Goal: Information Seeking & Learning: Compare options

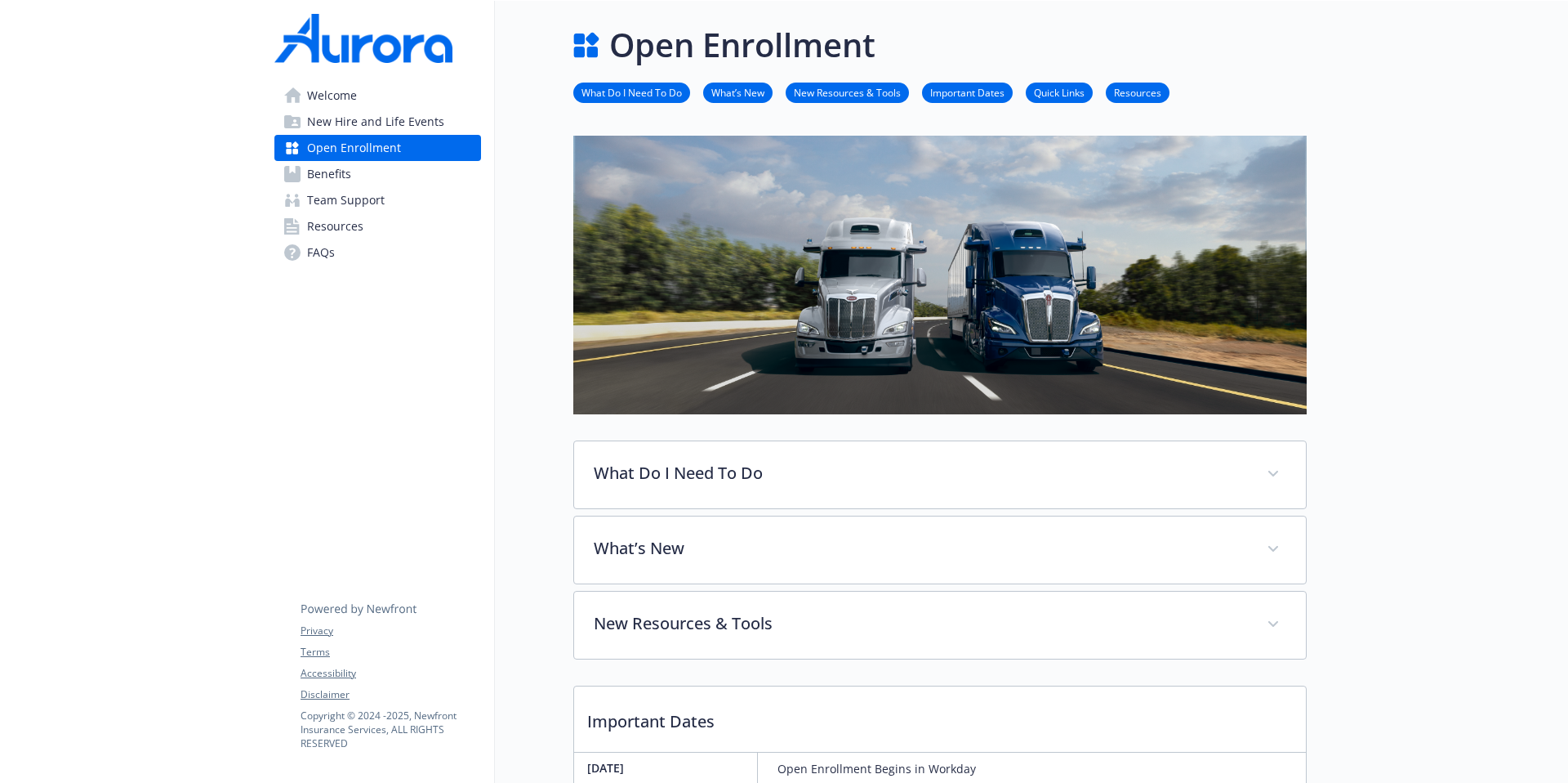
click at [970, 94] on link "Important Dates" at bounding box center [967, 92] width 91 height 15
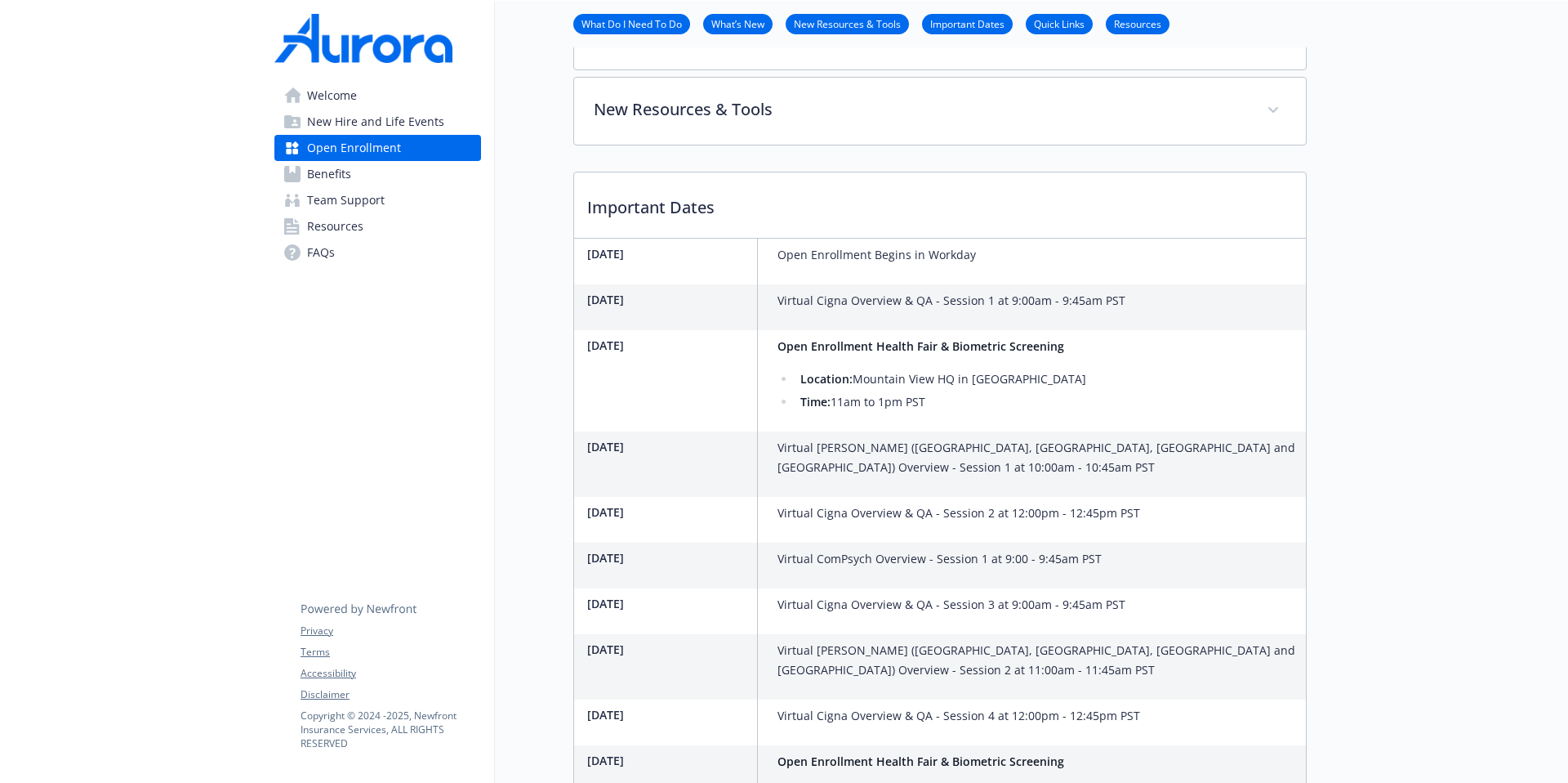
scroll to position [658, 13]
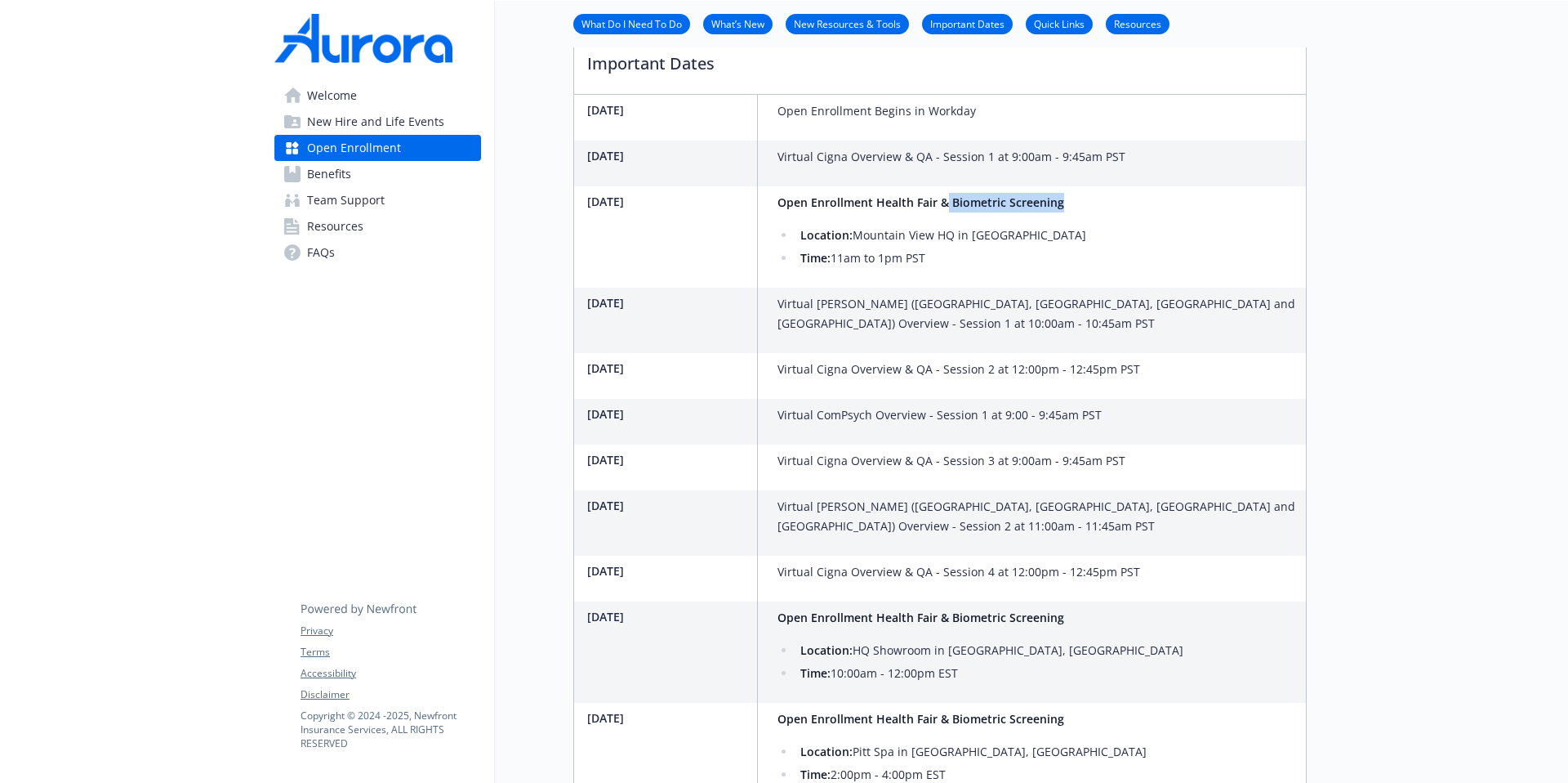
drag, startPoint x: 932, startPoint y: 201, endPoint x: 1052, endPoint y: 202, distance: 120.0
click at [1052, 202] on div "Open Enrollment Health Fair & Biometric Screening Location: Mountain View HQ in…" at bounding box center [932, 237] width 322 height 102
click at [853, 236] on li "Location: Mountain View HQ in CA" at bounding box center [940, 235] width 291 height 19
drag, startPoint x: 847, startPoint y: 232, endPoint x: 979, endPoint y: 234, distance: 132.0
click at [979, 234] on li "Location: Mountain View HQ in CA" at bounding box center [940, 235] width 291 height 19
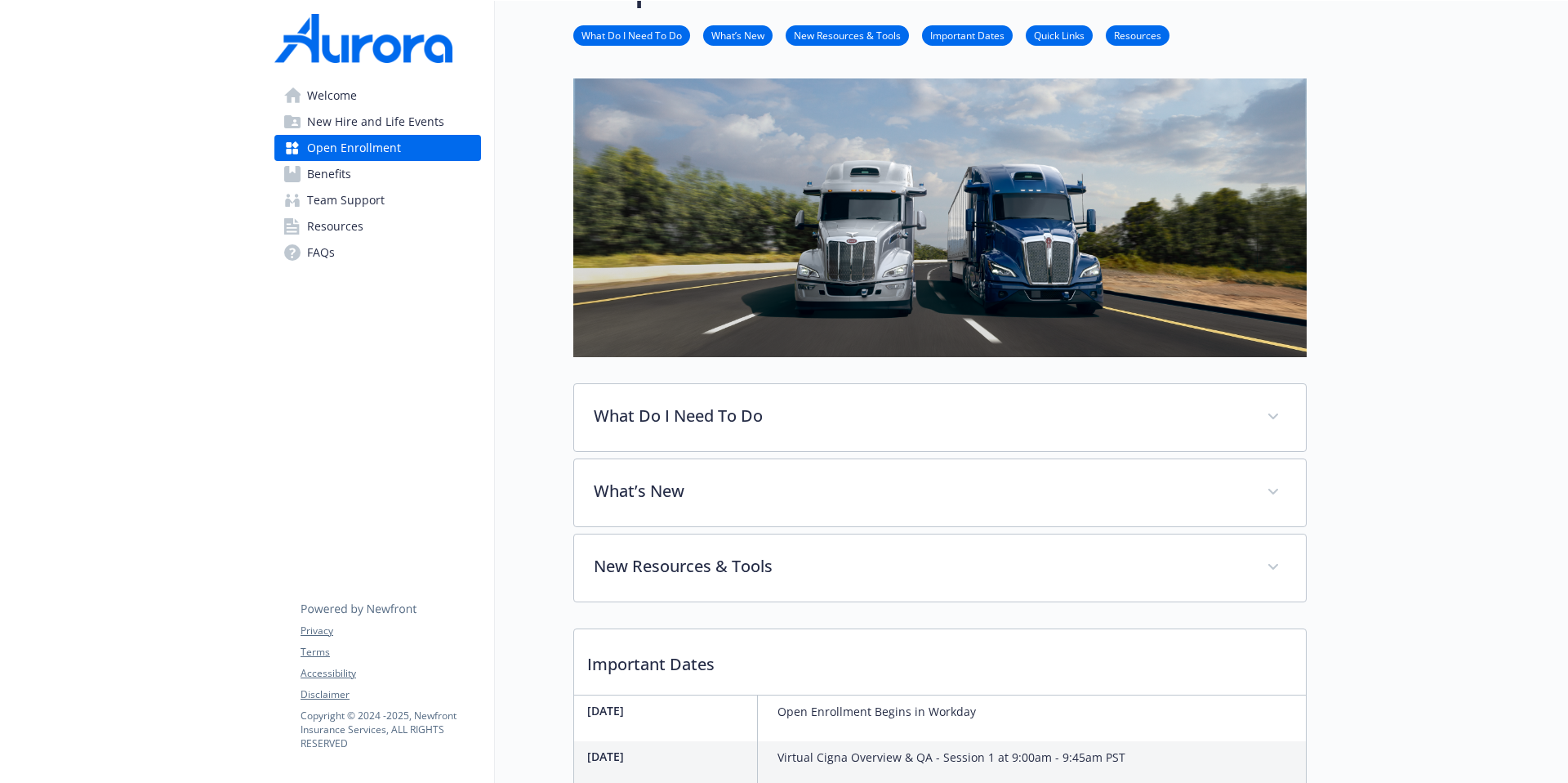
scroll to position [52, 13]
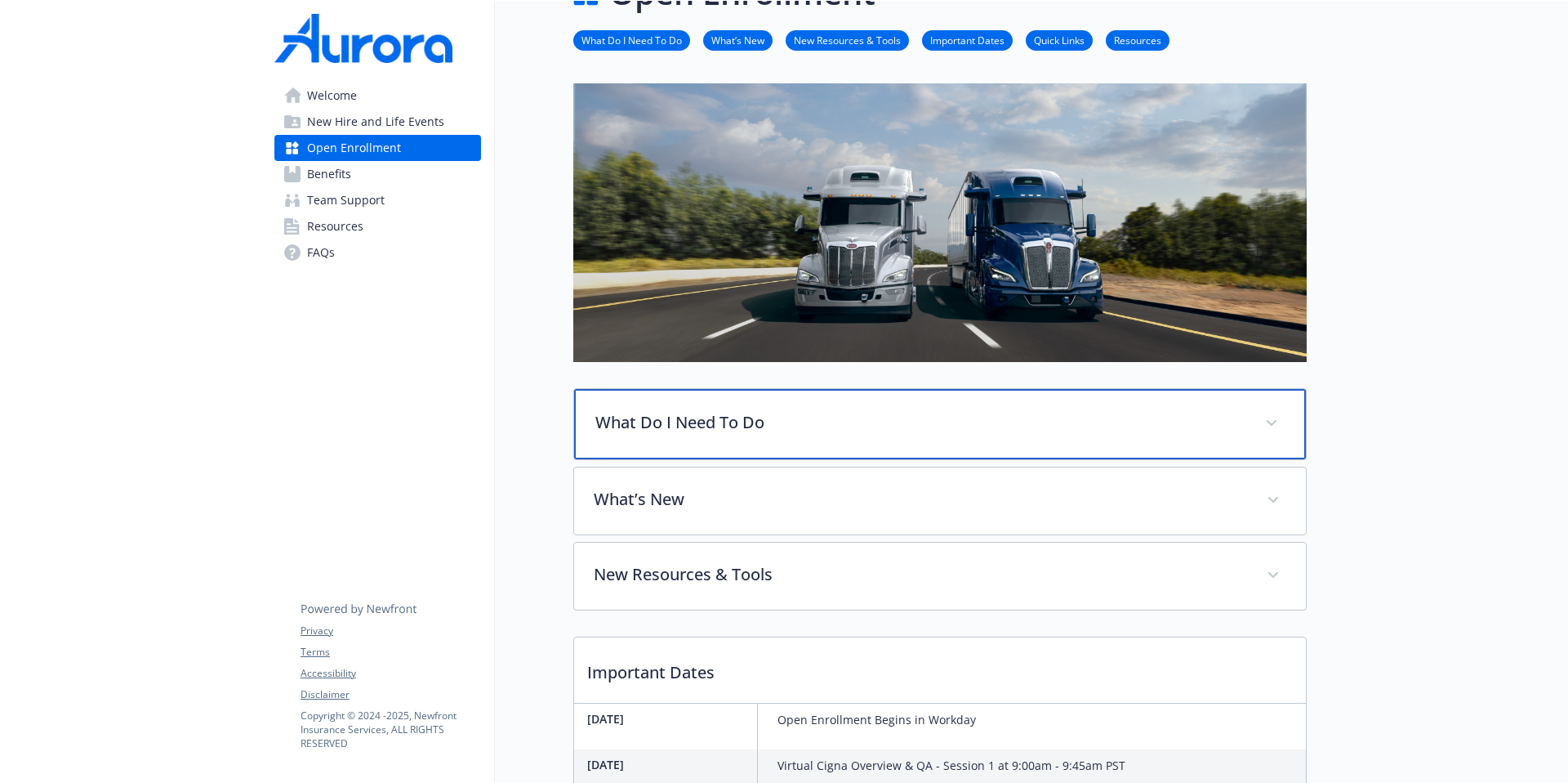
click at [929, 412] on p "What Do I Need To Do" at bounding box center [921, 422] width 650 height 24
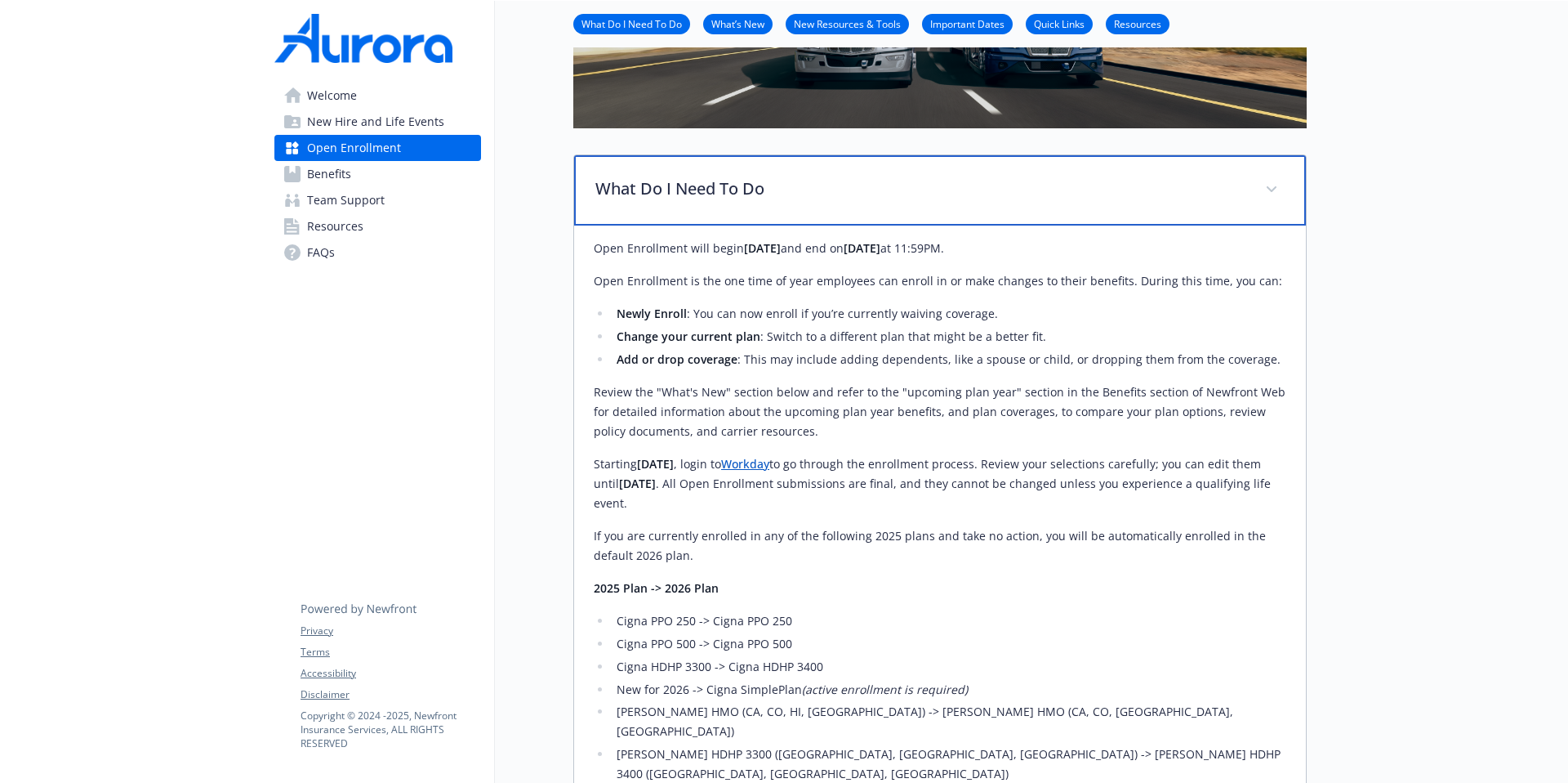
scroll to position [286, 13]
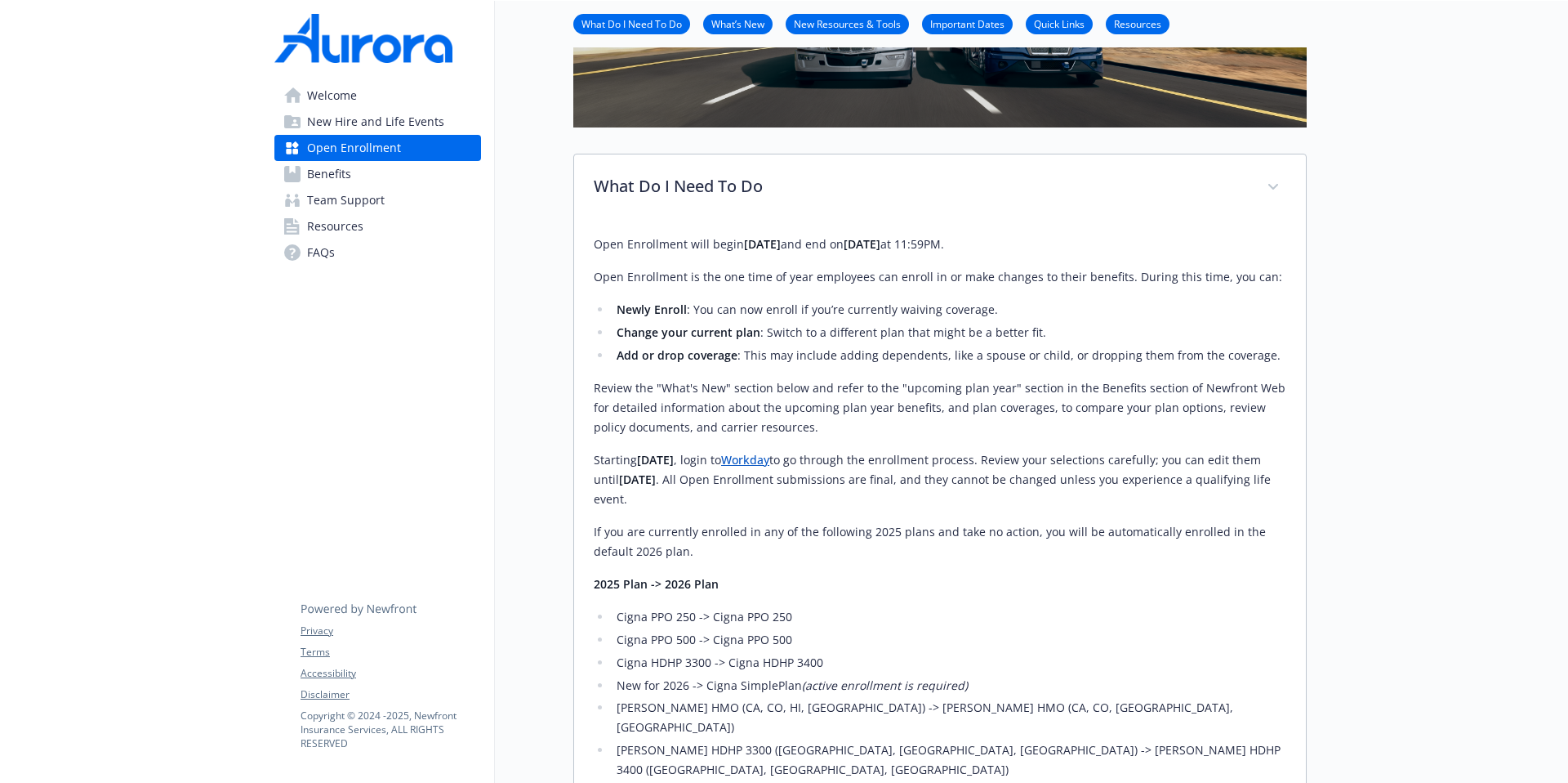
click at [1018, 250] on p "Open Enrollment will begin November 3rd and end on November 21st at 11:59PM." at bounding box center [940, 244] width 693 height 19
drag, startPoint x: 1019, startPoint y: 244, endPoint x: 961, endPoint y: 247, distance: 58.1
click at [958, 249] on p "Open Enrollment will begin November 3rd and end on November 21st at 11:59PM." at bounding box center [940, 244] width 693 height 19
click at [984, 245] on p "Open Enrollment will begin November 3rd and end on November 21st at 11:59PM." at bounding box center [940, 244] width 693 height 19
click at [1010, 246] on p "Open Enrollment will begin November 3rd and end on November 21st at 11:59PM." at bounding box center [940, 244] width 693 height 19
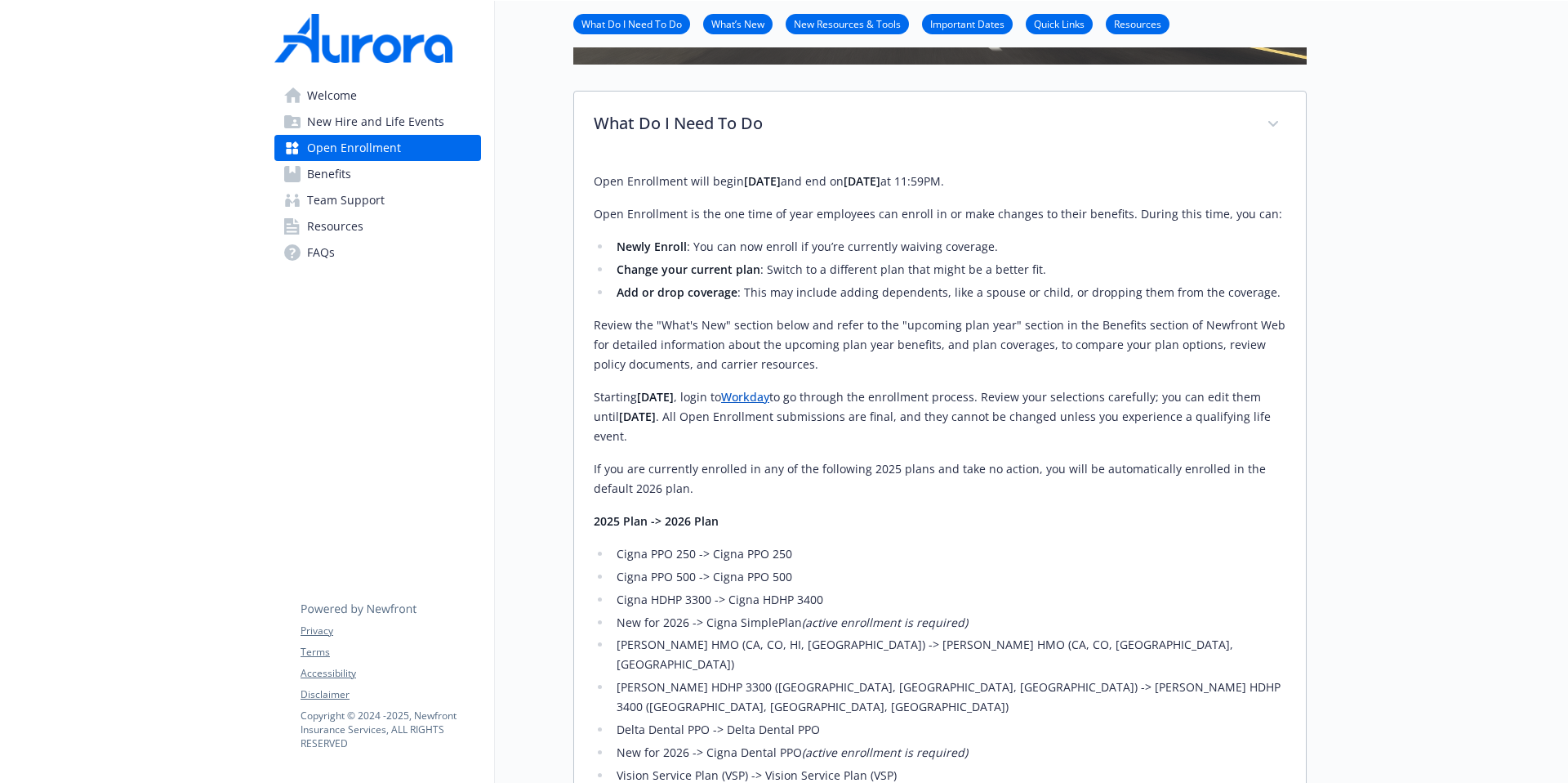
scroll to position [350, 13]
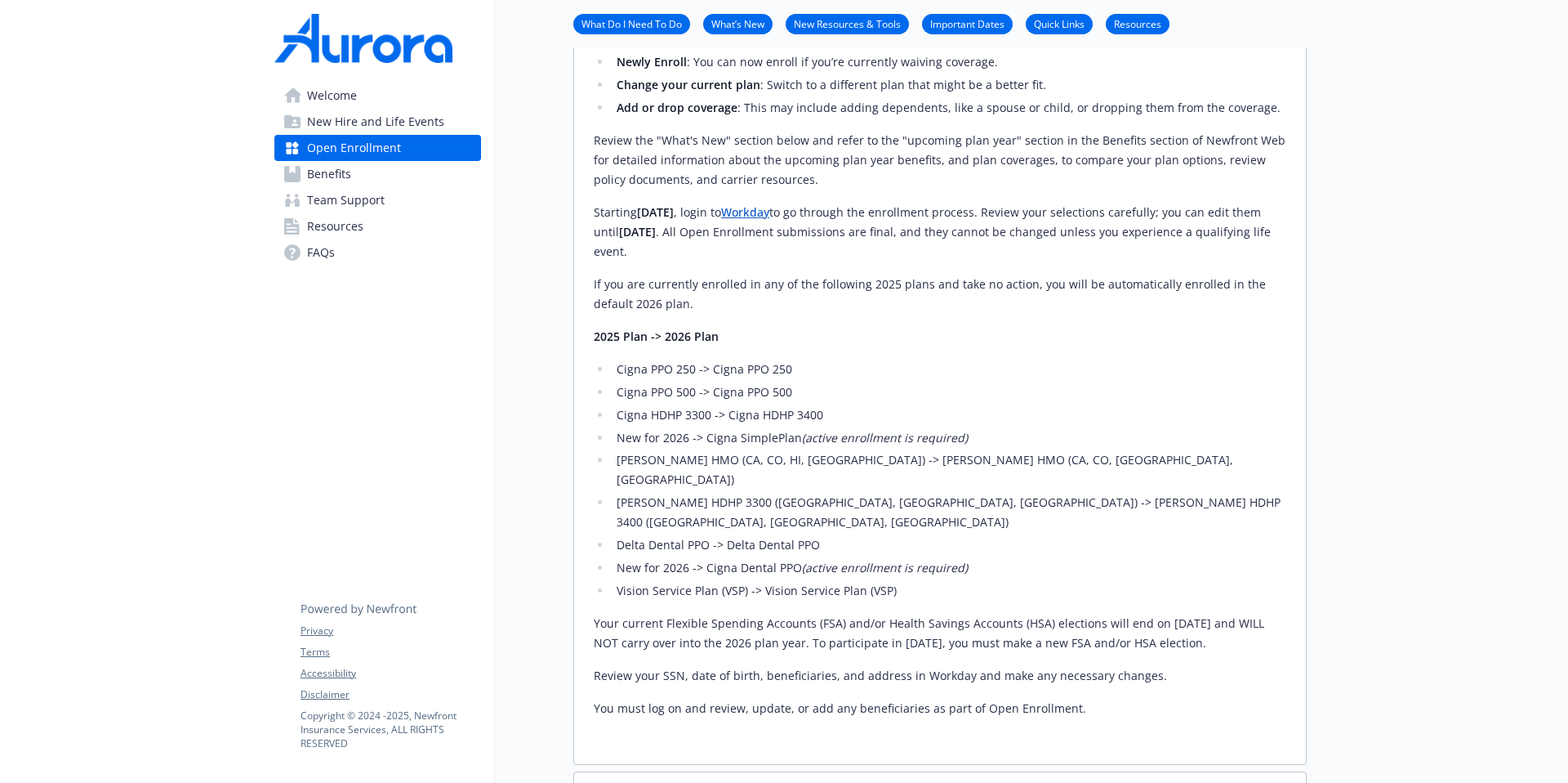
click at [332, 93] on span "Welcome" at bounding box center [332, 95] width 50 height 26
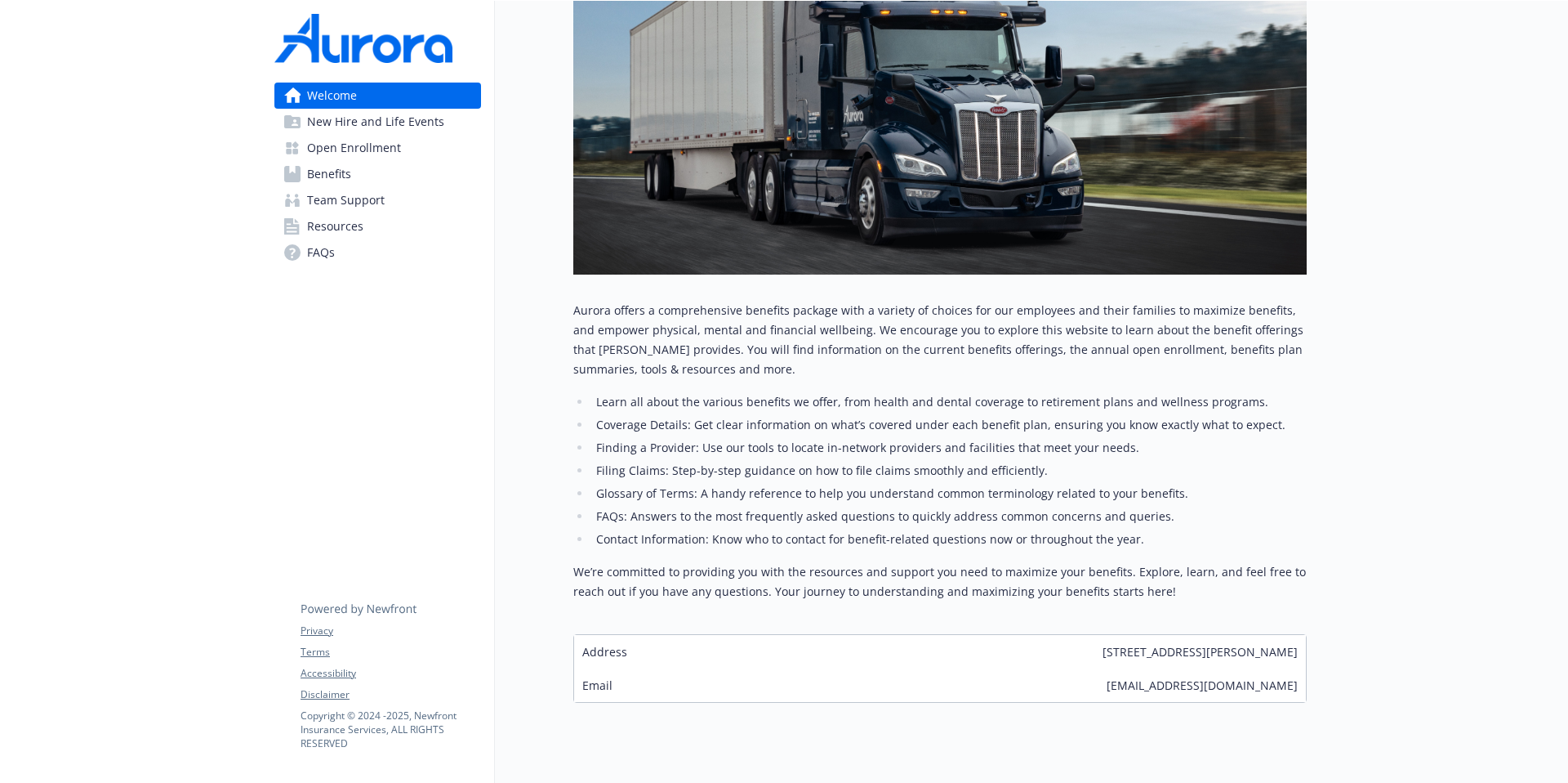
scroll to position [0, 13]
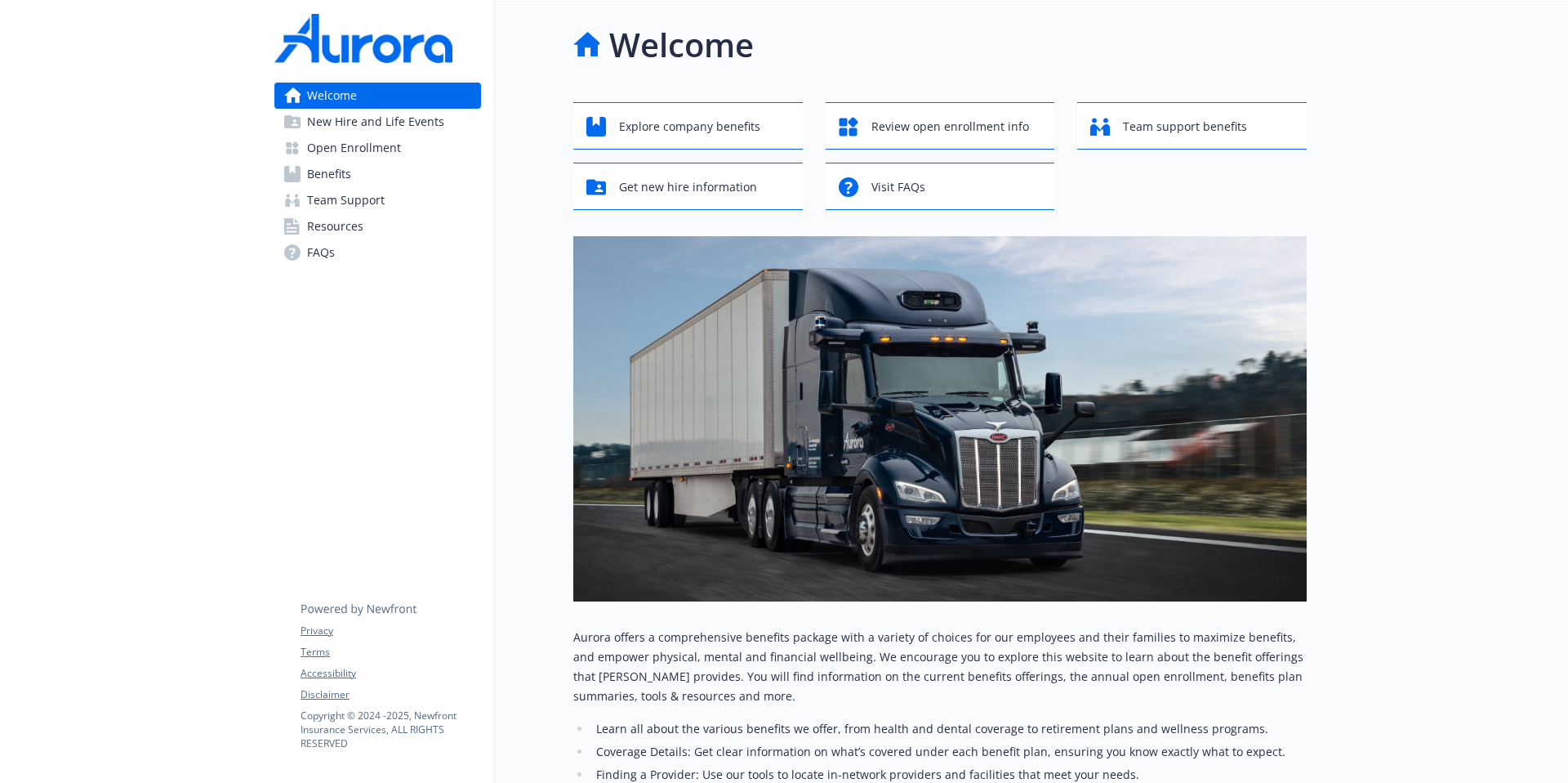
click at [313, 231] on span "Resources" at bounding box center [335, 226] width 56 height 26
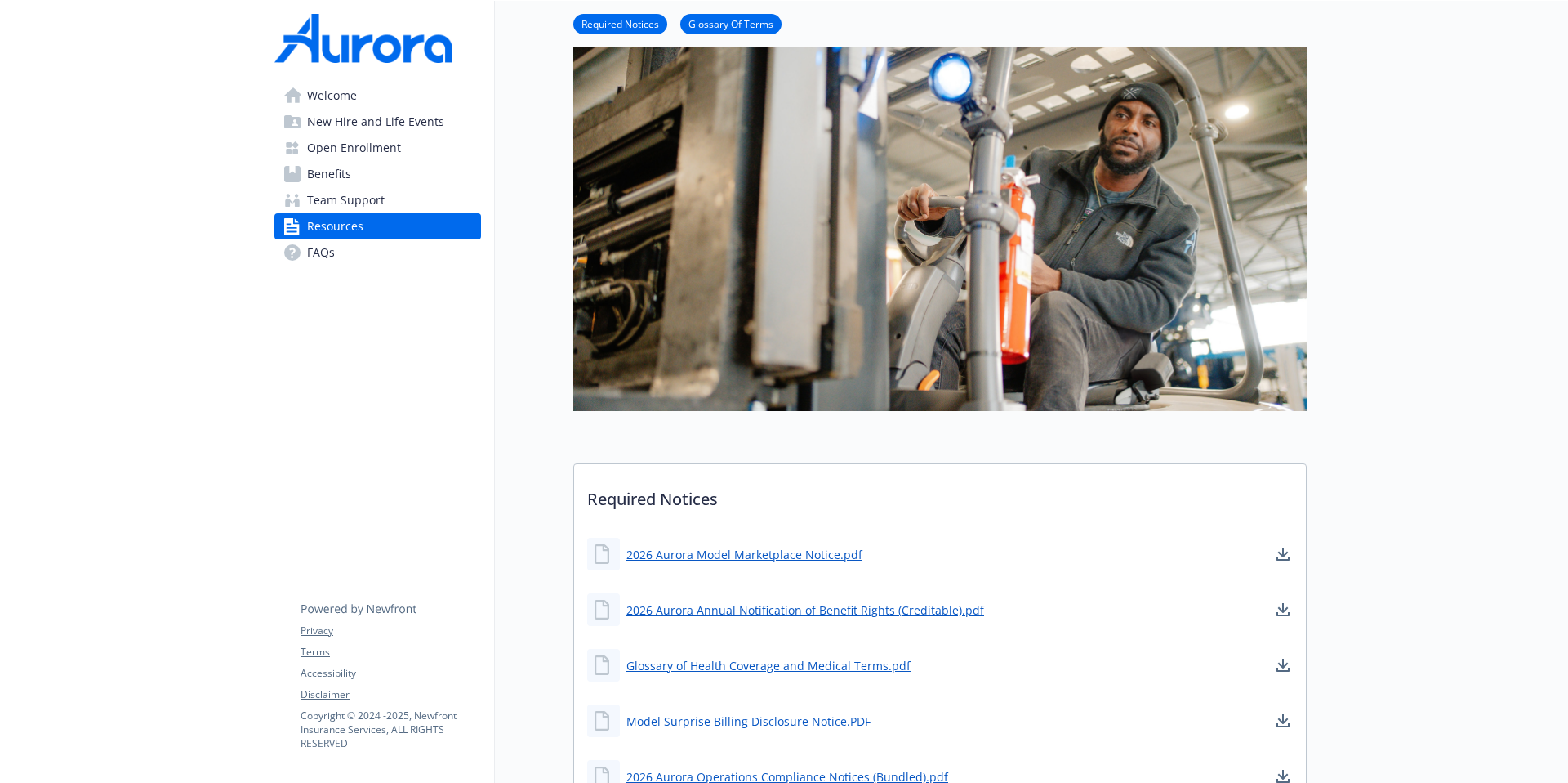
scroll to position [0, 13]
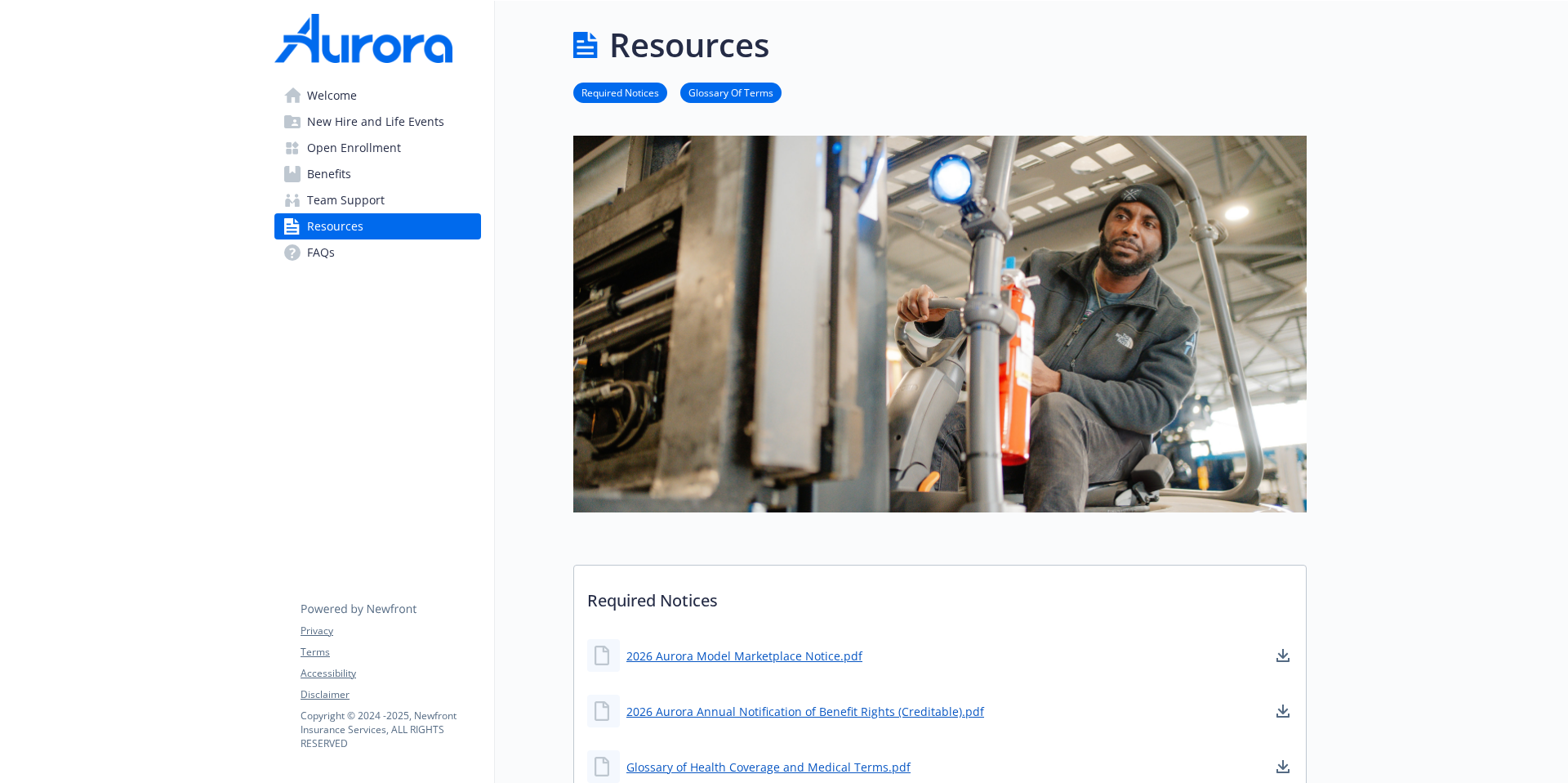
click at [377, 261] on link "FAQs" at bounding box center [378, 252] width 207 height 26
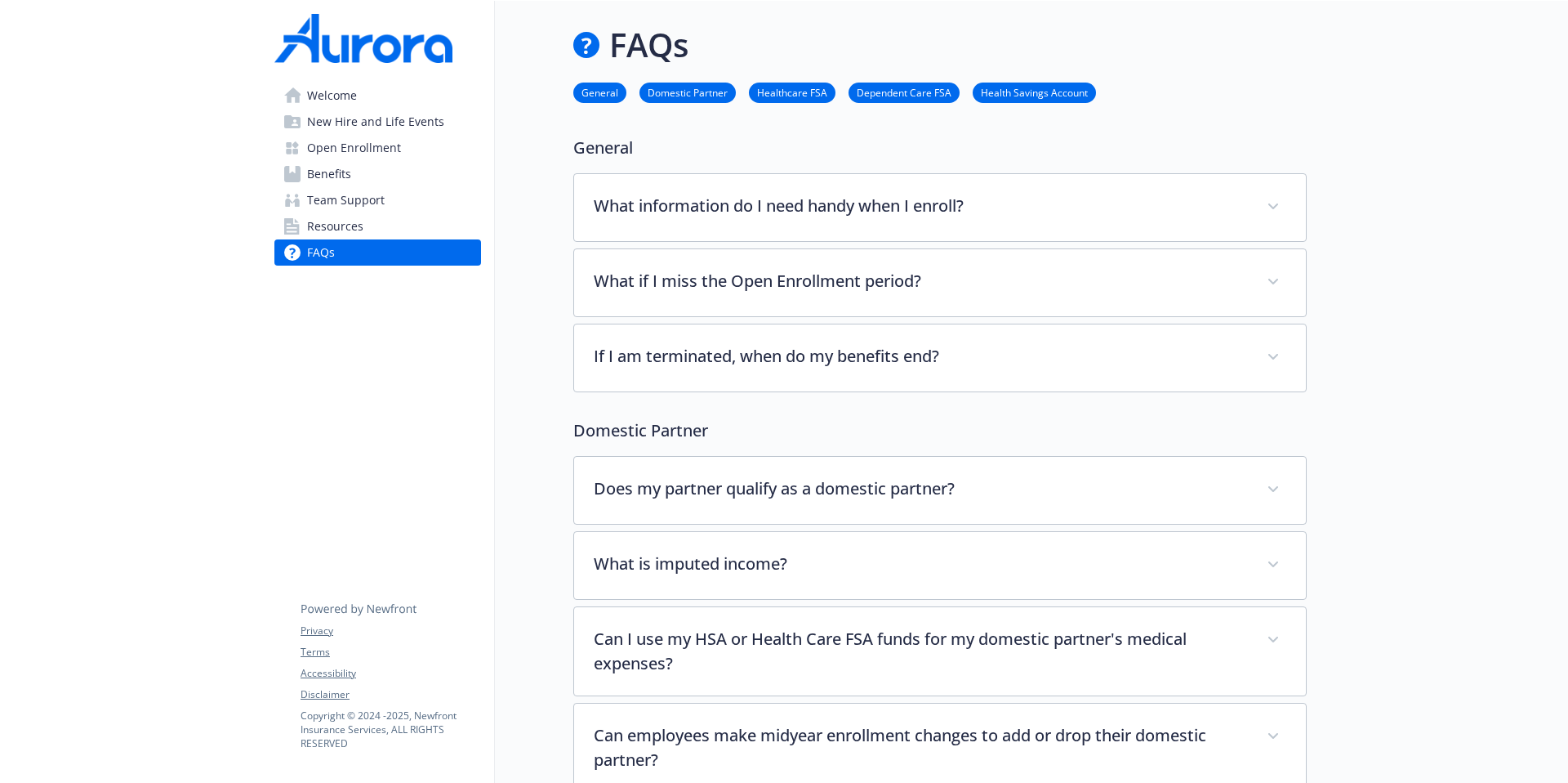
click at [349, 194] on span "Team Support" at bounding box center [345, 199] width 77 height 26
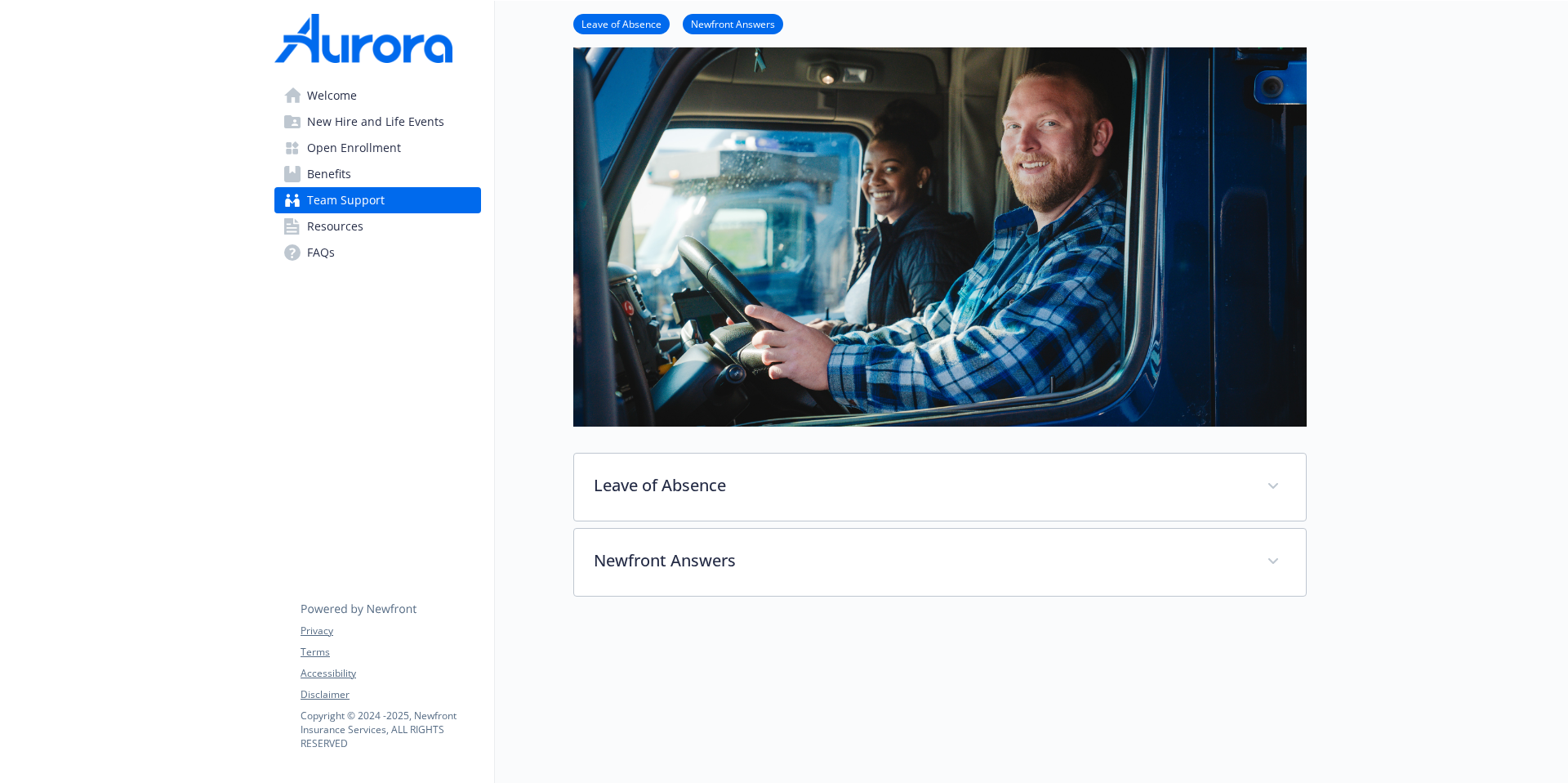
scroll to position [161, 13]
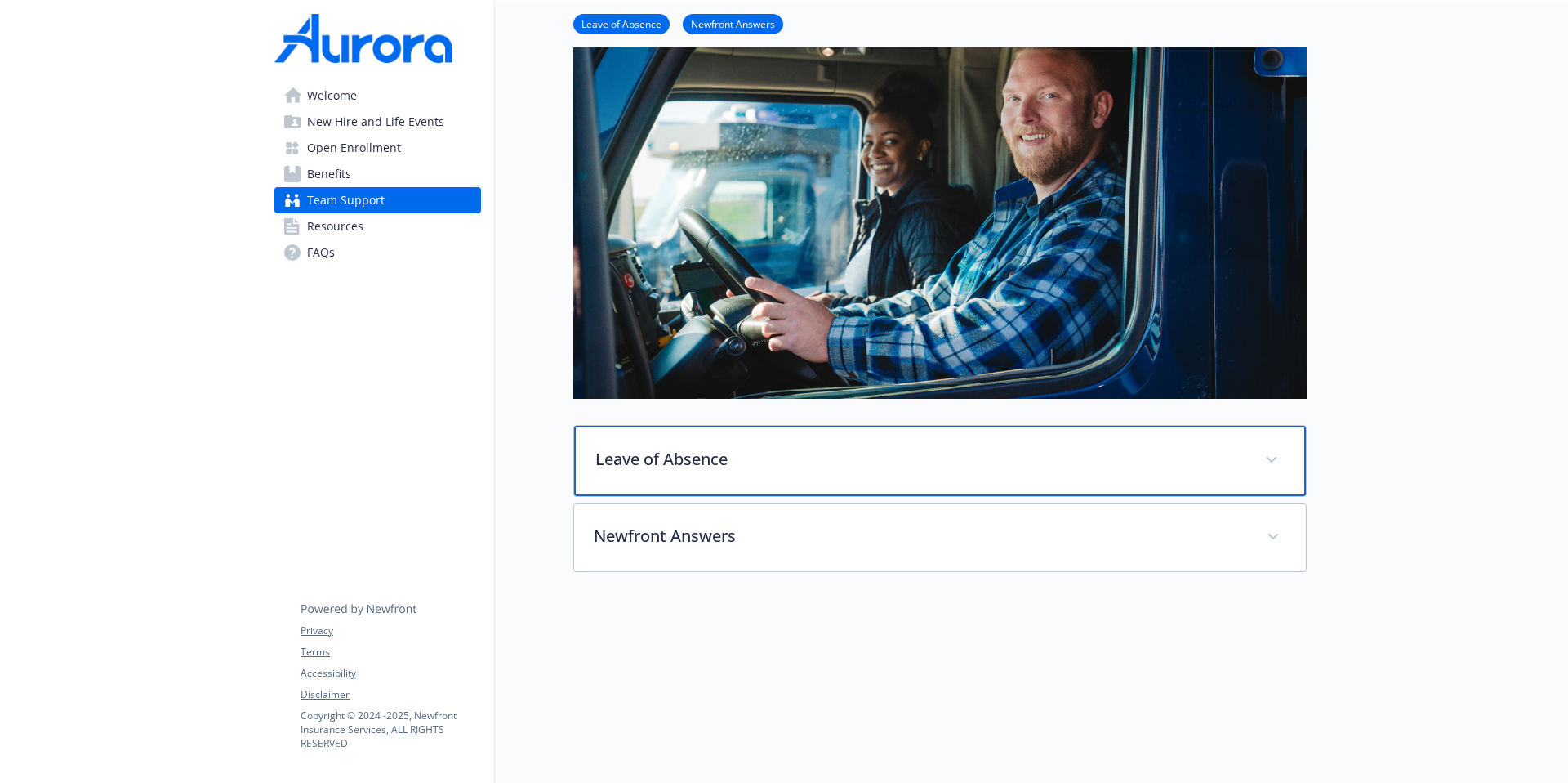
click at [1167, 469] on p "Leave of Absence" at bounding box center [921, 459] width 650 height 24
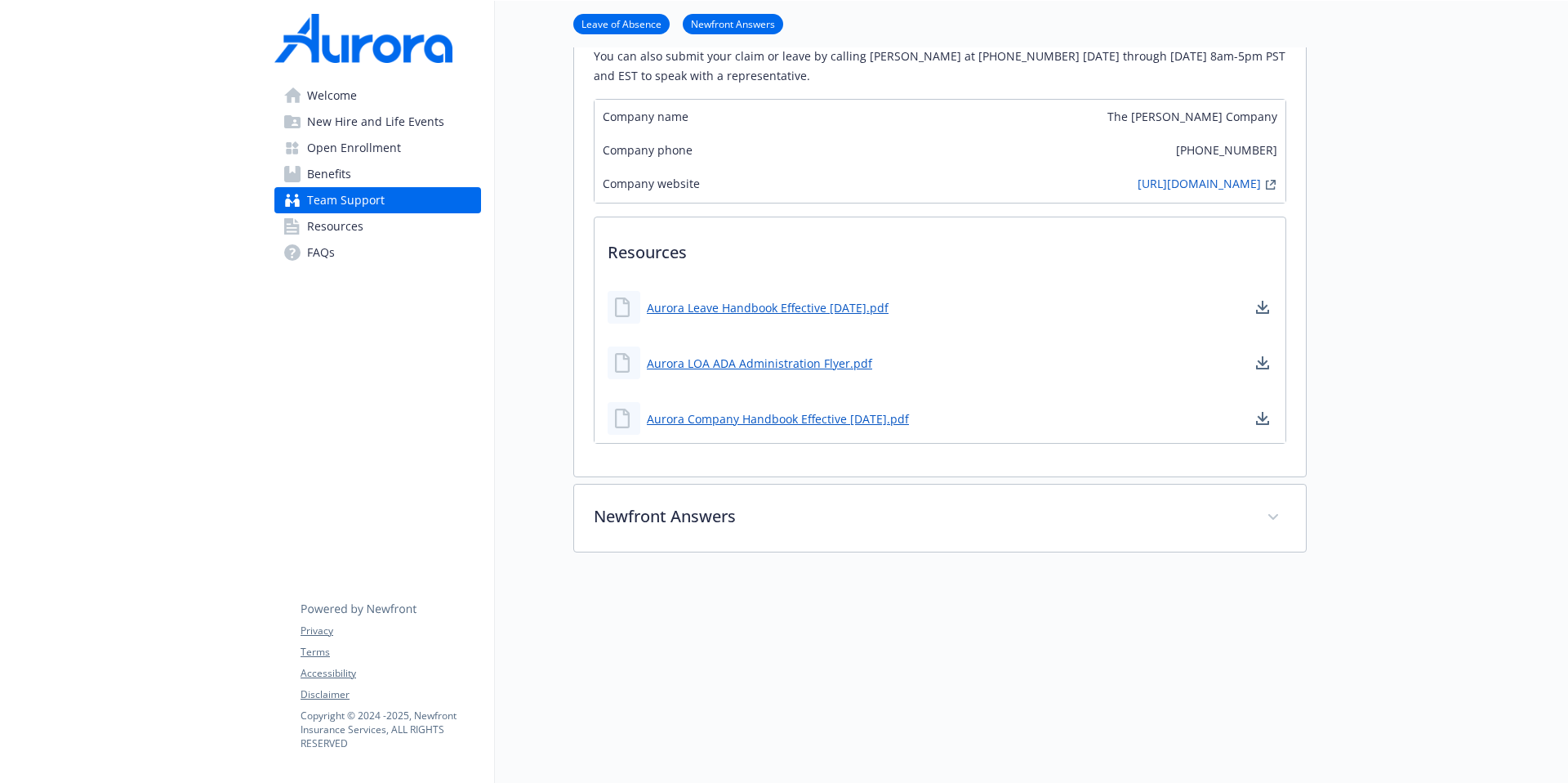
scroll to position [1227, 13]
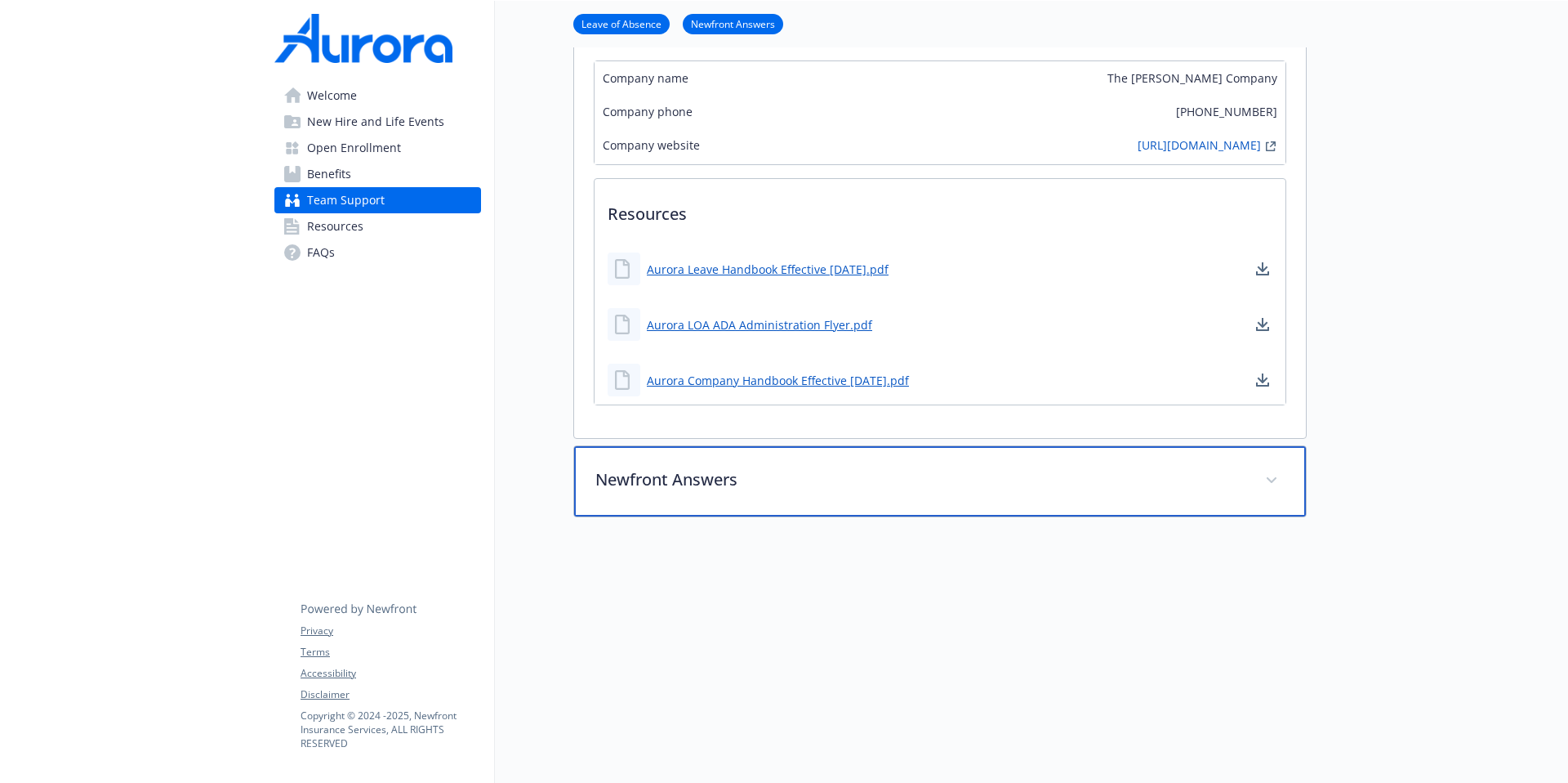
click at [1199, 477] on div "Newfront Answers" at bounding box center [940, 481] width 732 height 71
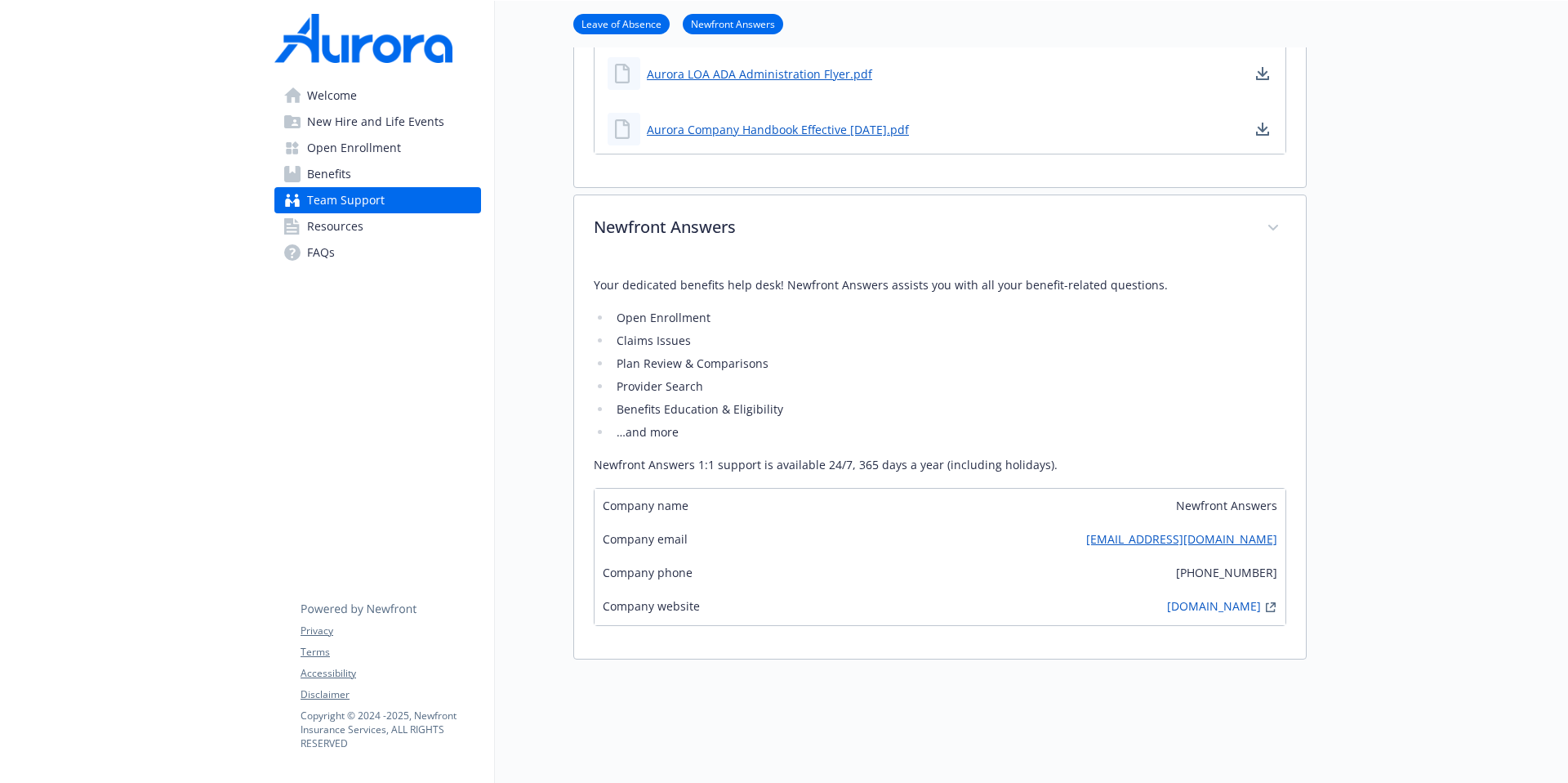
scroll to position [0, 13]
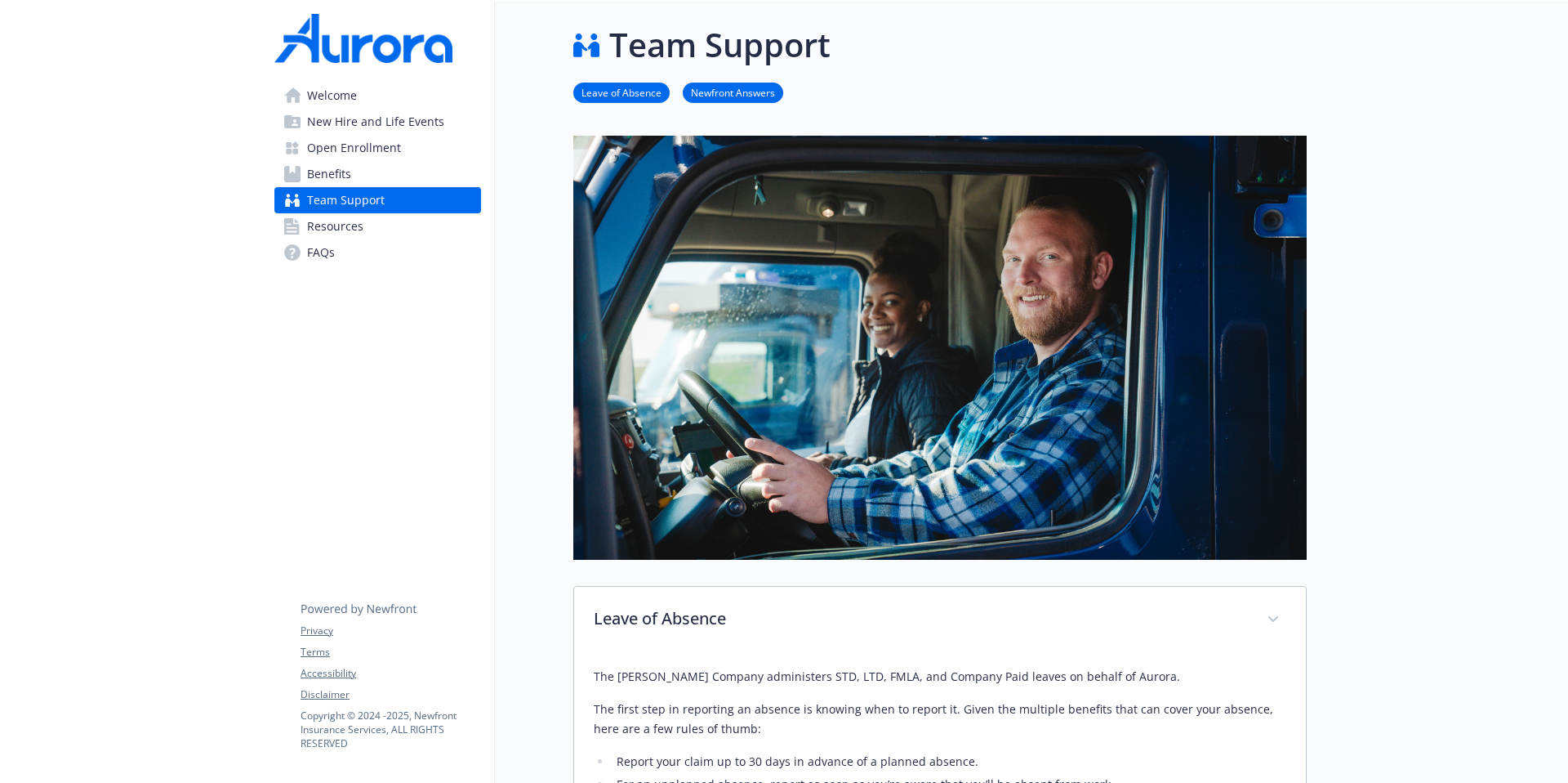
click at [326, 147] on span "Open Enrollment" at bounding box center [353, 147] width 94 height 26
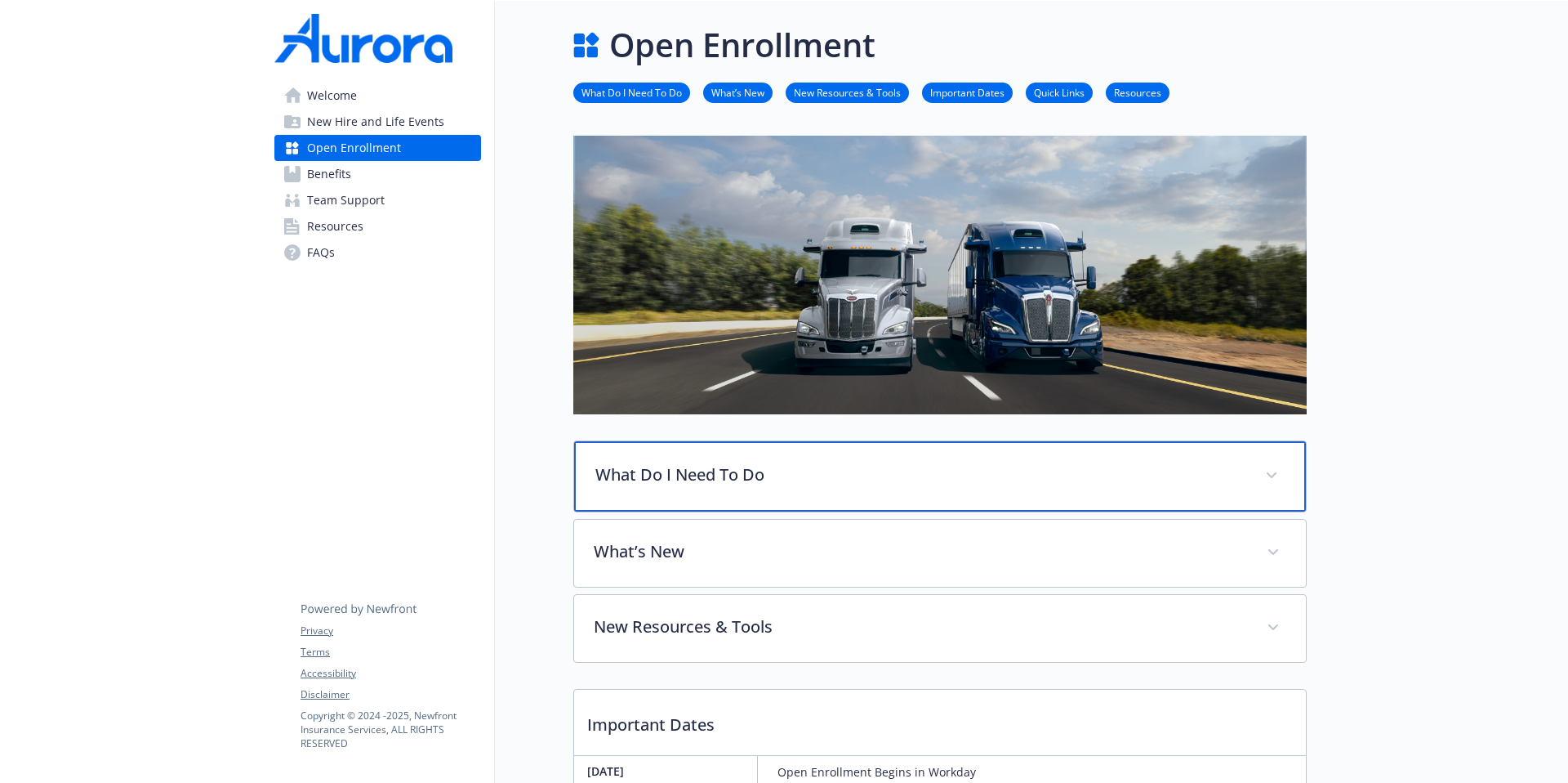
click at [791, 479] on p "What Do I Need To Do" at bounding box center [921, 474] width 650 height 24
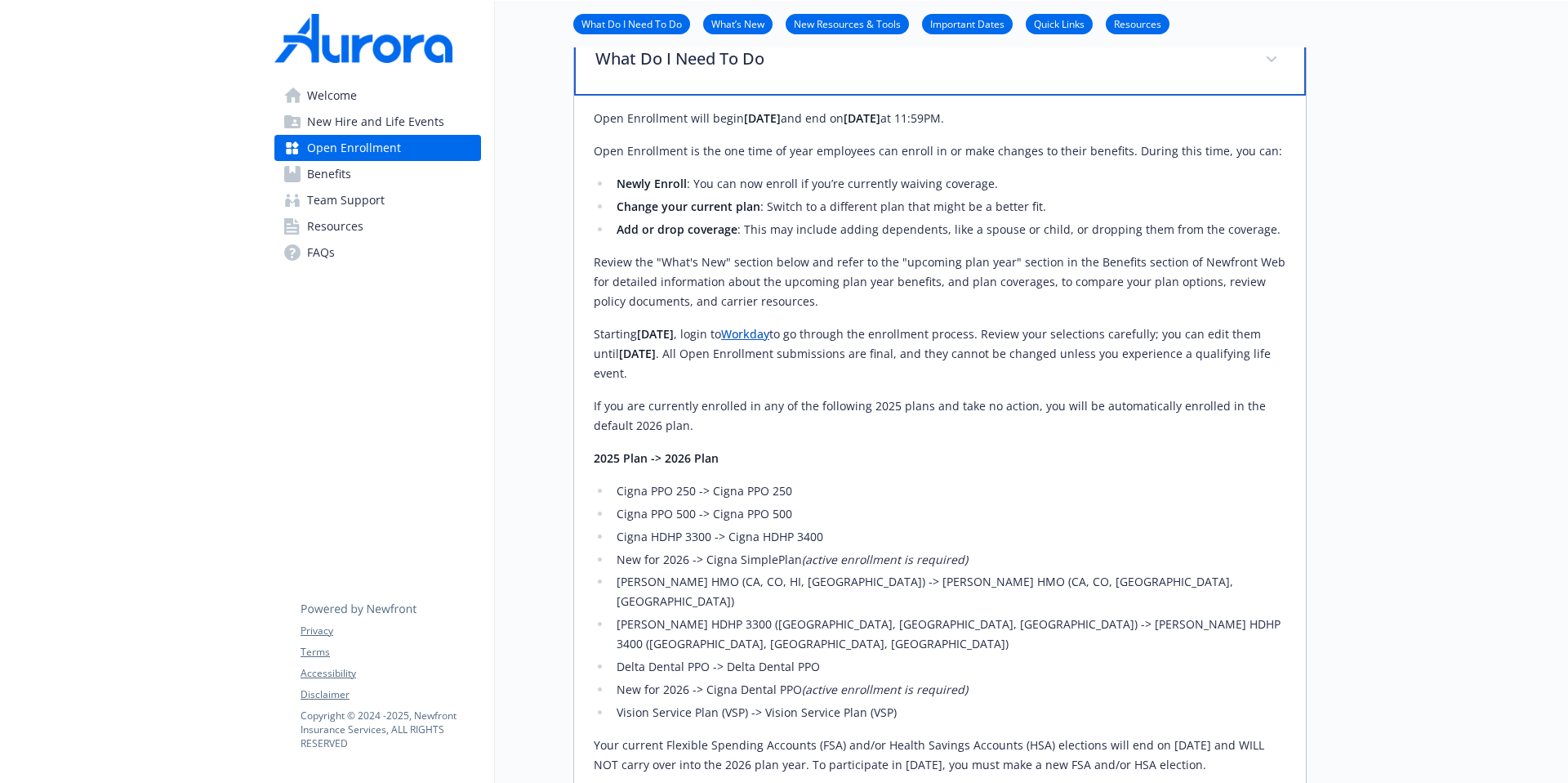
scroll to position [512, 13]
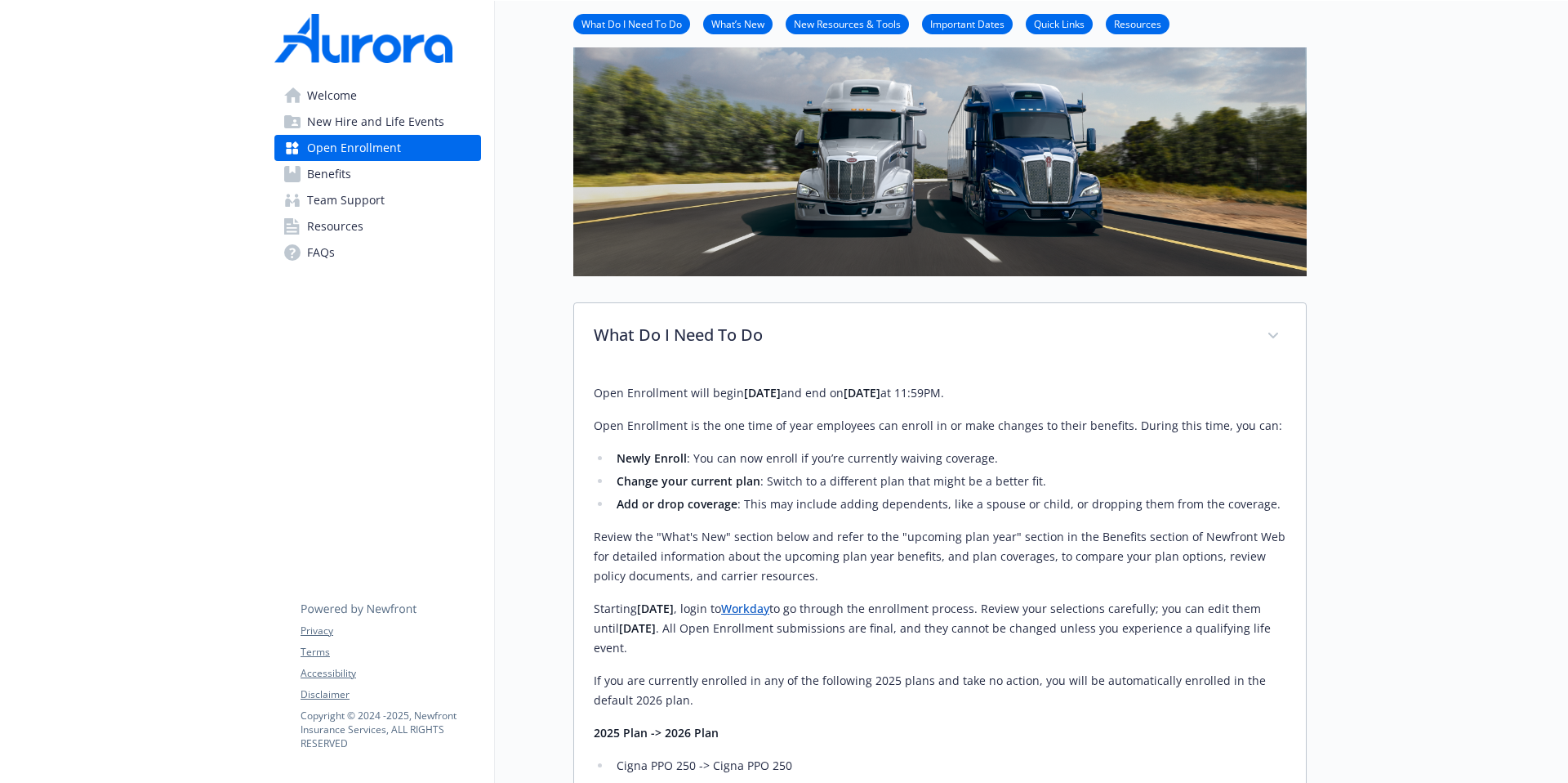
scroll to position [158, 13]
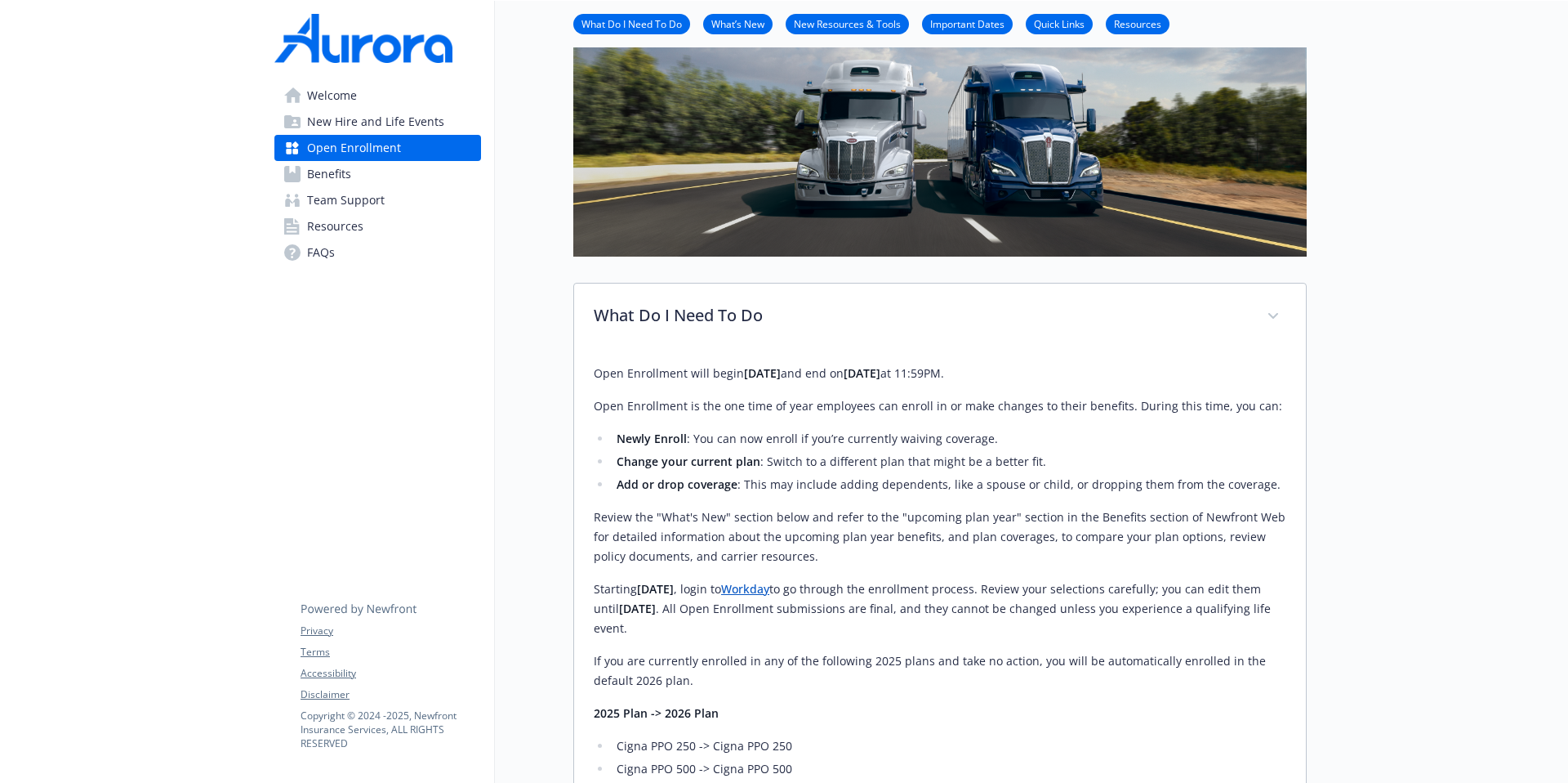
click at [361, 176] on link "Benefits" at bounding box center [378, 173] width 207 height 26
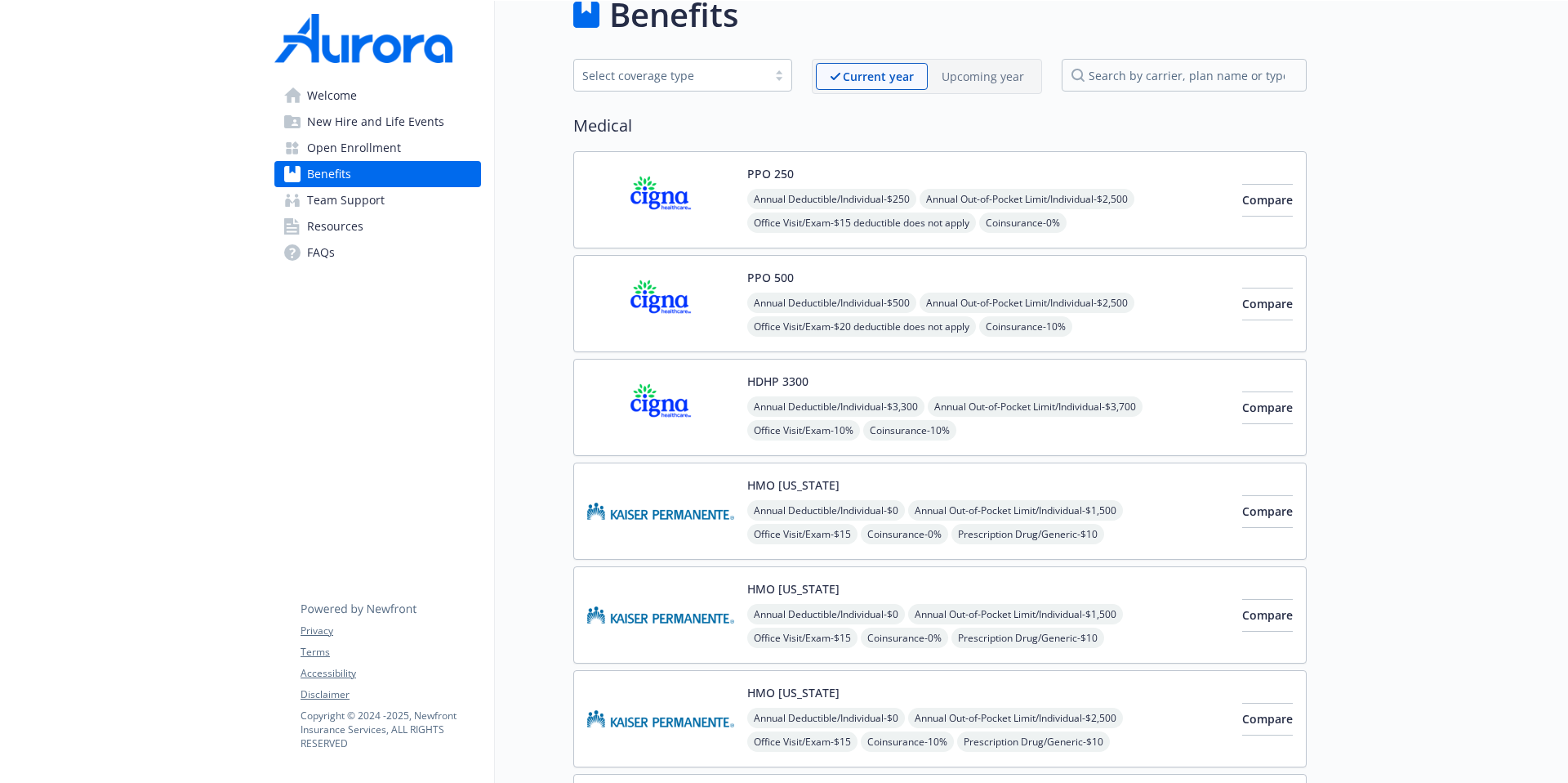
scroll to position [0, 13]
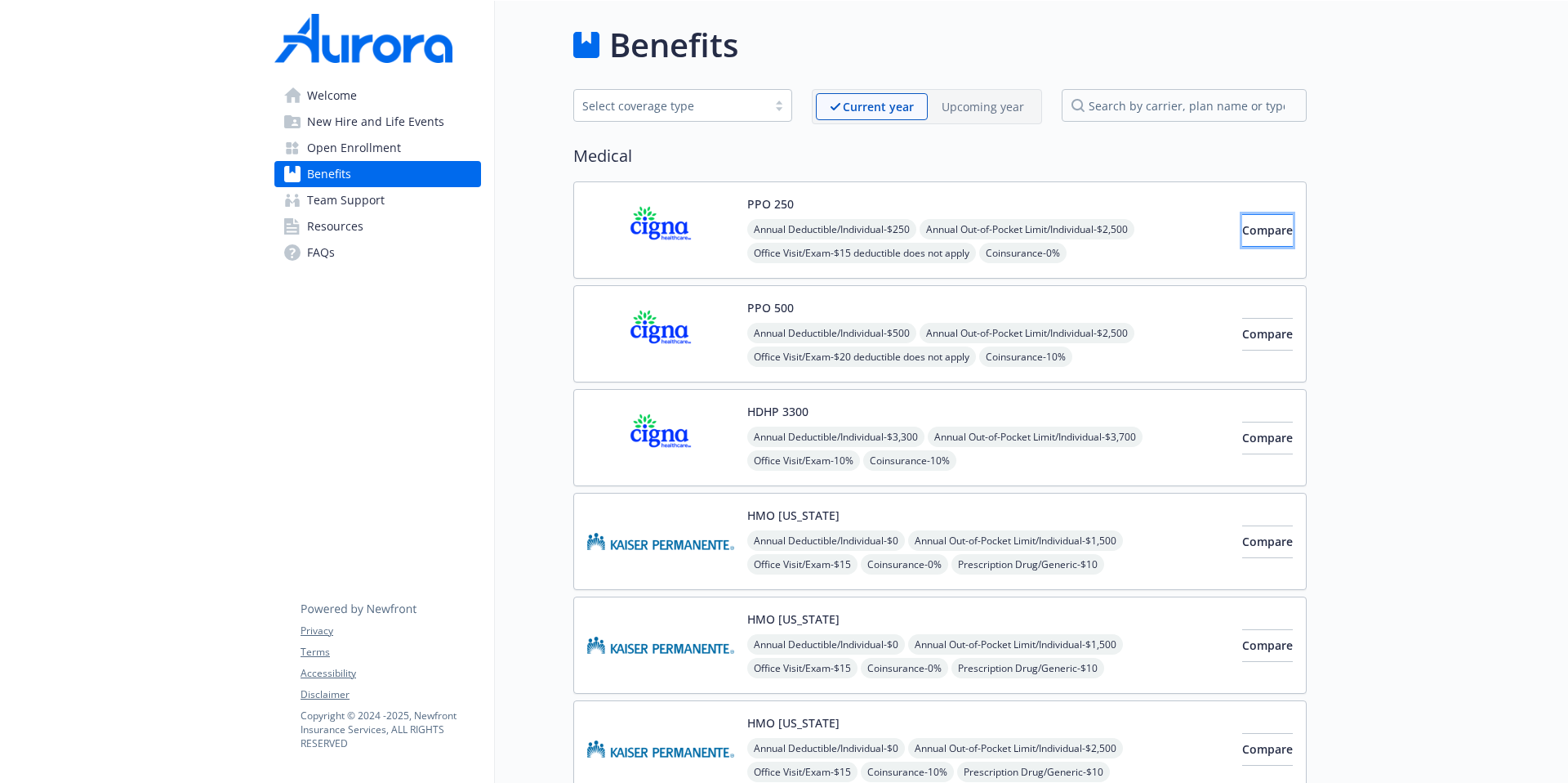
click at [1199, 228] on span "Compare" at bounding box center [1267, 230] width 50 height 15
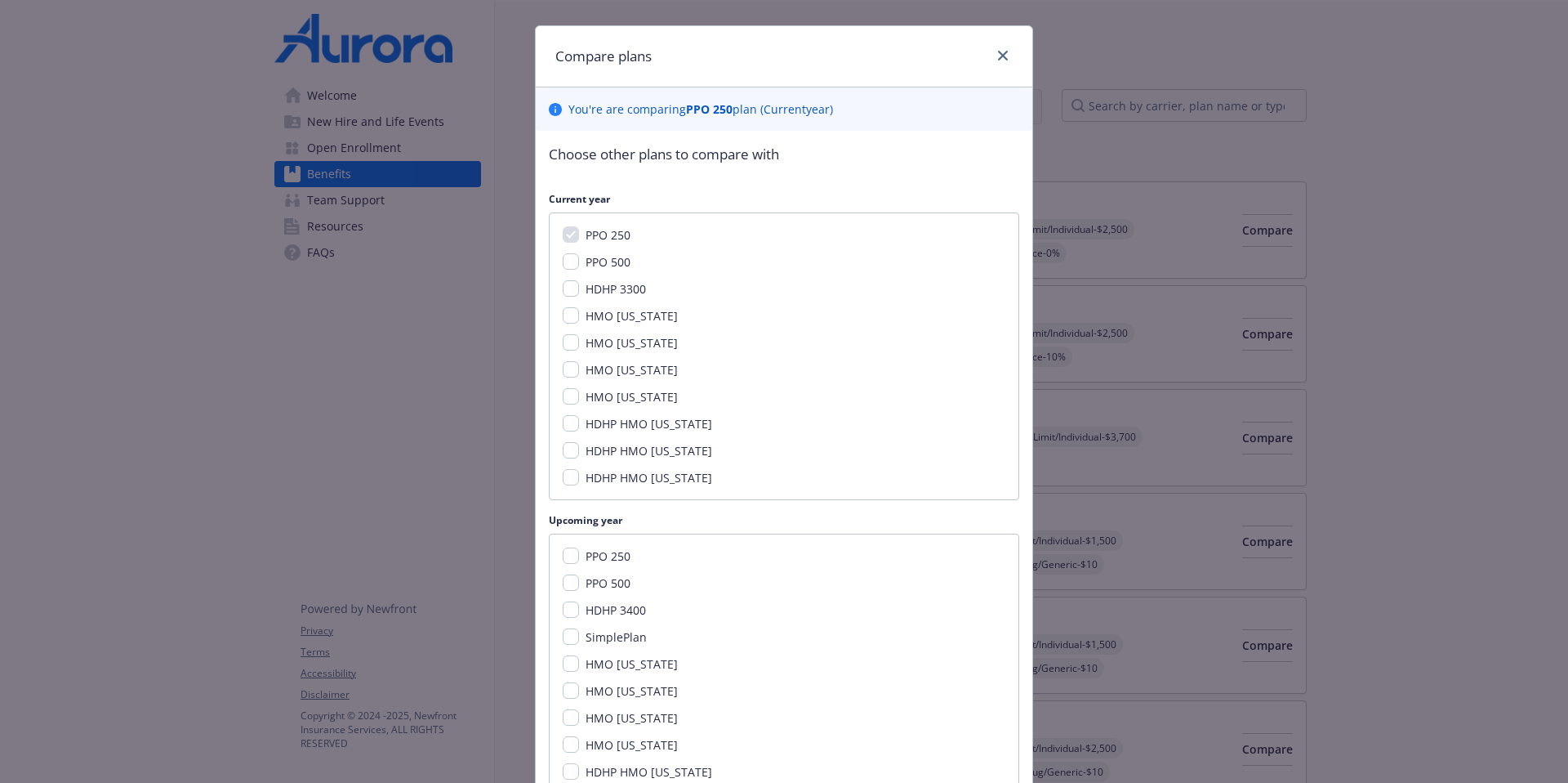
scroll to position [211, 0]
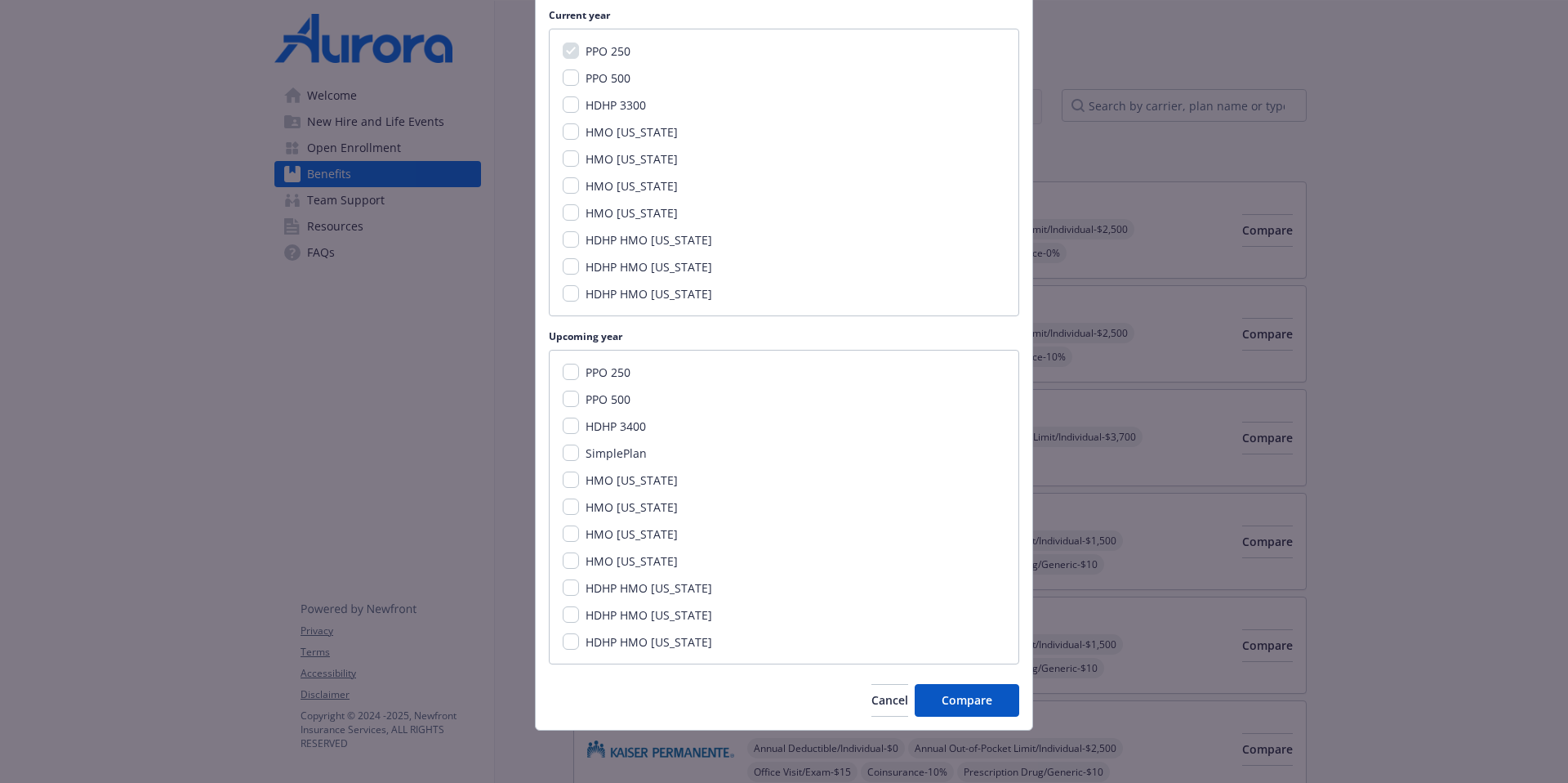
click at [616, 449] on span "SimplePlan" at bounding box center [615, 453] width 61 height 15
click at [579, 449] on input "SimplePlan" at bounding box center [571, 452] width 16 height 16
checkbox input "true"
click at [958, 601] on span "Compare" at bounding box center [967, 700] width 50 height 15
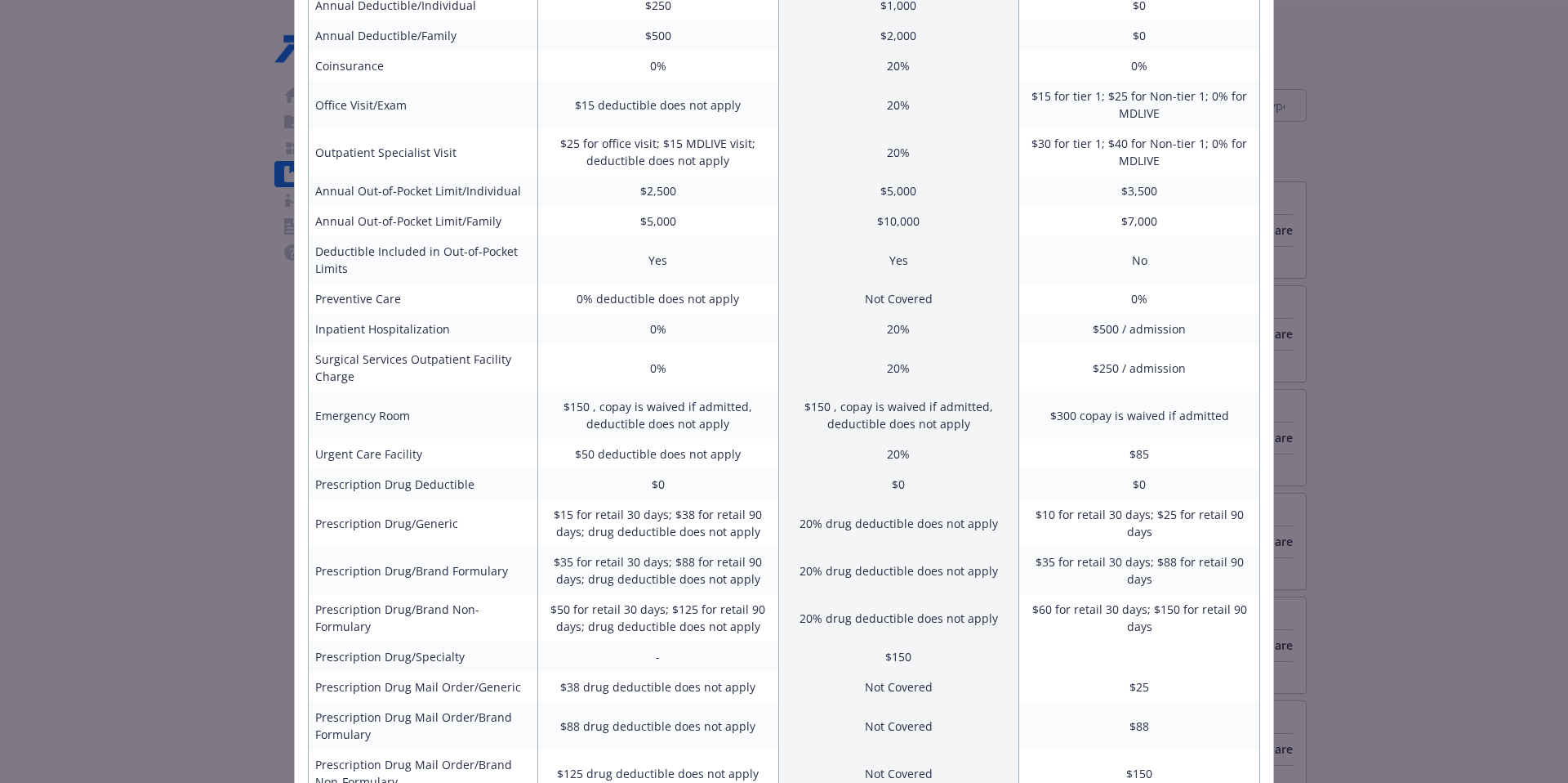
scroll to position [0, 0]
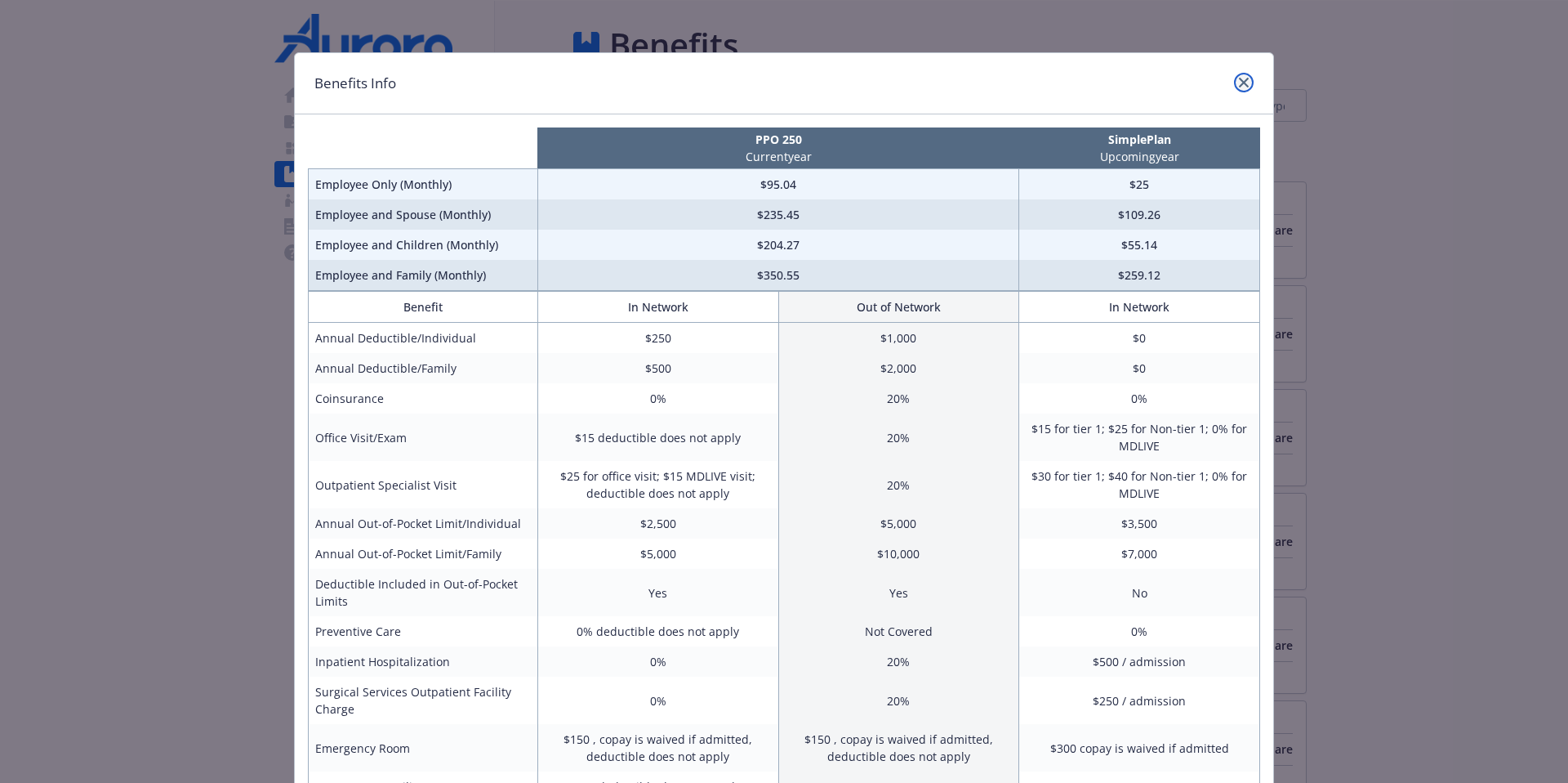
click at [1199, 80] on link "close" at bounding box center [1244, 82] width 19 height 19
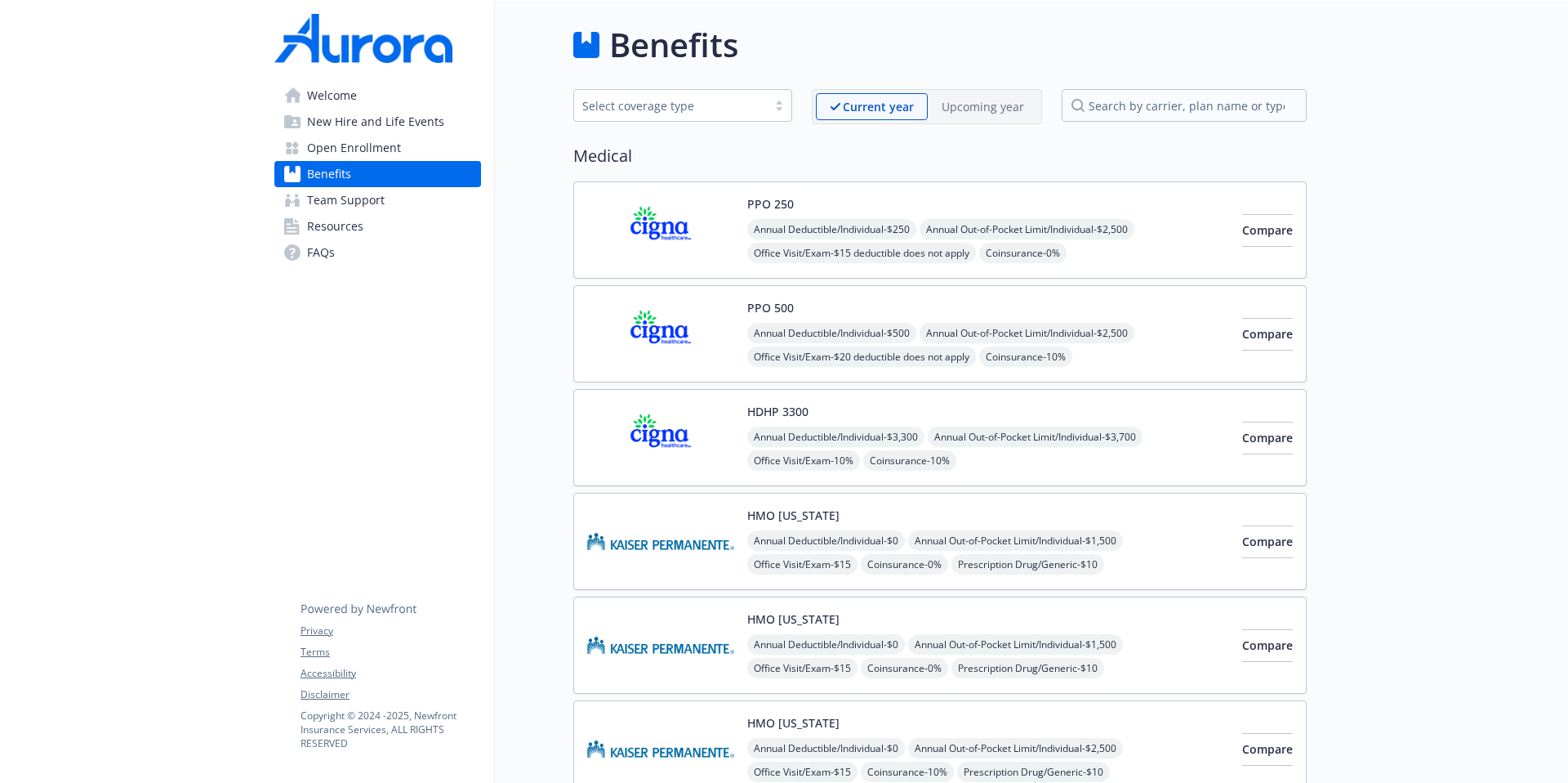
click at [989, 105] on p "Upcoming year" at bounding box center [983, 106] width 82 height 17
click at [989, 105] on p "Upcoming year" at bounding box center [982, 106] width 84 height 17
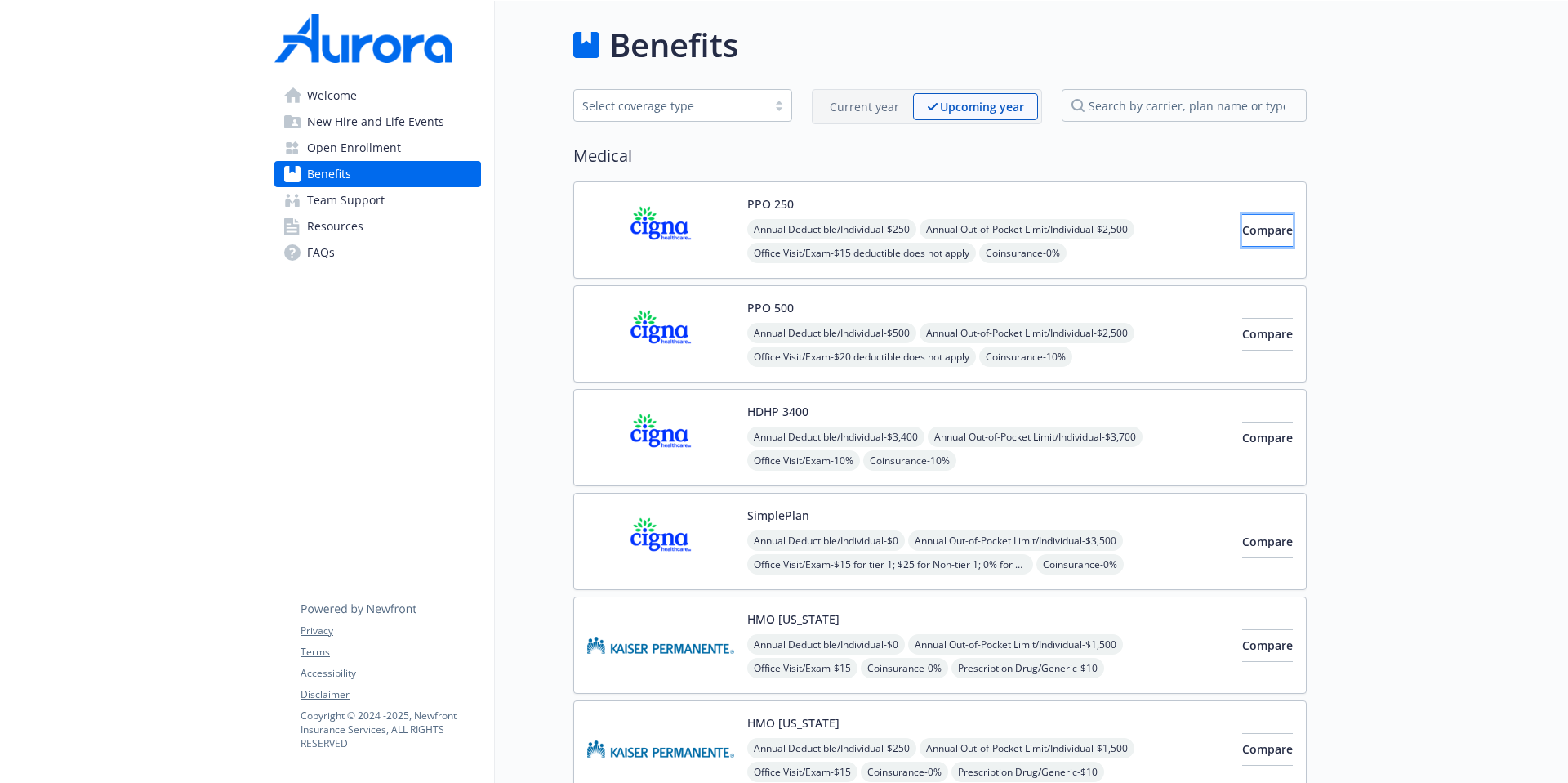
click at [1199, 228] on span "Compare" at bounding box center [1267, 230] width 50 height 15
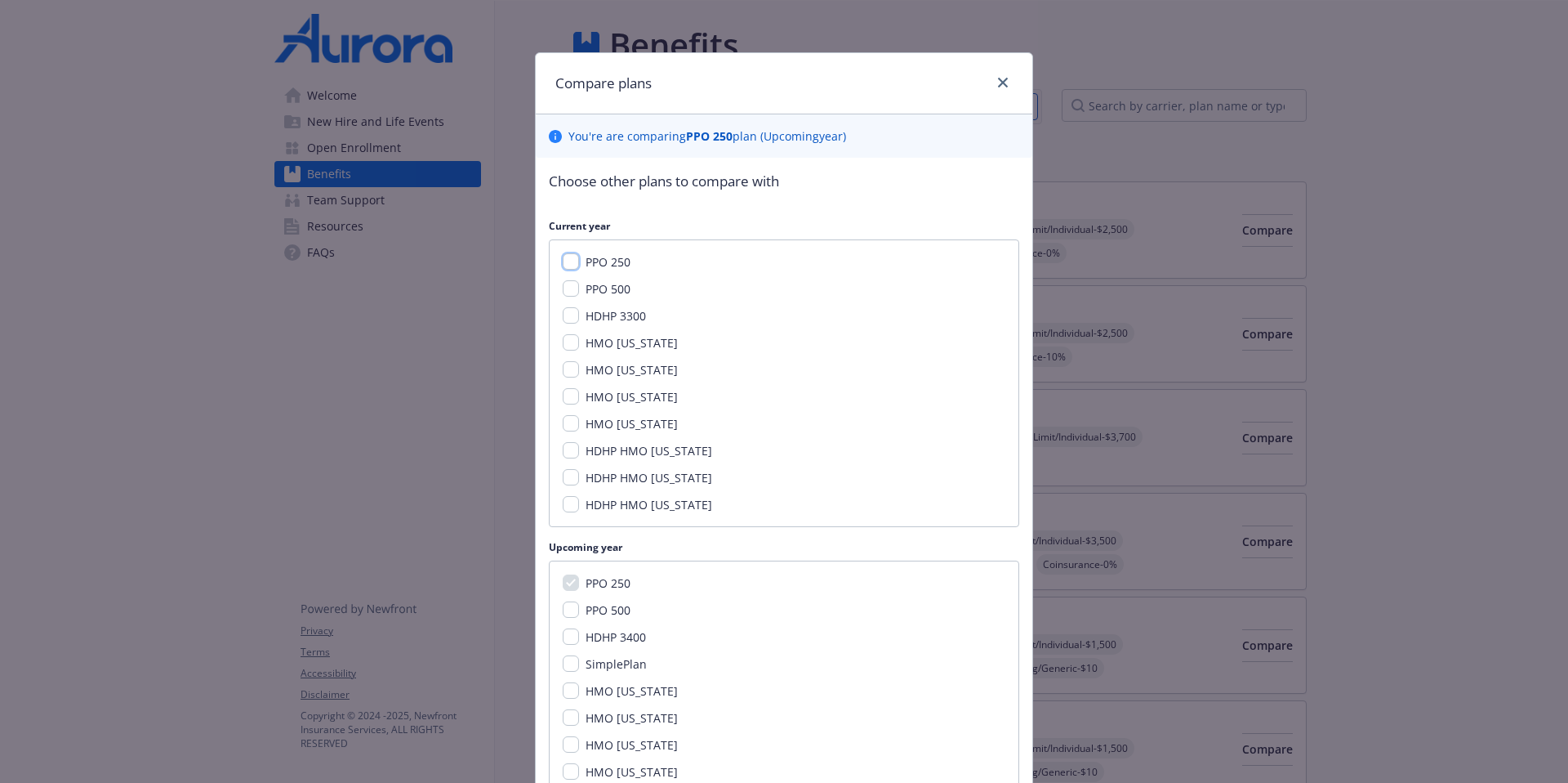
click at [566, 256] on input "PPO 250" at bounding box center [571, 261] width 16 height 16
checkbox input "true"
click at [563, 287] on input "PPO 500" at bounding box center [571, 288] width 16 height 16
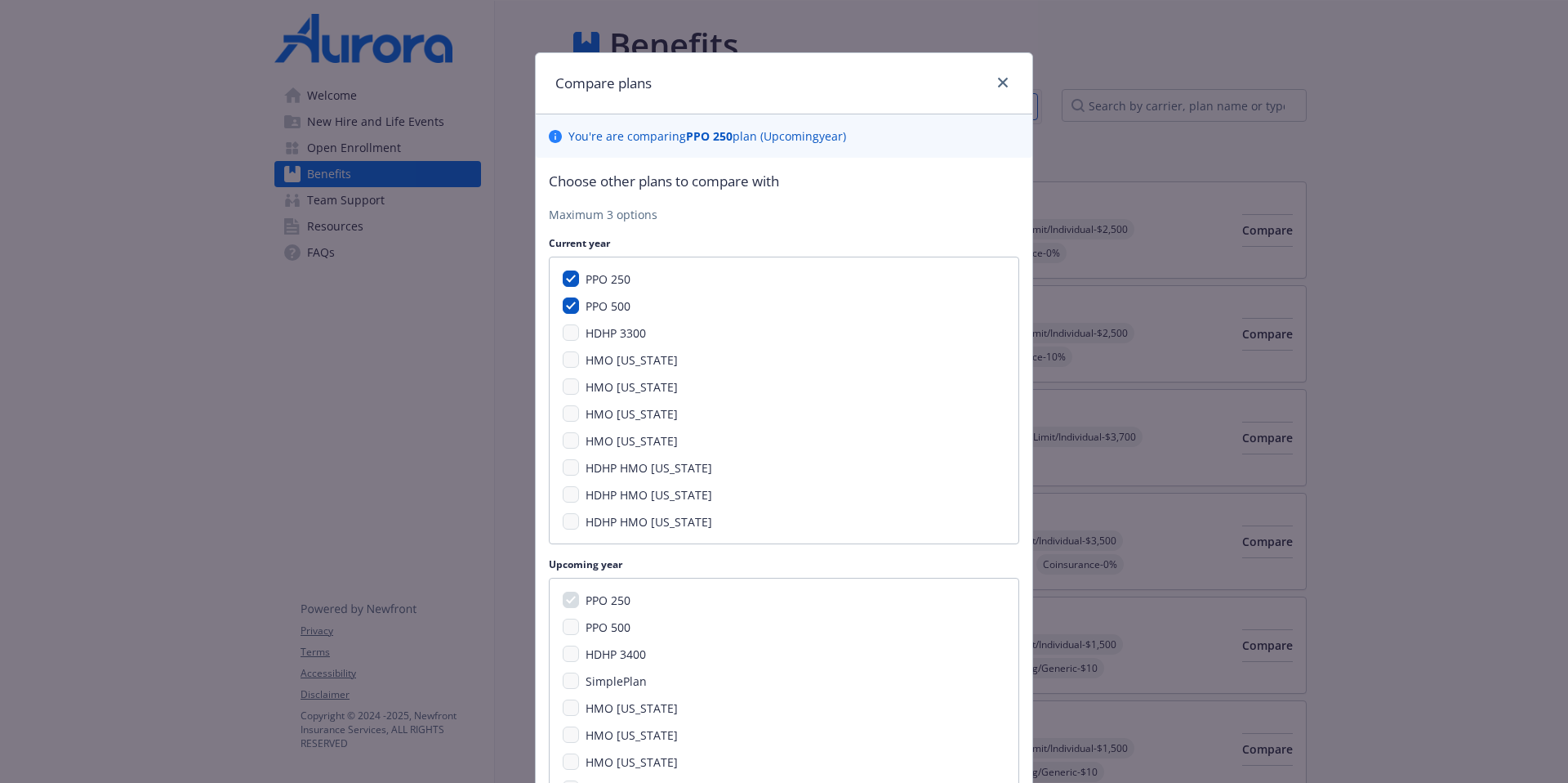
click at [579, 304] on div "PPO 500" at bounding box center [606, 306] width 55 height 17
click at [569, 307] on input "PPO 500" at bounding box center [571, 305] width 16 height 16
checkbox input "false"
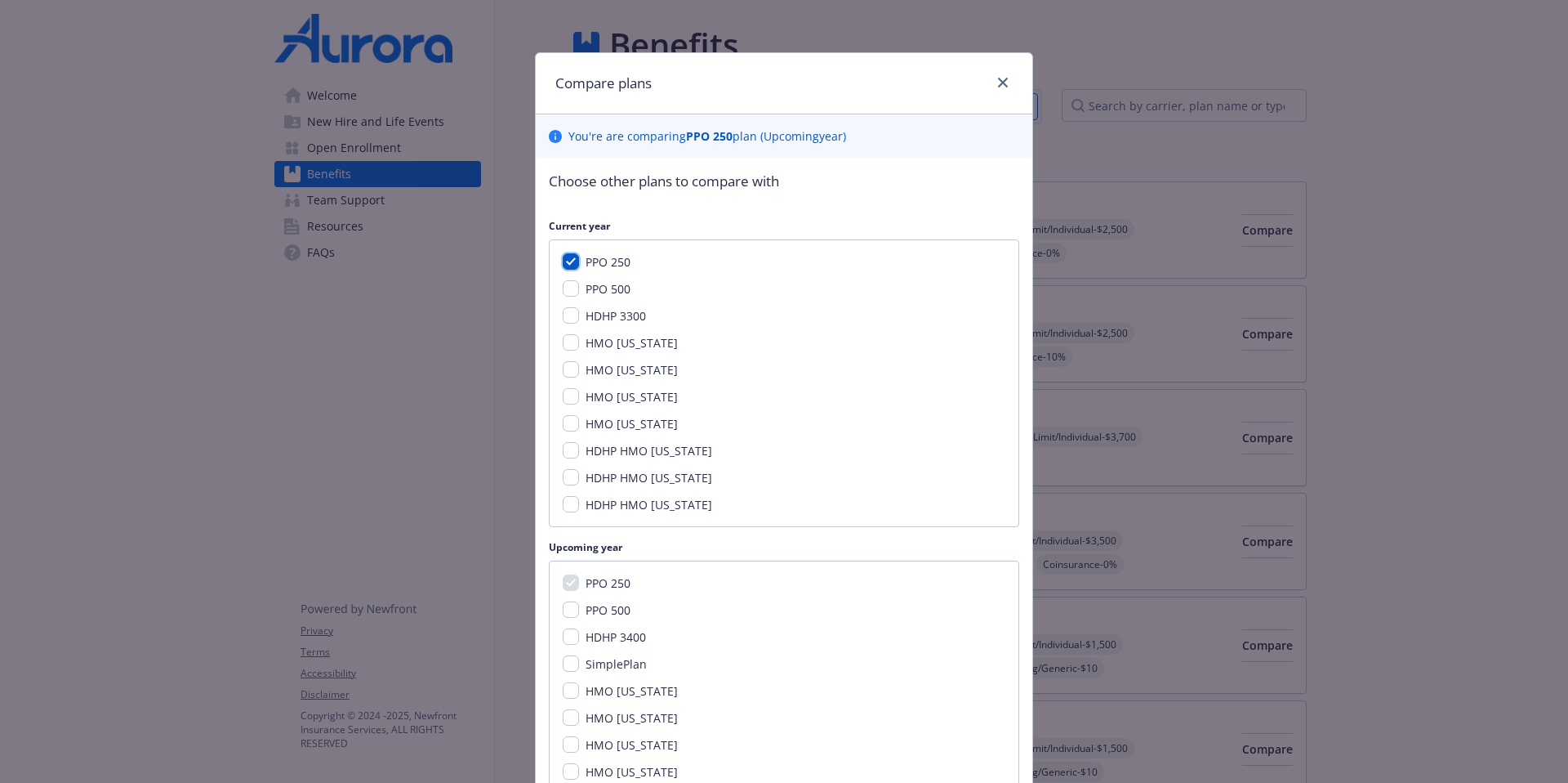
click at [571, 260] on input "PPO 250" at bounding box center [571, 261] width 16 height 16
checkbox input "false"
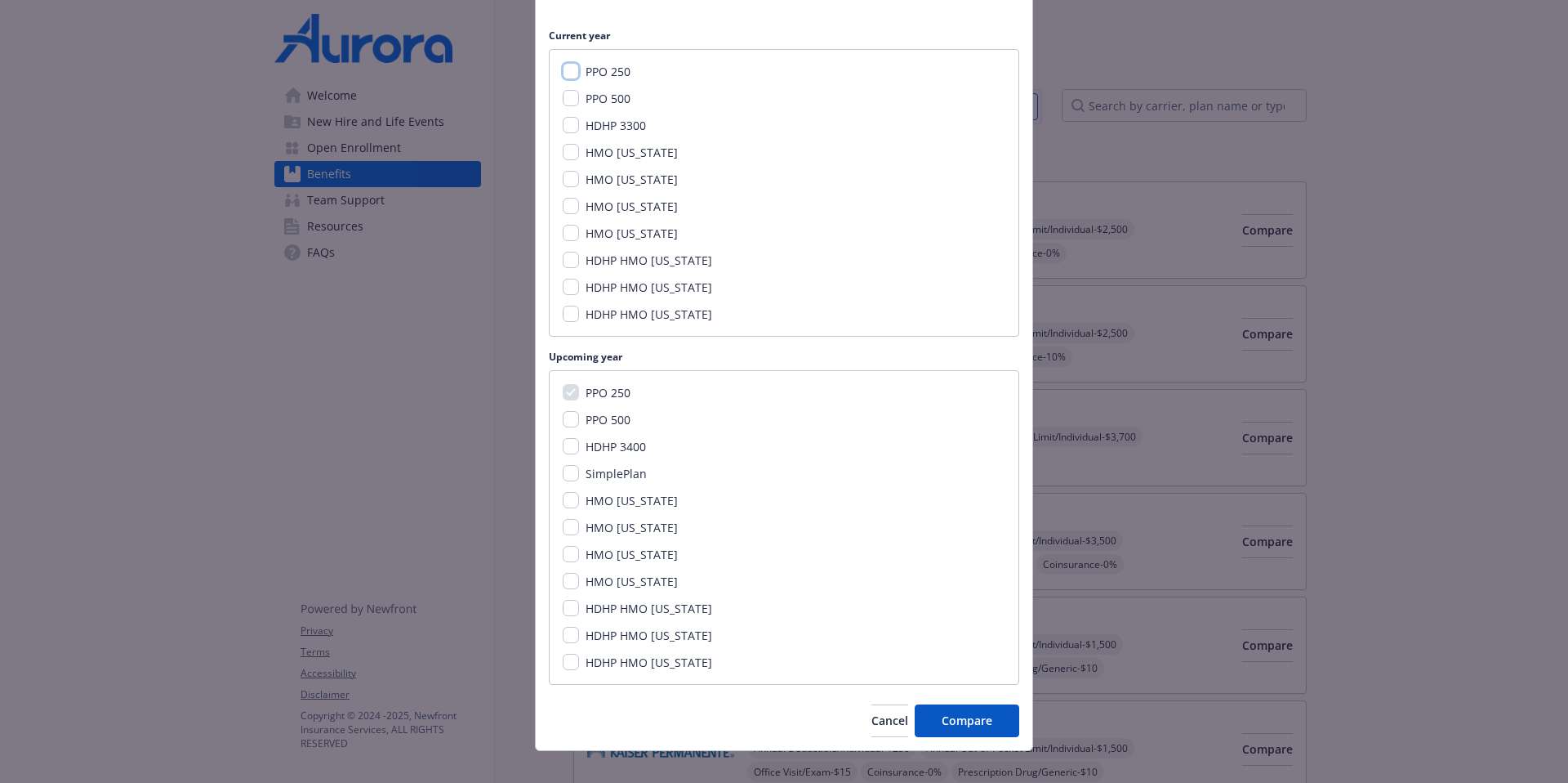
scroll to position [211, 0]
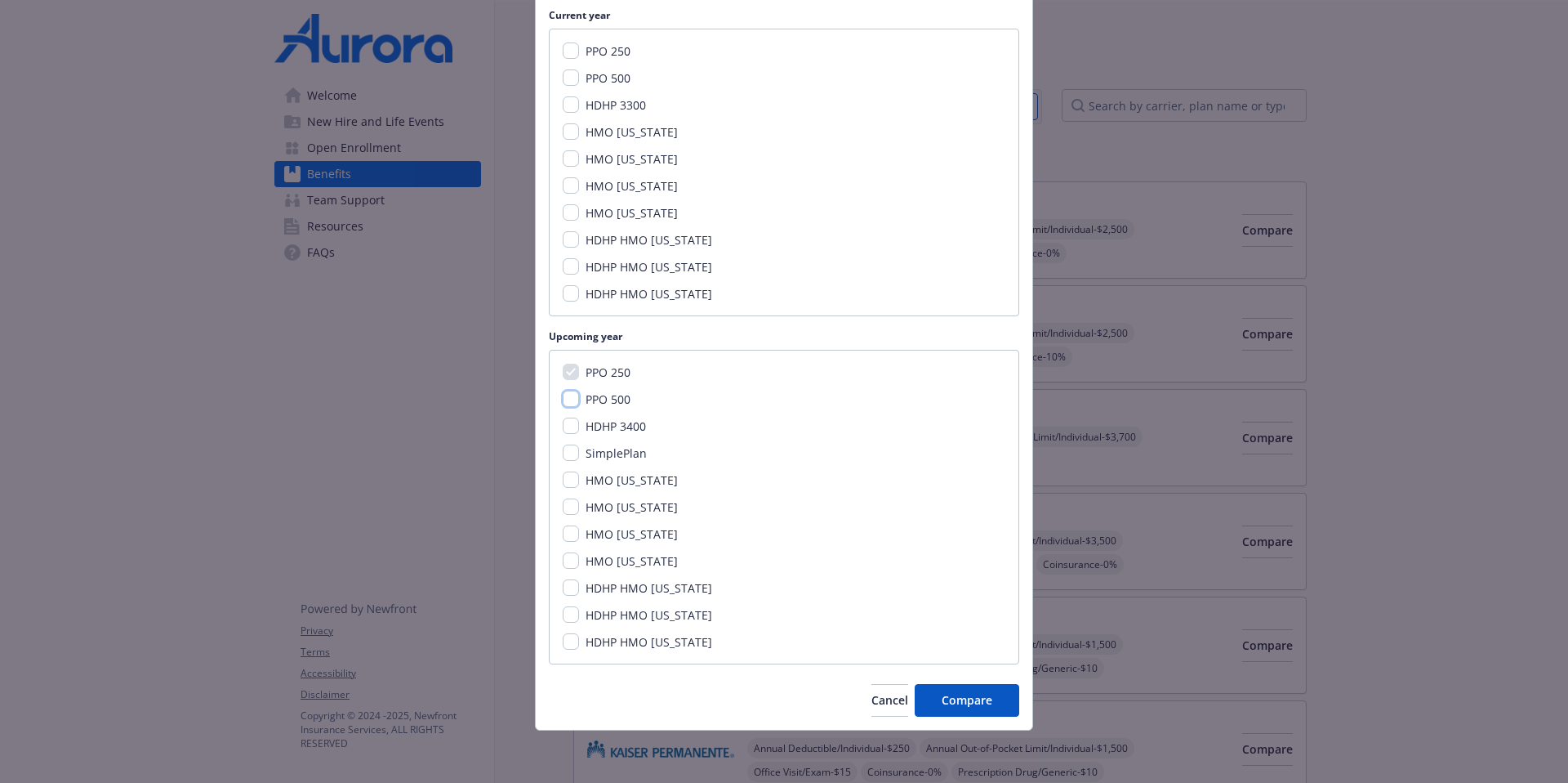
click at [564, 405] on input "PPO 500" at bounding box center [571, 399] width 16 height 16
checkbox input "true"
click at [566, 427] on input "HDHP 3400" at bounding box center [571, 425] width 16 height 16
checkbox input "true"
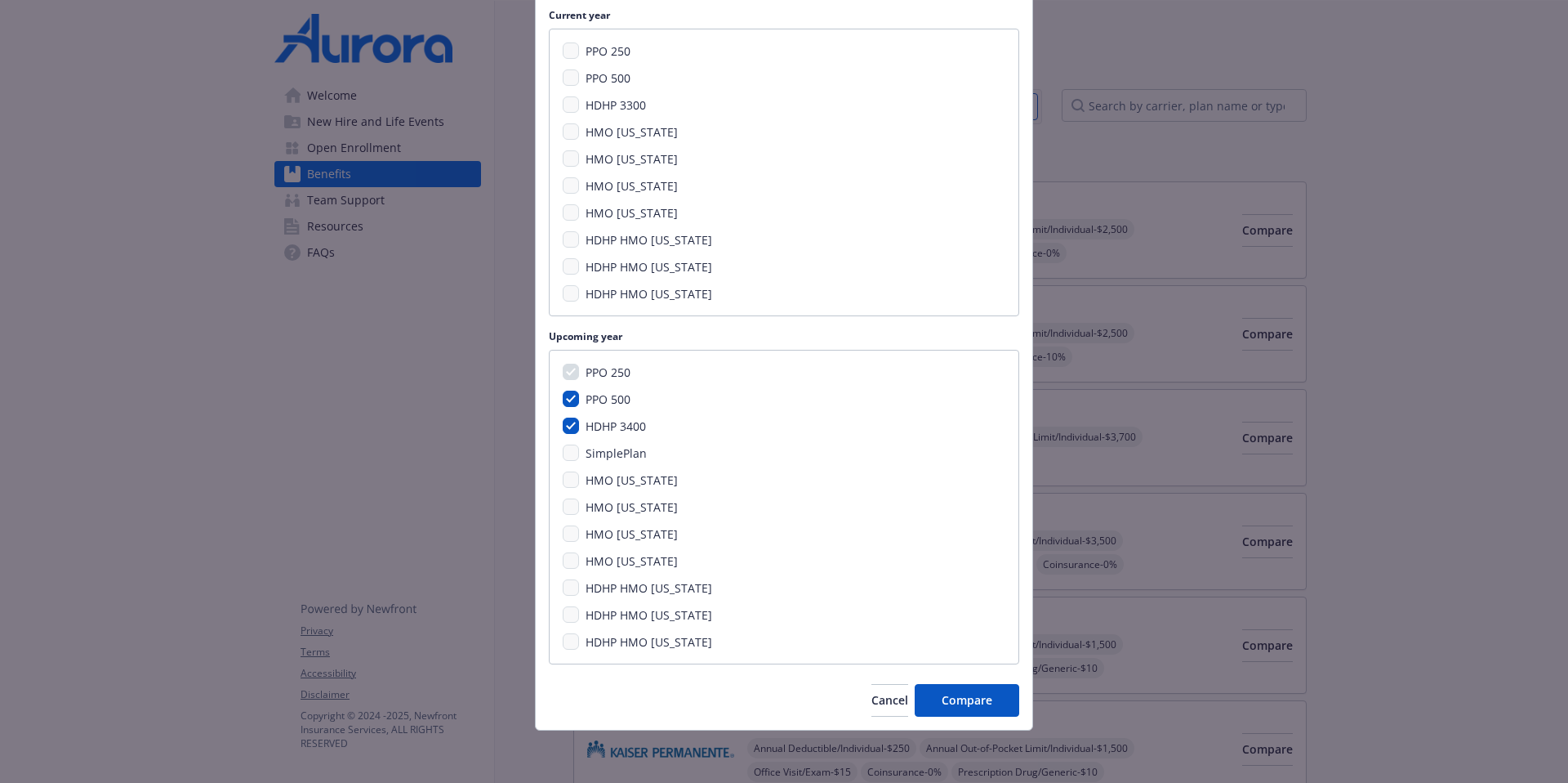
click at [571, 444] on div "SimplePlan" at bounding box center [784, 453] width 443 height 17
click at [571, 402] on input "PPO 500" at bounding box center [571, 399] width 16 height 16
checkbox input "false"
click at [579, 425] on div "HDHP 3400" at bounding box center [614, 426] width 71 height 17
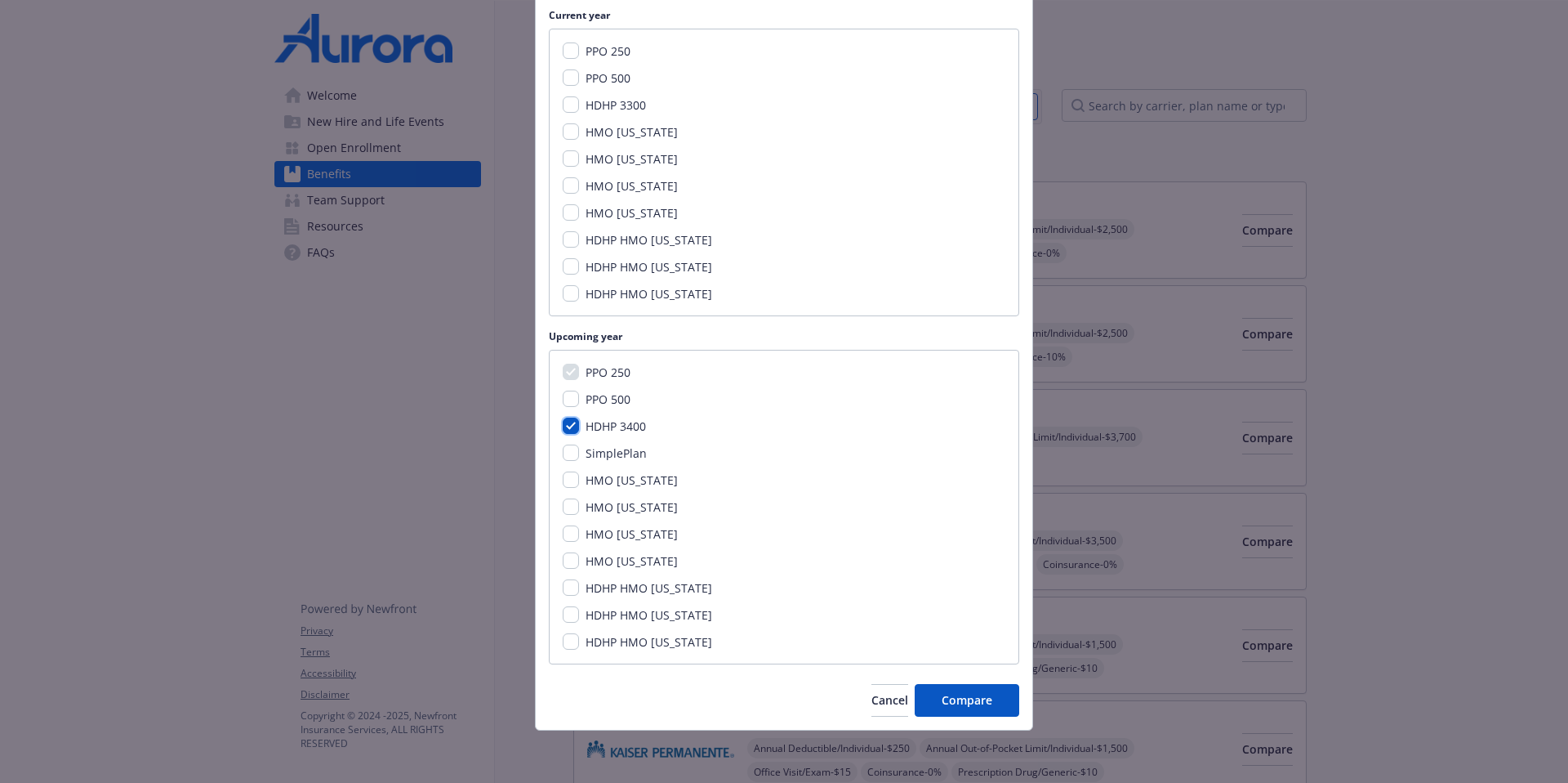
click at [566, 428] on input "HDHP 3400" at bounding box center [571, 425] width 16 height 16
checkbox input "false"
click at [567, 447] on input "SimplePlan" at bounding box center [571, 452] width 16 height 16
checkbox input "true"
click at [568, 420] on input "HDHP 3400" at bounding box center [571, 425] width 16 height 16
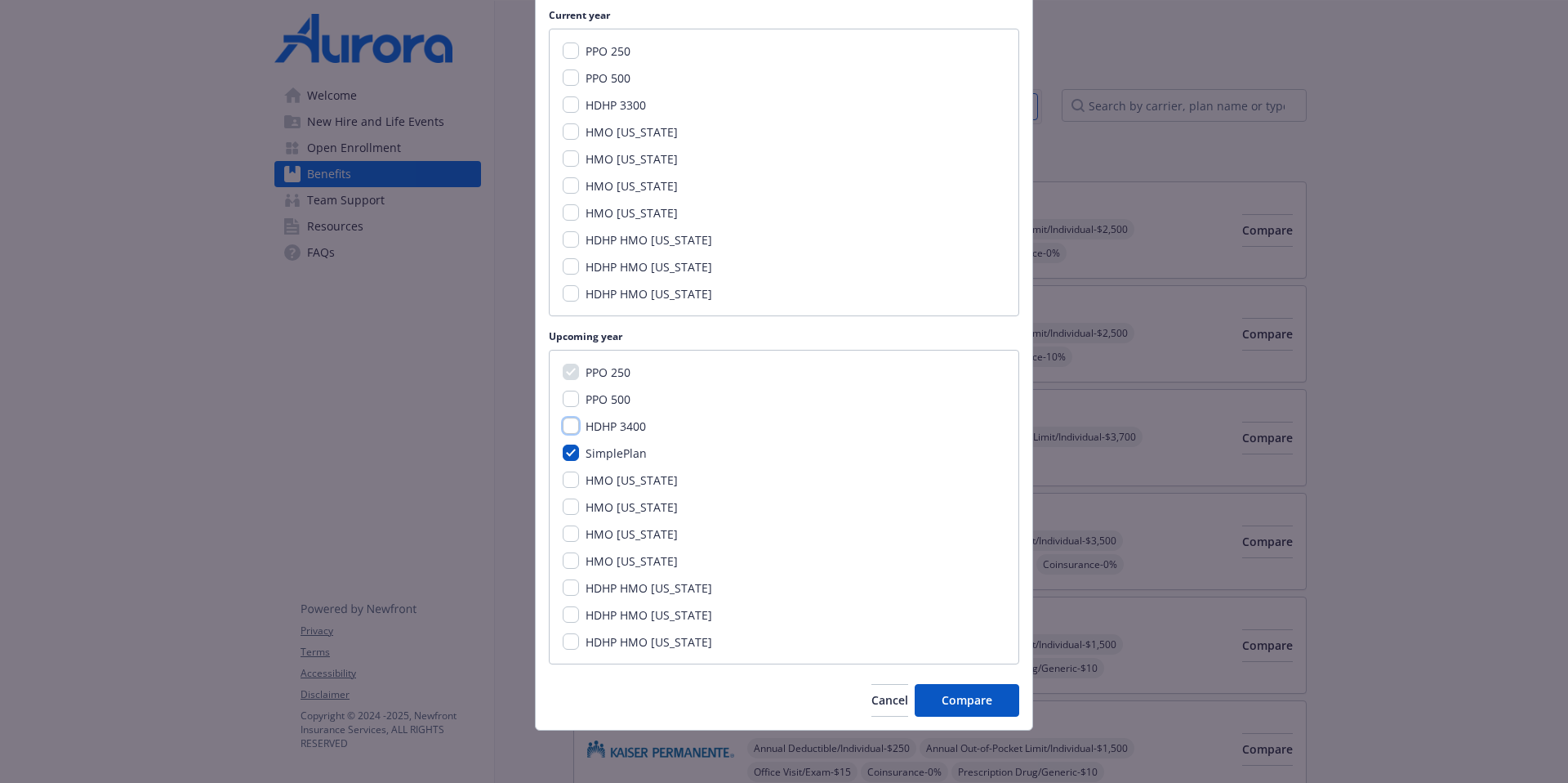
checkbox input "true"
click at [963, 601] on button "Compare" at bounding box center [967, 701] width 104 height 33
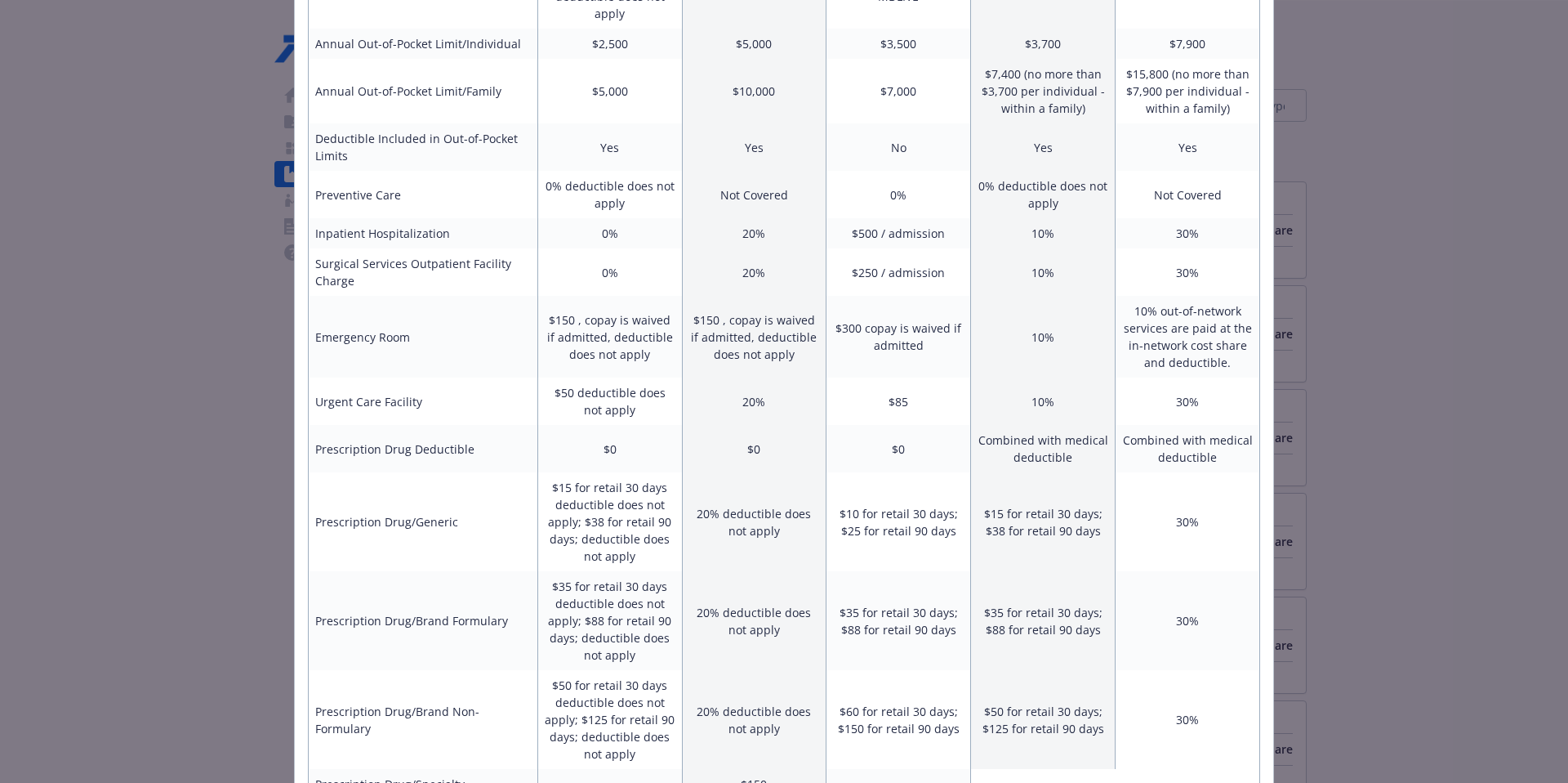
scroll to position [0, 0]
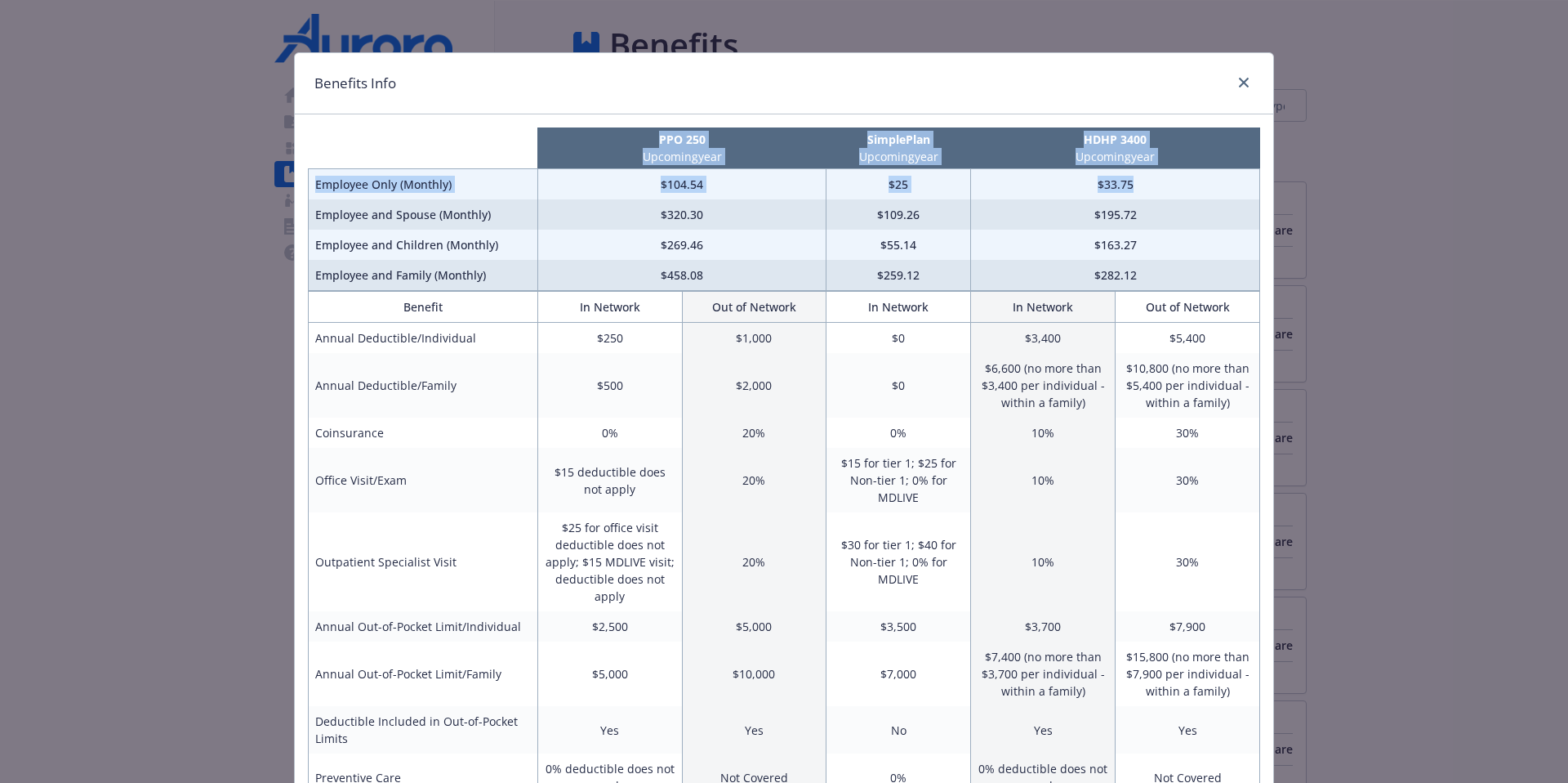
drag, startPoint x: 471, startPoint y: 145, endPoint x: 1155, endPoint y: 196, distance: 685.9
click at [1155, 196] on table "PPO 250 Upcoming year SimplePlan Upcoming year HDHP 3400 Upcoming year Employee…" at bounding box center [784, 209] width 953 height 164
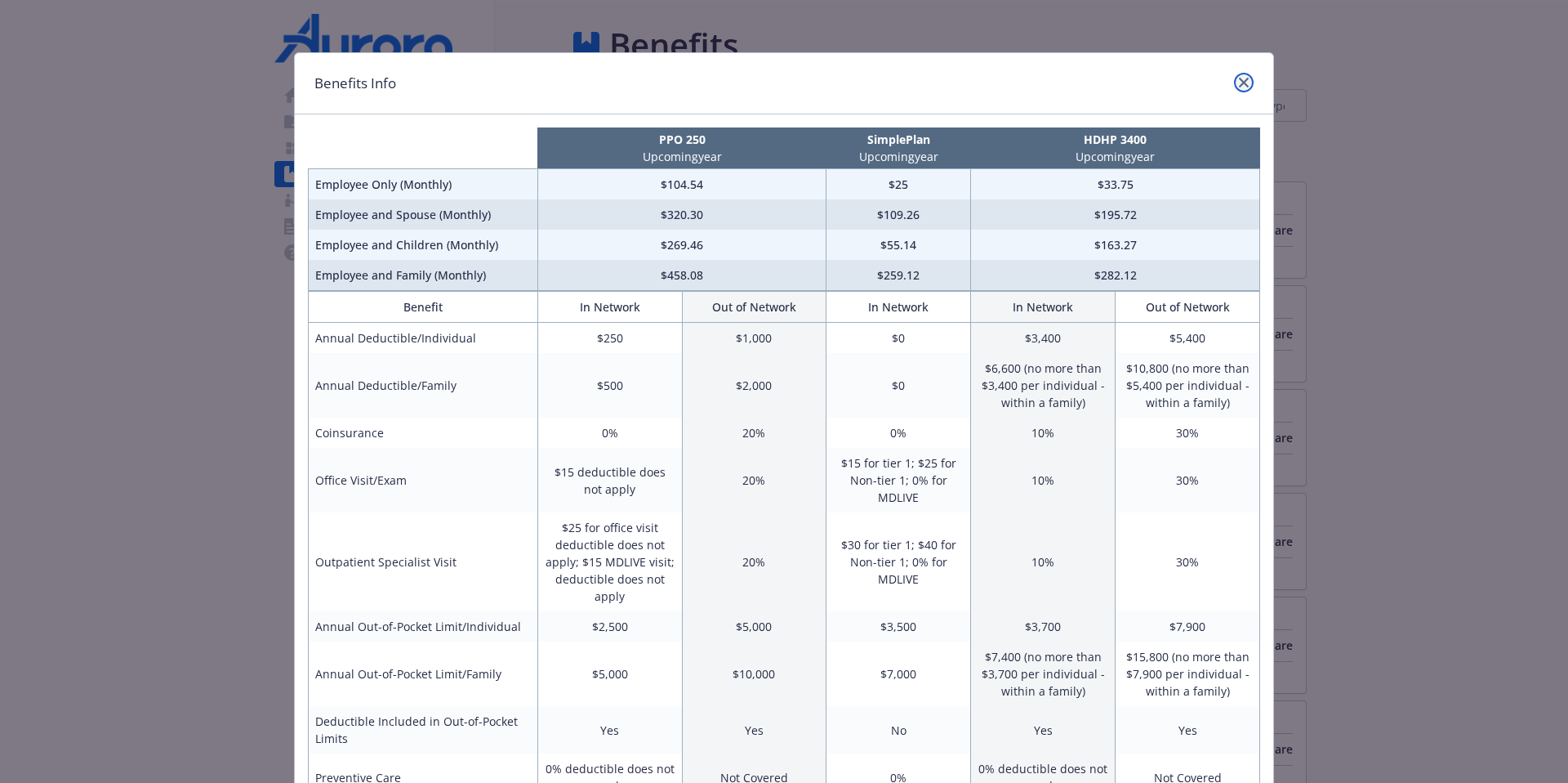
click at [1199, 81] on link "close" at bounding box center [1244, 82] width 19 height 19
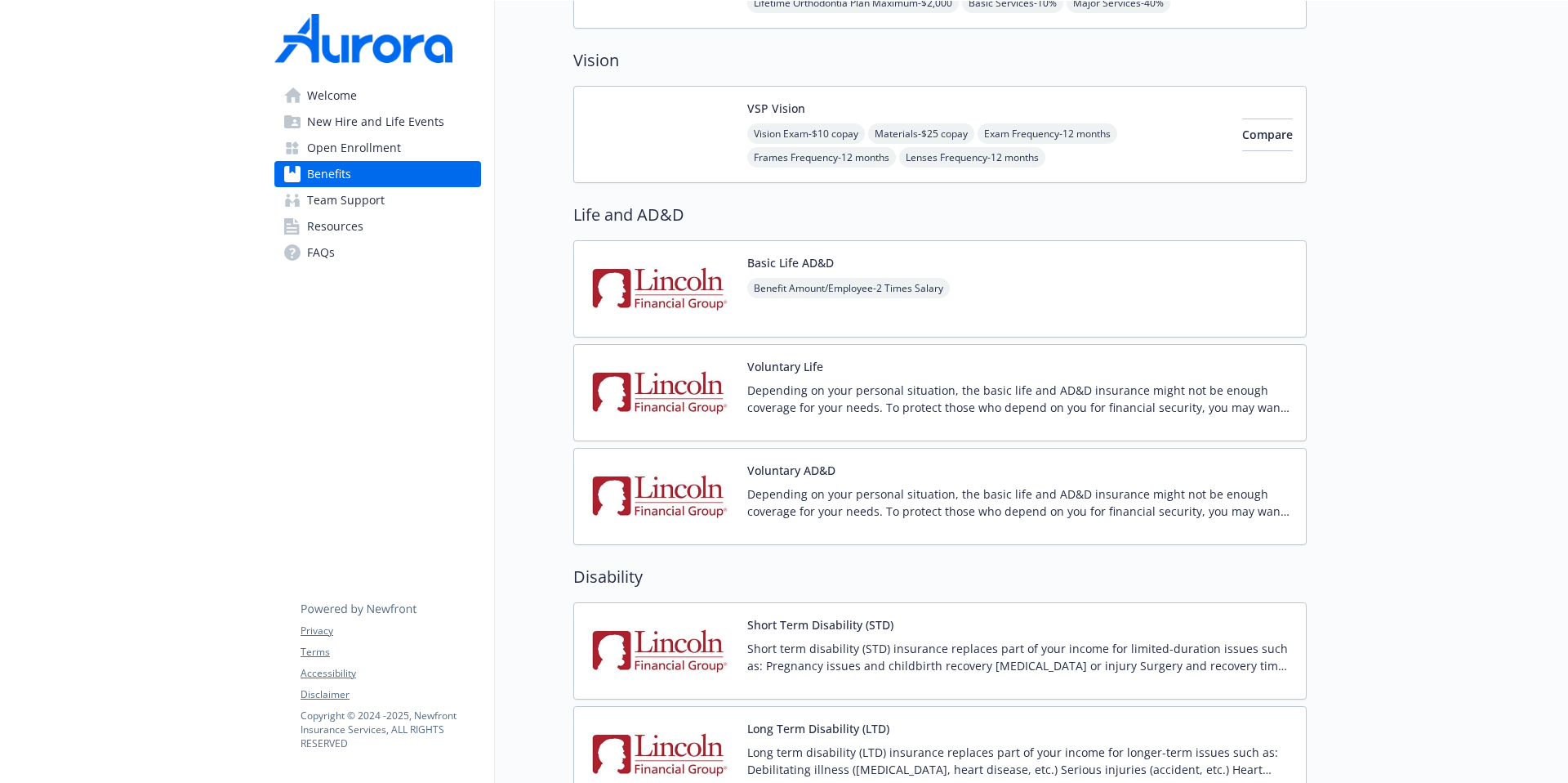
scroll to position [987, 13]
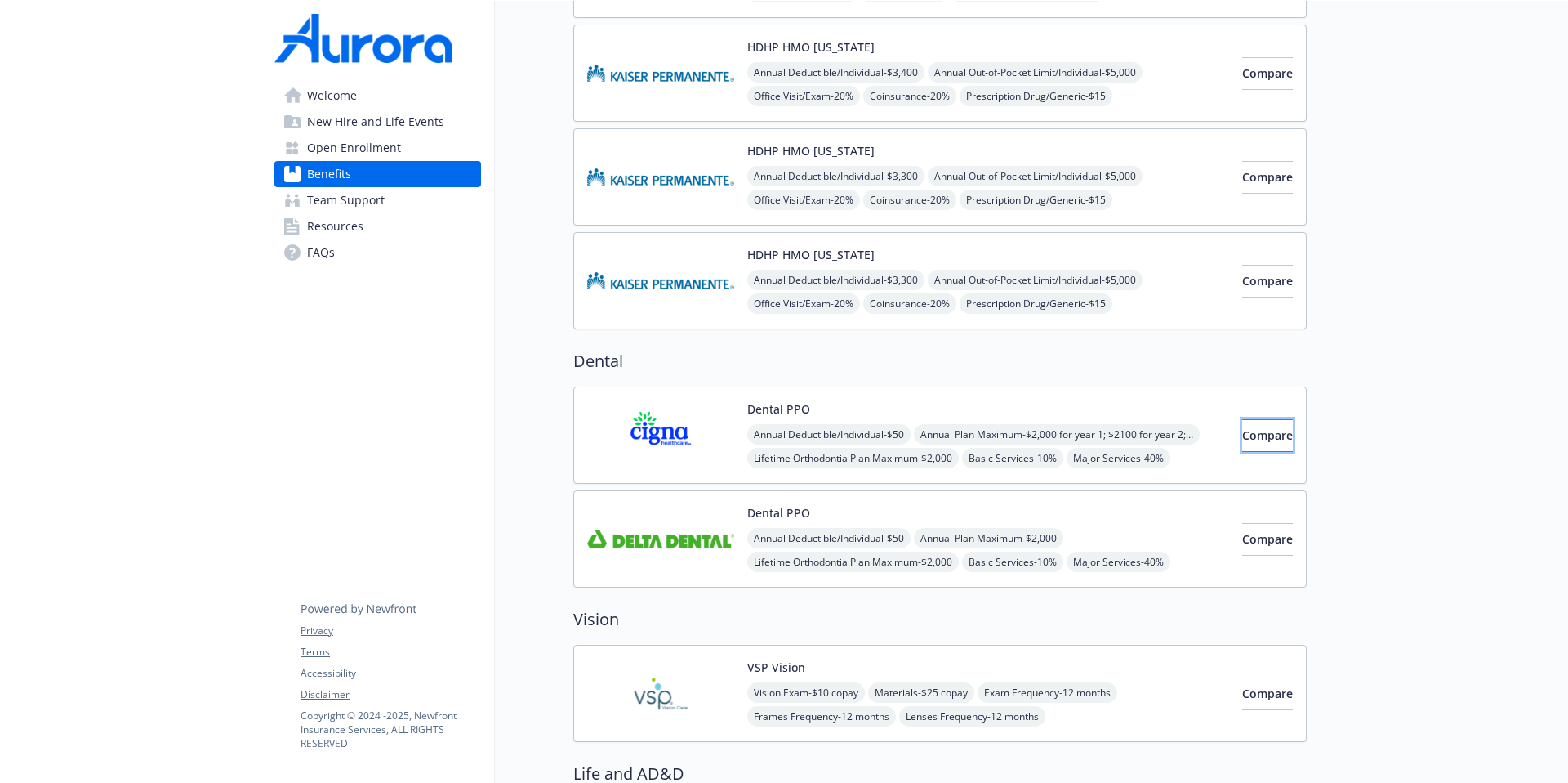
click at [1199, 429] on span "Compare" at bounding box center [1267, 436] width 50 height 15
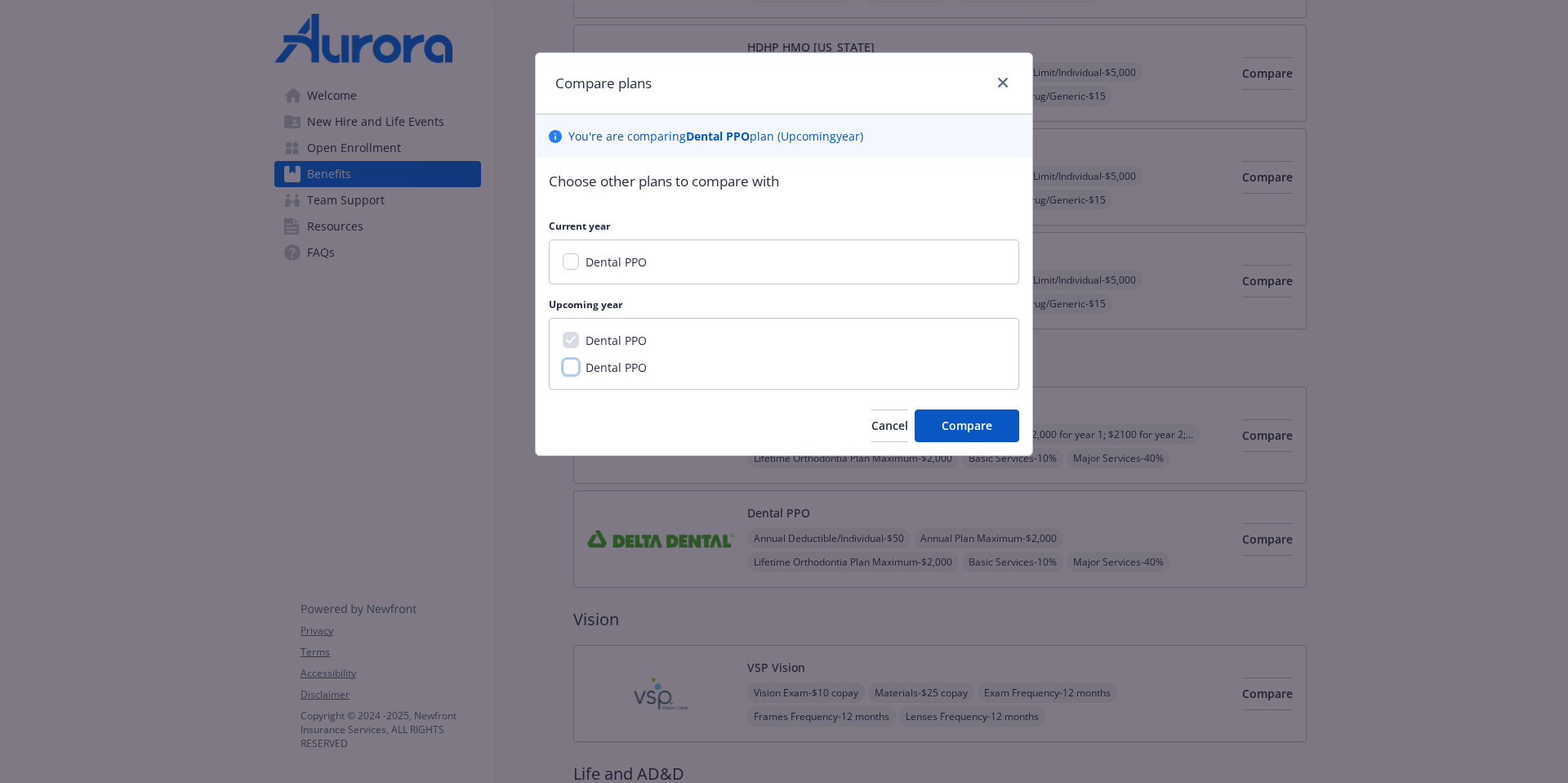
click at [575, 365] on input "Dental PPO" at bounding box center [571, 367] width 16 height 16
checkbox input "true"
click at [971, 428] on span "Compare" at bounding box center [967, 425] width 50 height 15
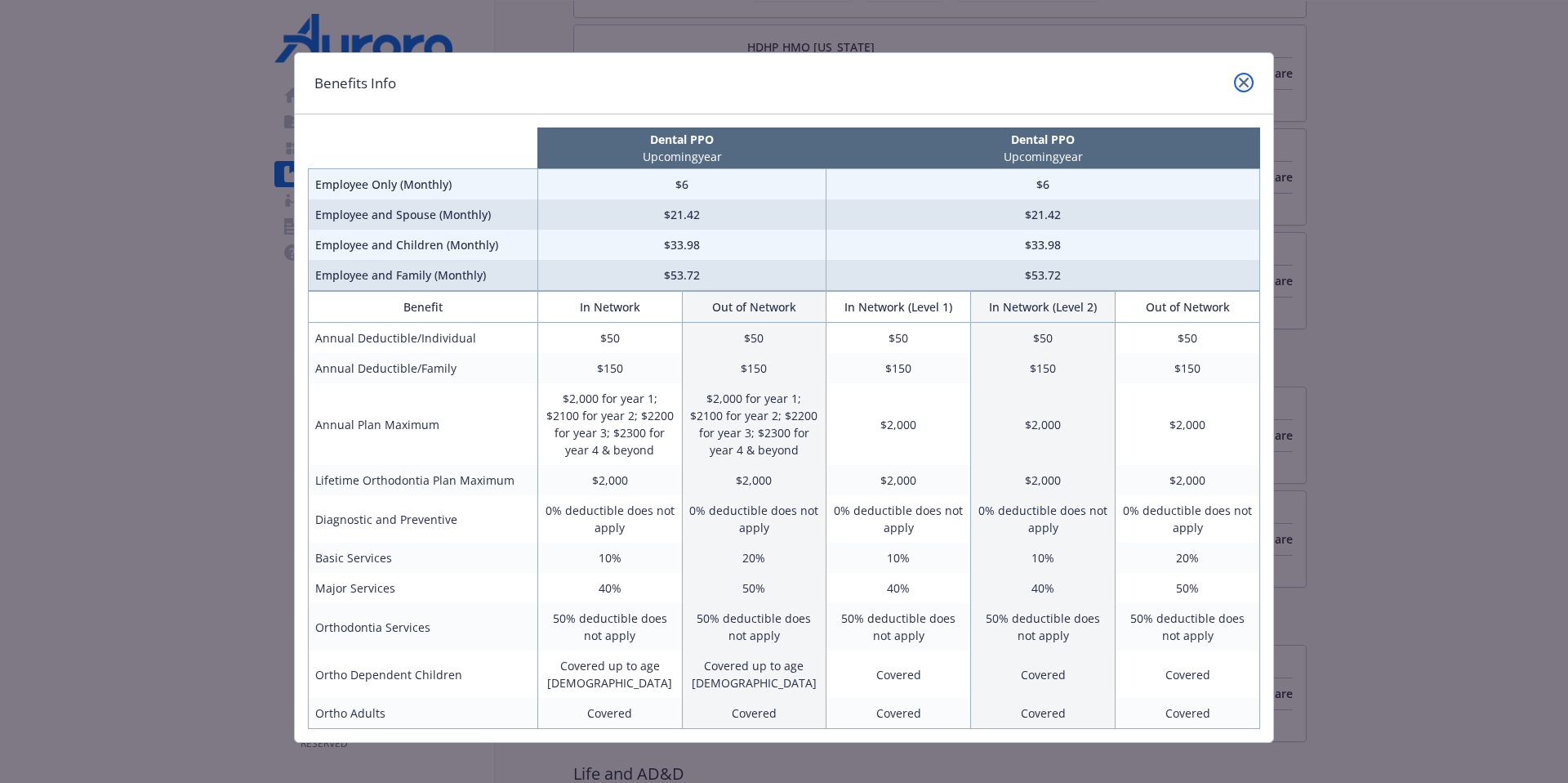
click at [1199, 83] on link "close" at bounding box center [1244, 82] width 19 height 19
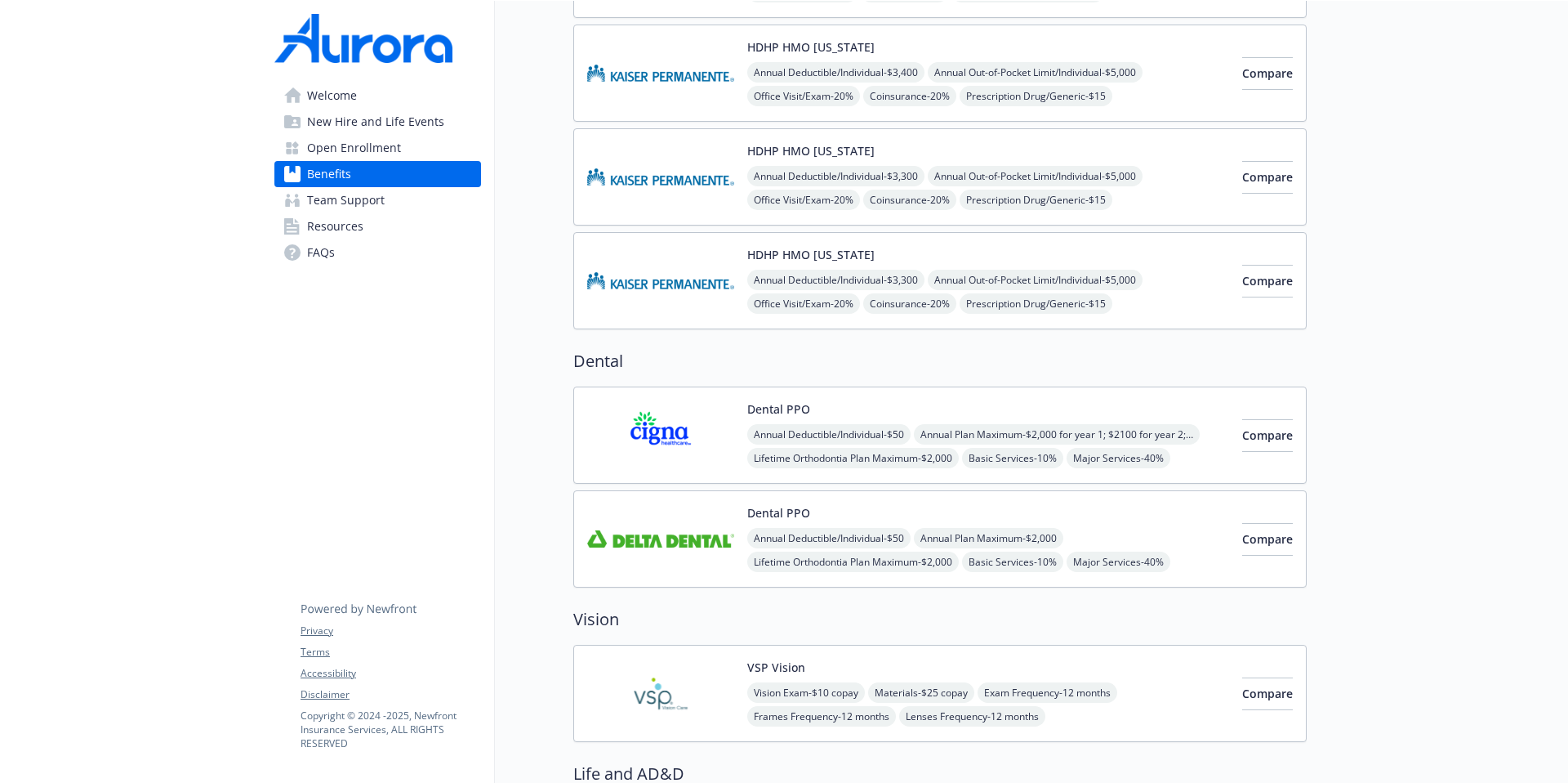
click at [759, 409] on button "Dental PPO" at bounding box center [779, 409] width 63 height 17
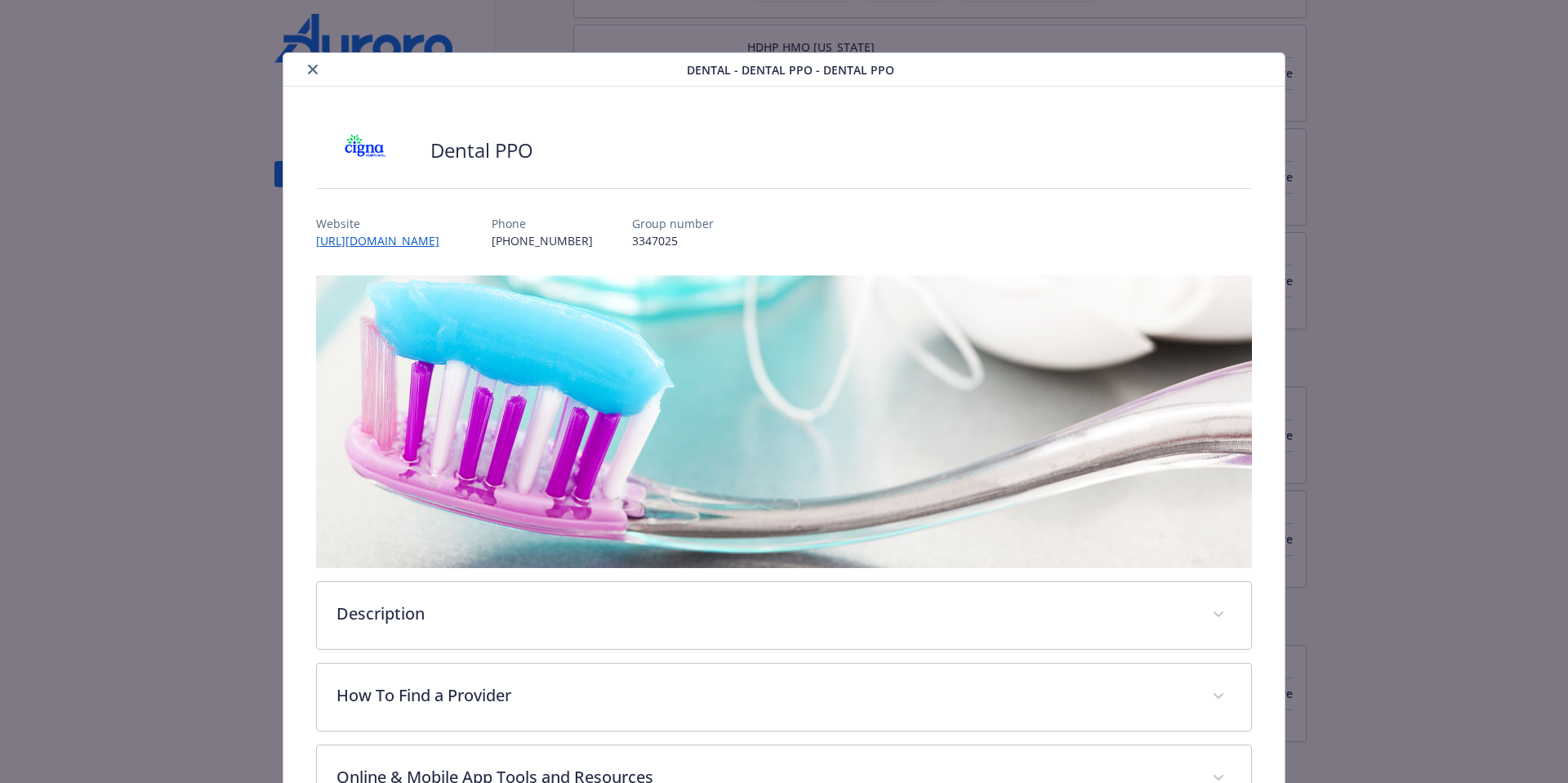
scroll to position [18, 0]
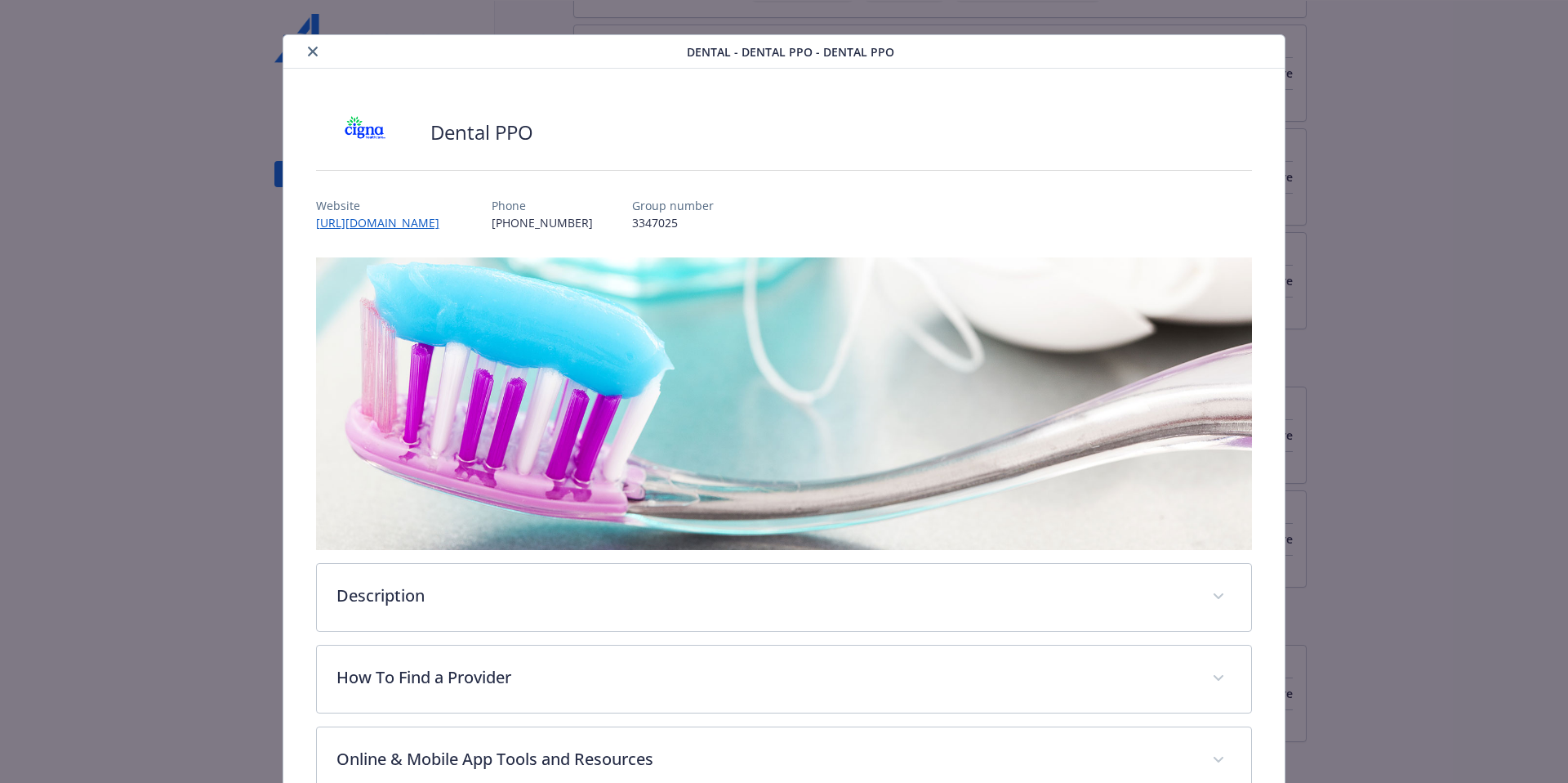
click at [315, 52] on button "close" at bounding box center [312, 51] width 19 height 19
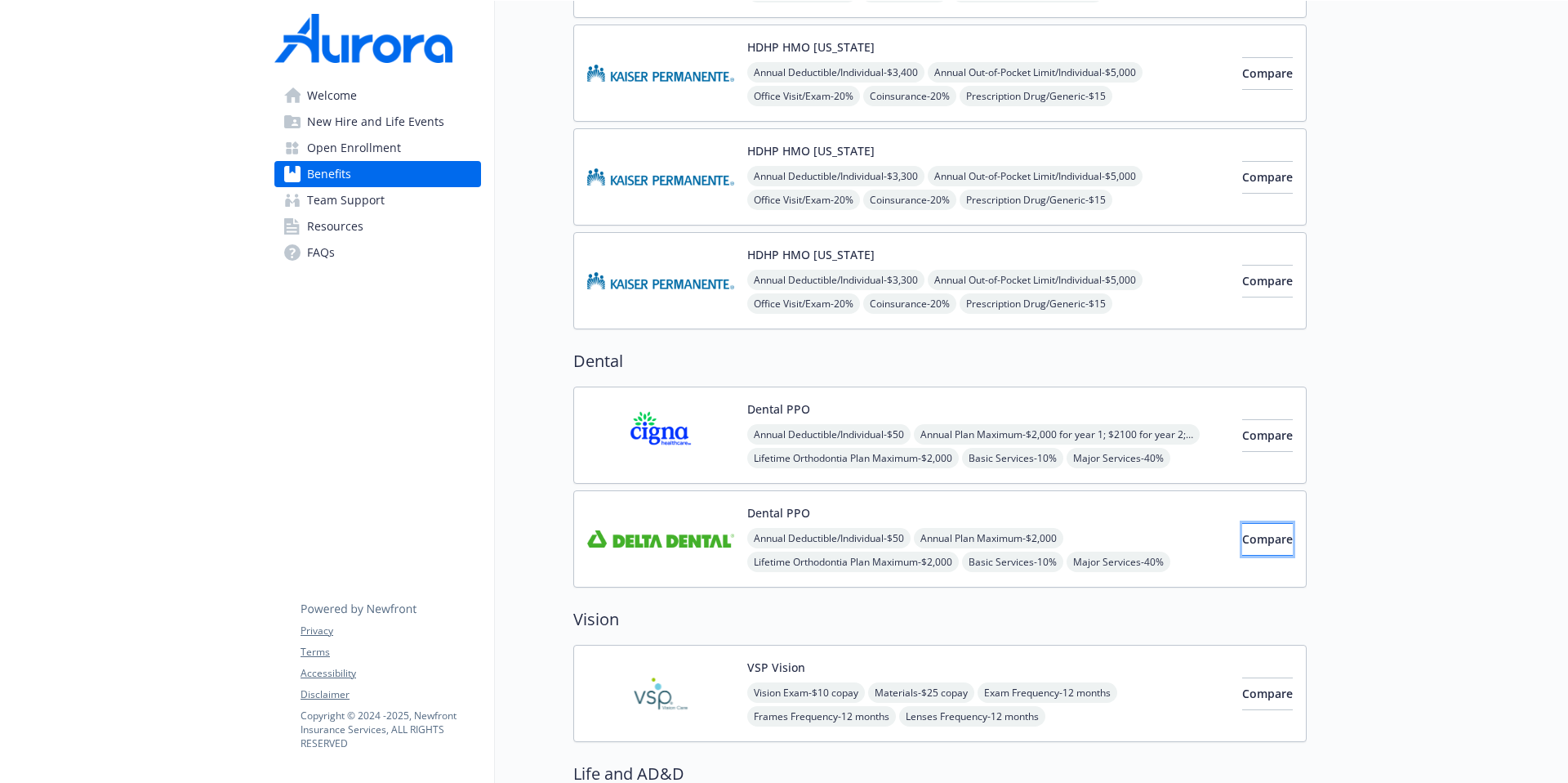
click at [1199, 536] on span "Compare" at bounding box center [1267, 539] width 50 height 15
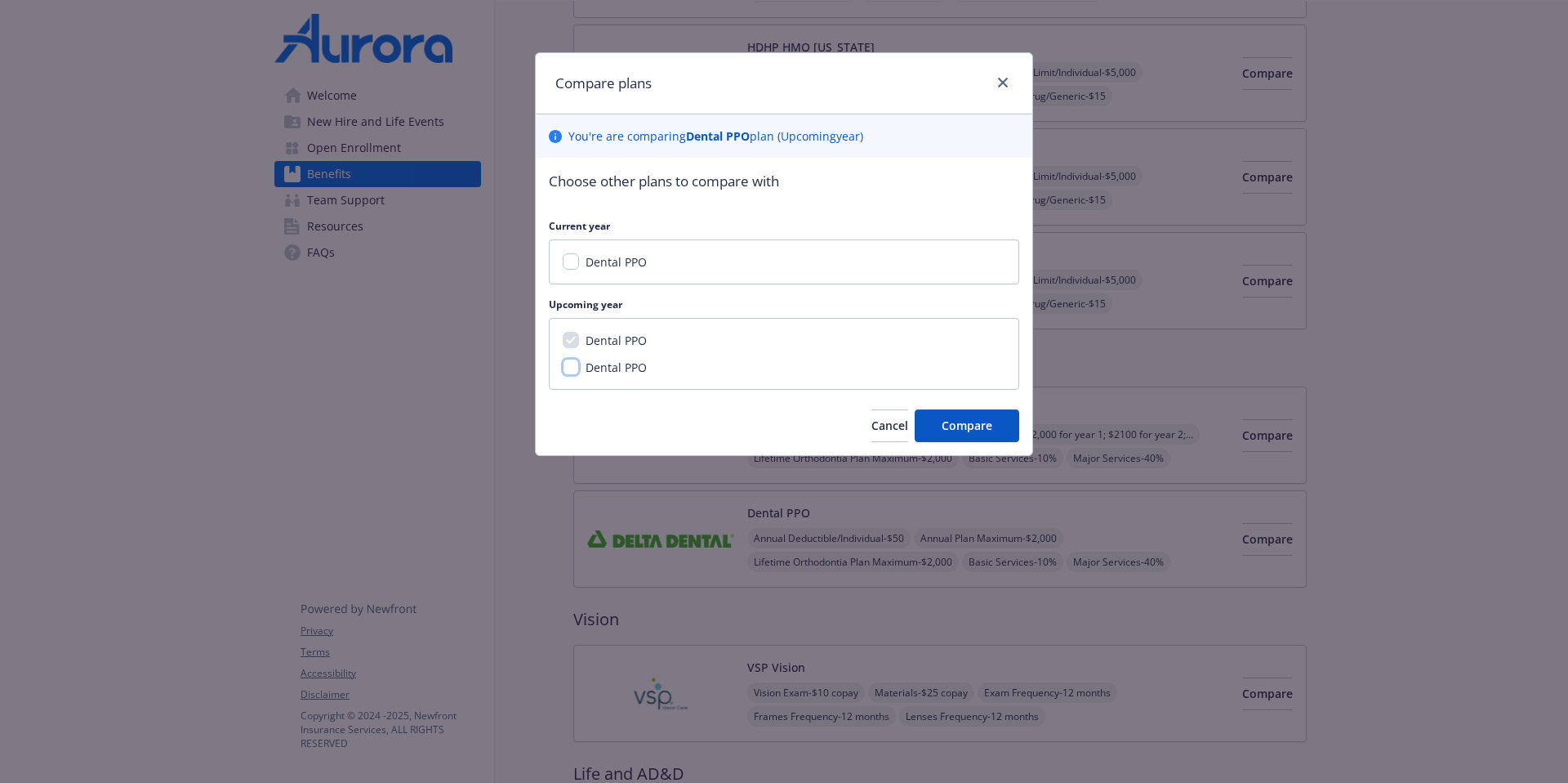
click at [575, 374] on input "Dental PPO" at bounding box center [571, 367] width 16 height 16
checkbox input "true"
click at [983, 420] on span "Compare" at bounding box center [967, 425] width 50 height 15
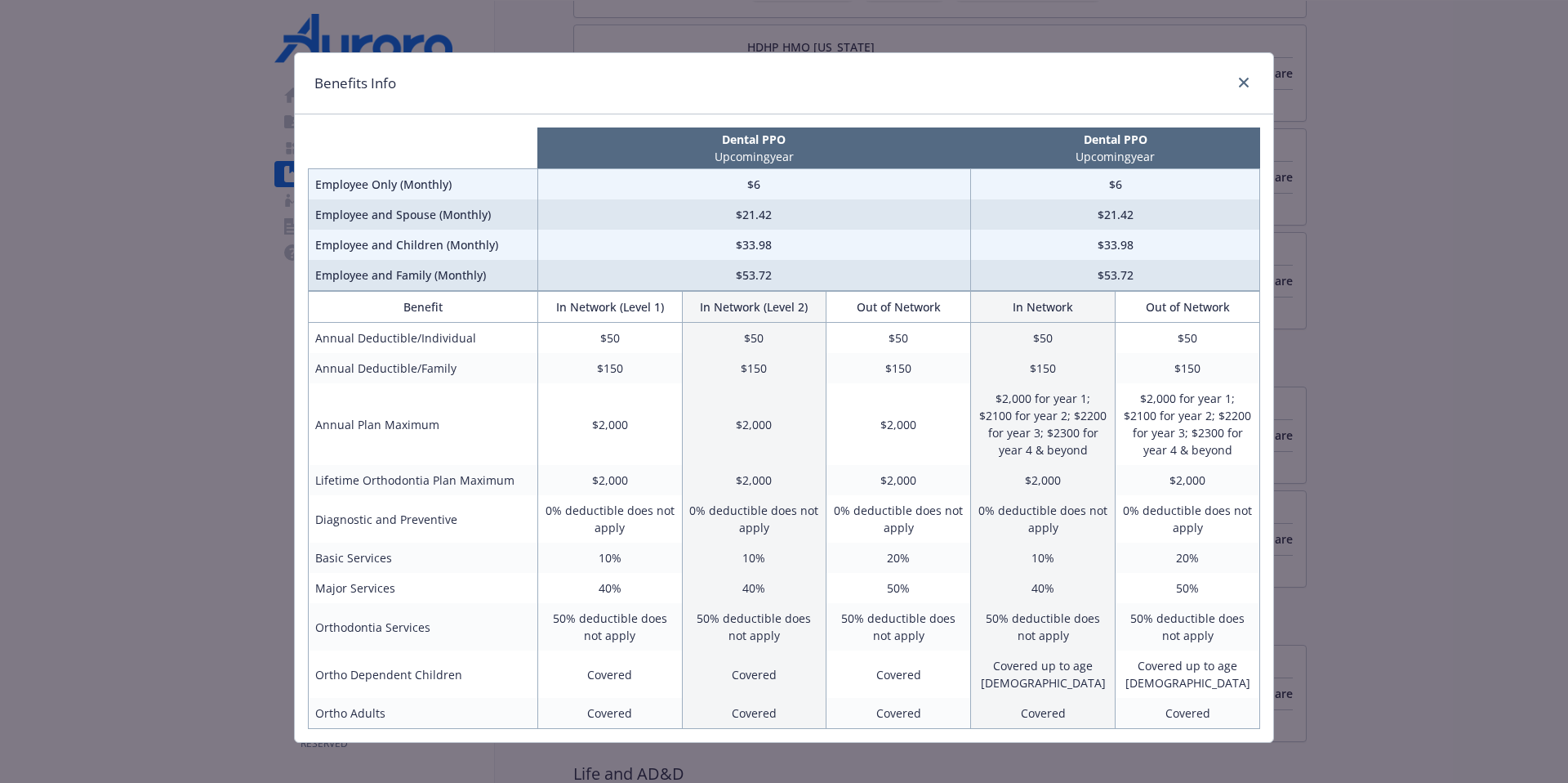
click at [752, 136] on p "Dental PPO" at bounding box center [754, 139] width 428 height 17
click at [701, 136] on p "Dental PPO" at bounding box center [754, 139] width 428 height 17
click at [709, 141] on p "Dental PPO" at bounding box center [754, 139] width 428 height 17
click at [726, 136] on p "Dental PPO" at bounding box center [754, 139] width 428 height 17
click at [1199, 85] on icon "close" at bounding box center [1244, 82] width 10 height 10
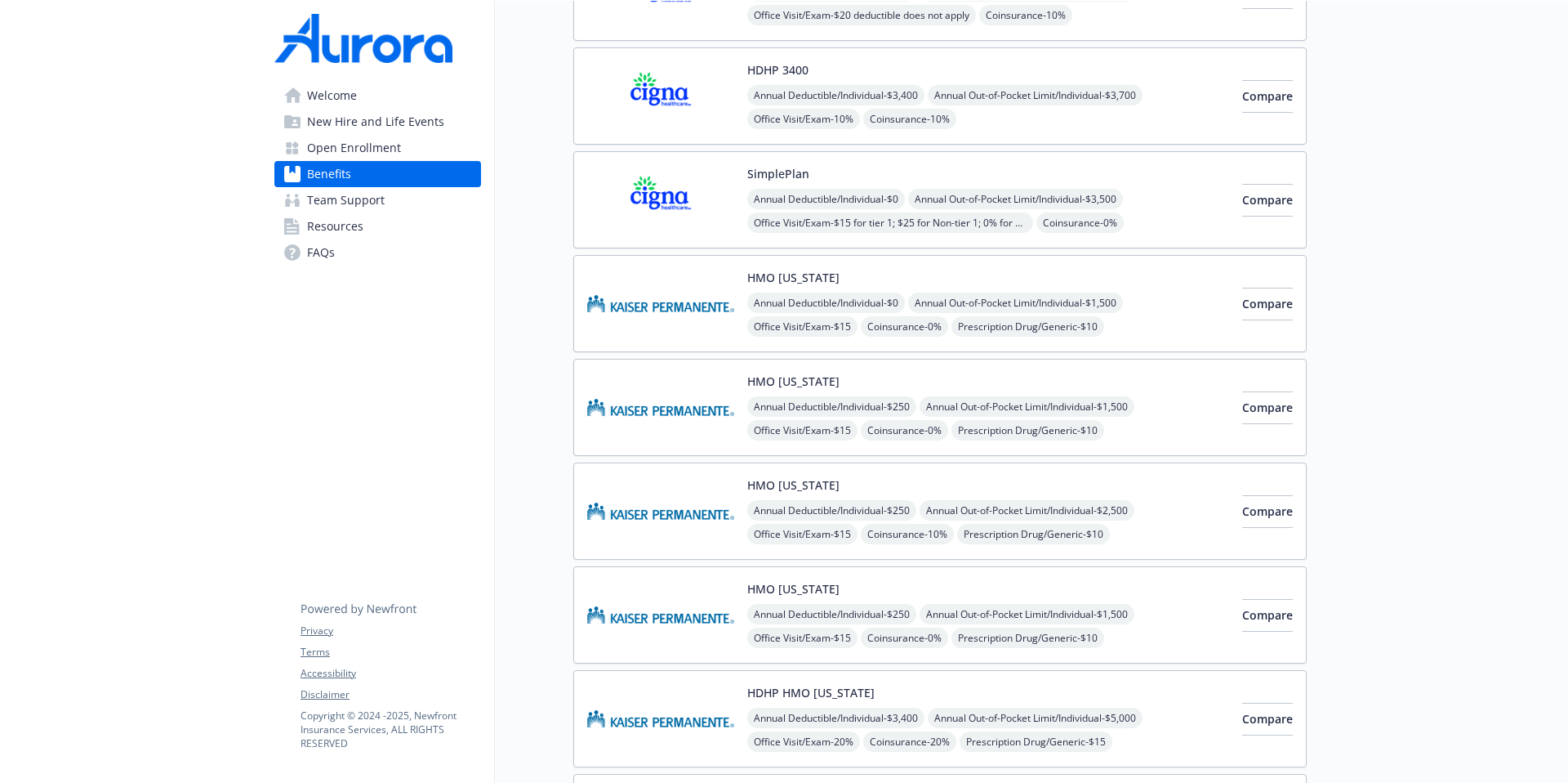
scroll to position [345, 13]
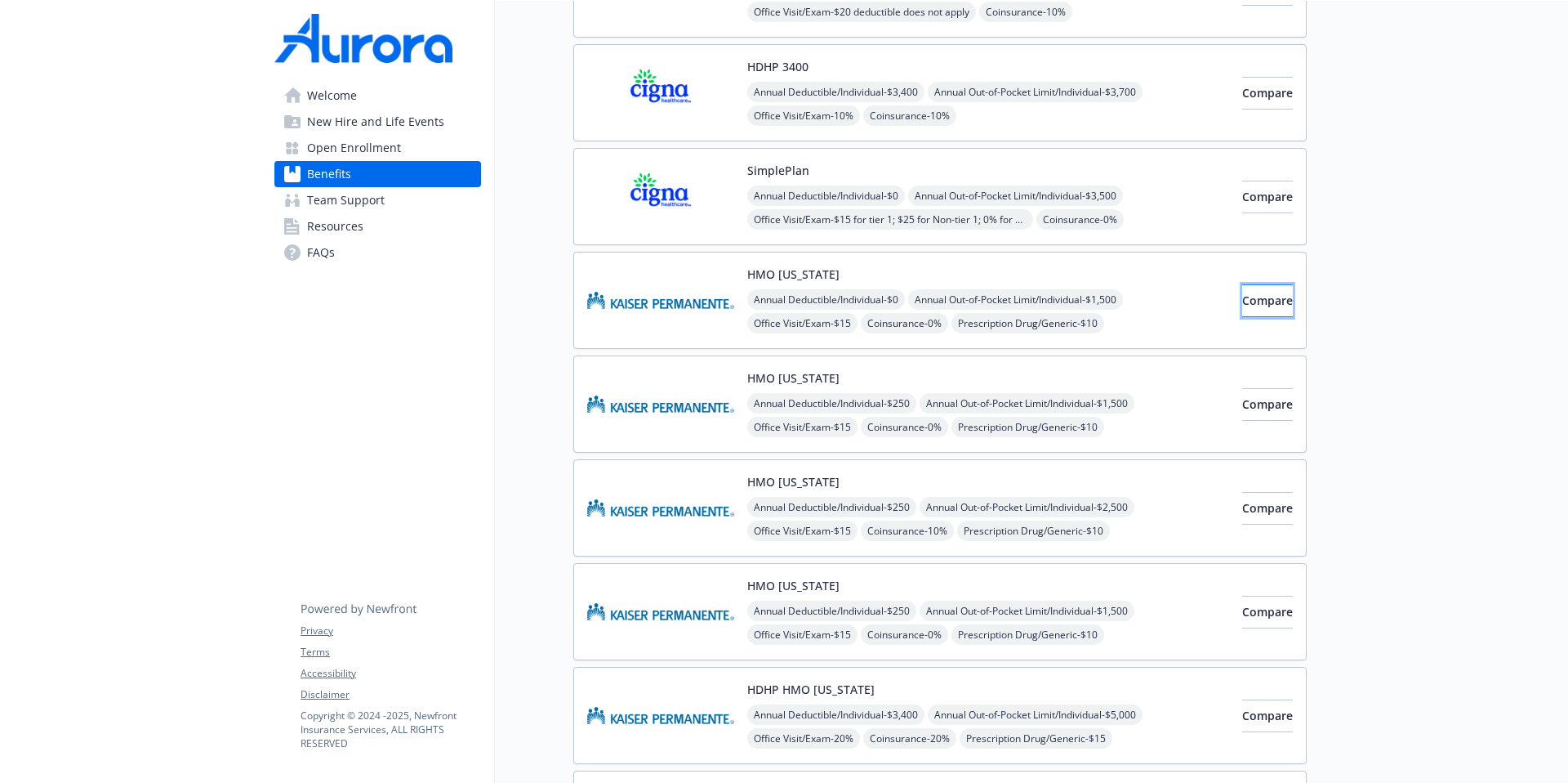
click at [1199, 308] on button "Compare" at bounding box center [1267, 301] width 50 height 33
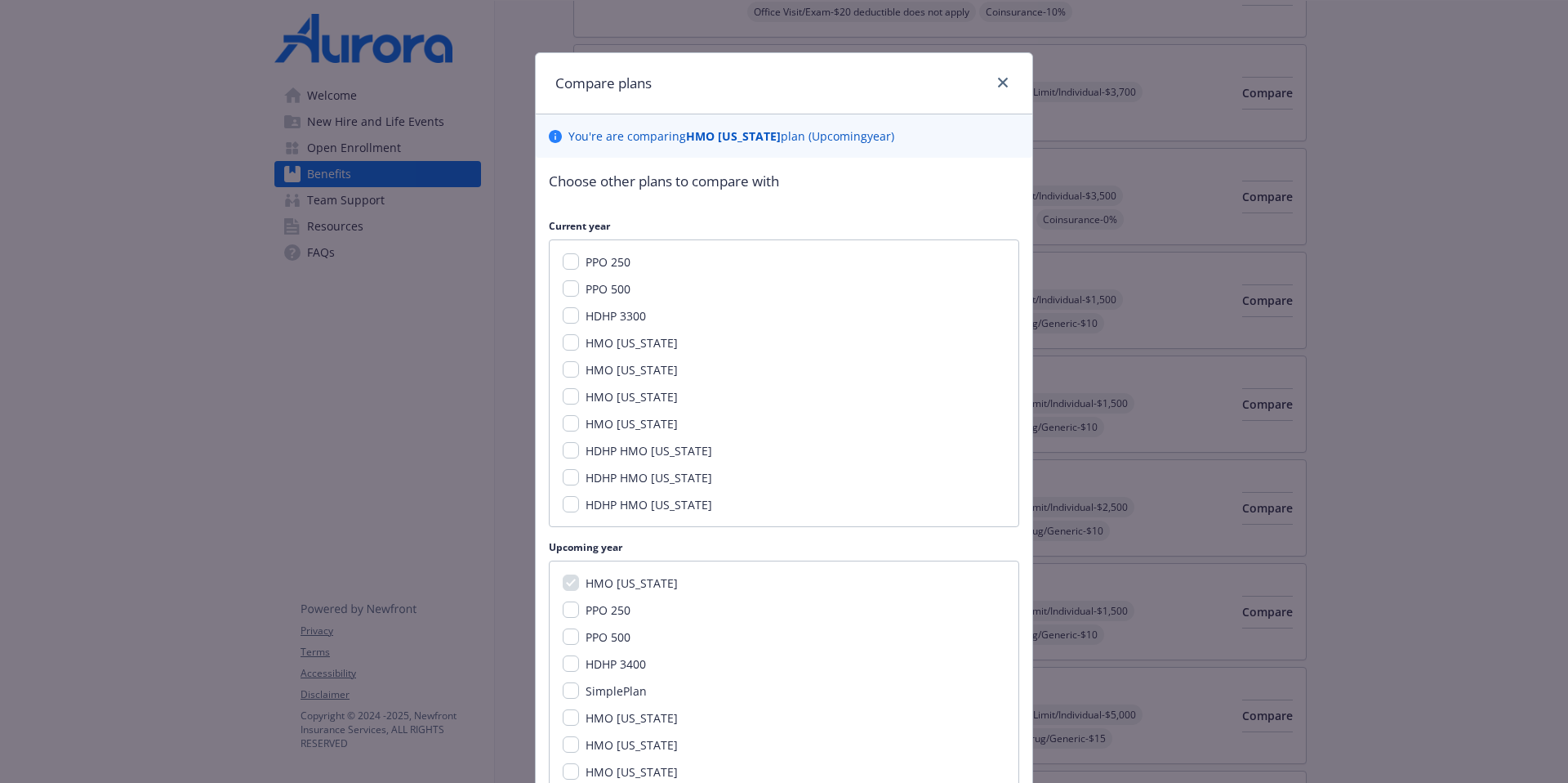
scroll to position [211, 0]
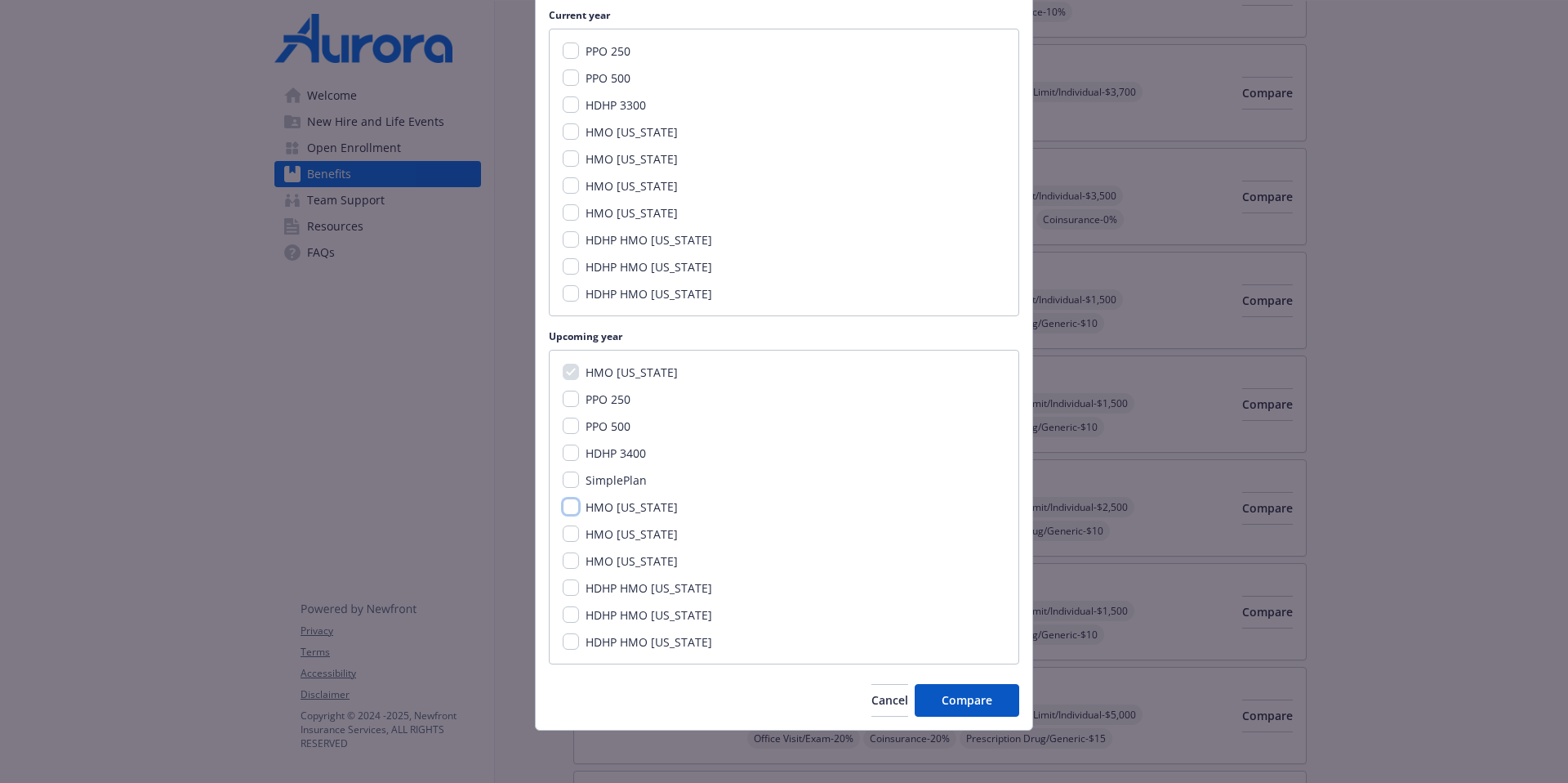
click at [563, 505] on input "HMO [US_STATE]" at bounding box center [571, 506] width 16 height 16
checkbox input "true"
click at [564, 523] on div "HMO California PPO 250 PPO 500 HDHP 3400 SimplePlan HMO Colorado HMO Hawaii HMO…" at bounding box center [784, 506] width 470 height 315
click at [563, 537] on input "HMO [US_STATE]" at bounding box center [571, 533] width 16 height 16
checkbox input "true"
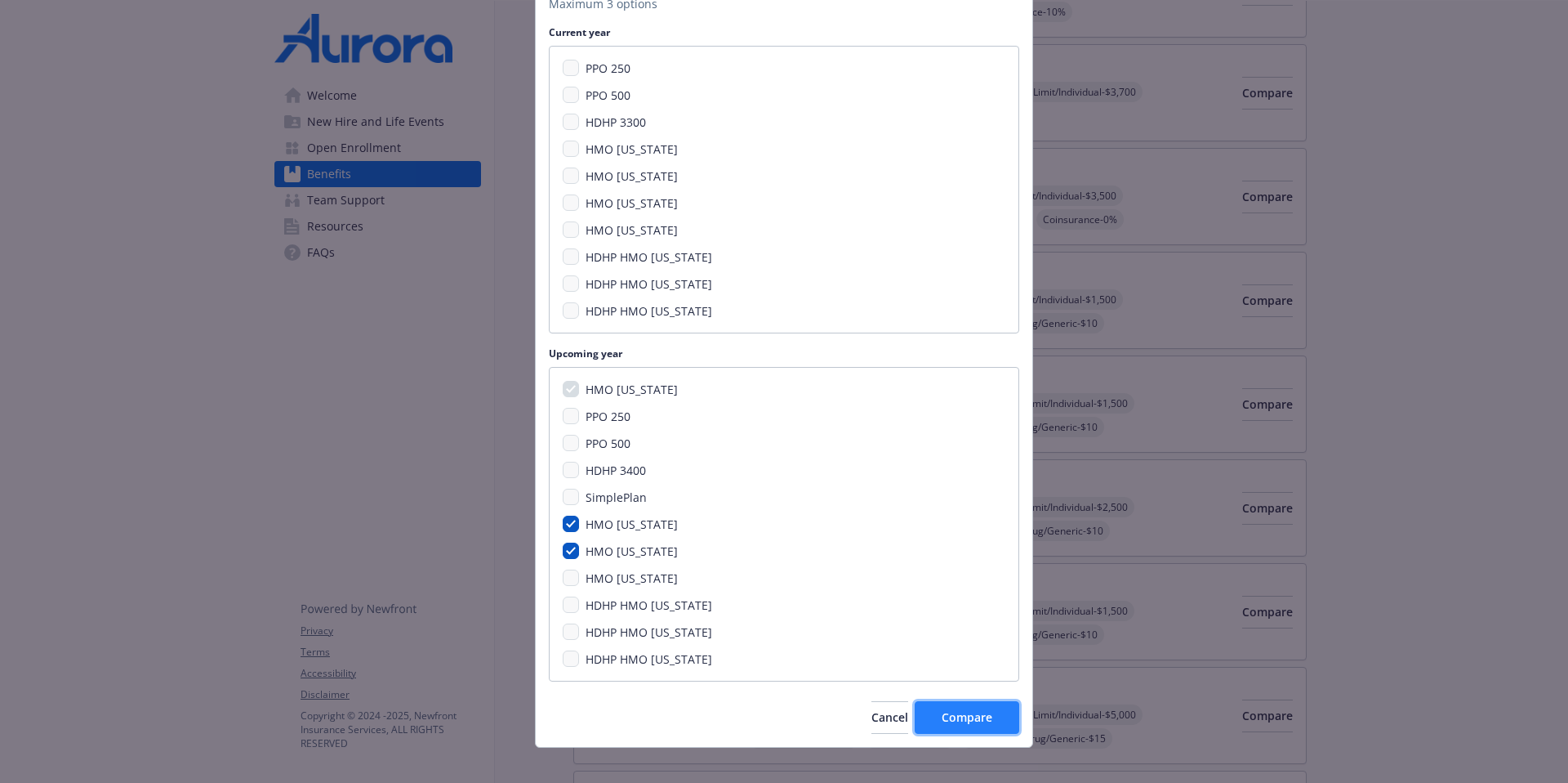
click at [977, 601] on span "Compare" at bounding box center [967, 717] width 50 height 15
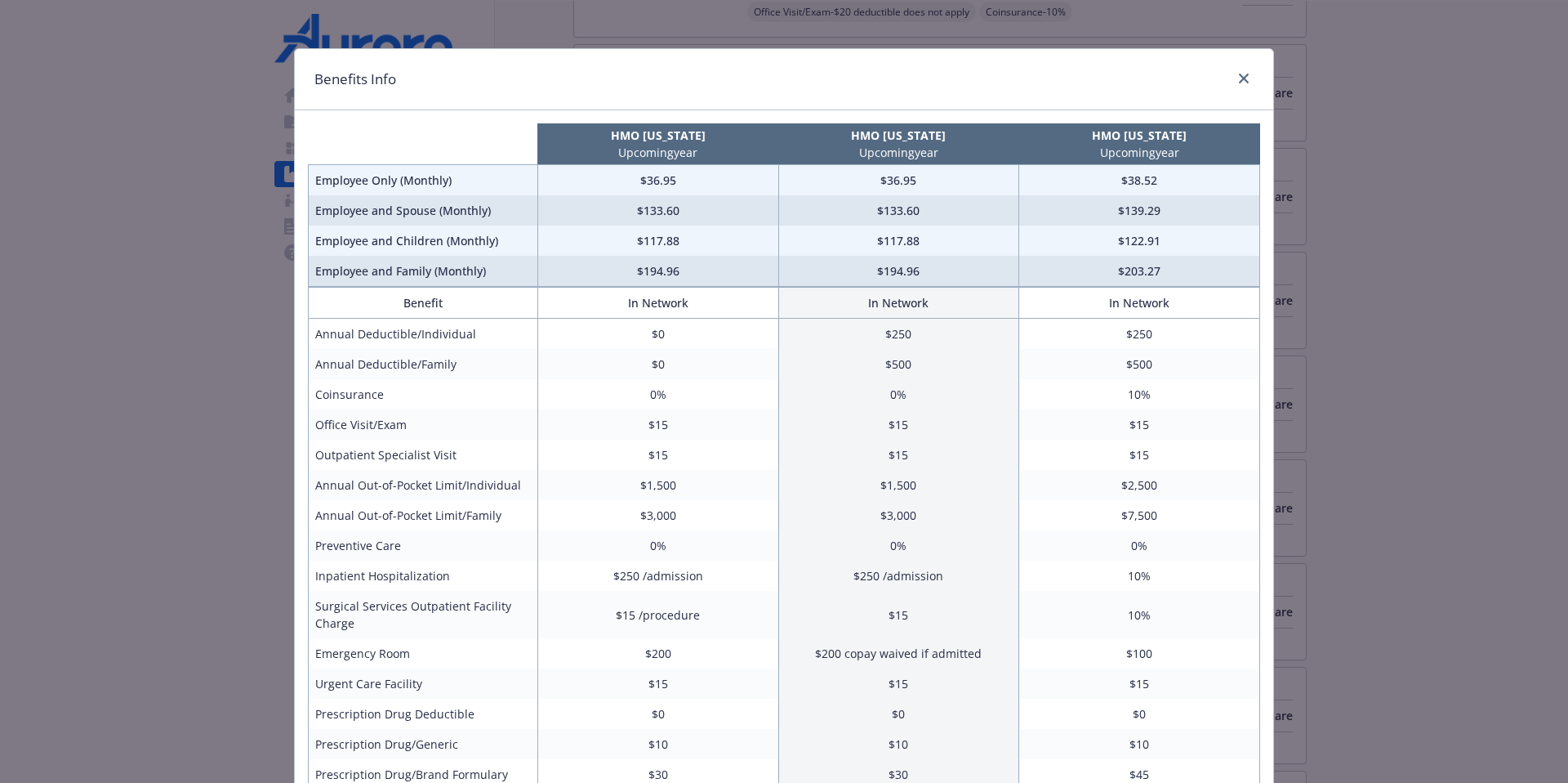
scroll to position [0, 0]
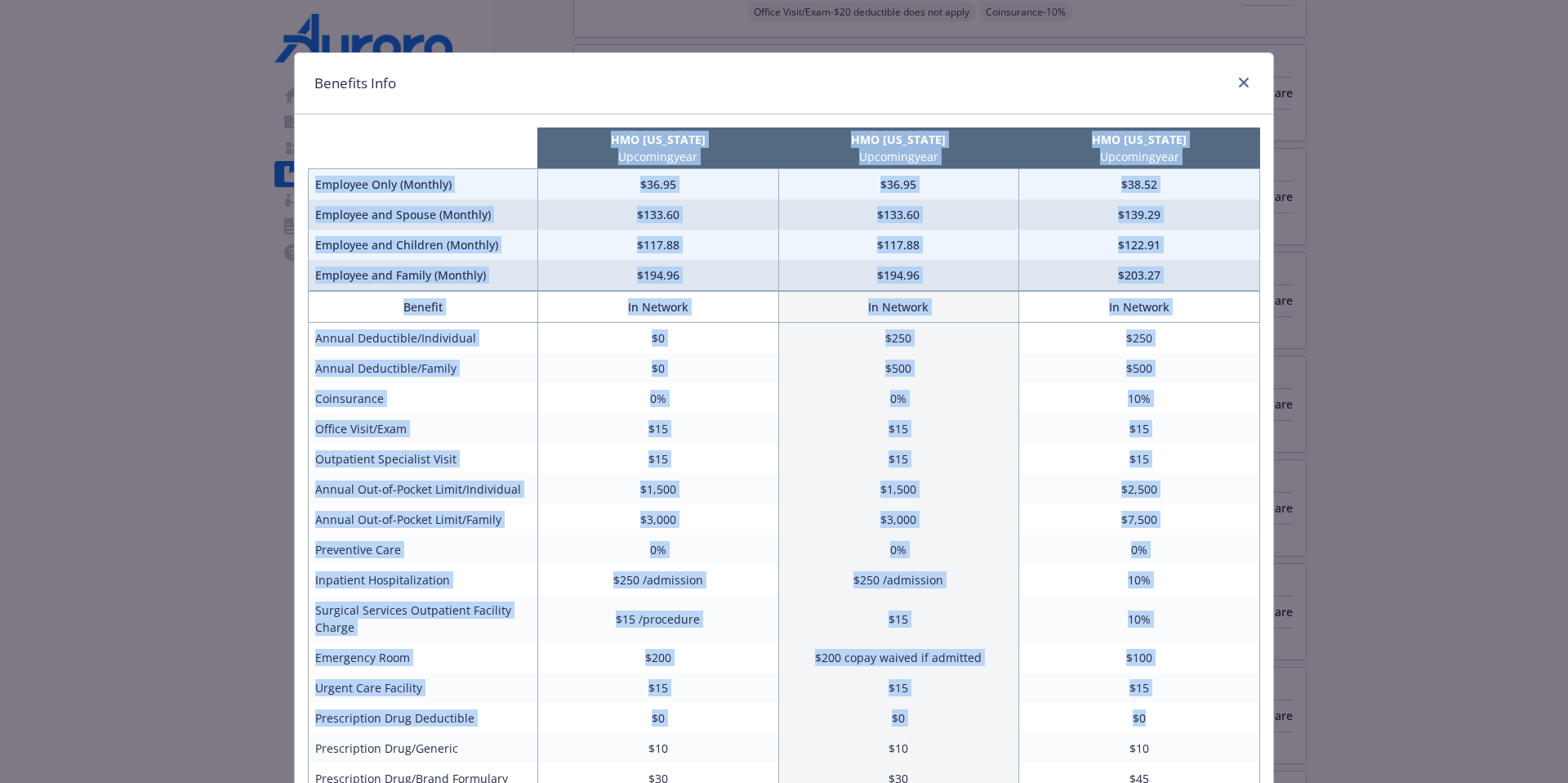
drag, startPoint x: 429, startPoint y: 149, endPoint x: 1217, endPoint y: 722, distance: 974.3
click at [1199, 601] on div "HMO California Upcoming year HMO Colorado Upcoming year HMO Hawaii Upcoming yea…" at bounding box center [784, 609] width 979 height 990
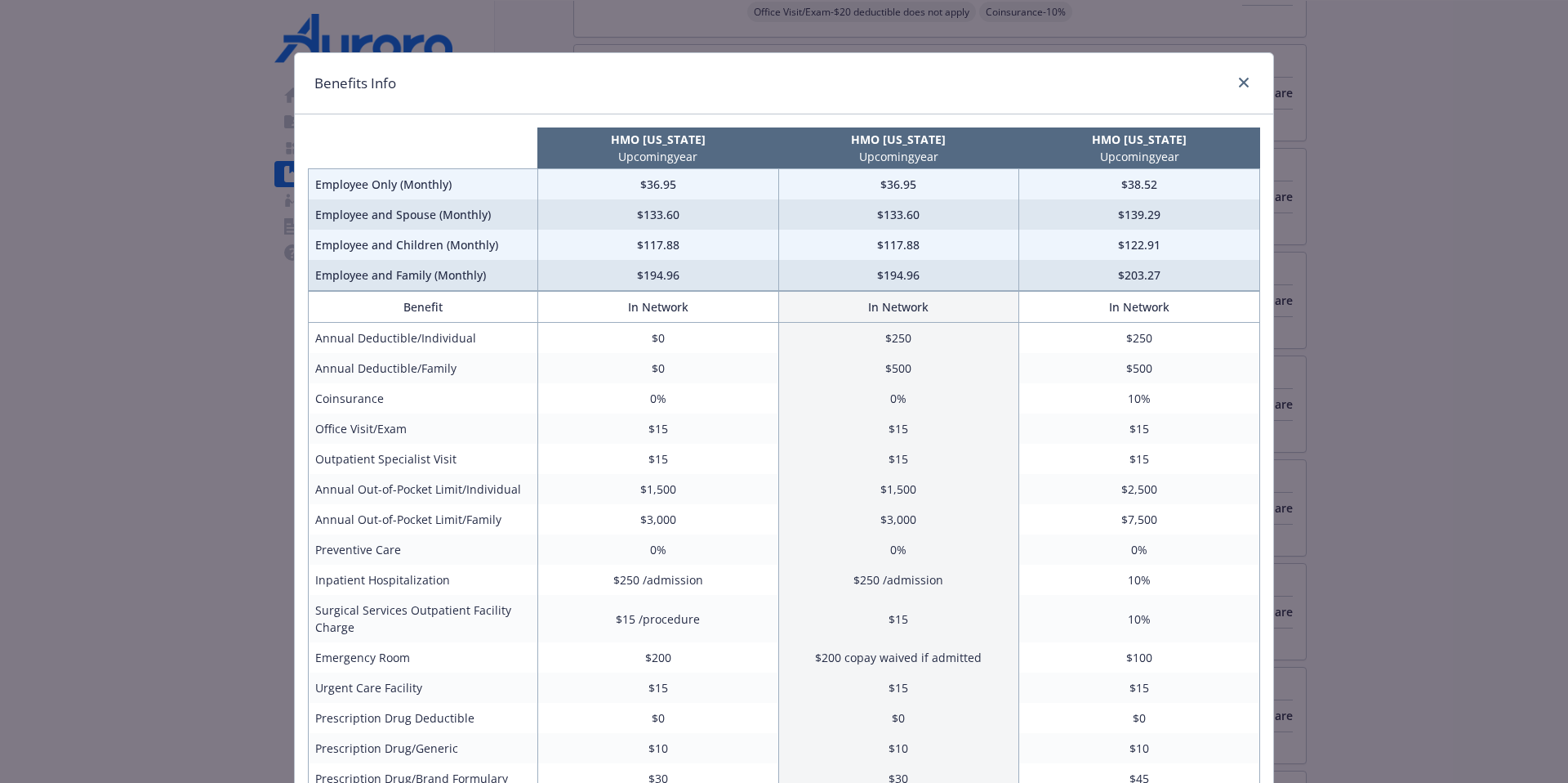
click at [517, 155] on th "intentionally left blank" at bounding box center [423, 148] width 229 height 42
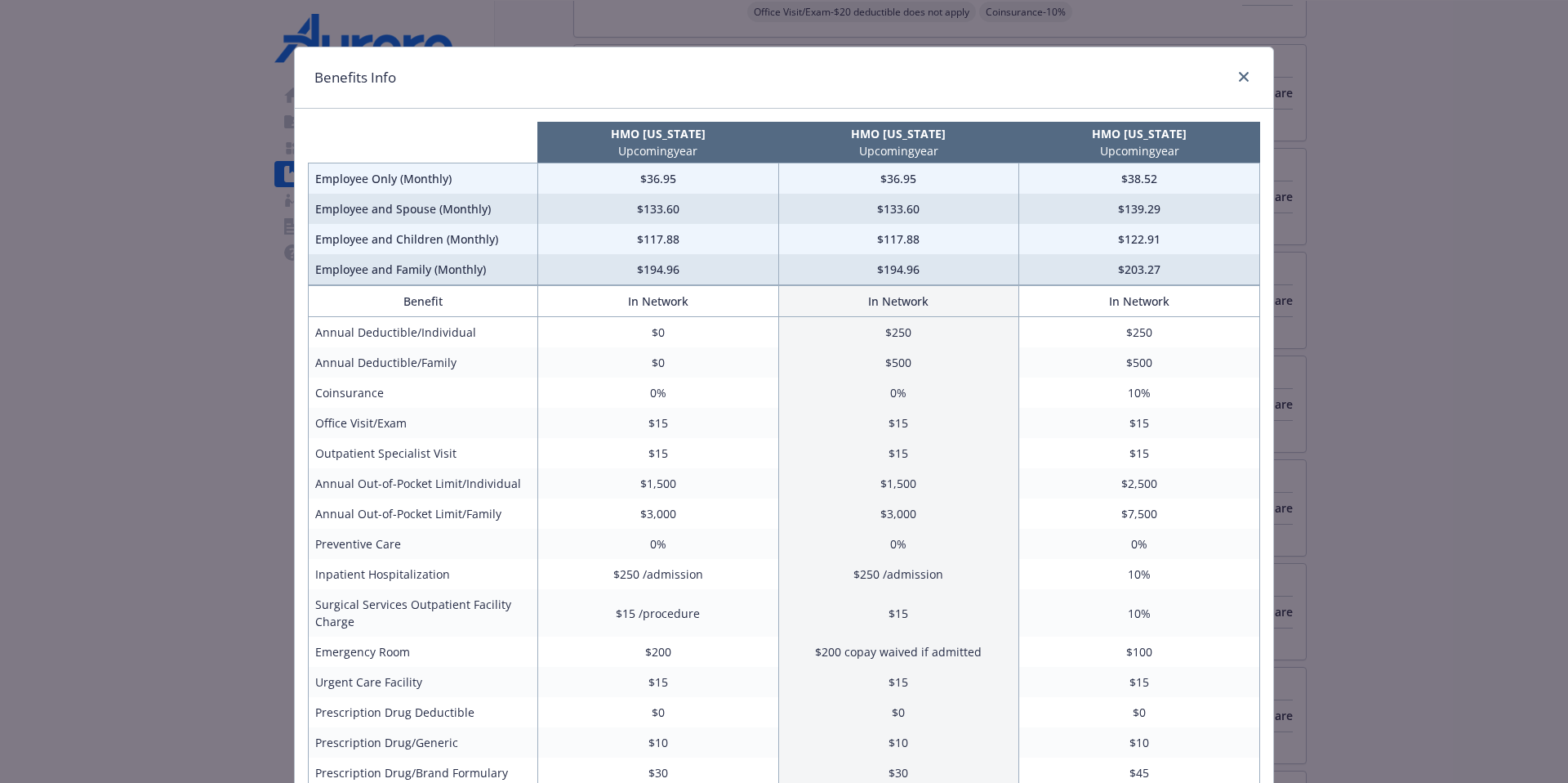
scroll to position [7, 0]
drag, startPoint x: 612, startPoint y: 335, endPoint x: 747, endPoint y: 383, distance: 143.3
click at [747, 383] on tbody "Annual Deductible/Individual $0 $250 $250 Annual Deductible/Family $0 $500 $500…" at bounding box center [784, 701] width 952 height 769
drag, startPoint x: 588, startPoint y: 486, endPoint x: 680, endPoint y: 513, distance: 95.9
click at [680, 513] on tbody "Annual Deductible/Individual $0 $250 $250 Annual Deductible/Family $0 $500 $500…" at bounding box center [784, 701] width 952 height 769
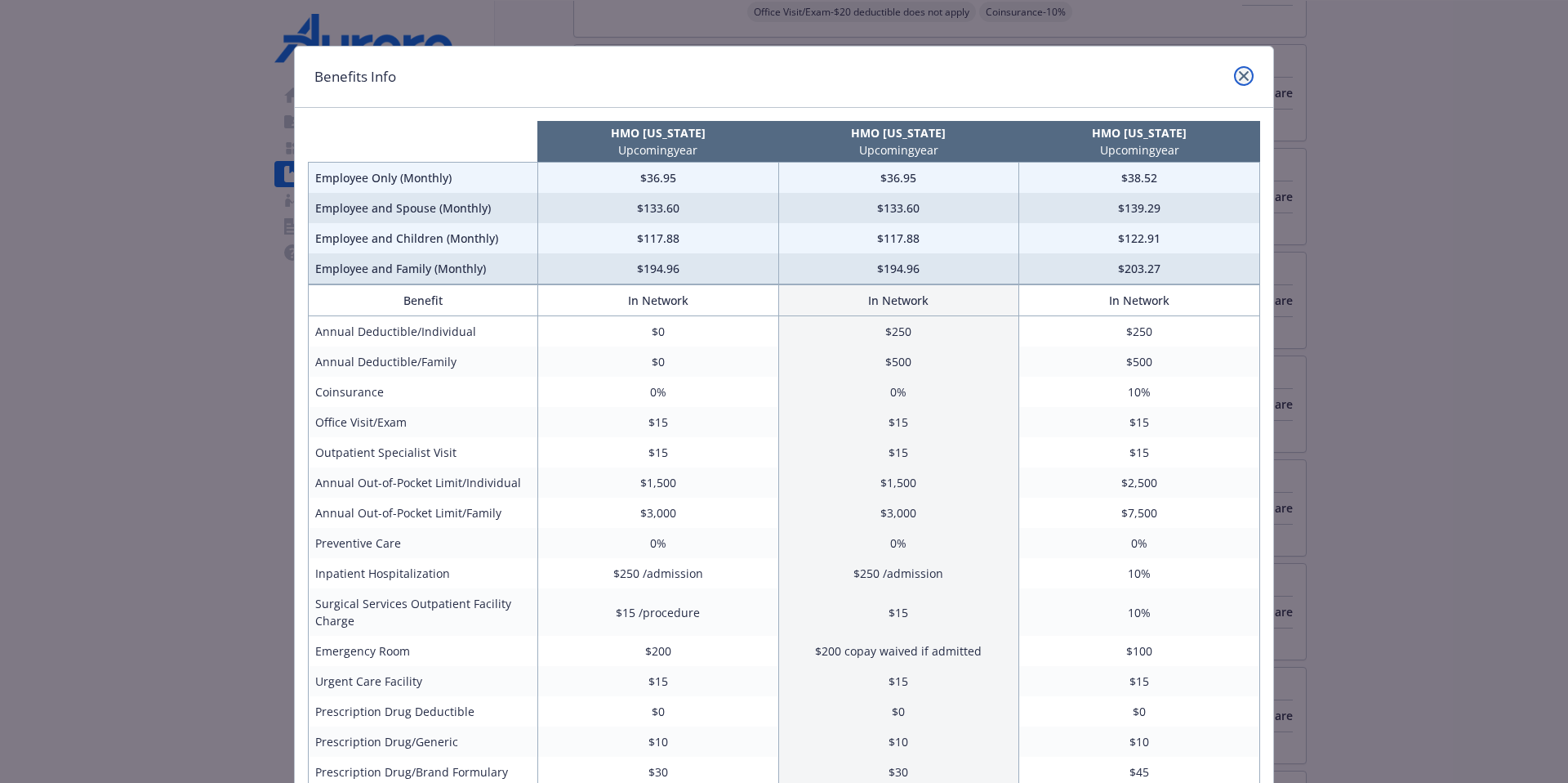
click at [1199, 76] on icon "close" at bounding box center [1244, 75] width 10 height 10
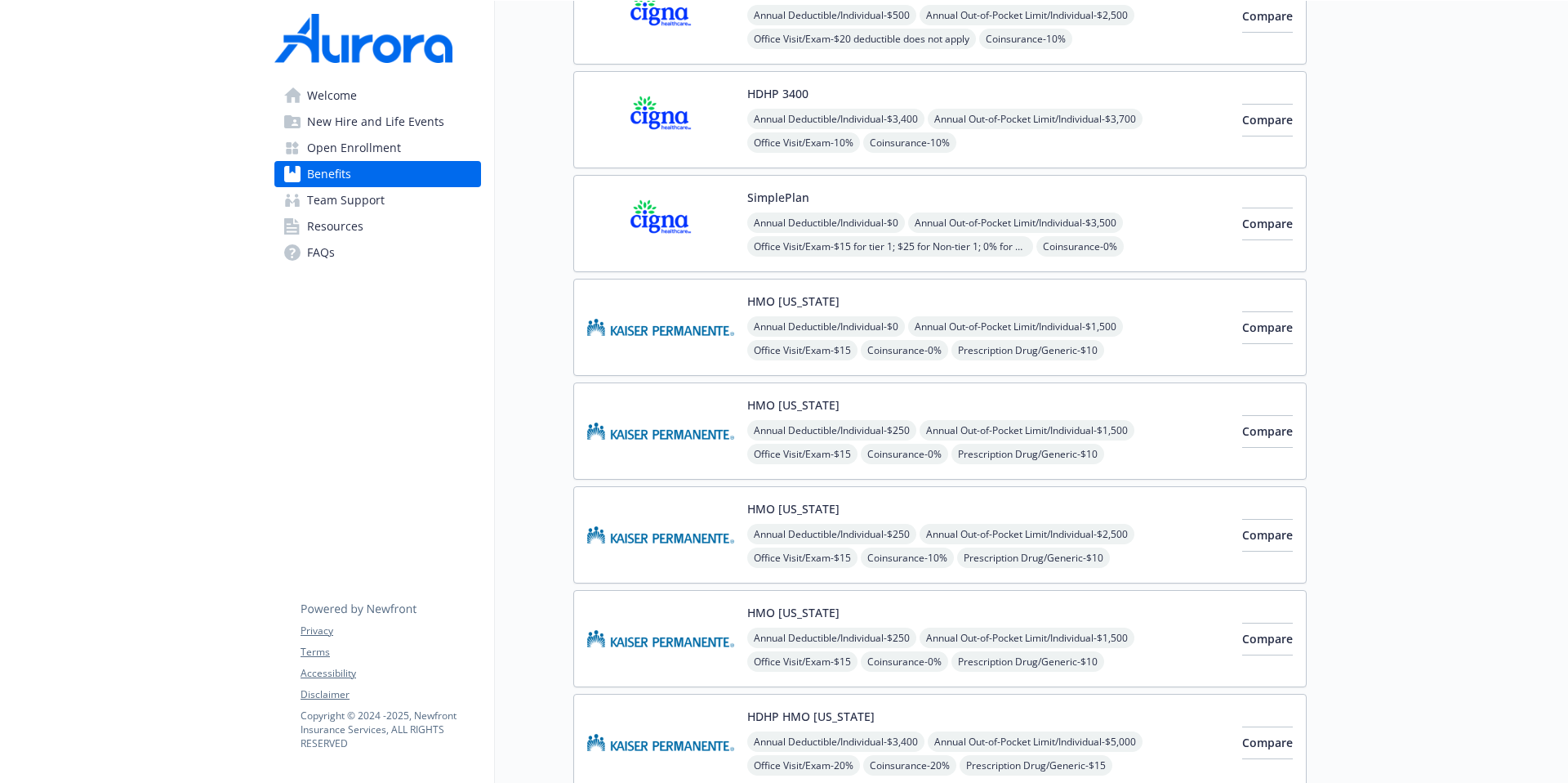
scroll to position [286, 13]
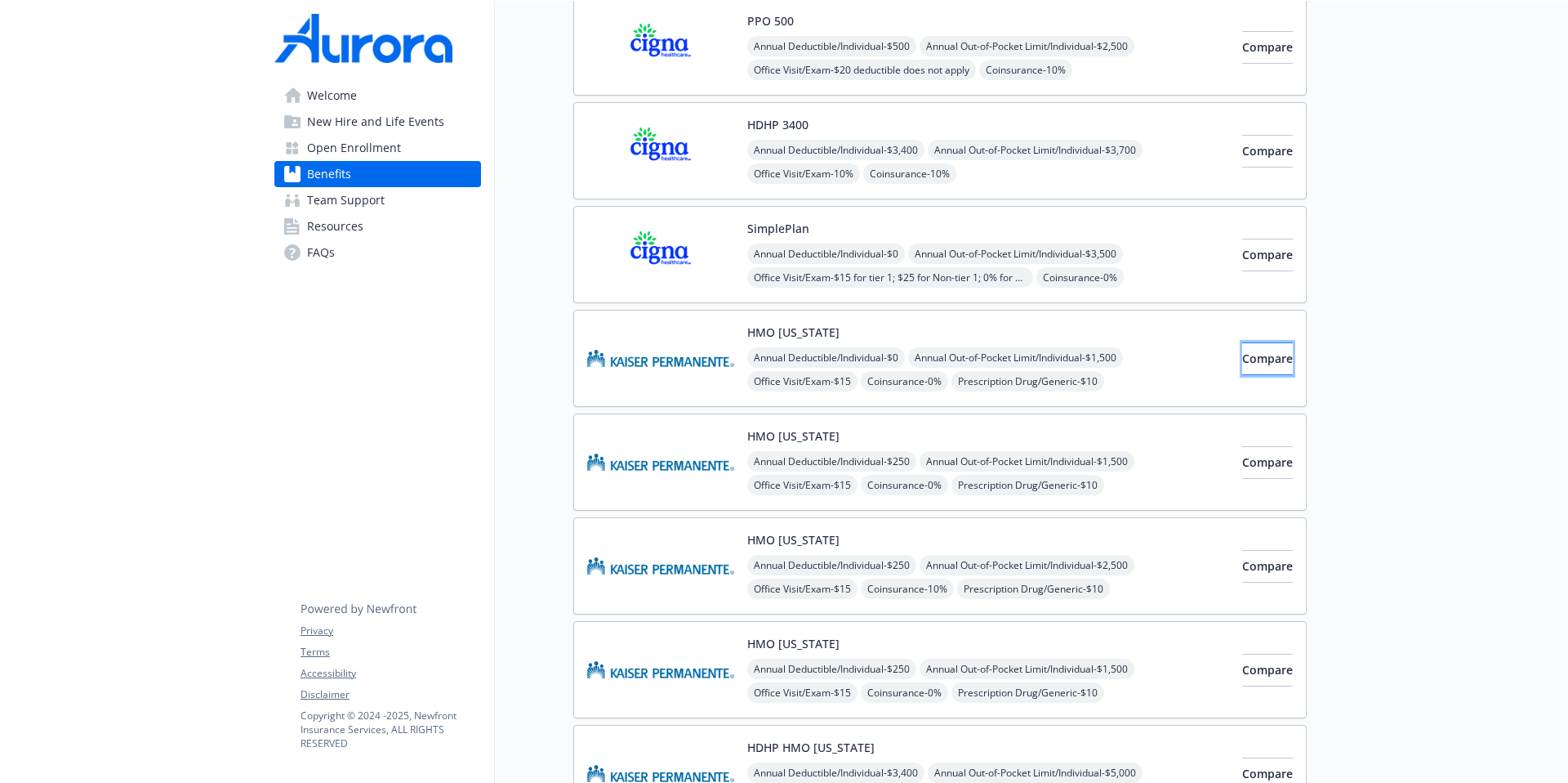
click at [1199, 360] on button "Compare" at bounding box center [1267, 359] width 50 height 33
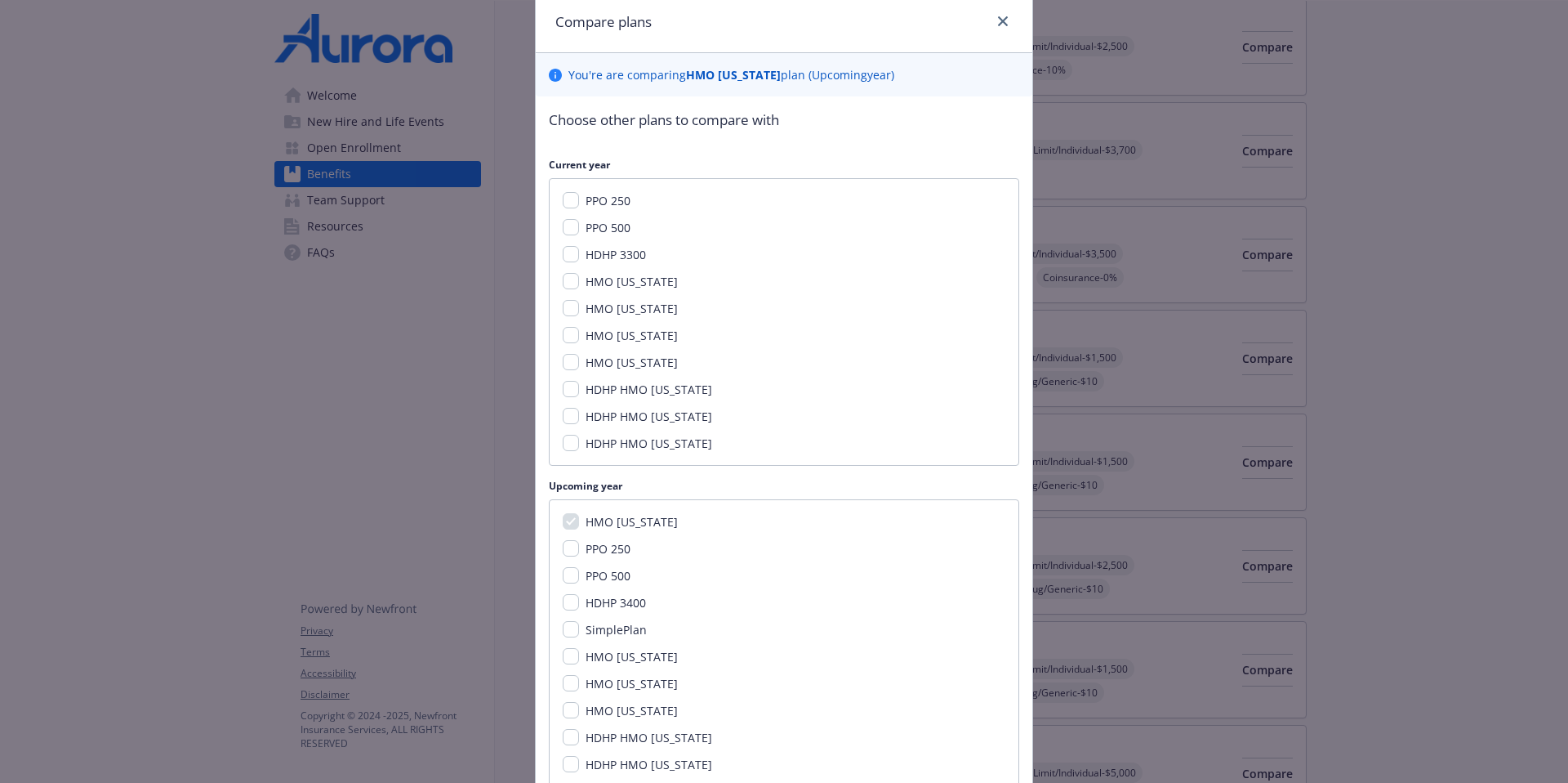
scroll to position [211, 0]
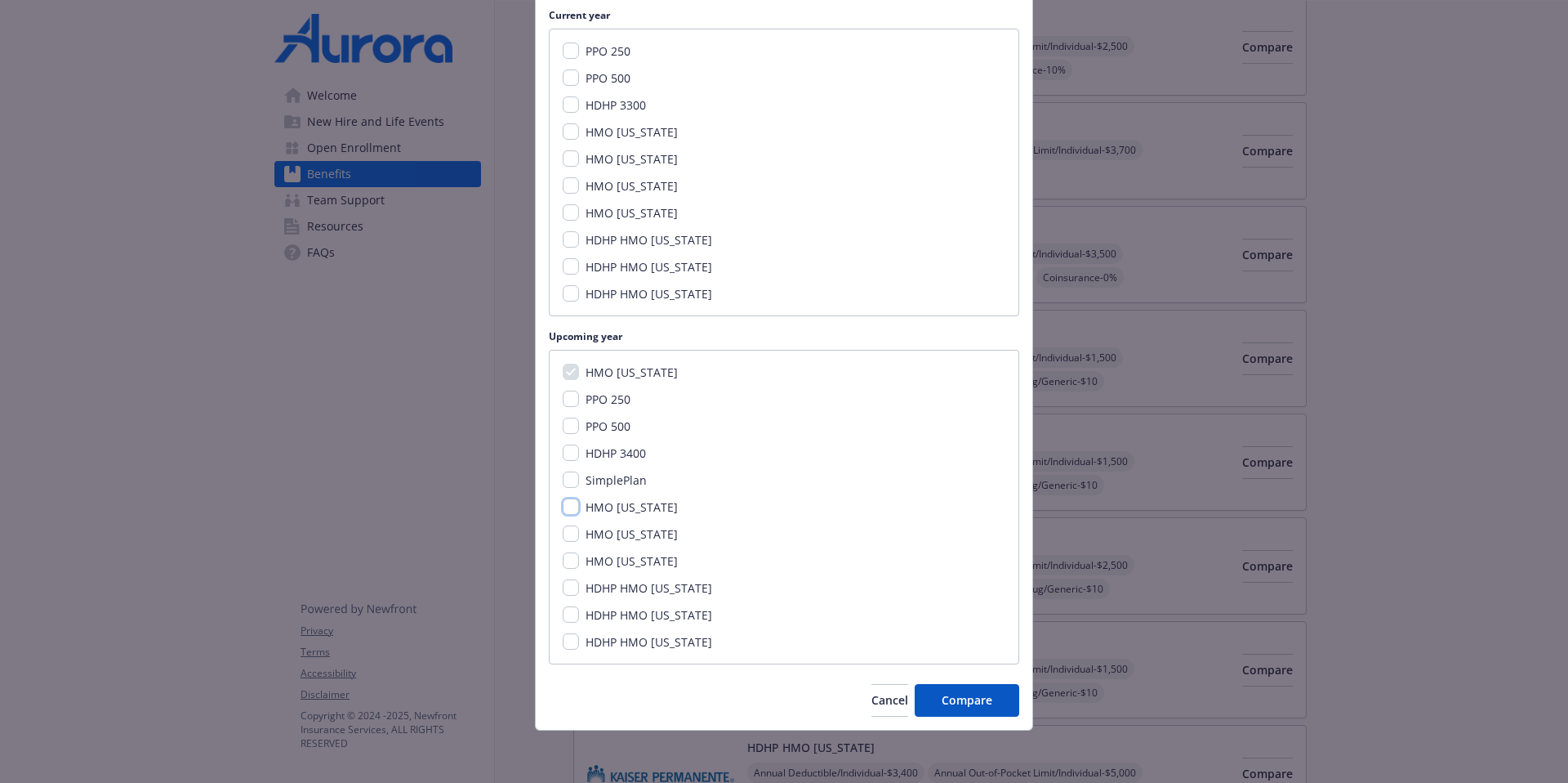
click at [566, 507] on input "HMO [US_STATE]" at bounding box center [571, 506] width 16 height 16
checkbox input "true"
click at [570, 534] on input "HMO [US_STATE]" at bounding box center [571, 533] width 16 height 16
checkbox input "true"
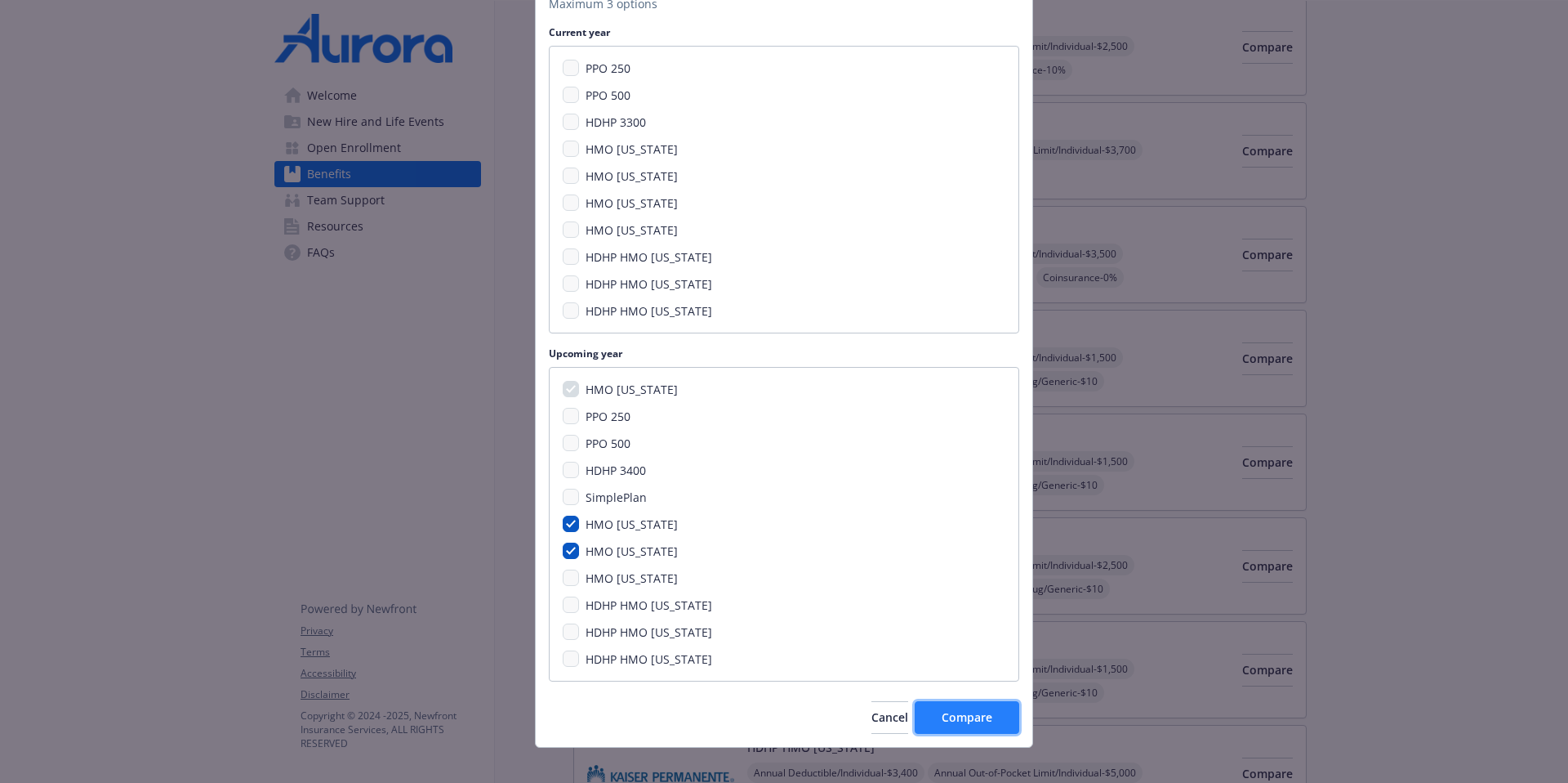
click at [942, 601] on span "Compare" at bounding box center [967, 717] width 50 height 15
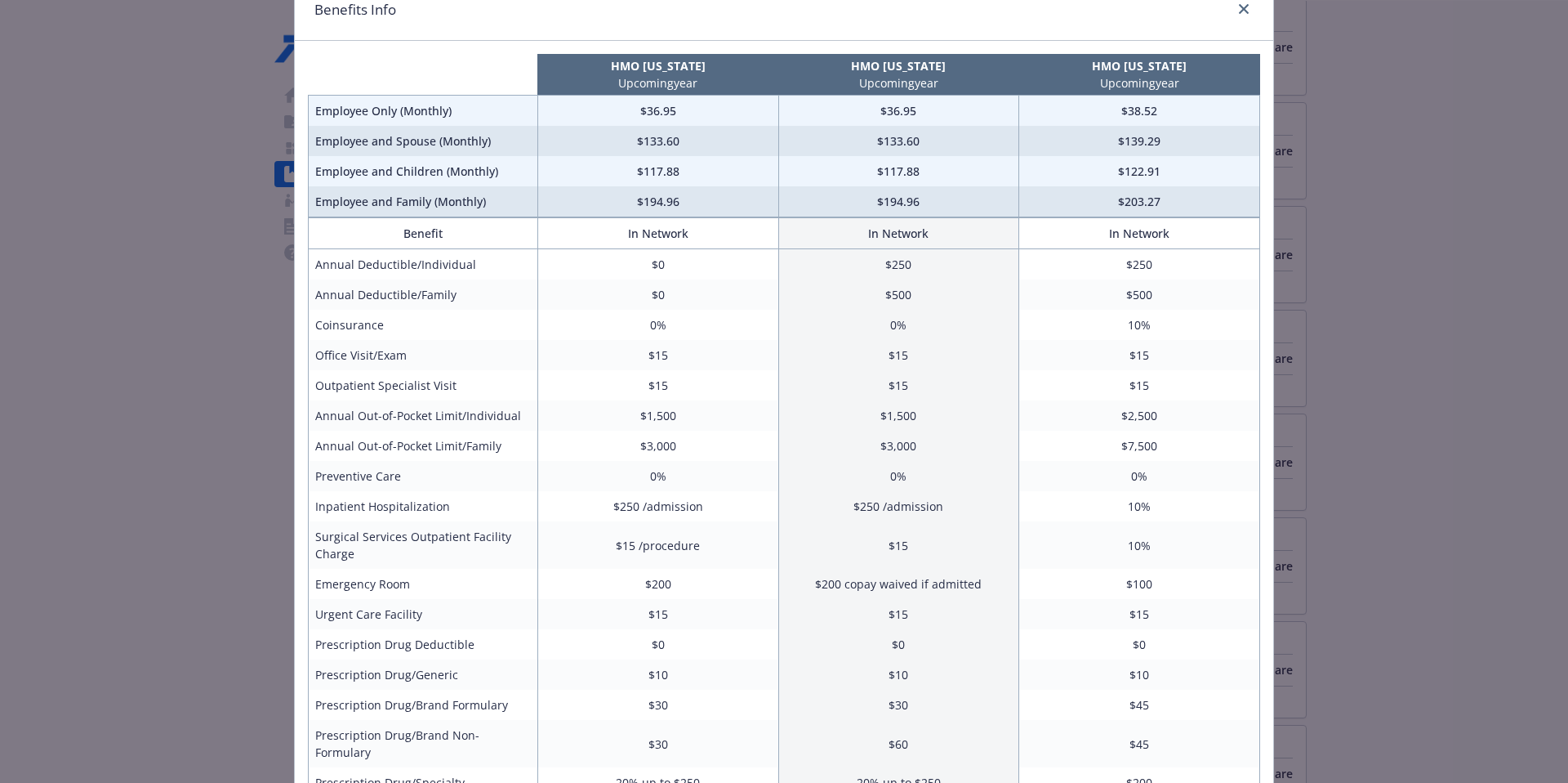
scroll to position [76, 0]
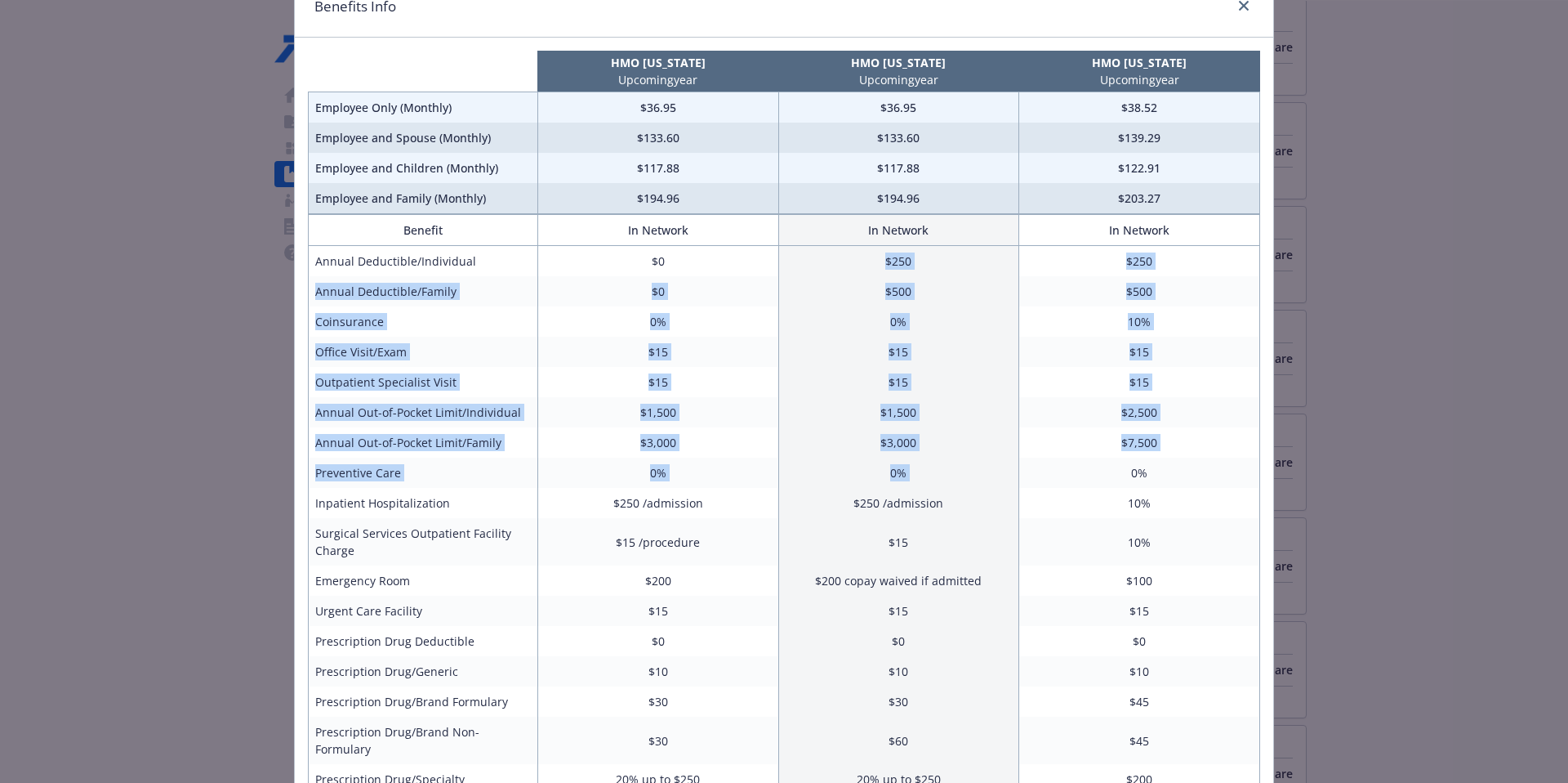
drag, startPoint x: 849, startPoint y: 254, endPoint x: 1033, endPoint y: 474, distance: 286.8
click at [1033, 474] on tbody "Annual Deductible/Individual $0 $250 $250 Annual Deductible/Family $0 $500 $500…" at bounding box center [784, 630] width 952 height 769
click at [958, 363] on td "$15" at bounding box center [899, 351] width 241 height 30
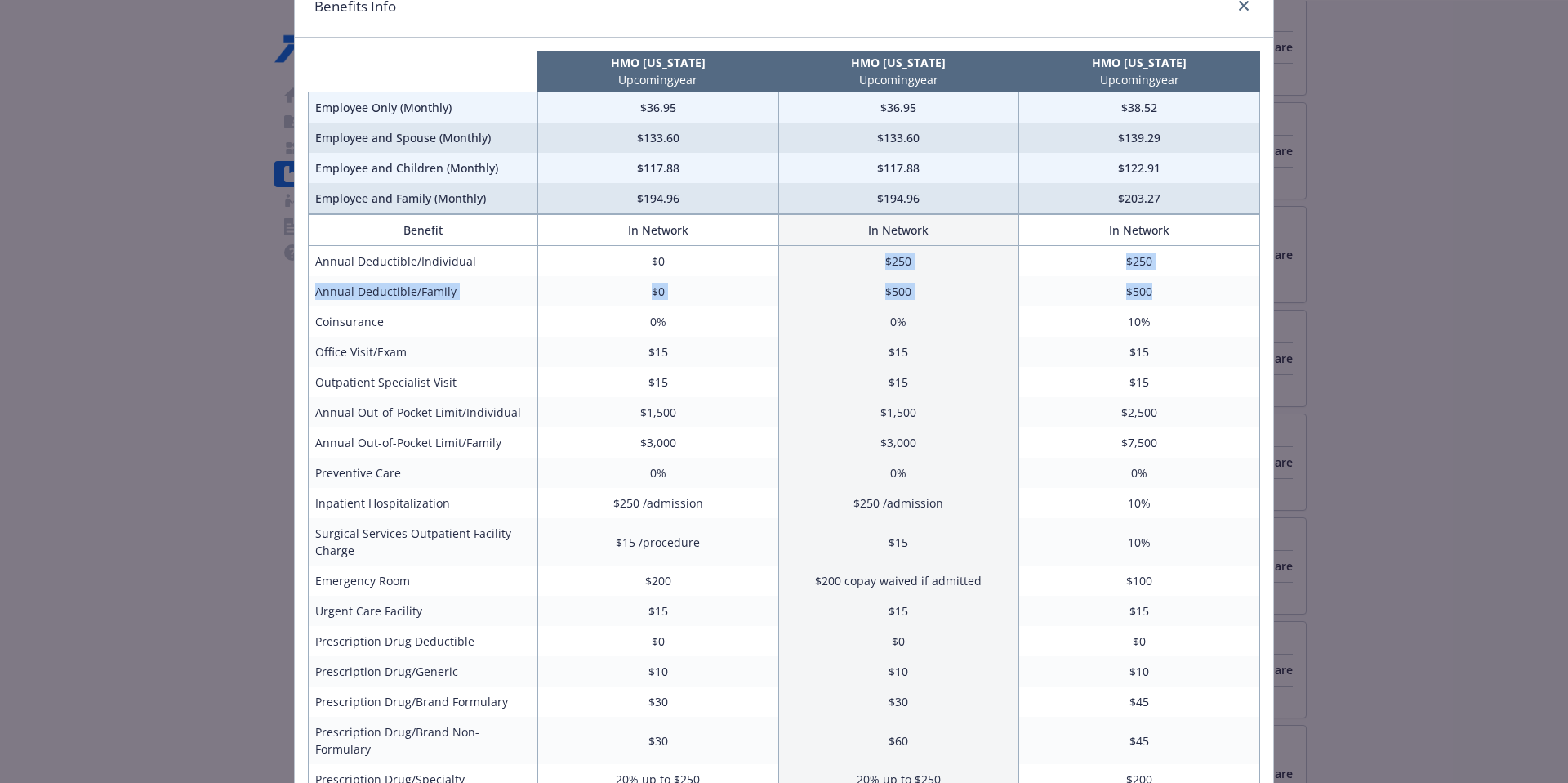
drag, startPoint x: 869, startPoint y: 256, endPoint x: 1149, endPoint y: 297, distance: 283.0
click at [1149, 297] on tbody "Annual Deductible/Individual $0 $250 $250 Annual Deductible/Family $0 $500 $500…" at bounding box center [784, 630] width 952 height 769
drag, startPoint x: 577, startPoint y: 256, endPoint x: 675, endPoint y: 325, distance: 119.9
click at [675, 325] on tbody "Annual Deductible/Individual $0 $250 $250 Annual Deductible/Family $0 $500 $500…" at bounding box center [784, 630] width 952 height 769
click at [663, 297] on td "$0" at bounding box center [658, 290] width 241 height 30
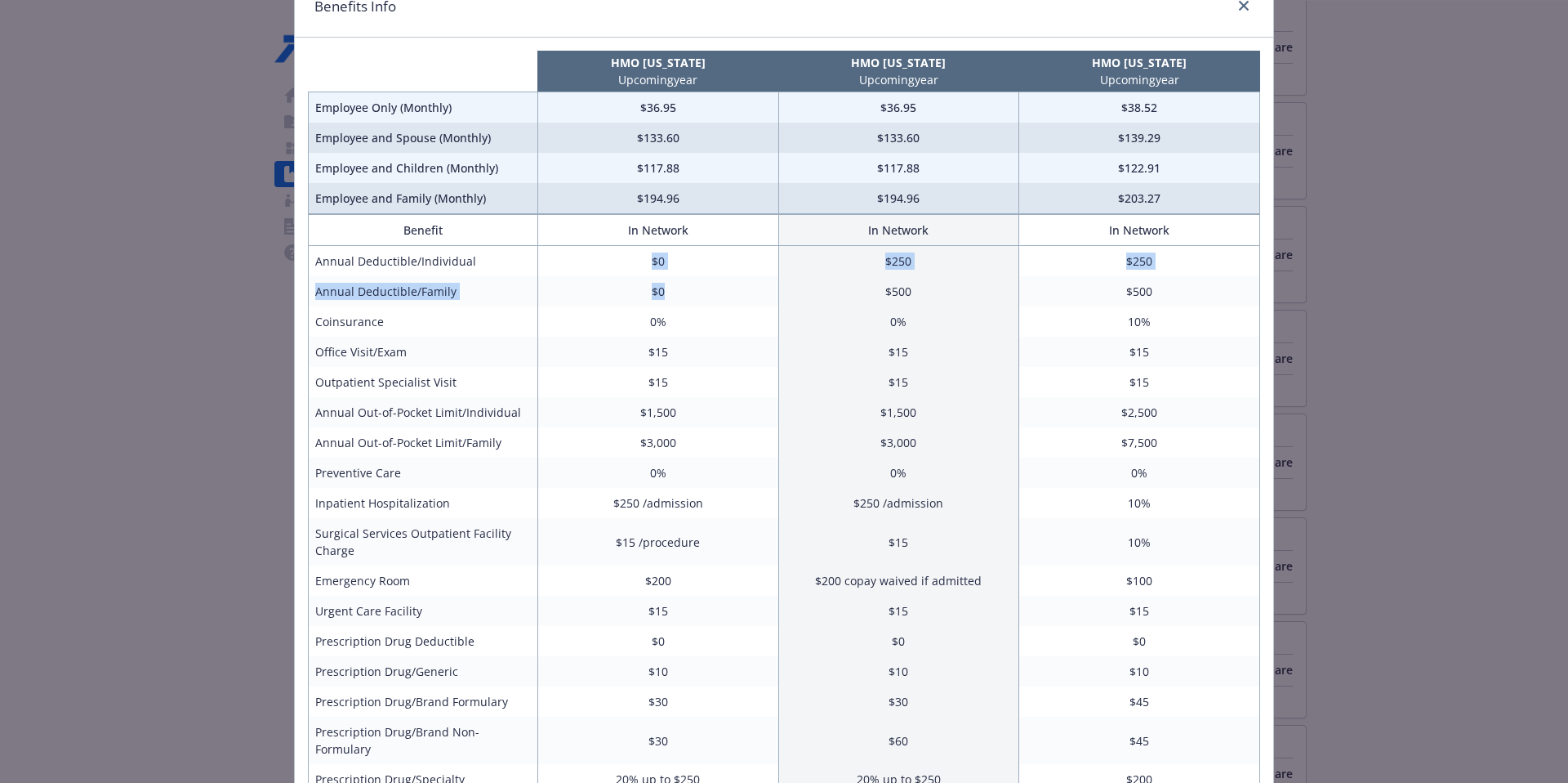
drag, startPoint x: 611, startPoint y: 253, endPoint x: 666, endPoint y: 291, distance: 66.9
click at [666, 291] on tbody "Annual Deductible/Individual $0 $250 $250 Annual Deductible/Family $0 $500 $500…" at bounding box center [784, 630] width 952 height 769
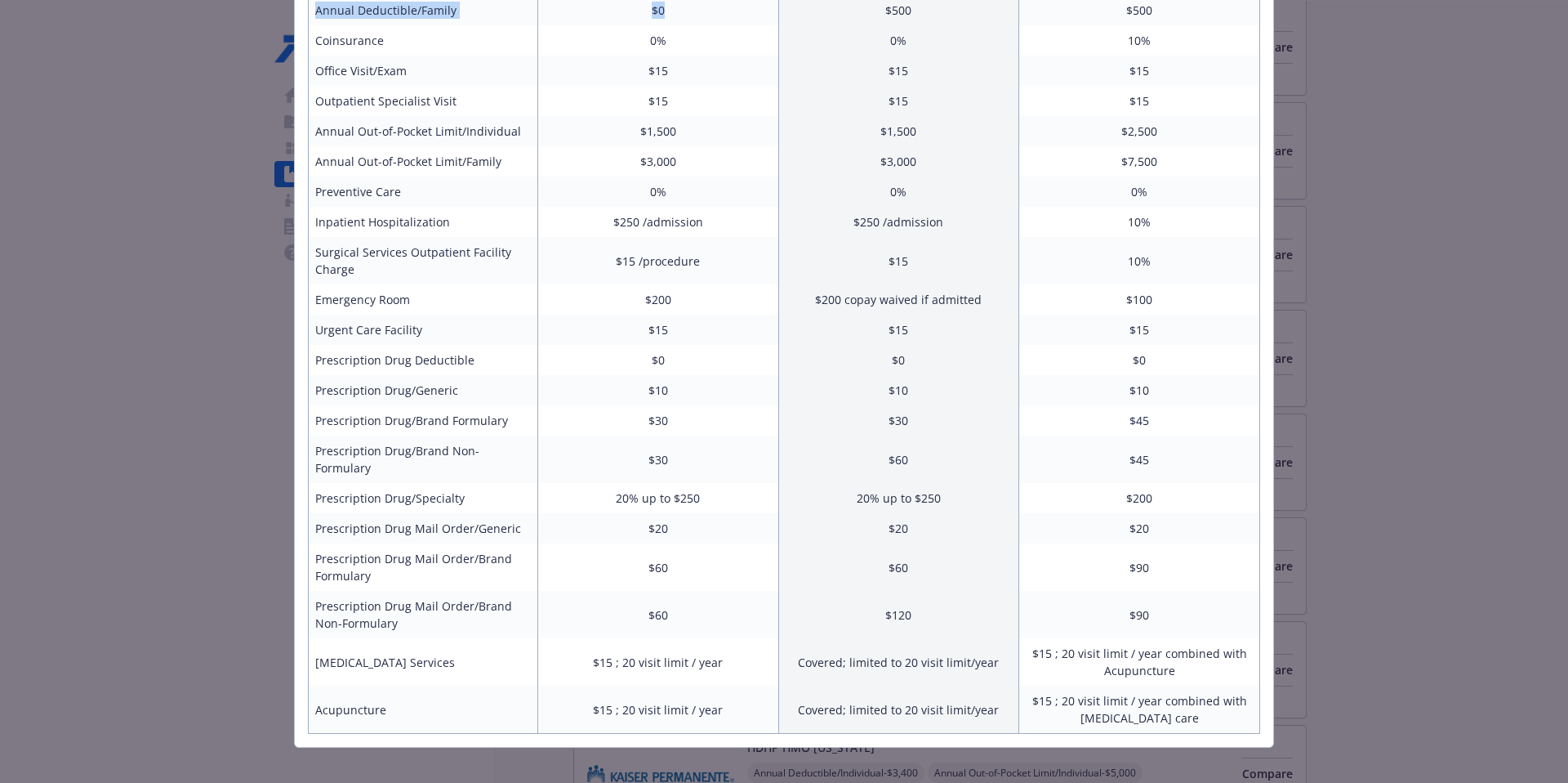
scroll to position [0, 0]
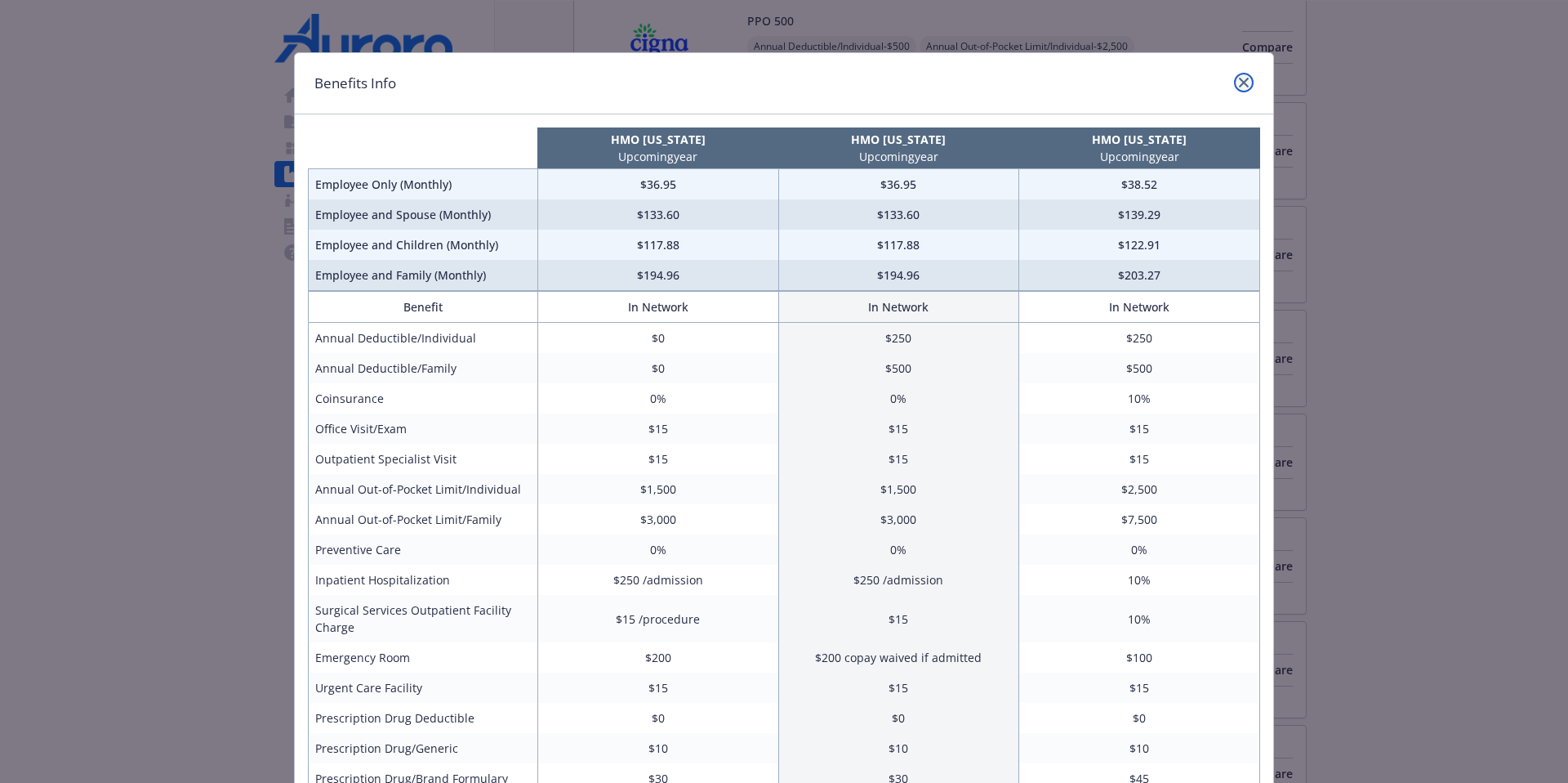
click at [1199, 81] on icon "close" at bounding box center [1244, 82] width 10 height 10
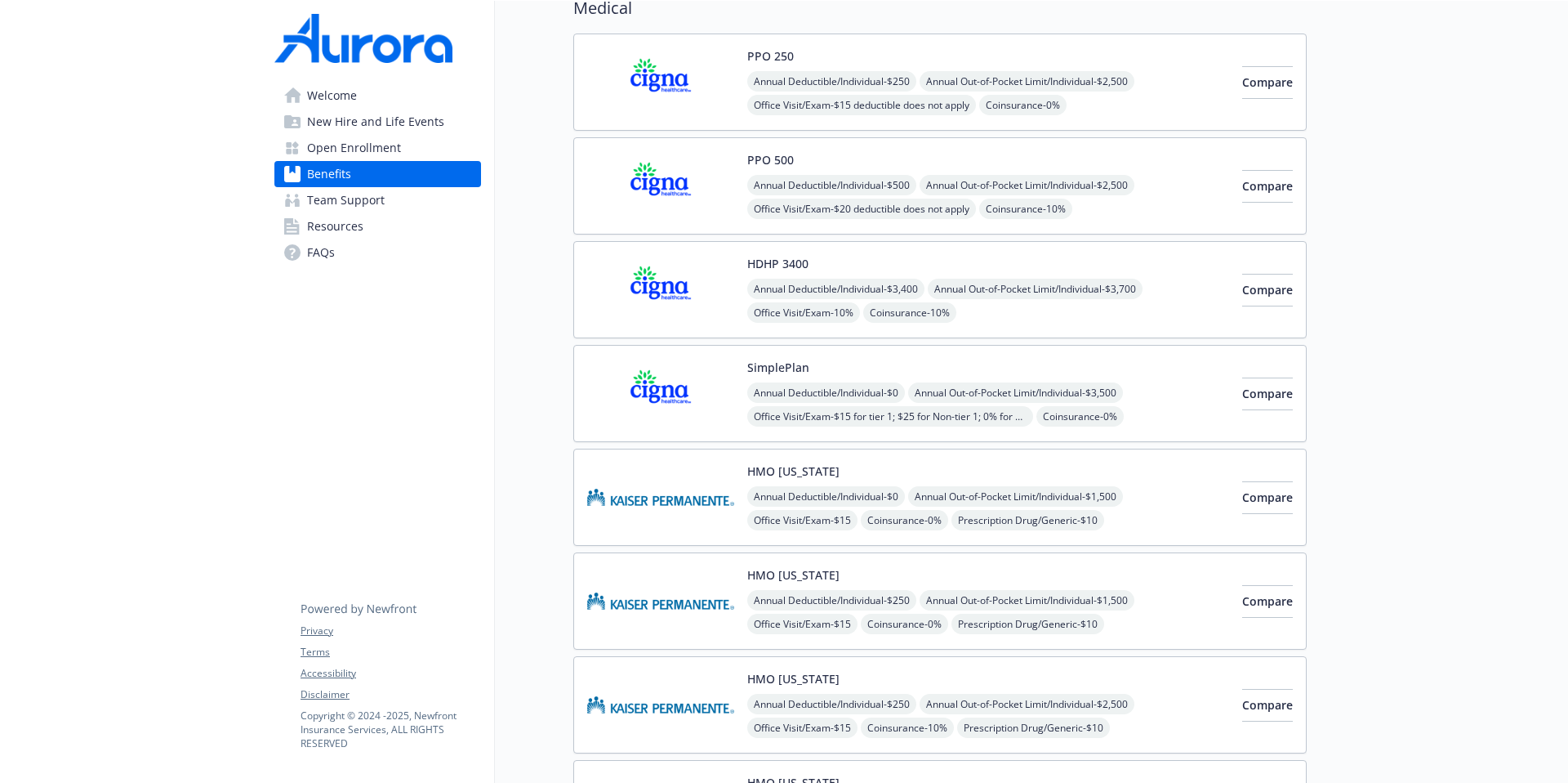
scroll to position [0, 13]
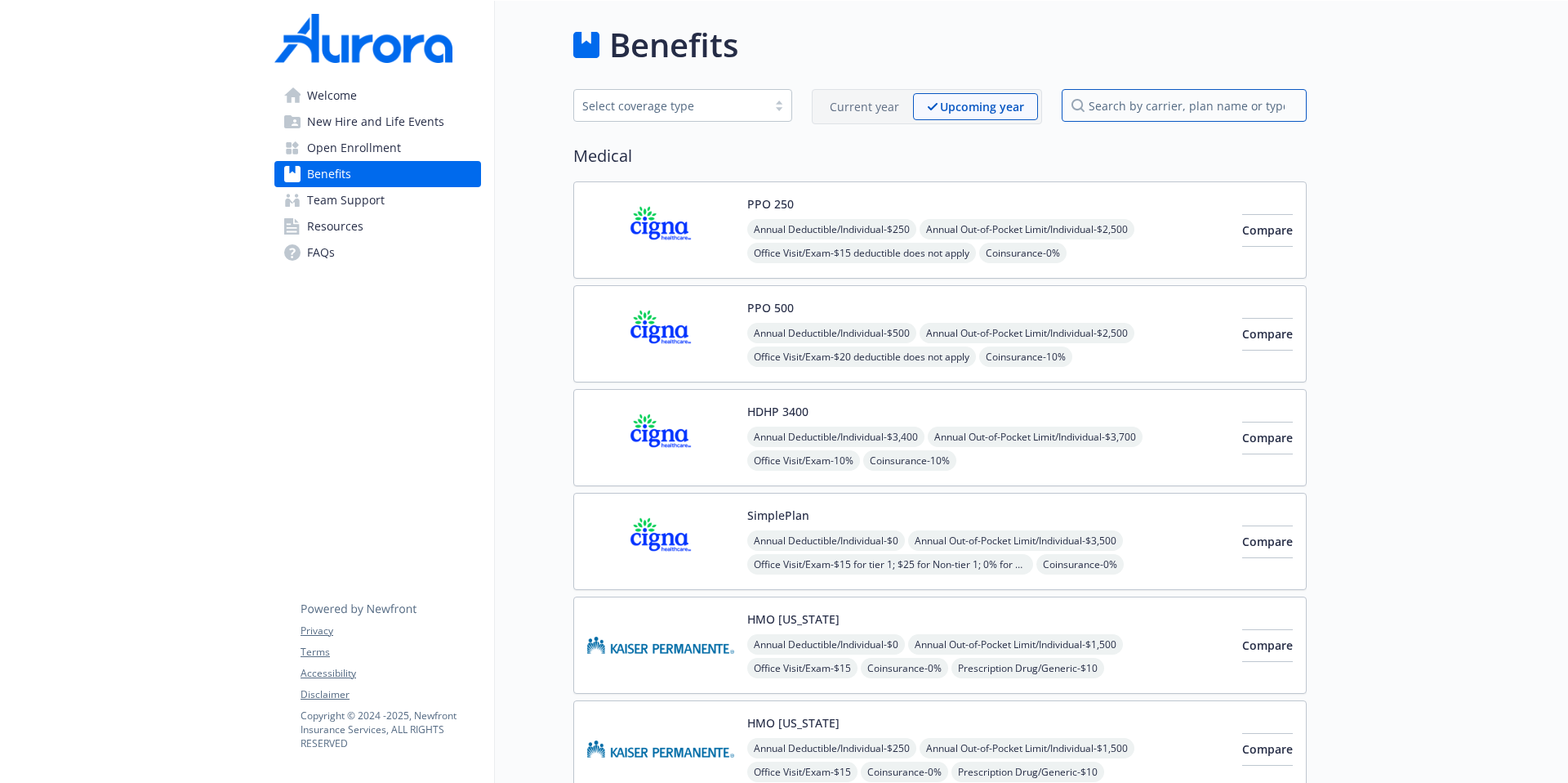
click at [1163, 108] on input "search by carrier, plan name or type" at bounding box center [1184, 105] width 245 height 33
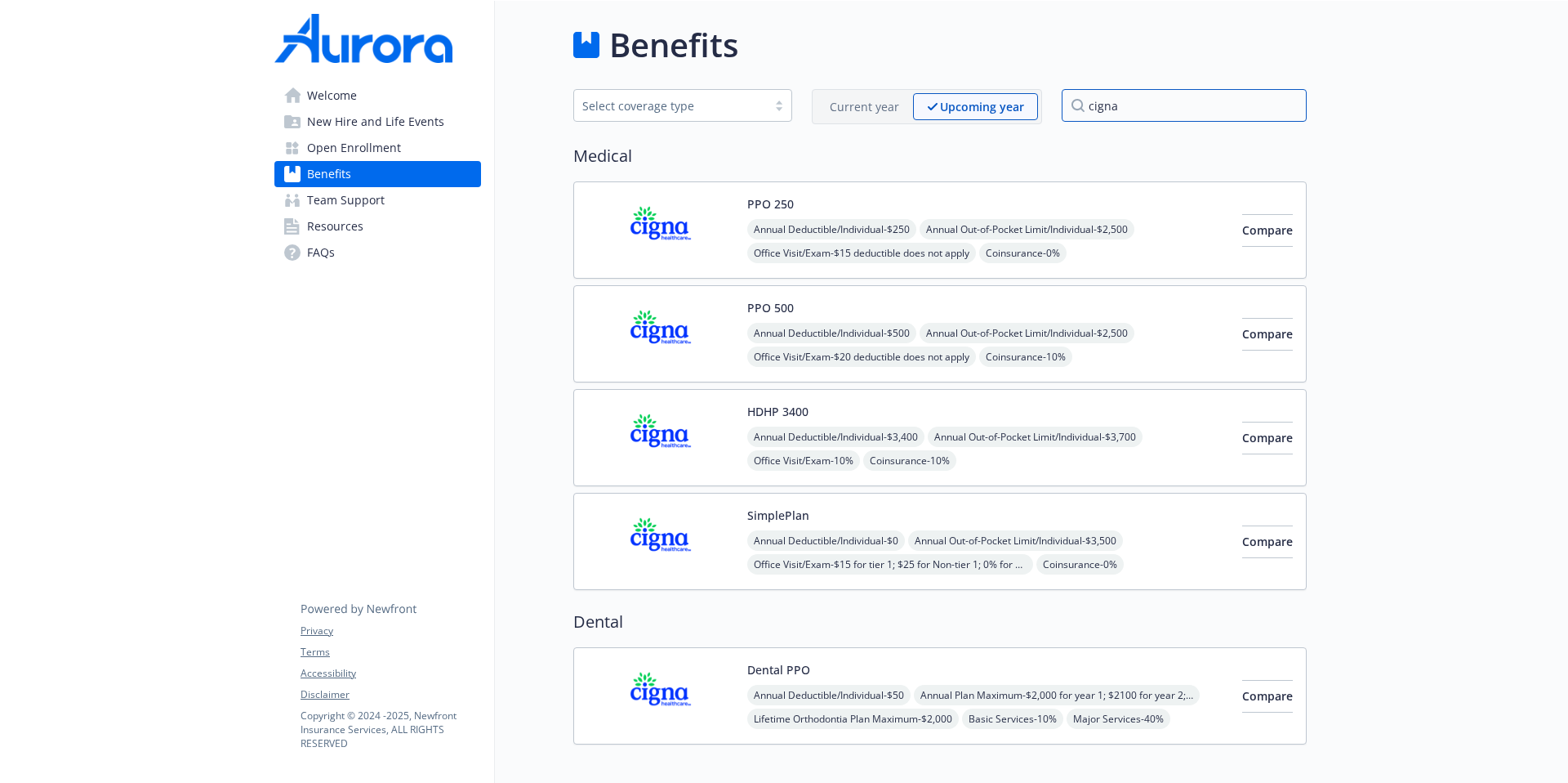
type input "cigna"
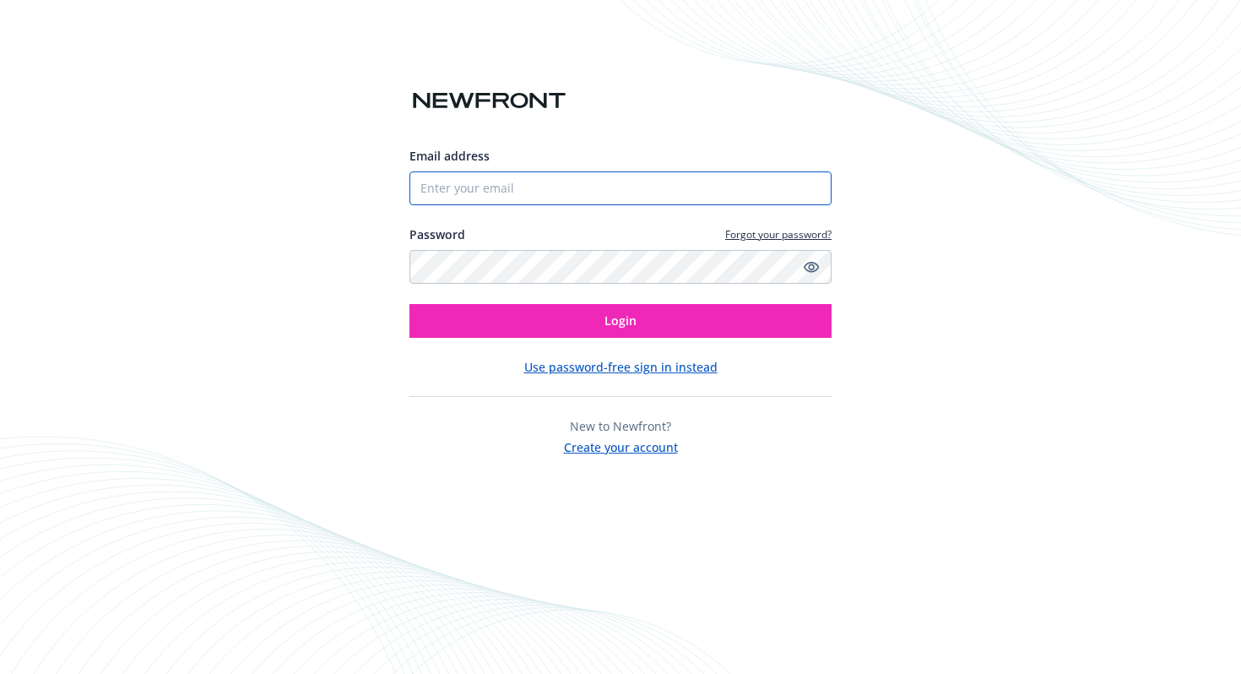
click at [589, 195] on input "Email address" at bounding box center [621, 188] width 422 height 34
type input "[EMAIL_ADDRESS][DOMAIN_NAME]"
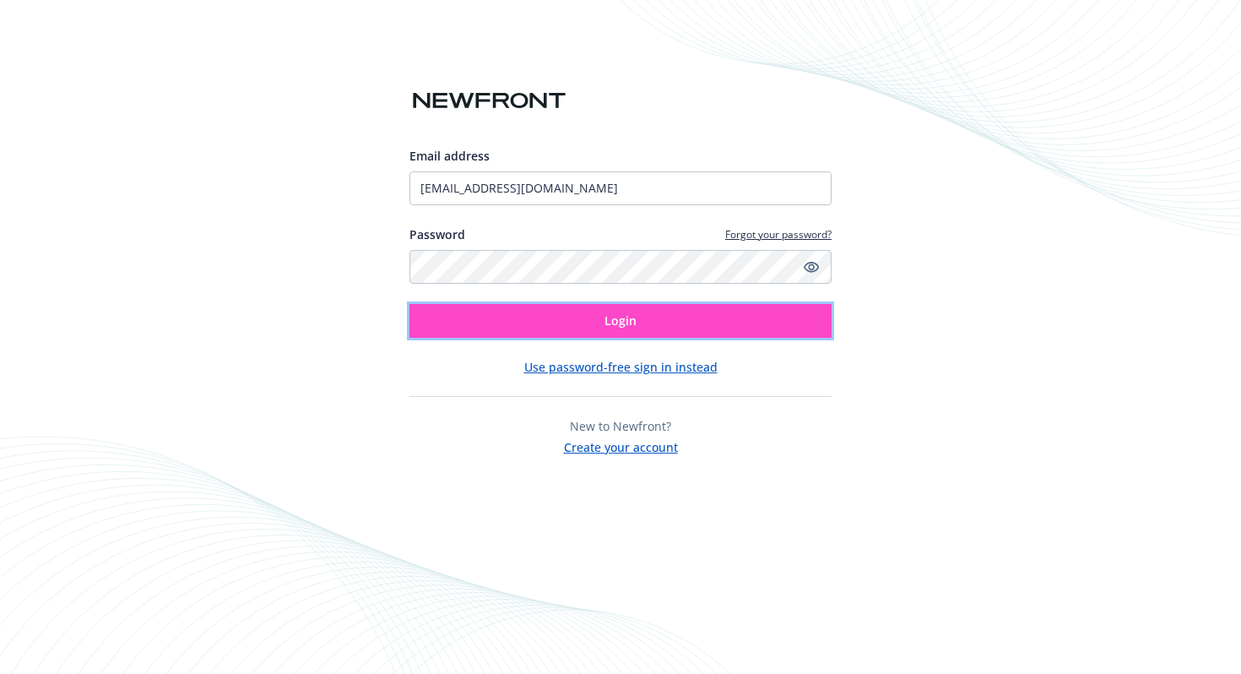
click at [626, 323] on span "Login" at bounding box center [621, 320] width 32 height 16
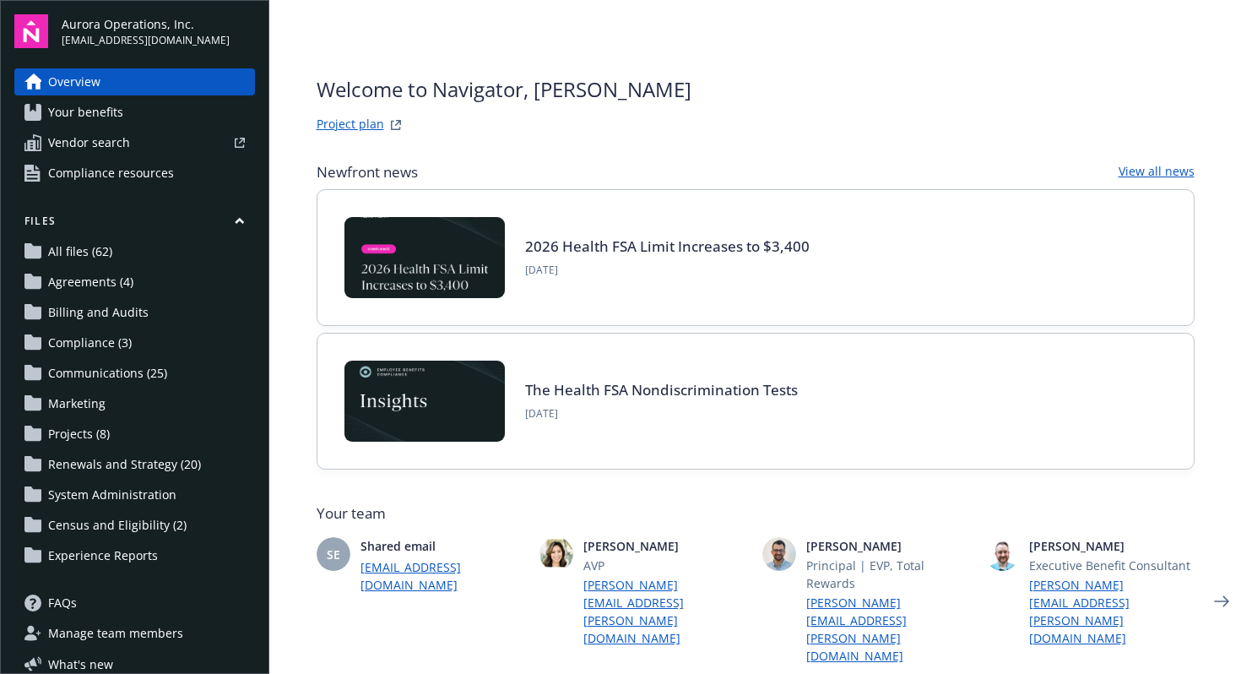
click at [350, 123] on link "Project plan" at bounding box center [351, 125] width 68 height 20
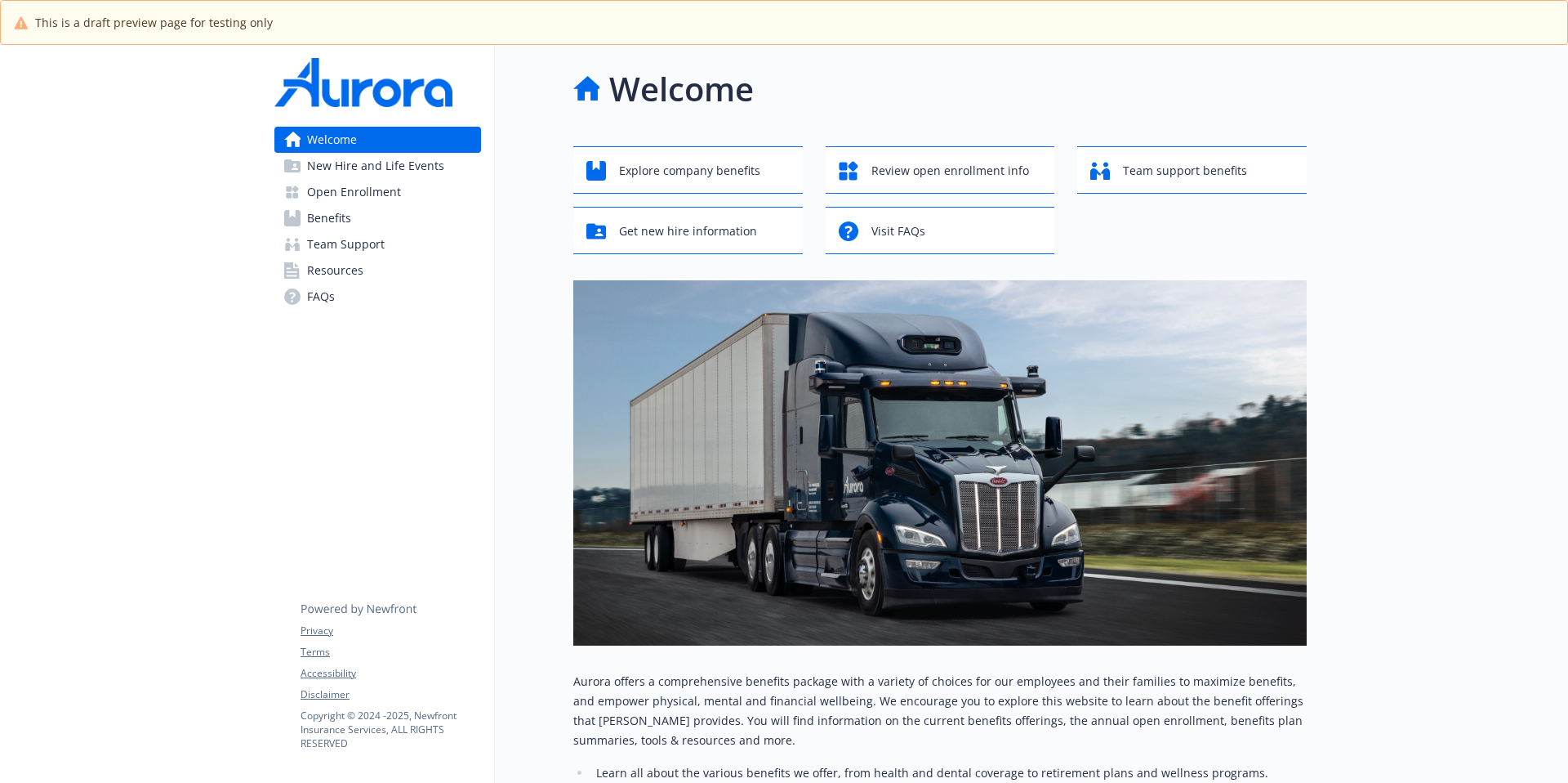
click at [360, 194] on span "Open Enrollment" at bounding box center [353, 192] width 94 height 26
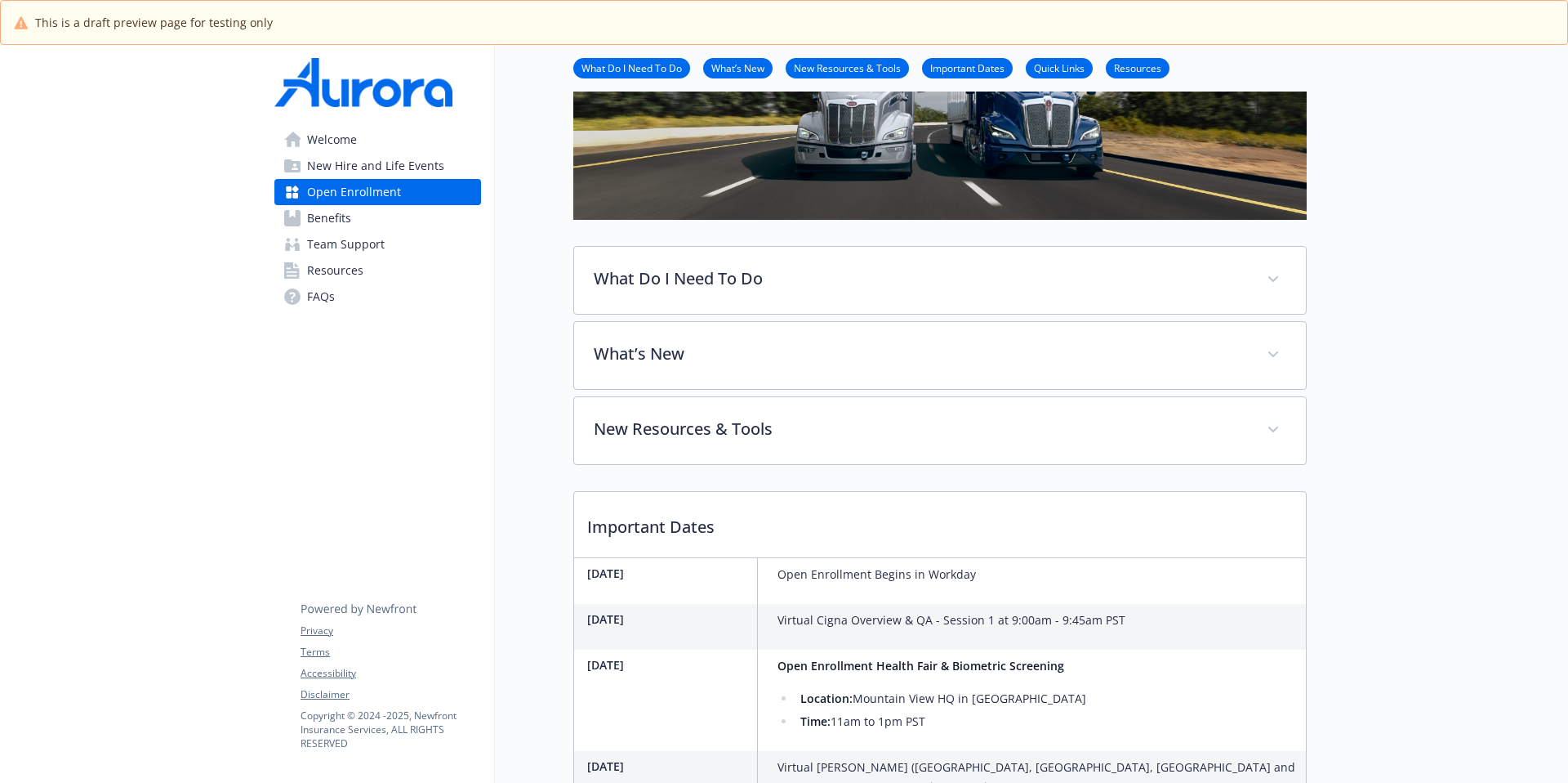
scroll to position [137, 0]
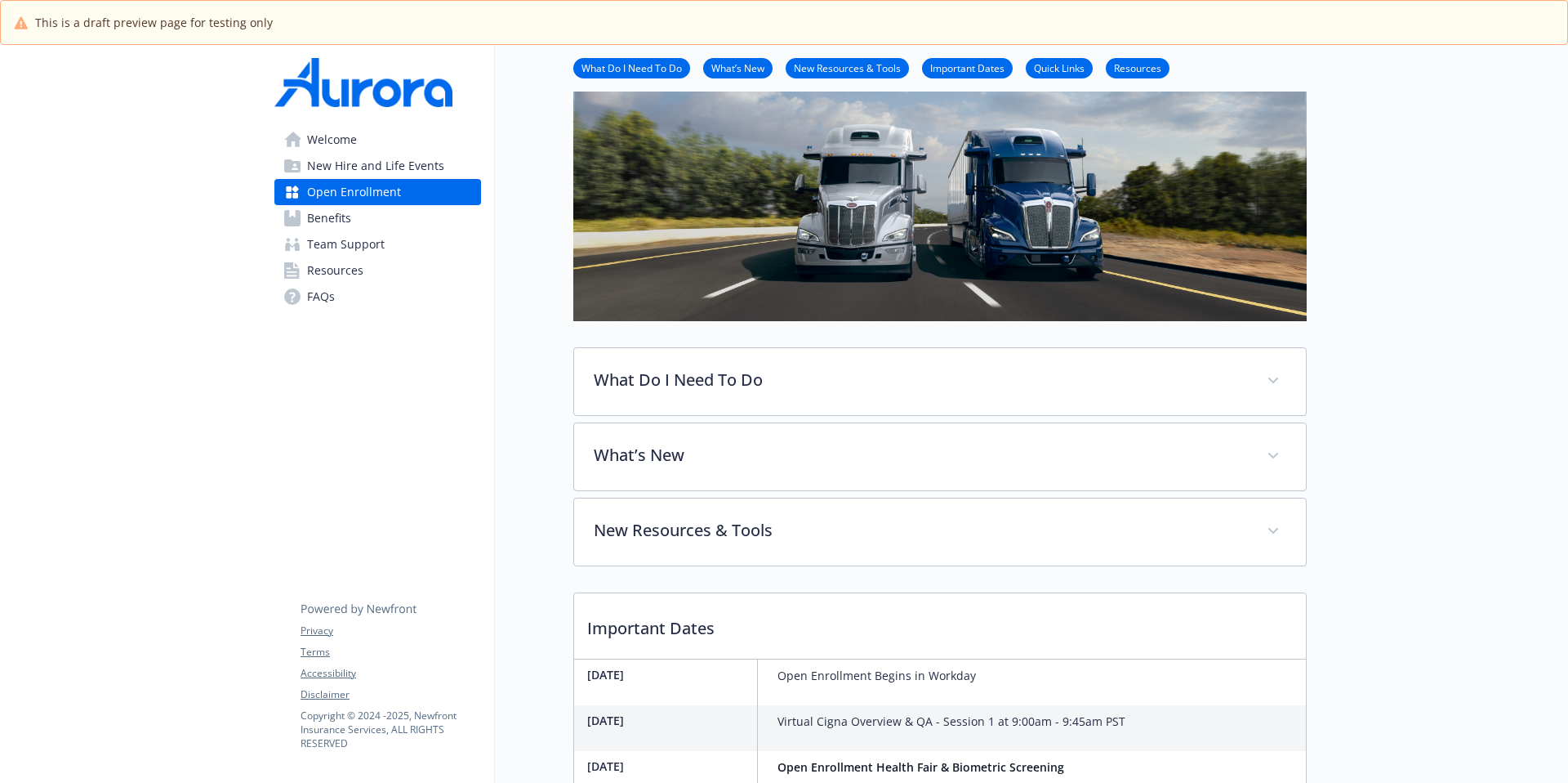
click at [360, 226] on link "Benefits" at bounding box center [378, 218] width 207 height 26
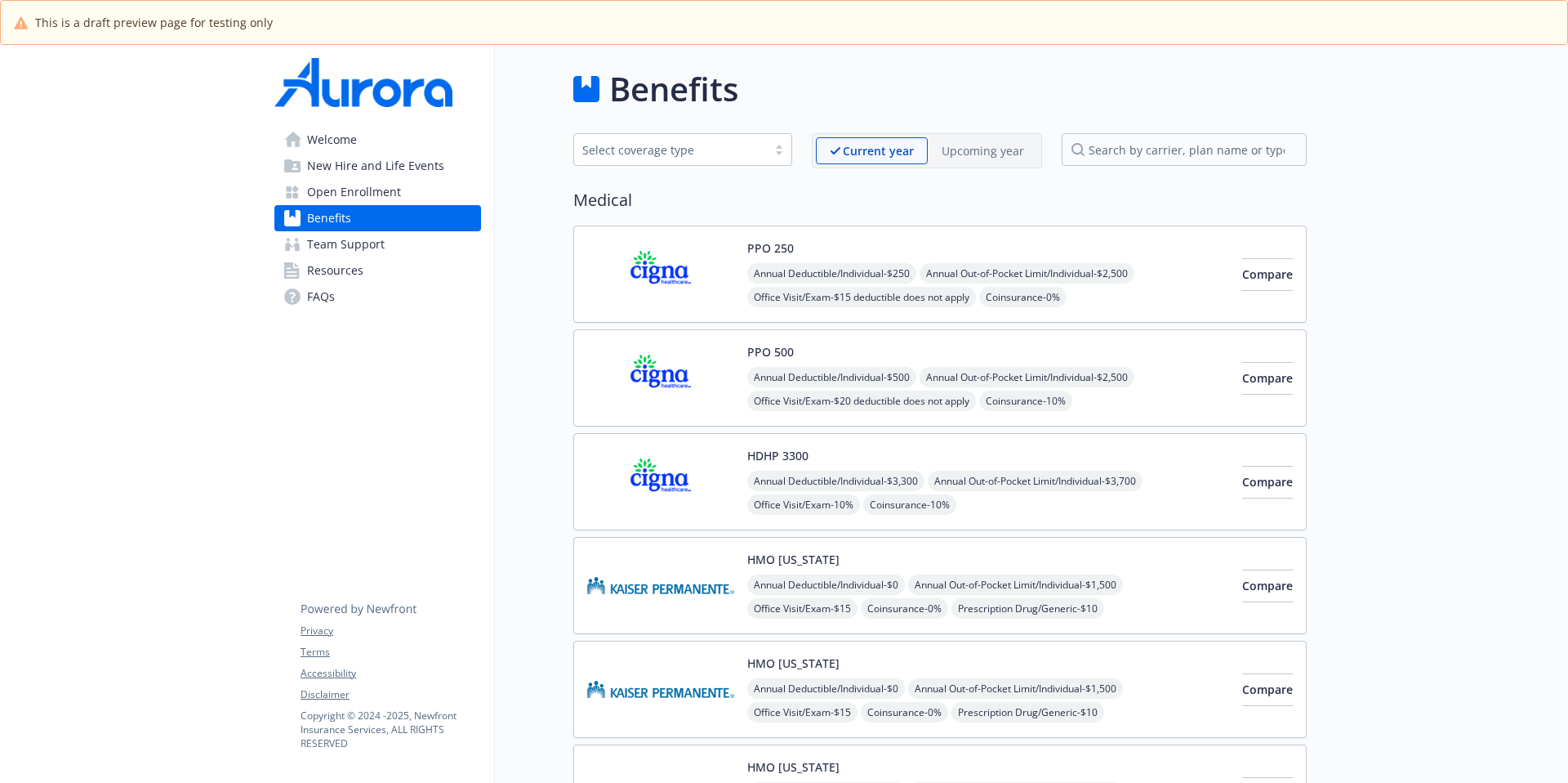
click at [773, 143] on div at bounding box center [779, 150] width 24 height 14
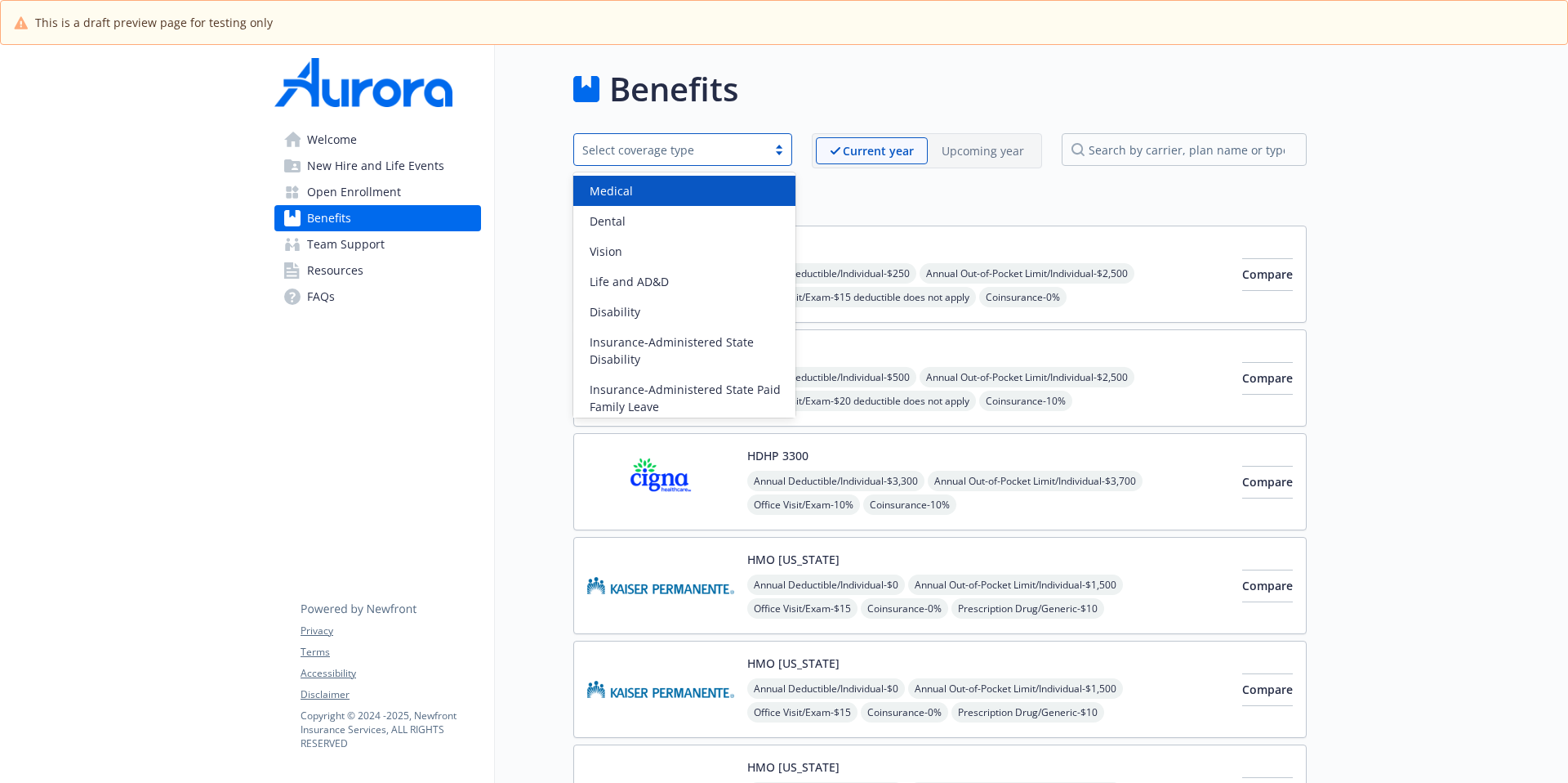
click at [769, 187] on div "Medical" at bounding box center [684, 191] width 202 height 17
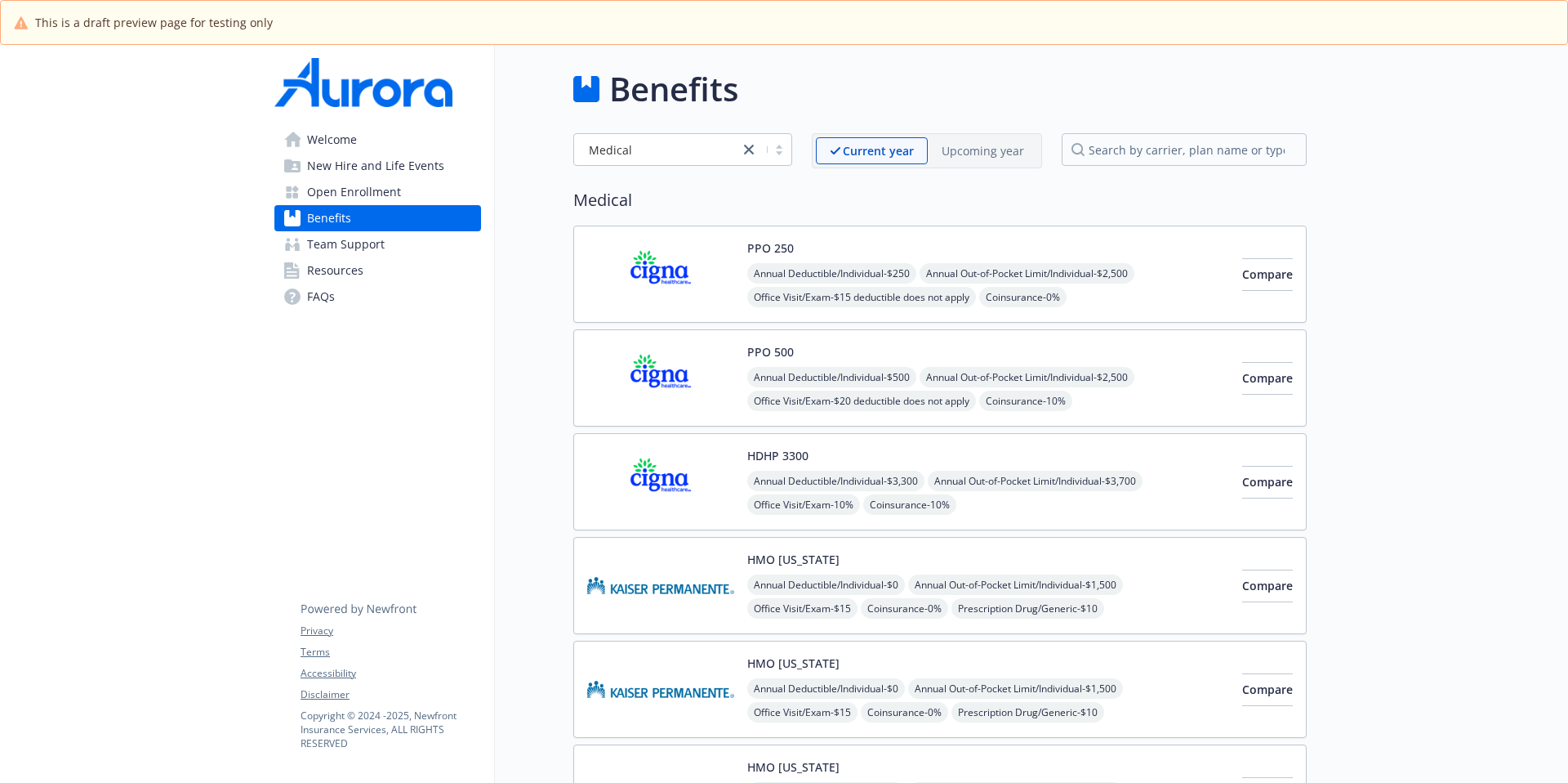
click at [969, 154] on p "Upcoming year" at bounding box center [983, 151] width 82 height 17
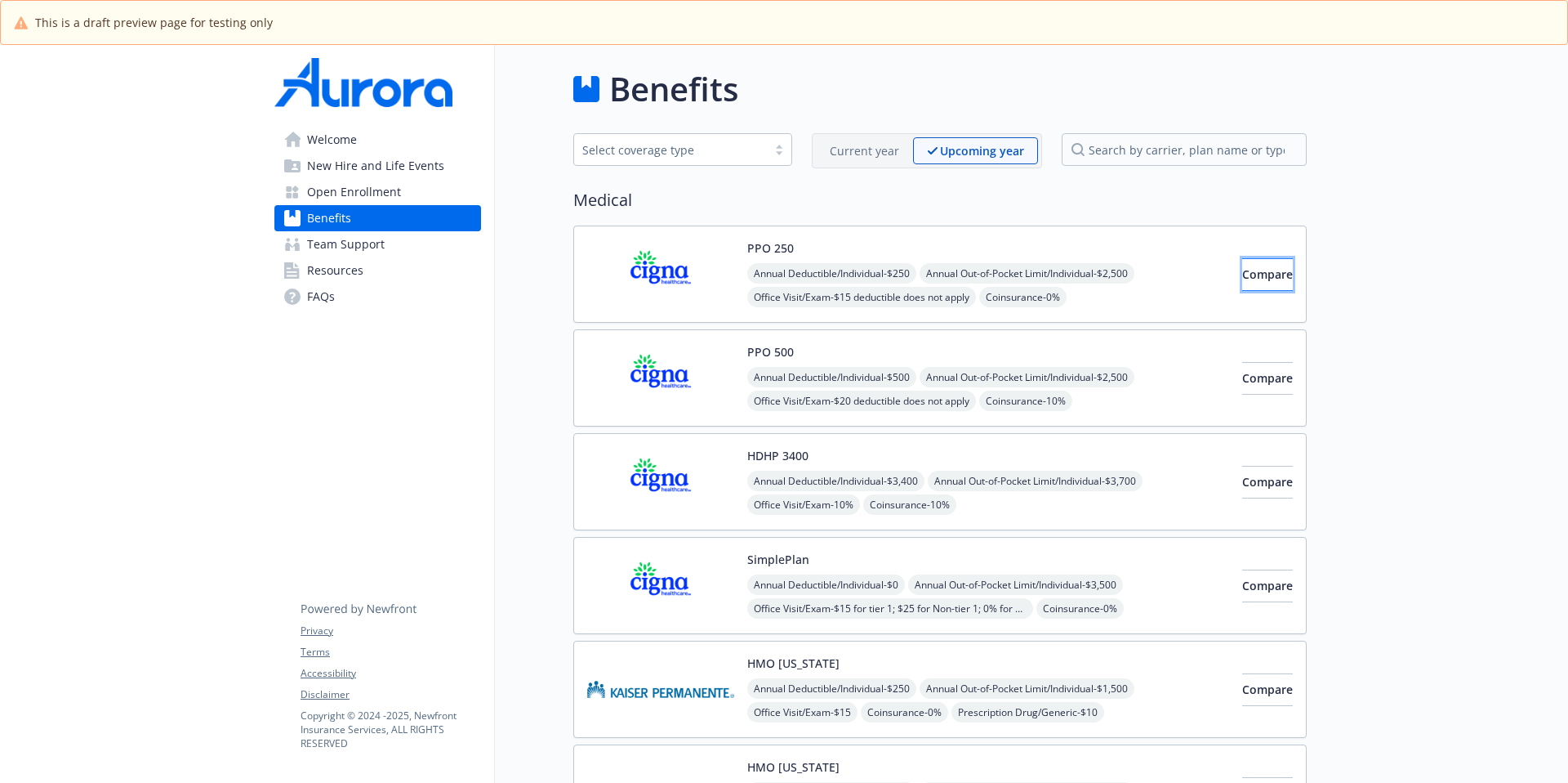
click at [1199, 281] on span "Compare" at bounding box center [1267, 274] width 50 height 15
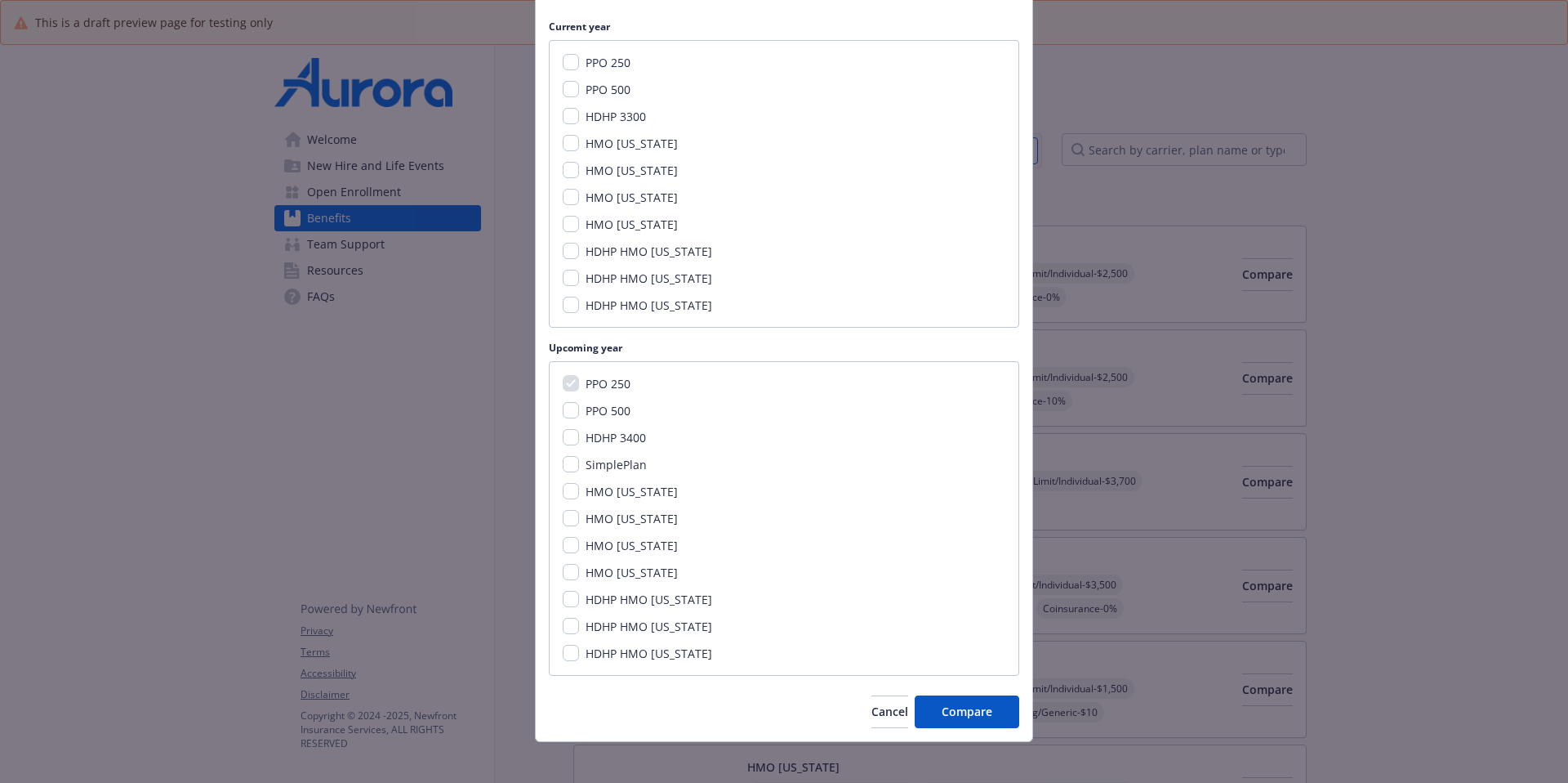
scroll to position [211, 0]
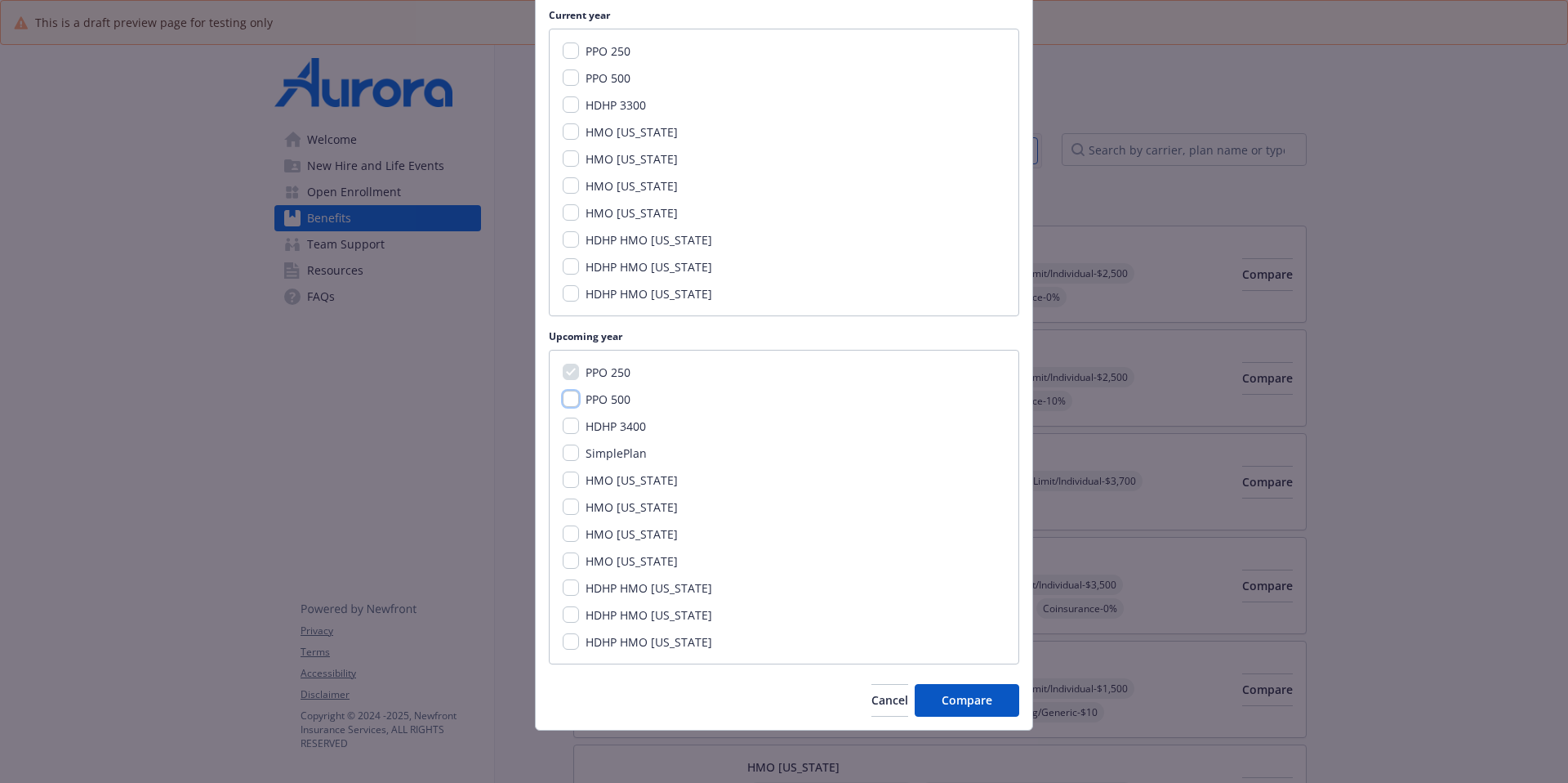
click at [571, 401] on input "PPO 500" at bounding box center [571, 399] width 16 height 16
checkbox input "true"
click at [563, 454] on input "SimplePlan" at bounding box center [571, 452] width 16 height 16
checkbox input "true"
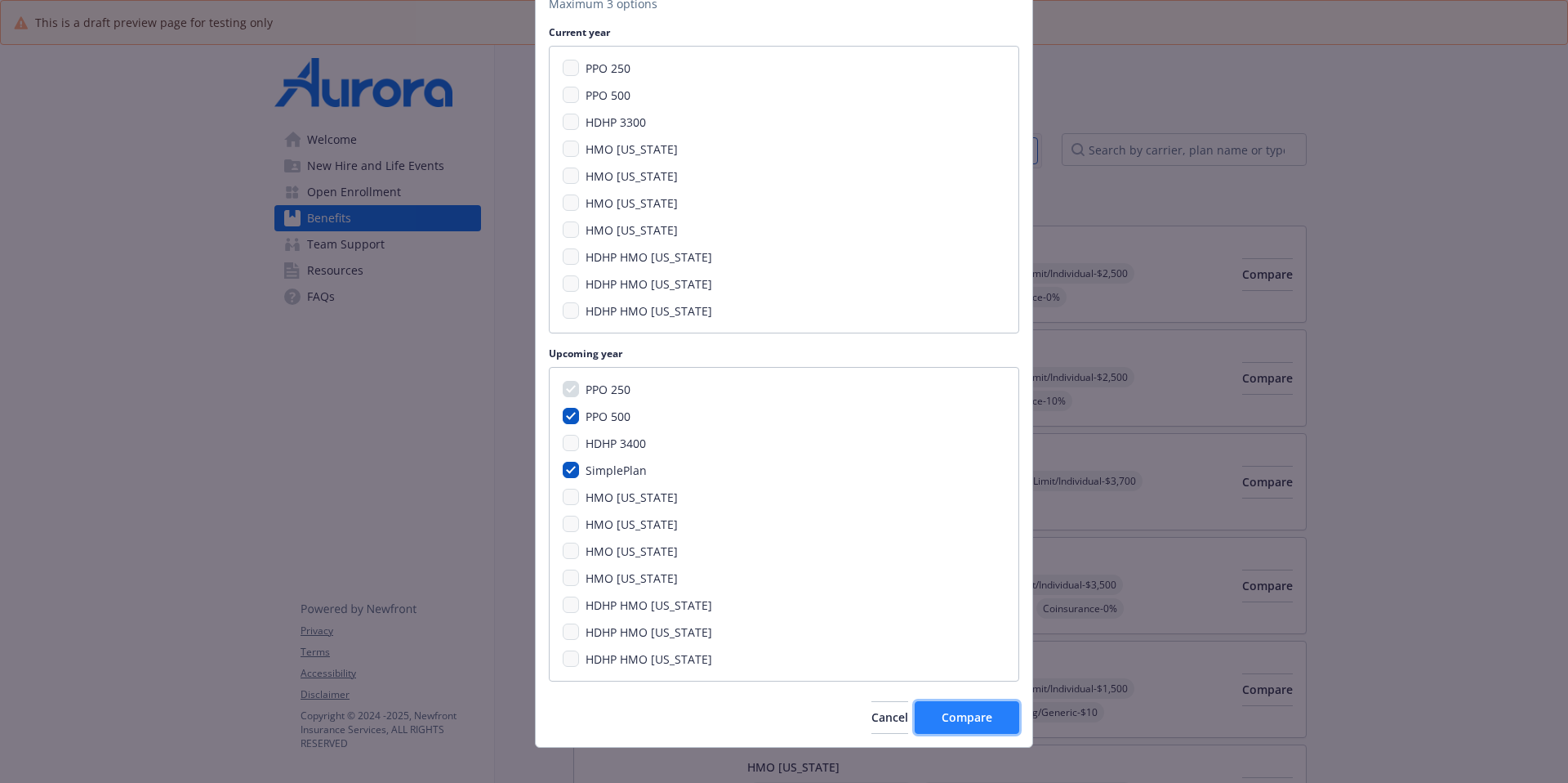
click at [947, 601] on span "Compare" at bounding box center [967, 717] width 50 height 15
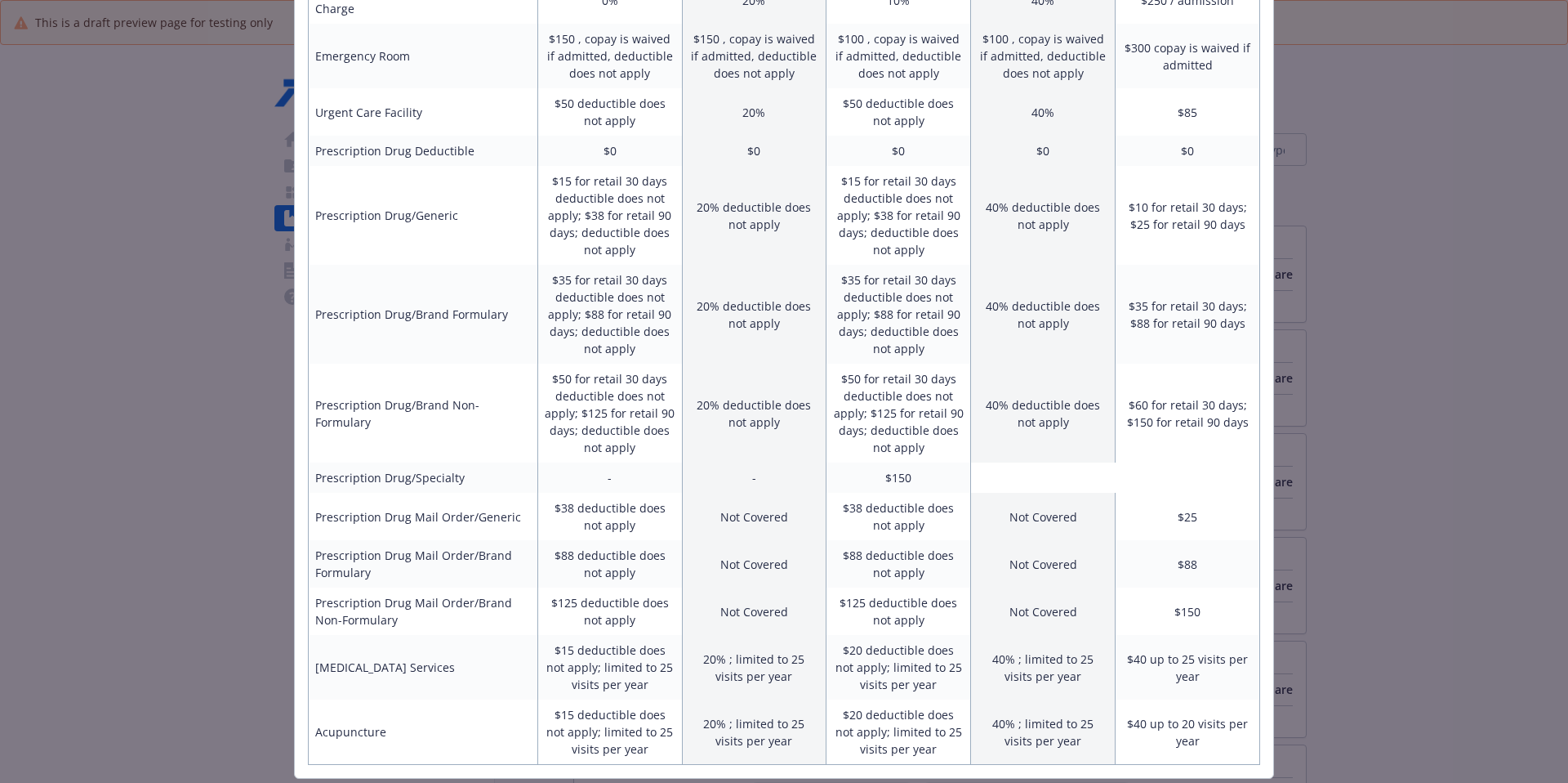
scroll to position [834, 0]
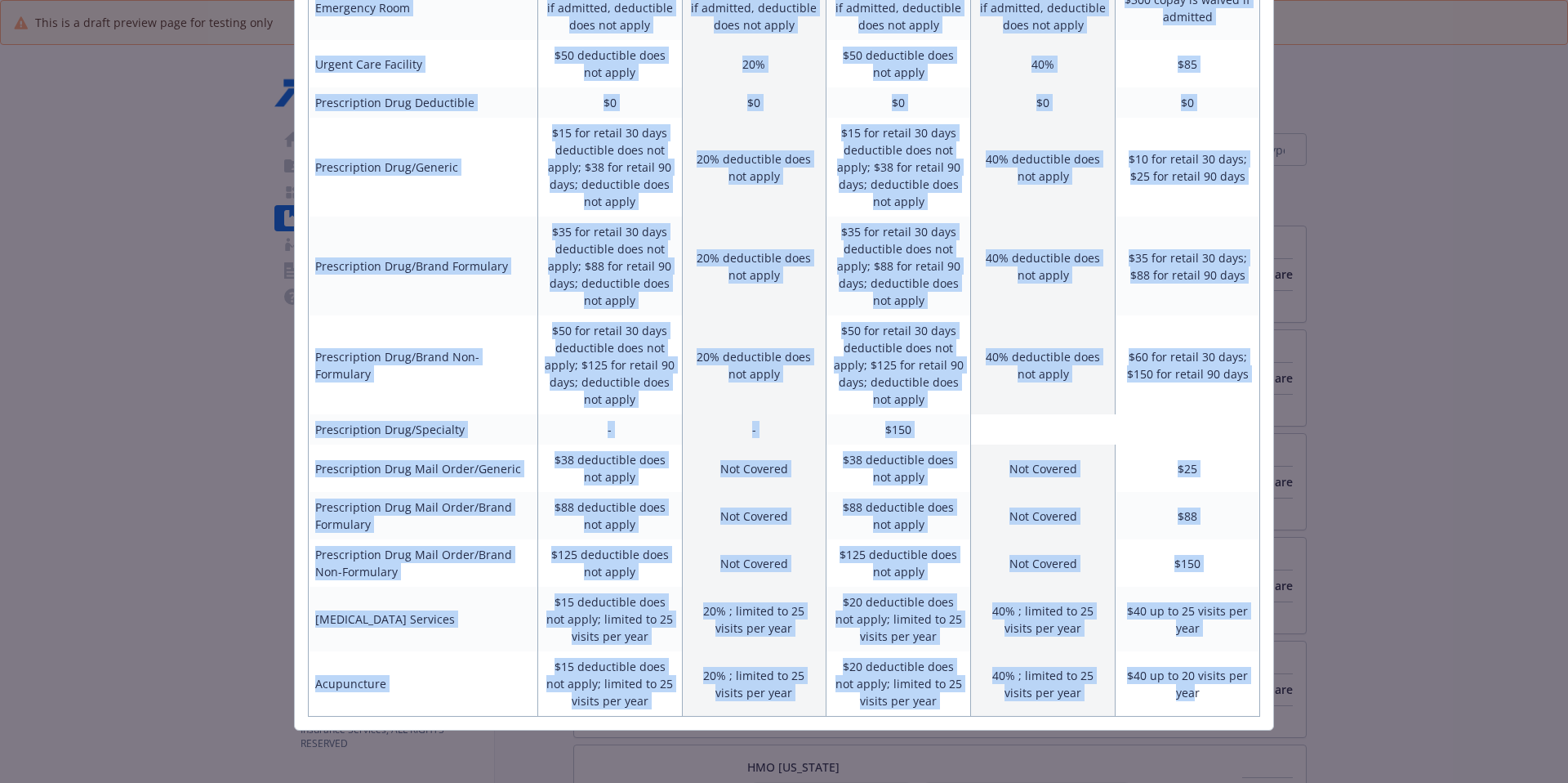
drag, startPoint x: 332, startPoint y: 132, endPoint x: 1189, endPoint y: 690, distance: 1022.6
click at [1189, 601] on div "PPO 250 Upcoming year PPO 500 Upcoming year SimplePlan Upcoming year Employee O…" at bounding box center [784, 5] width 979 height 1450
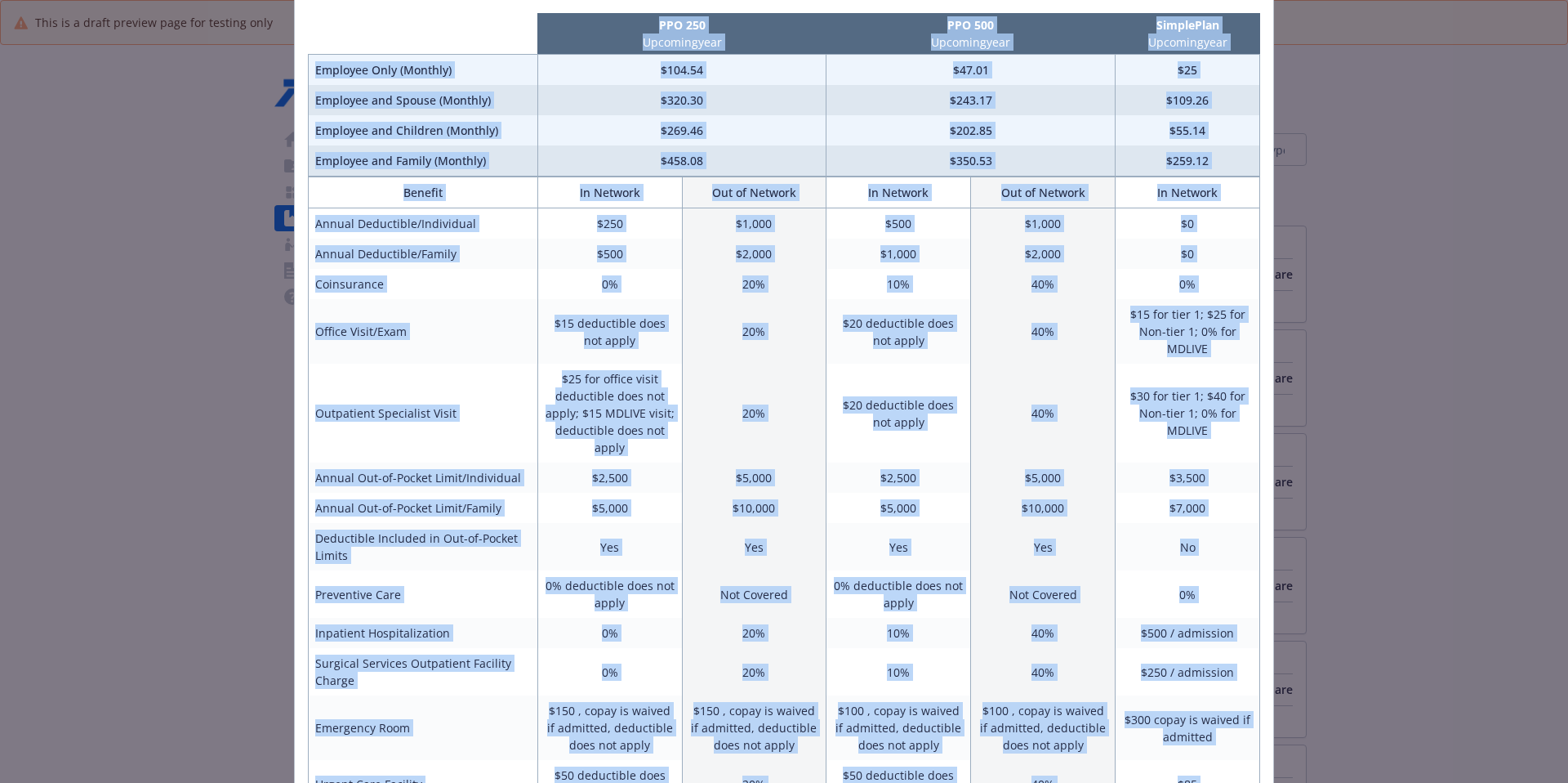
scroll to position [0, 0]
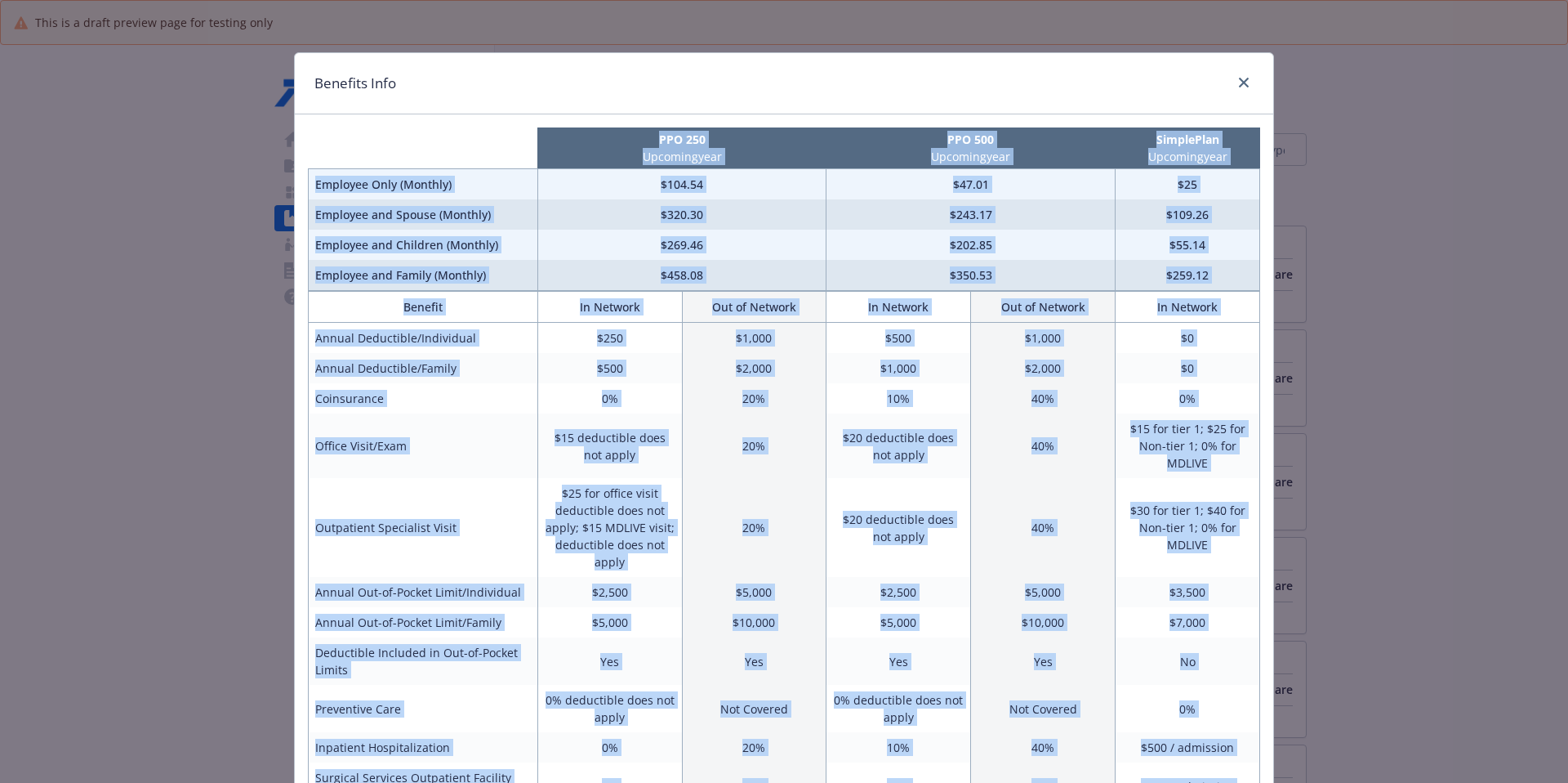
drag, startPoint x: 1215, startPoint y: 707, endPoint x: 383, endPoint y: 162, distance: 994.6
copy div "PPO 250 Upcoming year PPO 500 Upcoming year SimplePlan Upcoming year Employee O…"
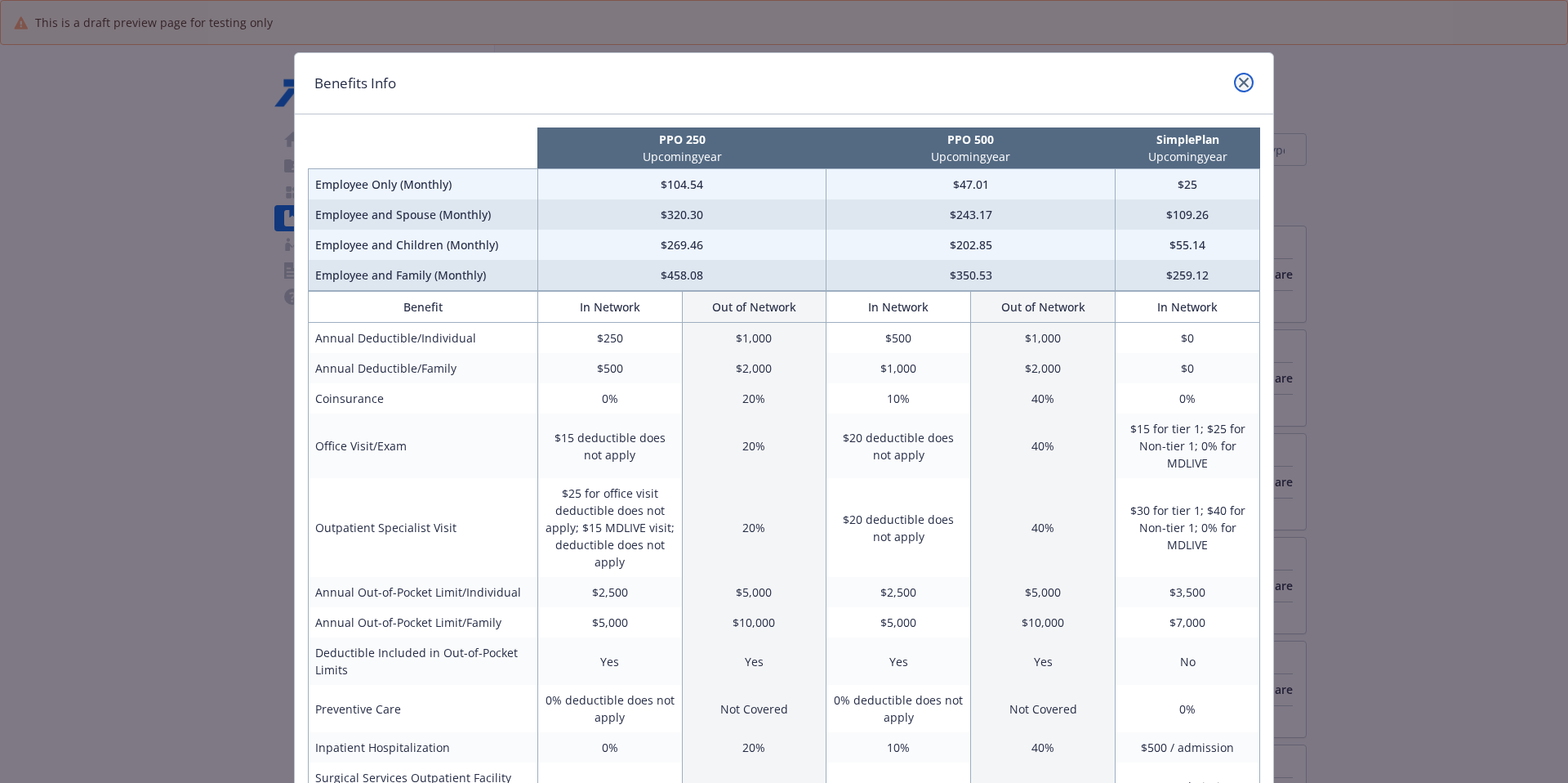
click at [1199, 79] on link "close" at bounding box center [1244, 82] width 19 height 19
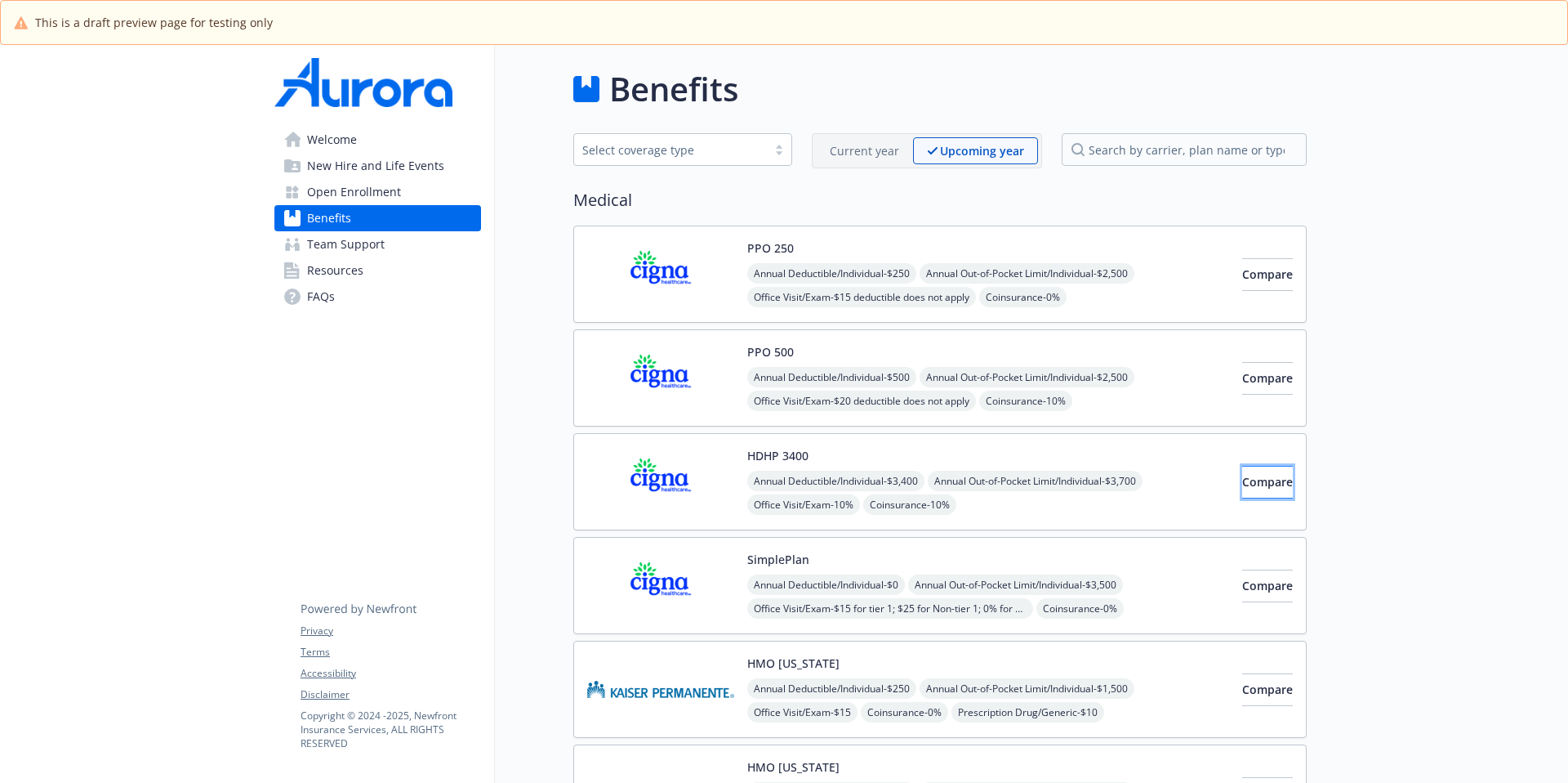
click at [1199, 481] on span "Compare" at bounding box center [1267, 482] width 50 height 15
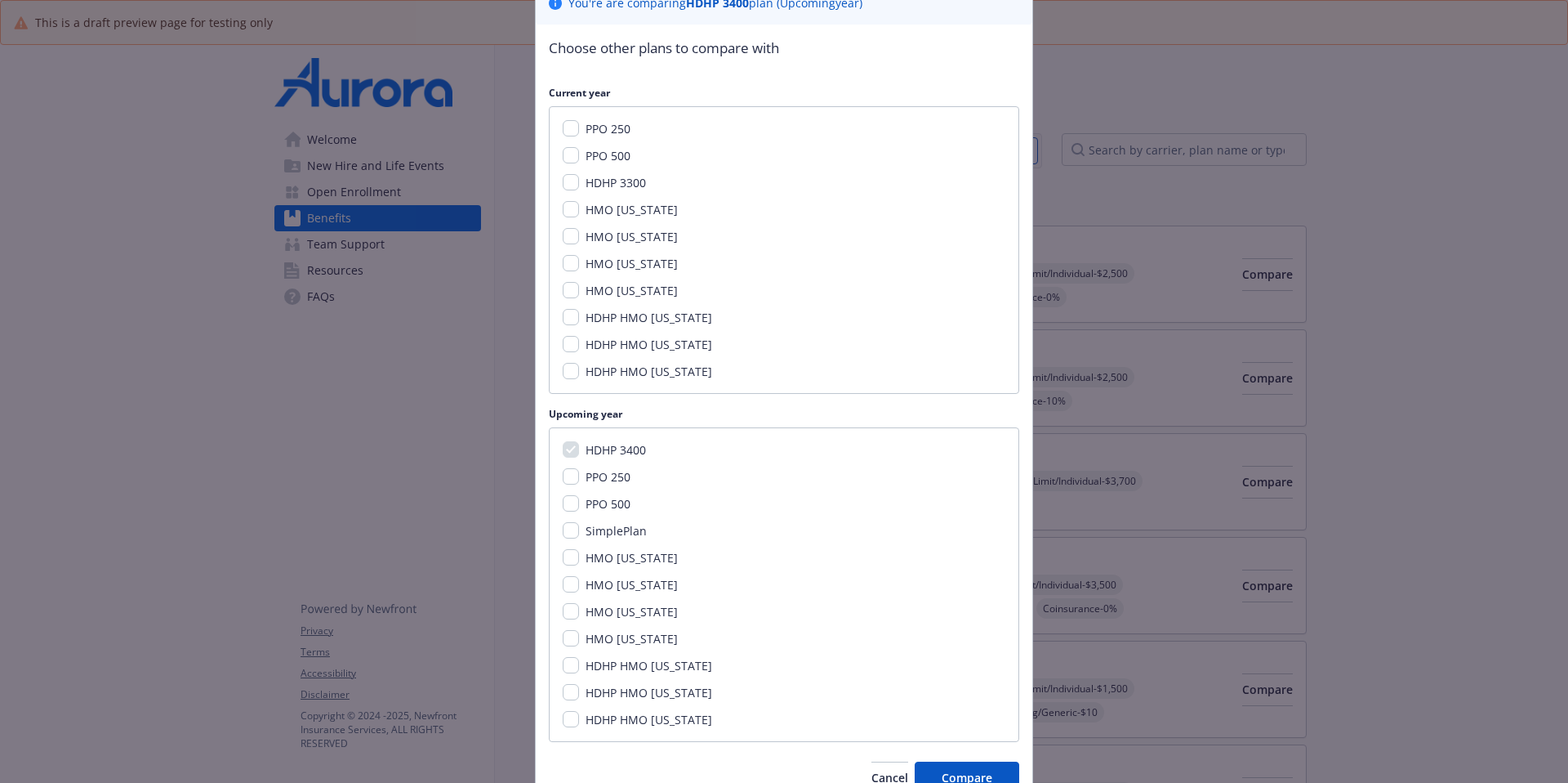
scroll to position [211, 0]
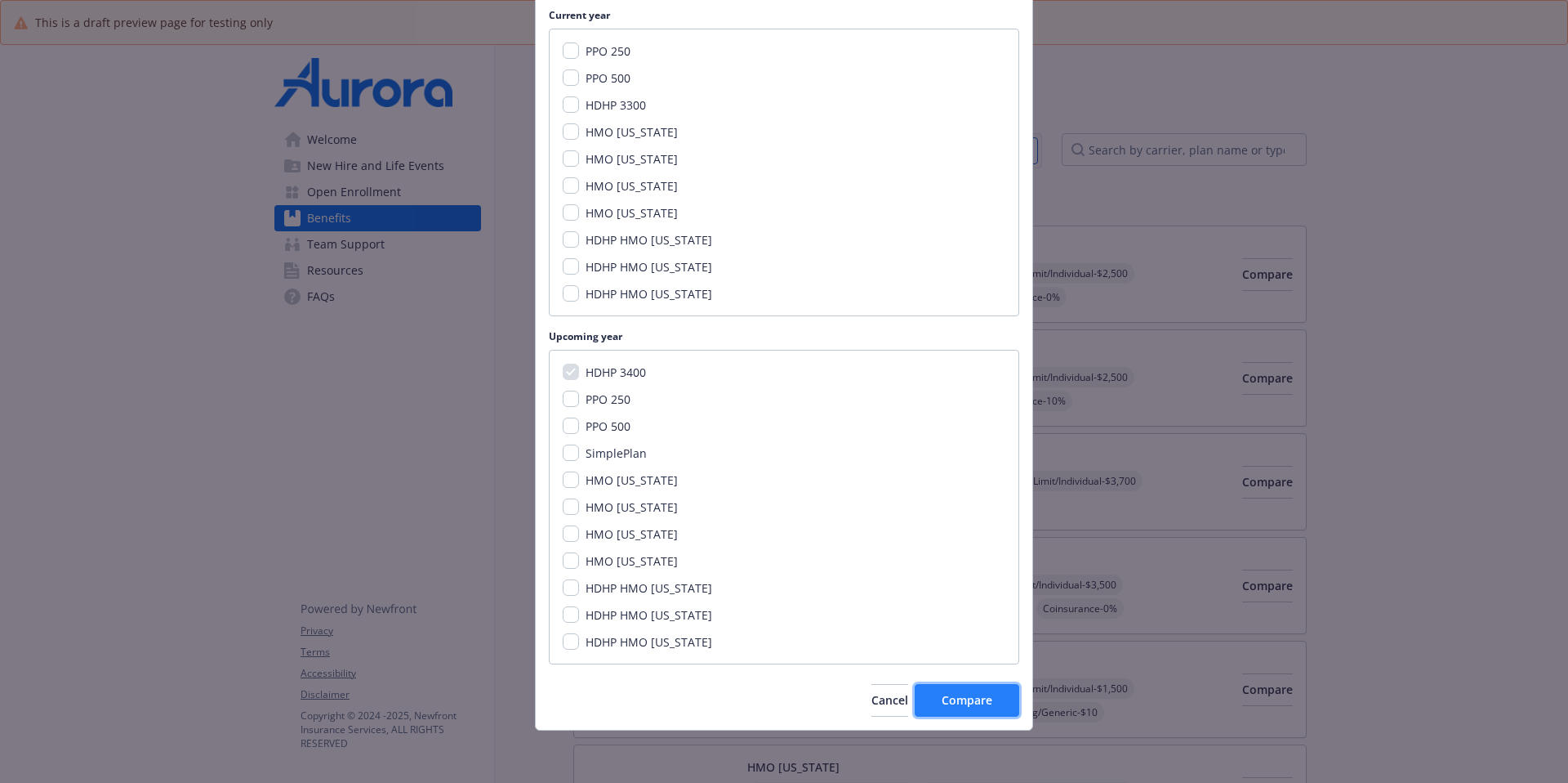
click at [949, 601] on span "Compare" at bounding box center [967, 700] width 50 height 15
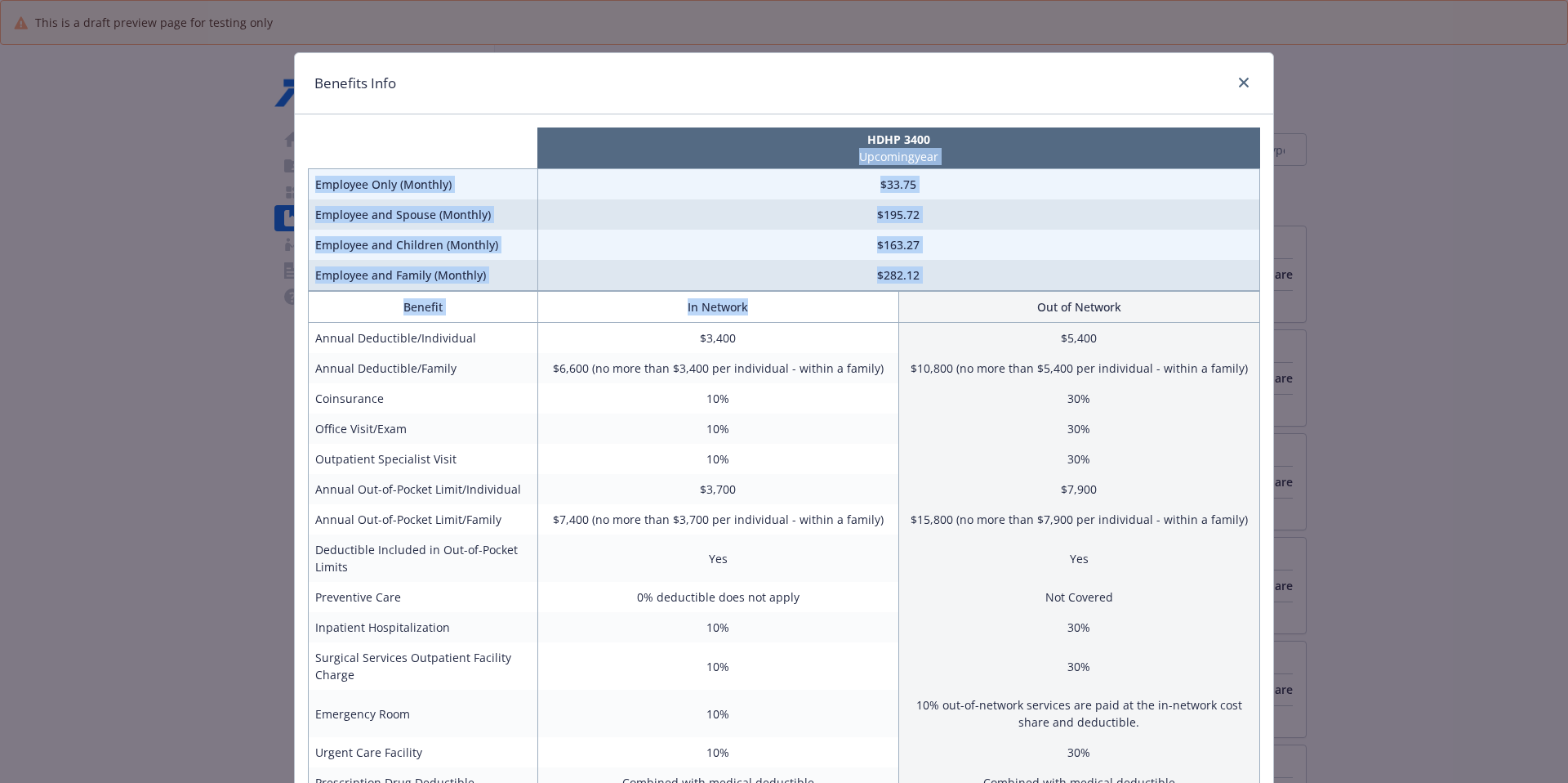
drag, startPoint x: 556, startPoint y: 154, endPoint x: 877, endPoint y: 315, distance: 359.1
click at [877, 315] on div "HDHP 3400 Upcoming year Employee Only (Monthly) $33.75 Employee and Spouse (Mon…" at bounding box center [784, 609] width 979 height 990
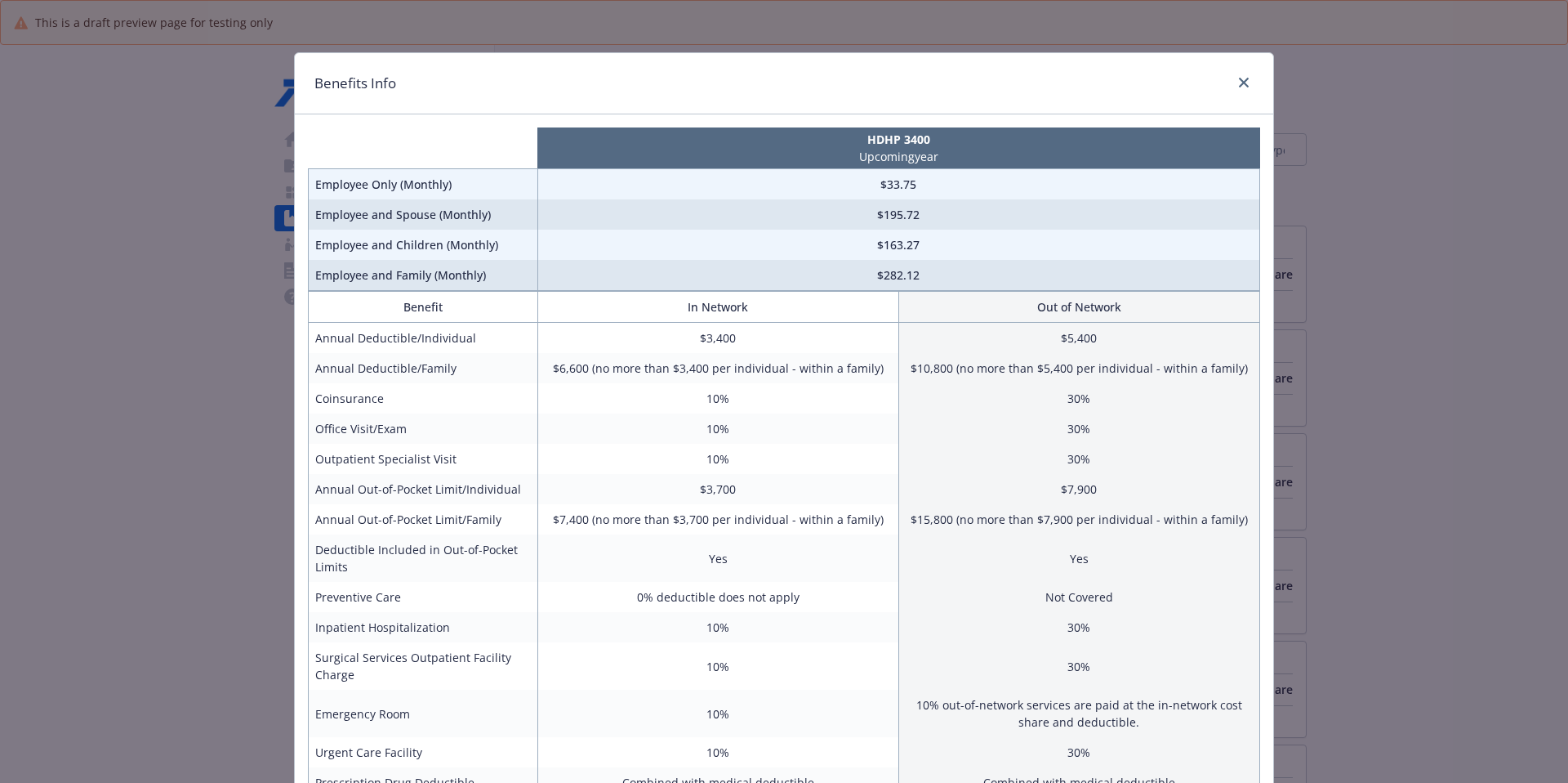
click at [664, 268] on td "$282.12" at bounding box center [899, 276] width 722 height 31
click at [617, 313] on th "In Network" at bounding box center [718, 307] width 361 height 31
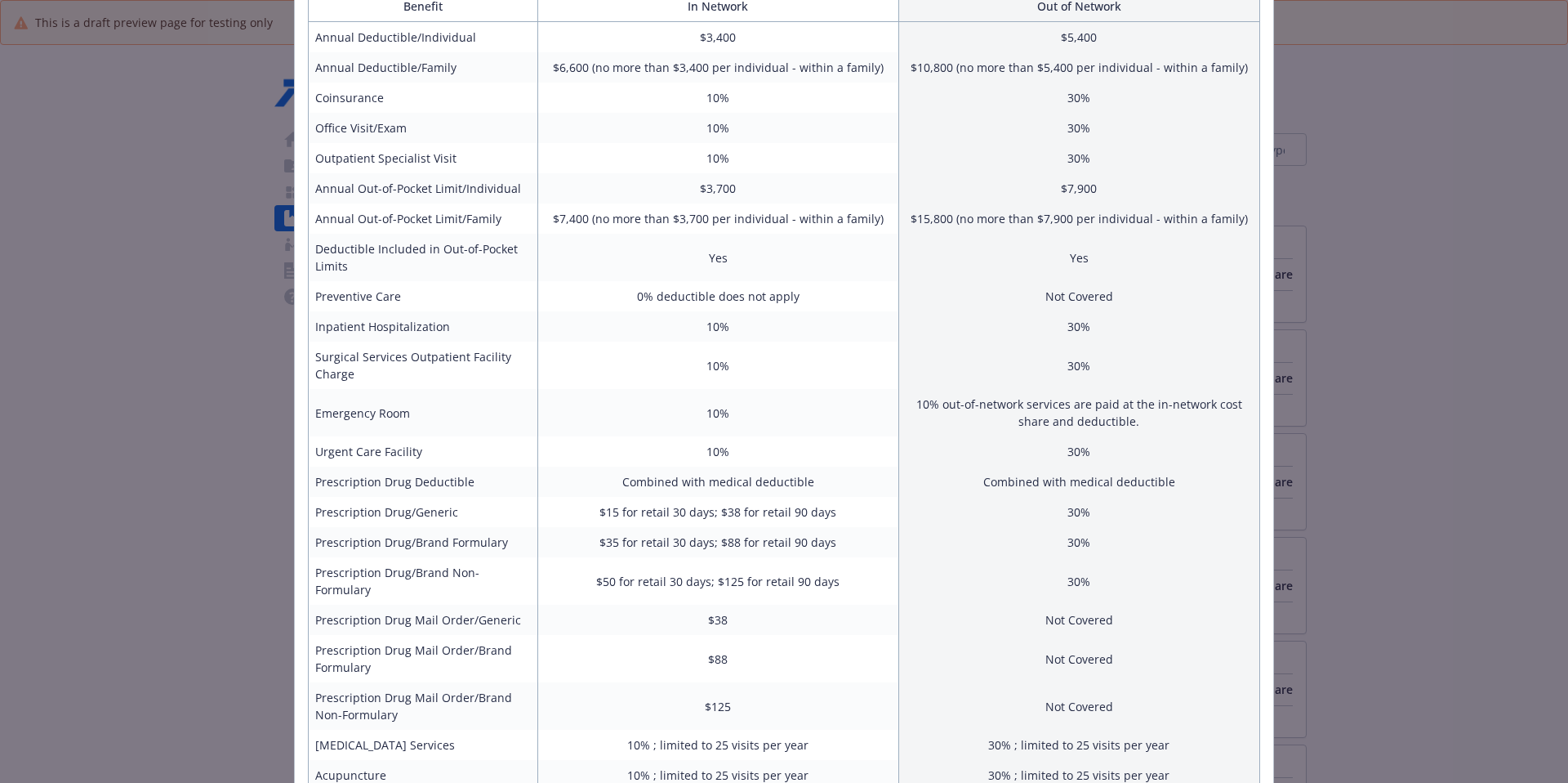
scroll to position [358, 0]
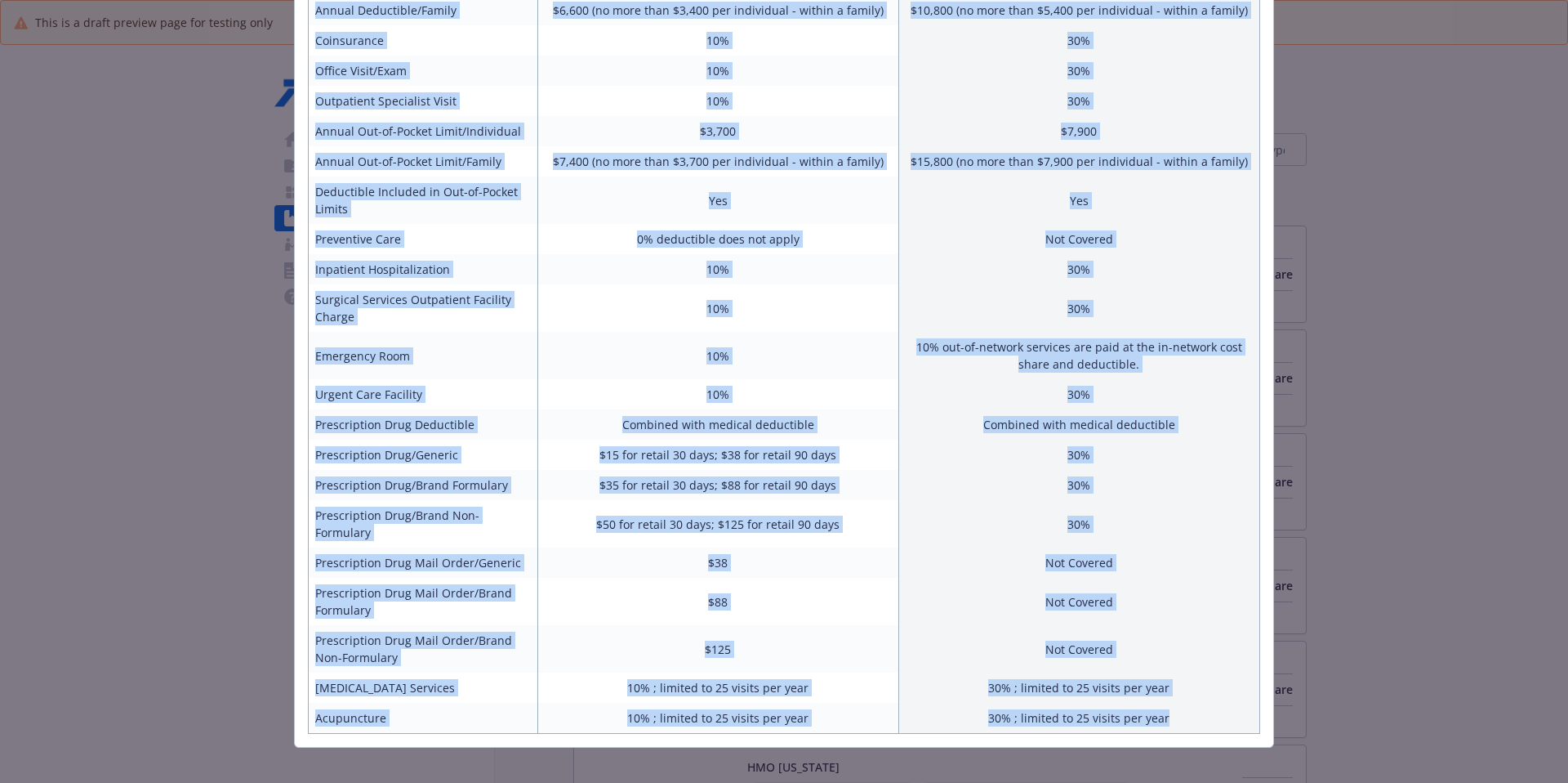
drag, startPoint x: 411, startPoint y: 140, endPoint x: 1033, endPoint y: 712, distance: 845.0
click at [1033, 601] on div "HDHP 3400 Upcoming year Employee Only (Monthly) $33.75 Employee and Spouse (Mon…" at bounding box center [784, 251] width 979 height 990
copy div "HDHP 3400 Upcoming year Employee Only (Monthly) $33.75 Employee and Spouse (Mon…"
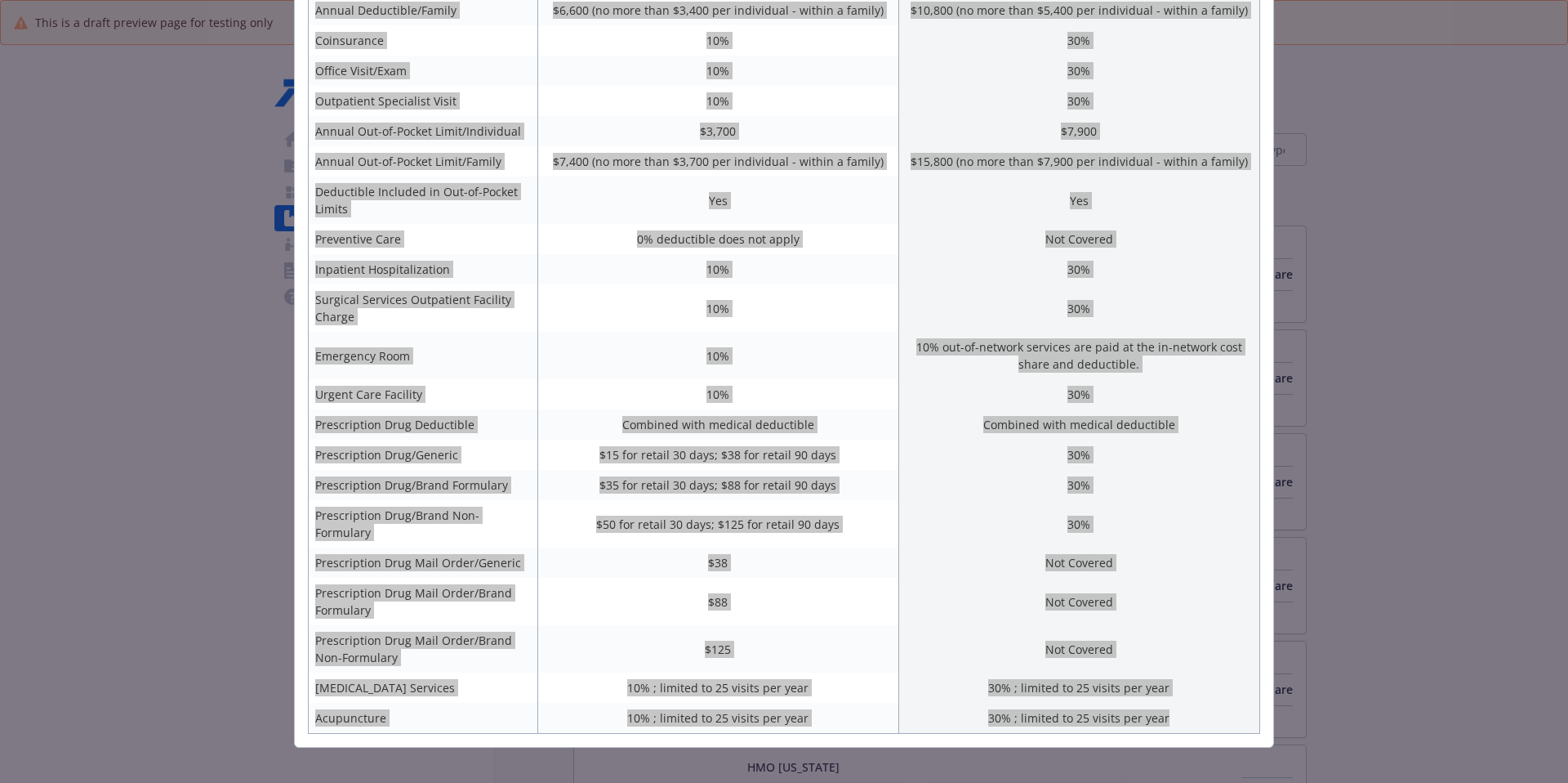
scroll to position [0, 0]
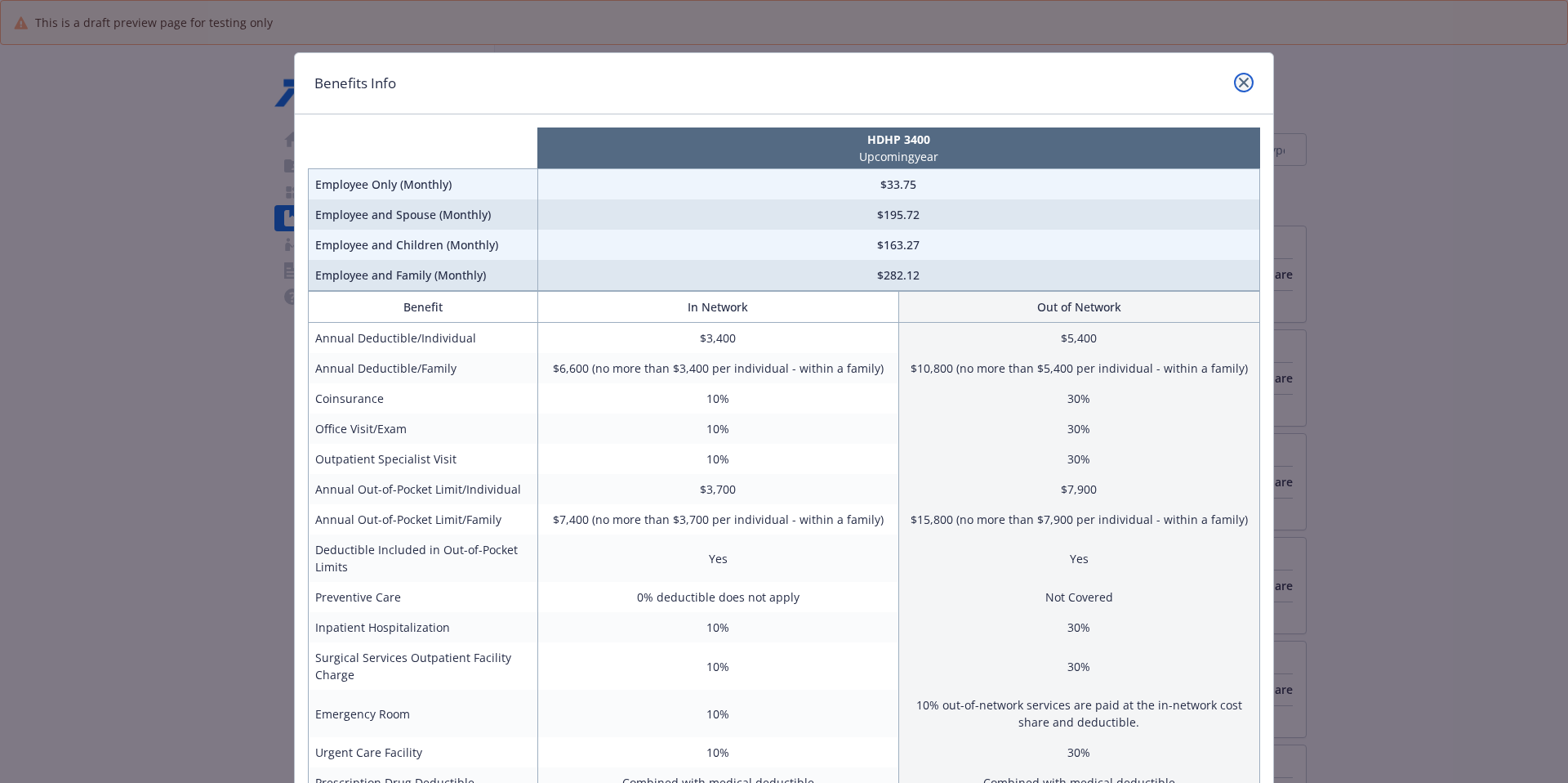
click at [1199, 83] on icon "close" at bounding box center [1244, 82] width 10 height 10
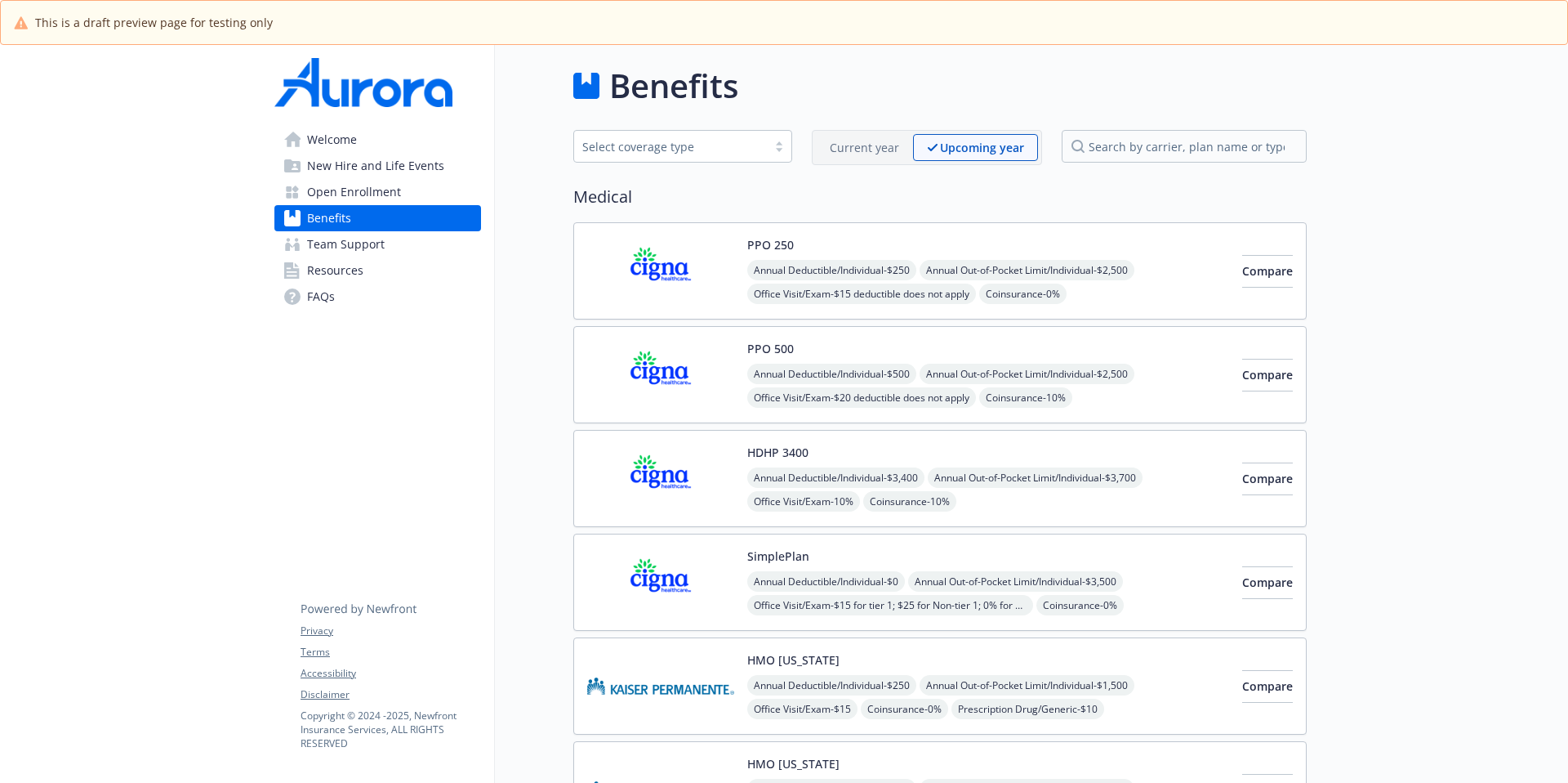
scroll to position [7, 0]
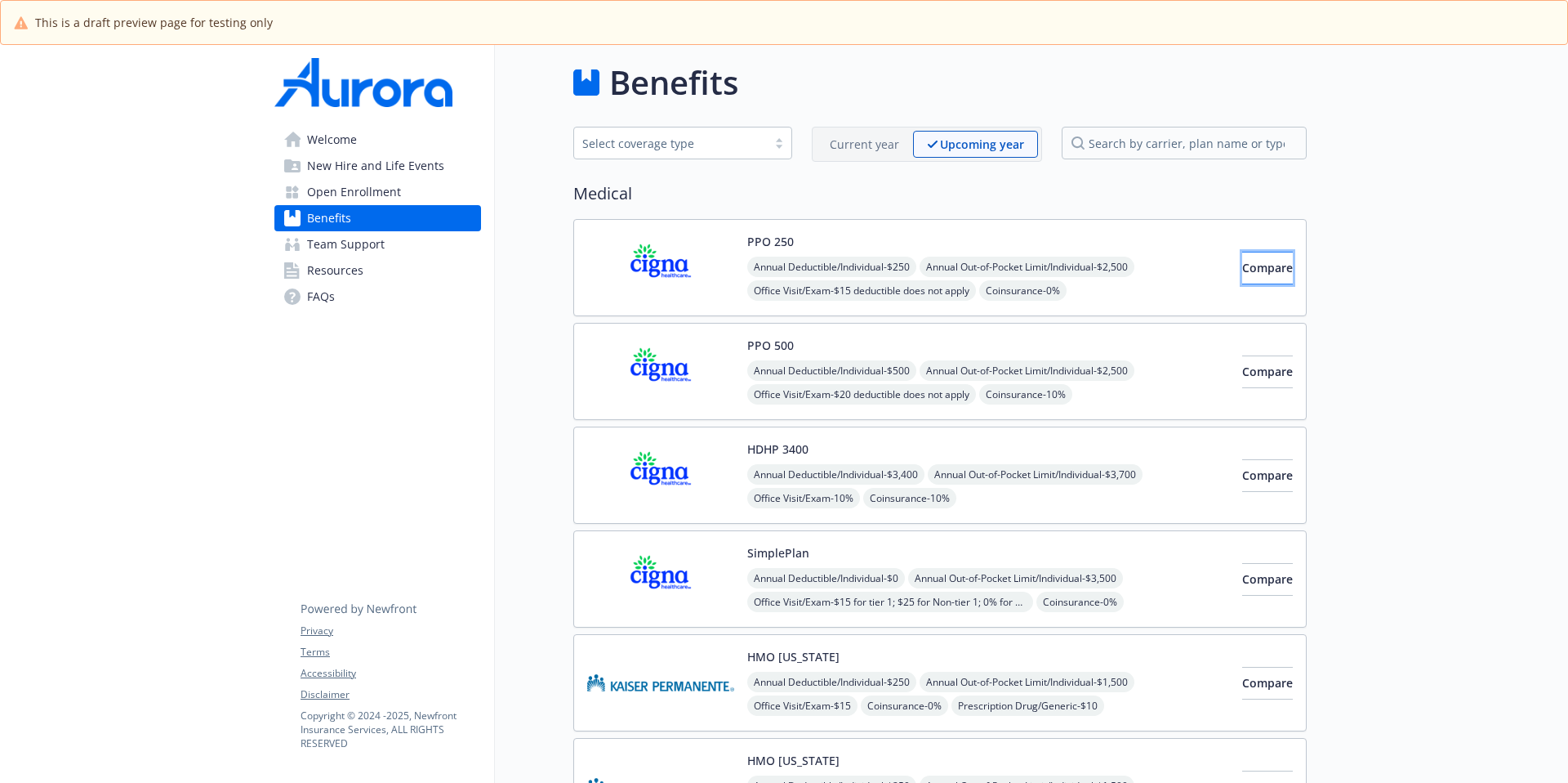
click at [1199, 261] on span "Compare" at bounding box center [1267, 268] width 50 height 15
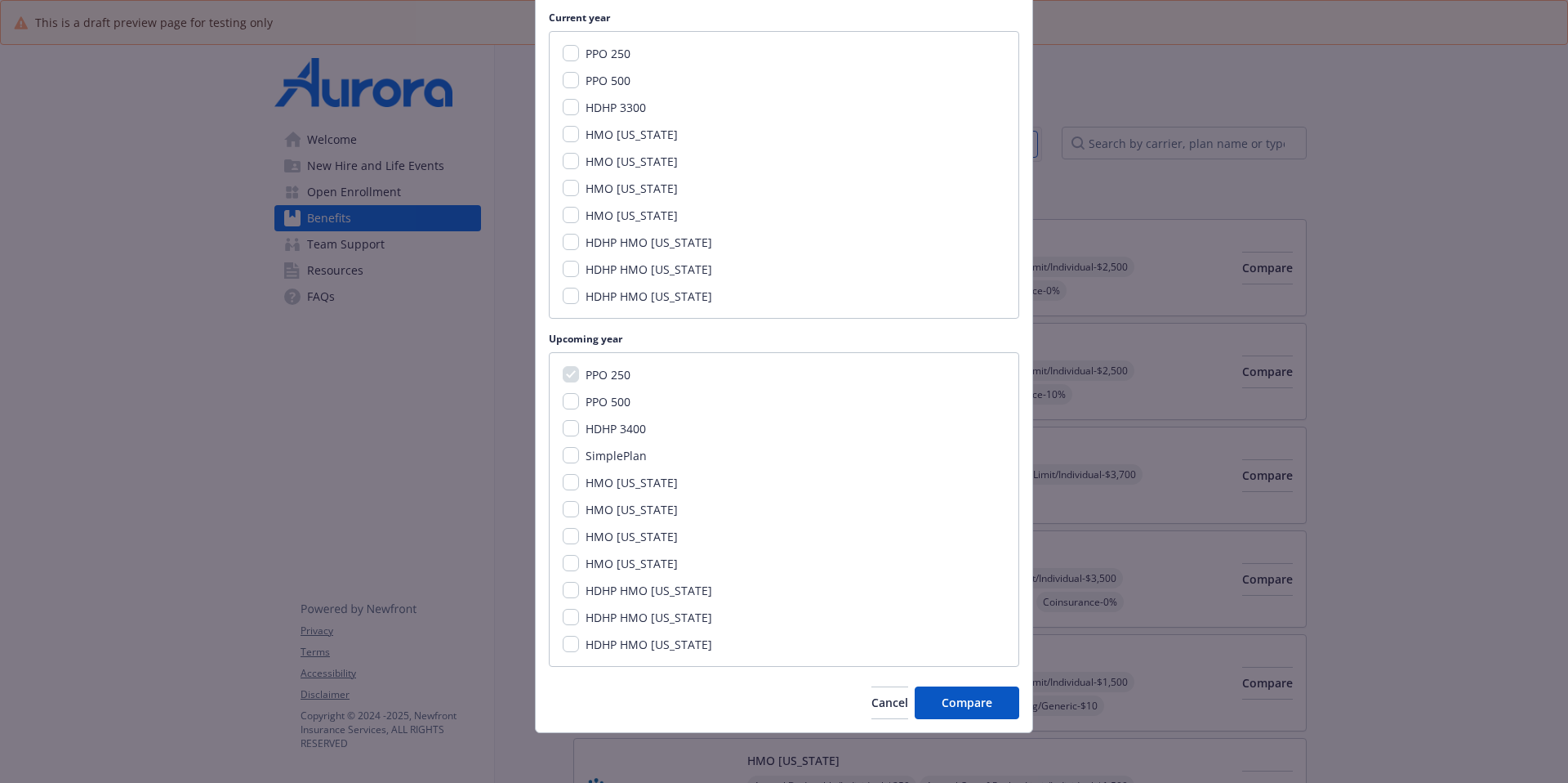
scroll to position [211, 0]
click at [579, 403] on div "PPO 500" at bounding box center [606, 400] width 55 height 17
drag, startPoint x: 565, startPoint y: 396, endPoint x: 580, endPoint y: 439, distance: 45.5
click at [565, 397] on input "PPO 500" at bounding box center [571, 399] width 16 height 16
checkbox input "true"
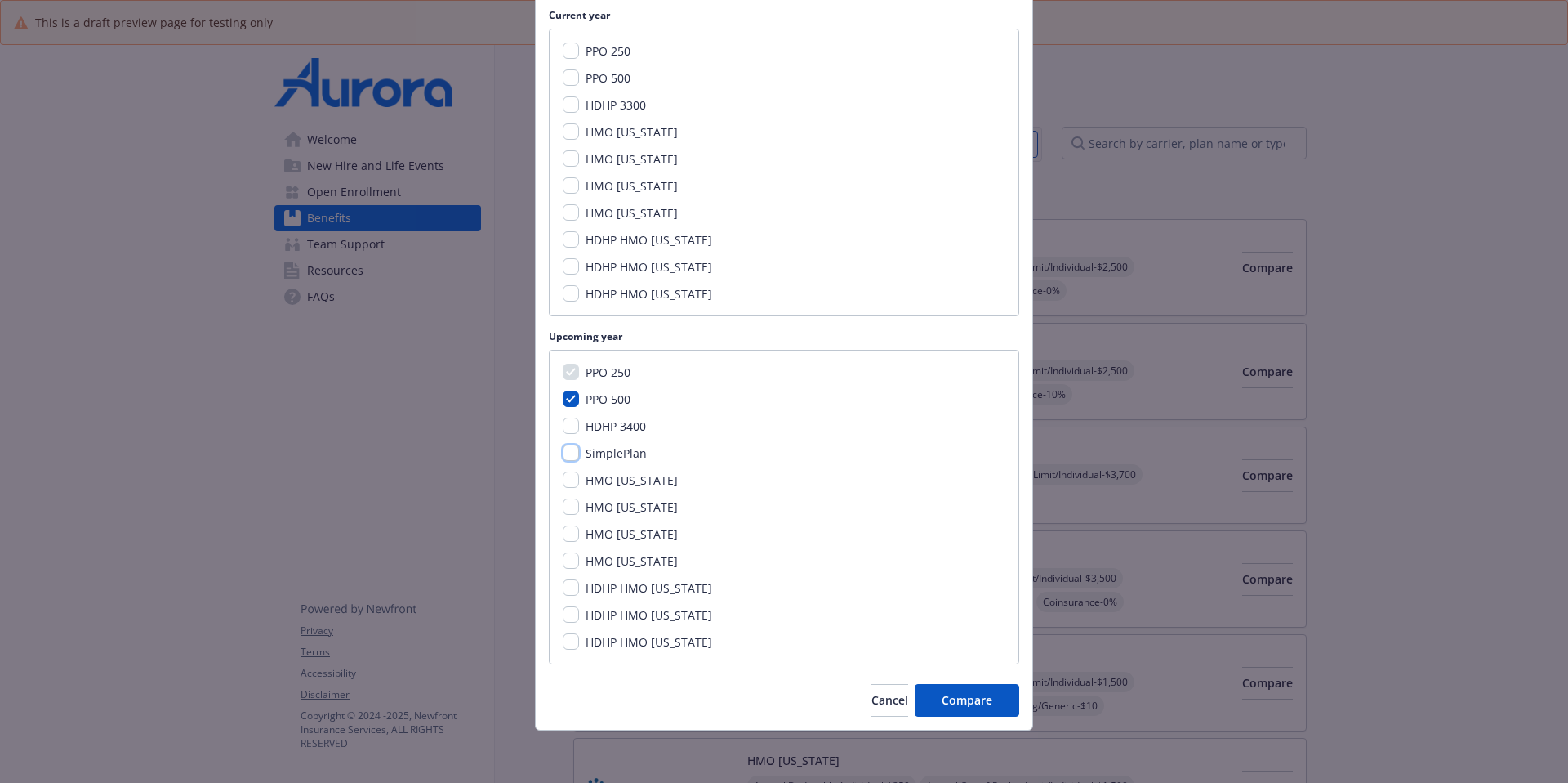
click at [566, 446] on input "SimplePlan" at bounding box center [571, 452] width 16 height 16
checkbox input "true"
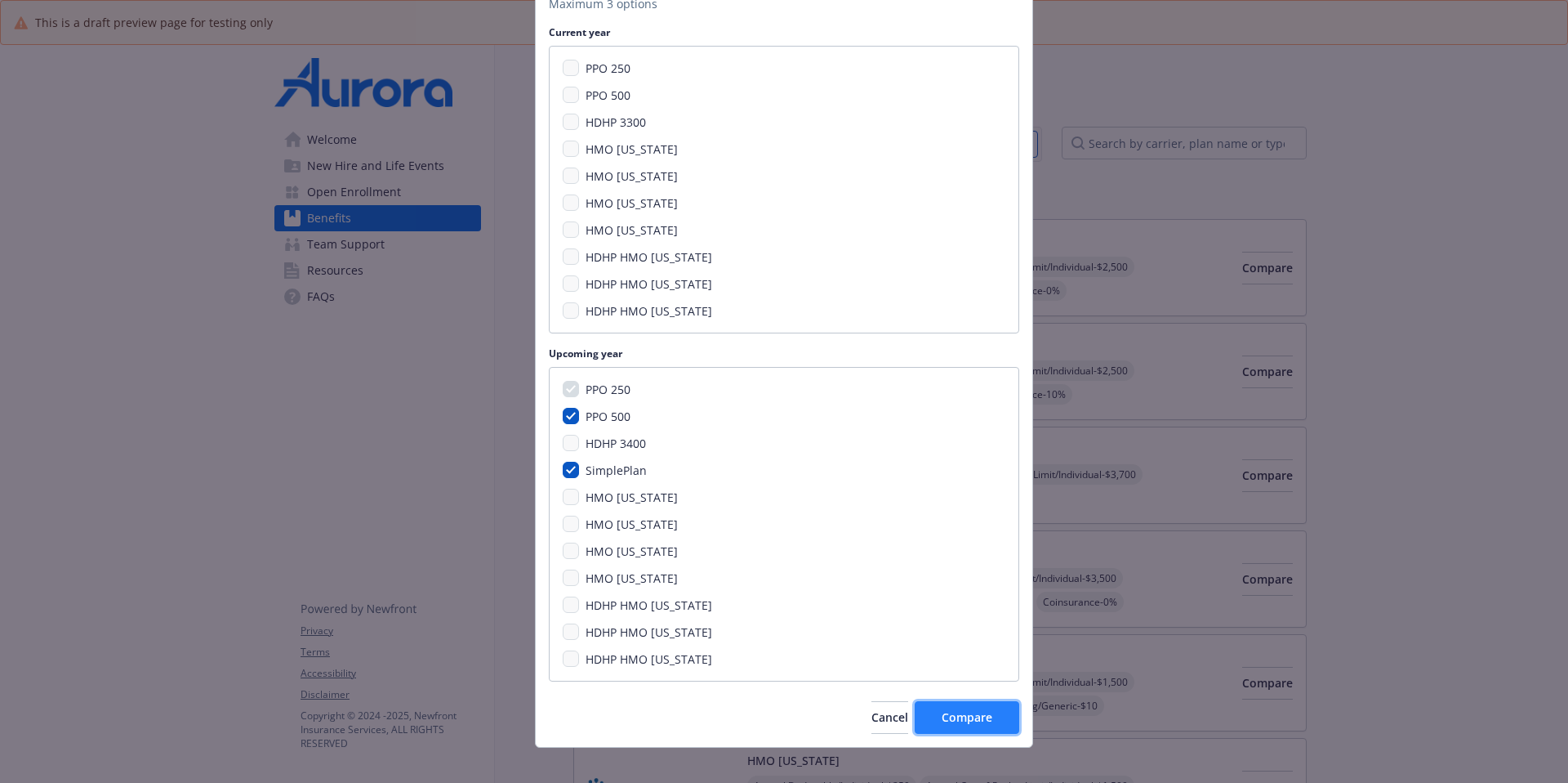
click at [941, 601] on button "Compare" at bounding box center [967, 717] width 104 height 33
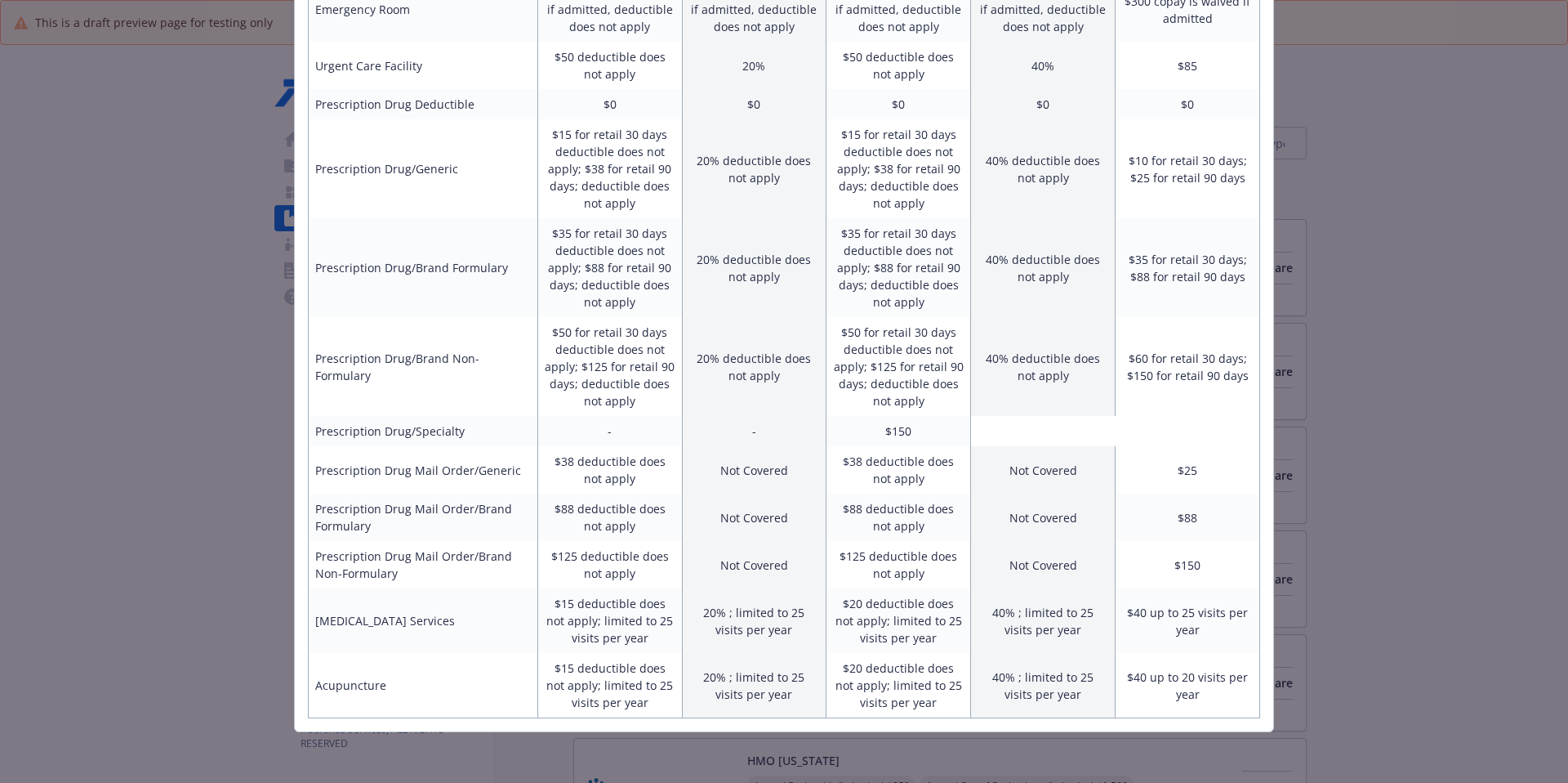
scroll to position [834, 0]
click at [692, 420] on td "-" at bounding box center [754, 429] width 144 height 30
click at [994, 428] on table "Benefit In Network Out of Network In Network Out of Network In Network Annual D…" at bounding box center [784, 86] width 953 height 1260
click at [1052, 428] on table "Benefit In Network Out of Network In Network Out of Network In Network Annual D…" at bounding box center [784, 86] width 953 height 1260
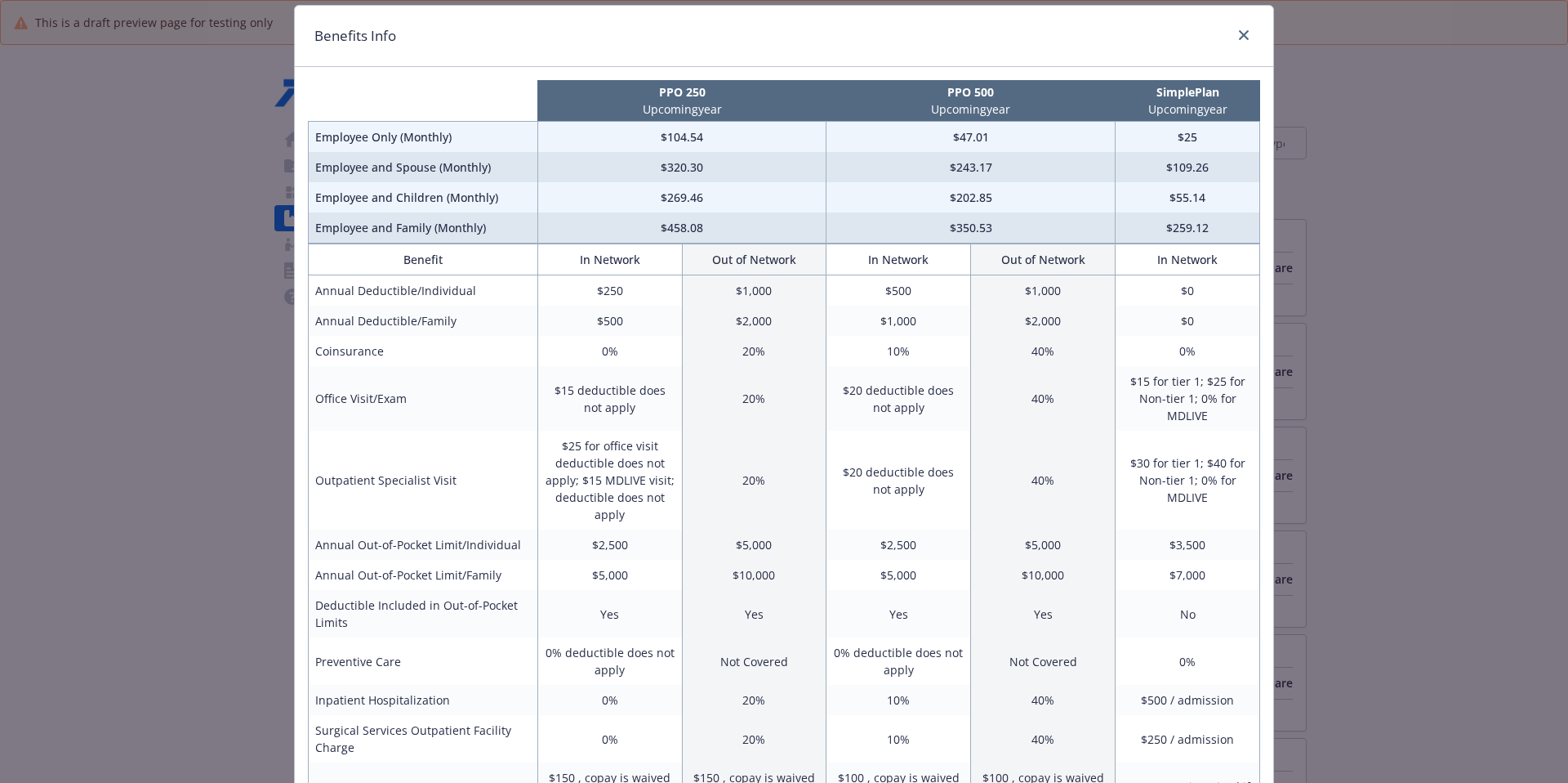
scroll to position [0, 0]
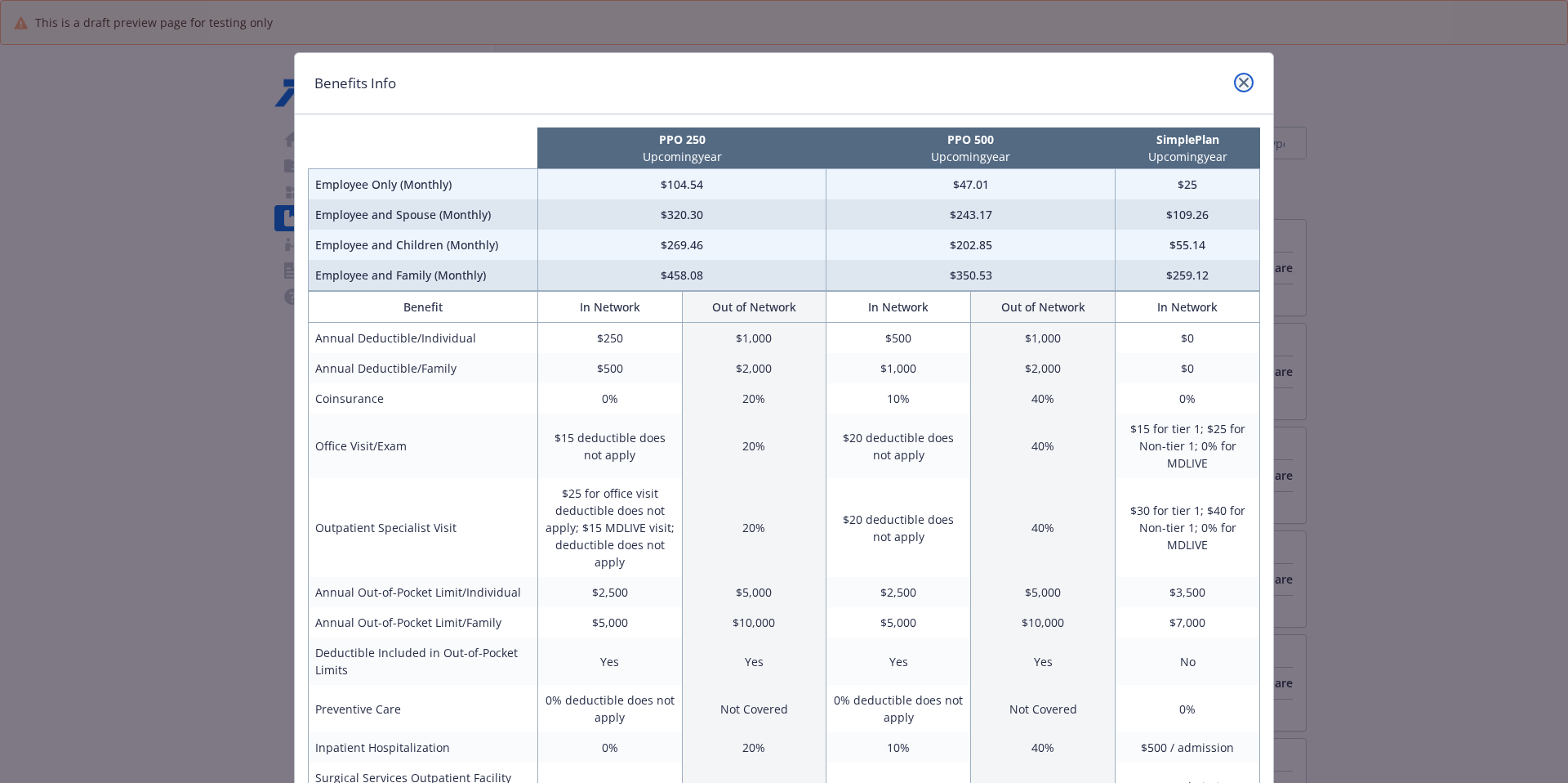
click at [1199, 83] on icon "close" at bounding box center [1244, 82] width 10 height 10
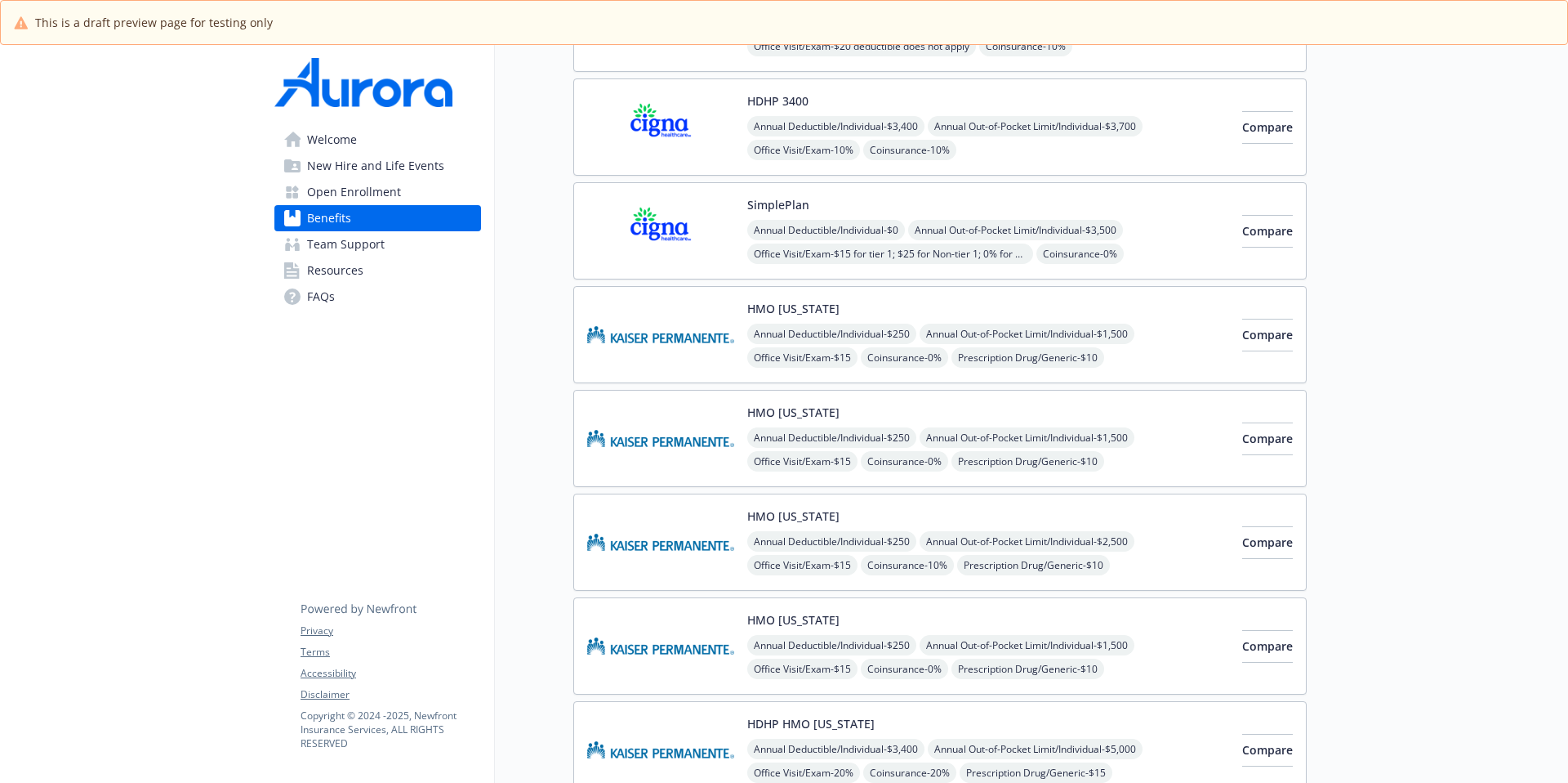
scroll to position [380, 0]
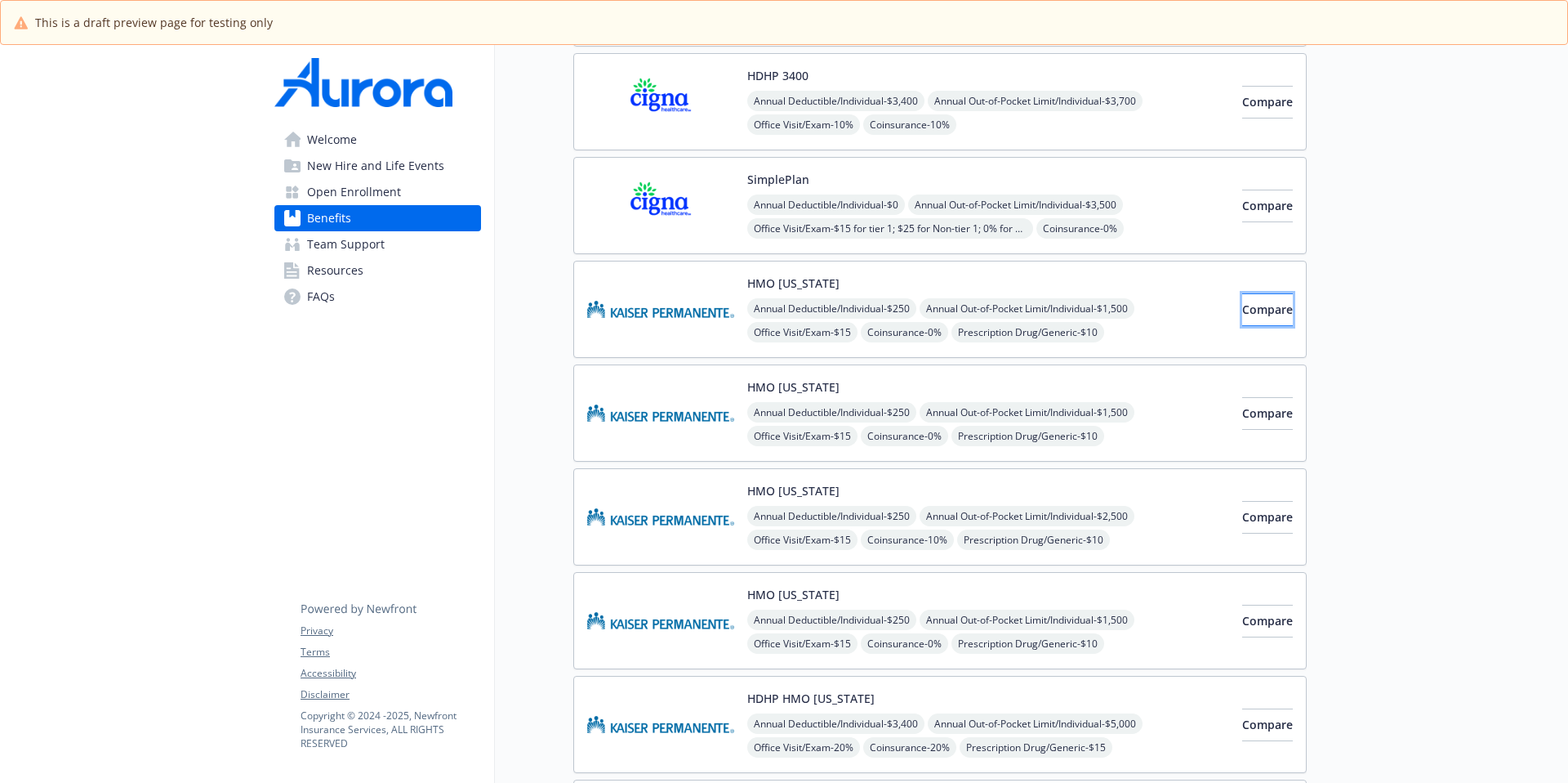
click at [1199, 302] on span "Compare" at bounding box center [1267, 310] width 50 height 15
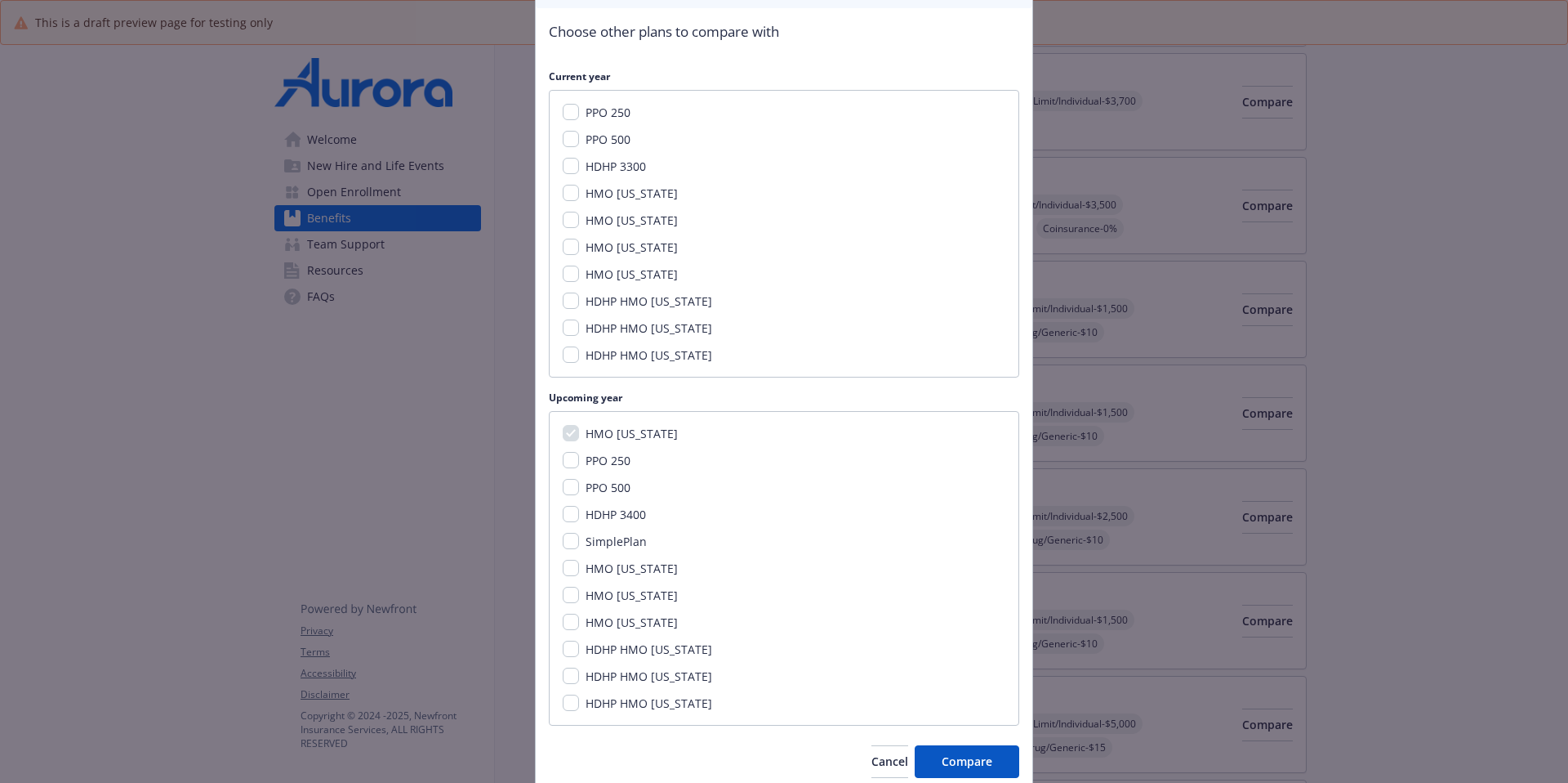
scroll to position [211, 0]
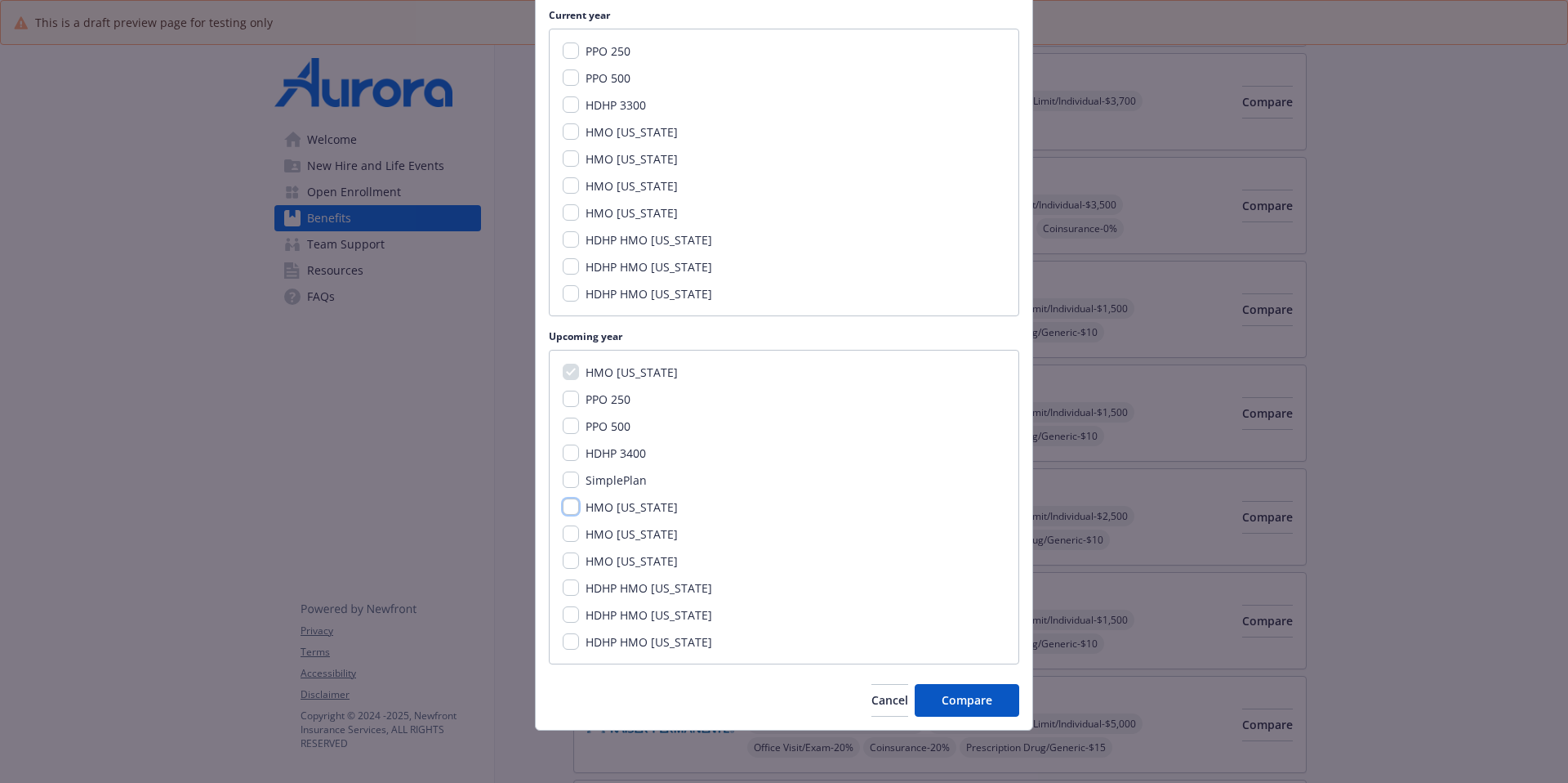
click at [572, 506] on input "HMO [US_STATE]" at bounding box center [571, 506] width 16 height 16
checkbox input "true"
click at [570, 530] on input "HMO [US_STATE]" at bounding box center [571, 533] width 16 height 16
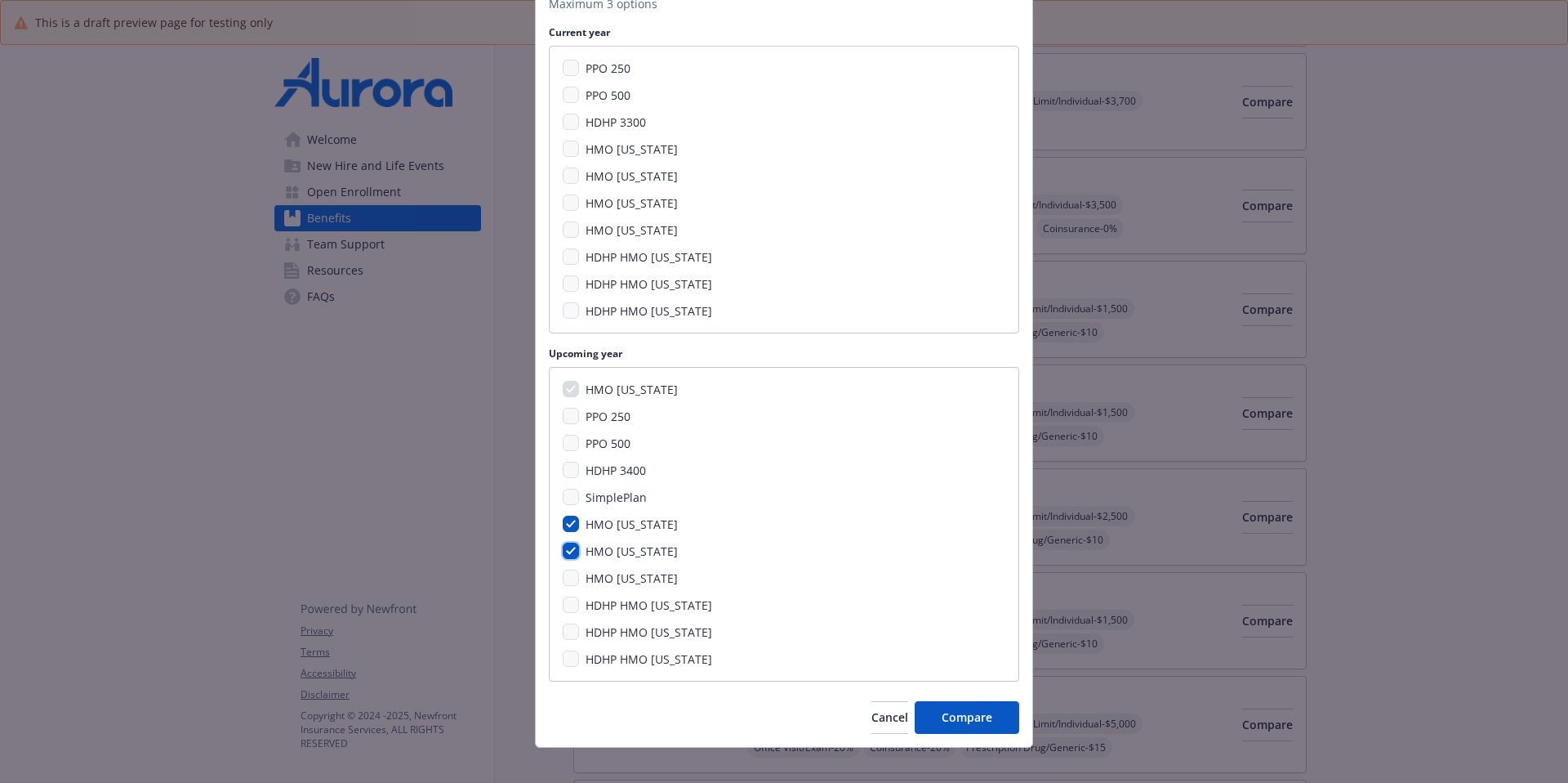
click at [572, 555] on input "HMO [US_STATE]" at bounding box center [571, 551] width 16 height 16
checkbox input "false"
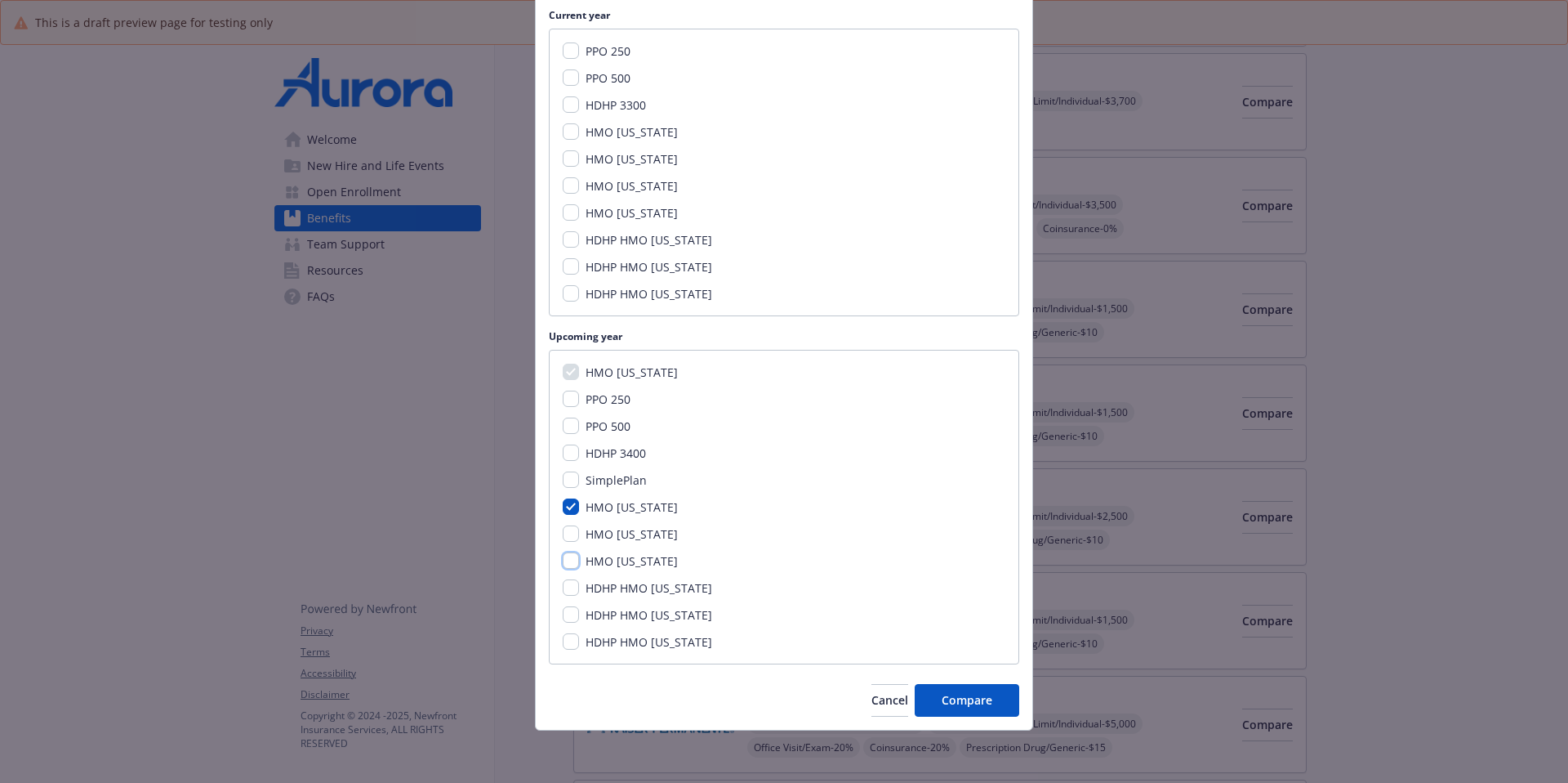
click at [563, 567] on input "HMO [US_STATE]" at bounding box center [571, 560] width 16 height 16
checkbox input "true"
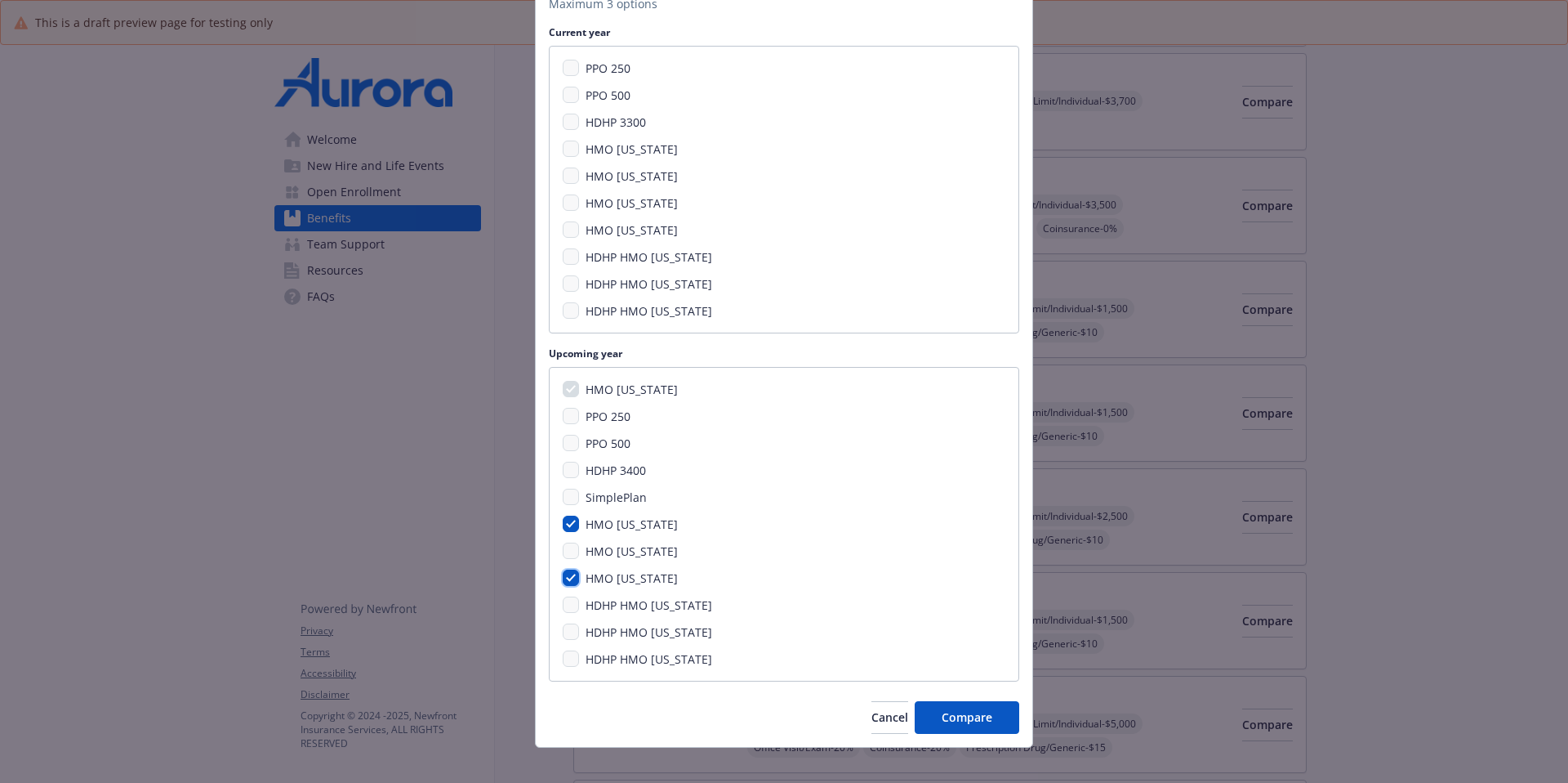
scroll to position [228, 0]
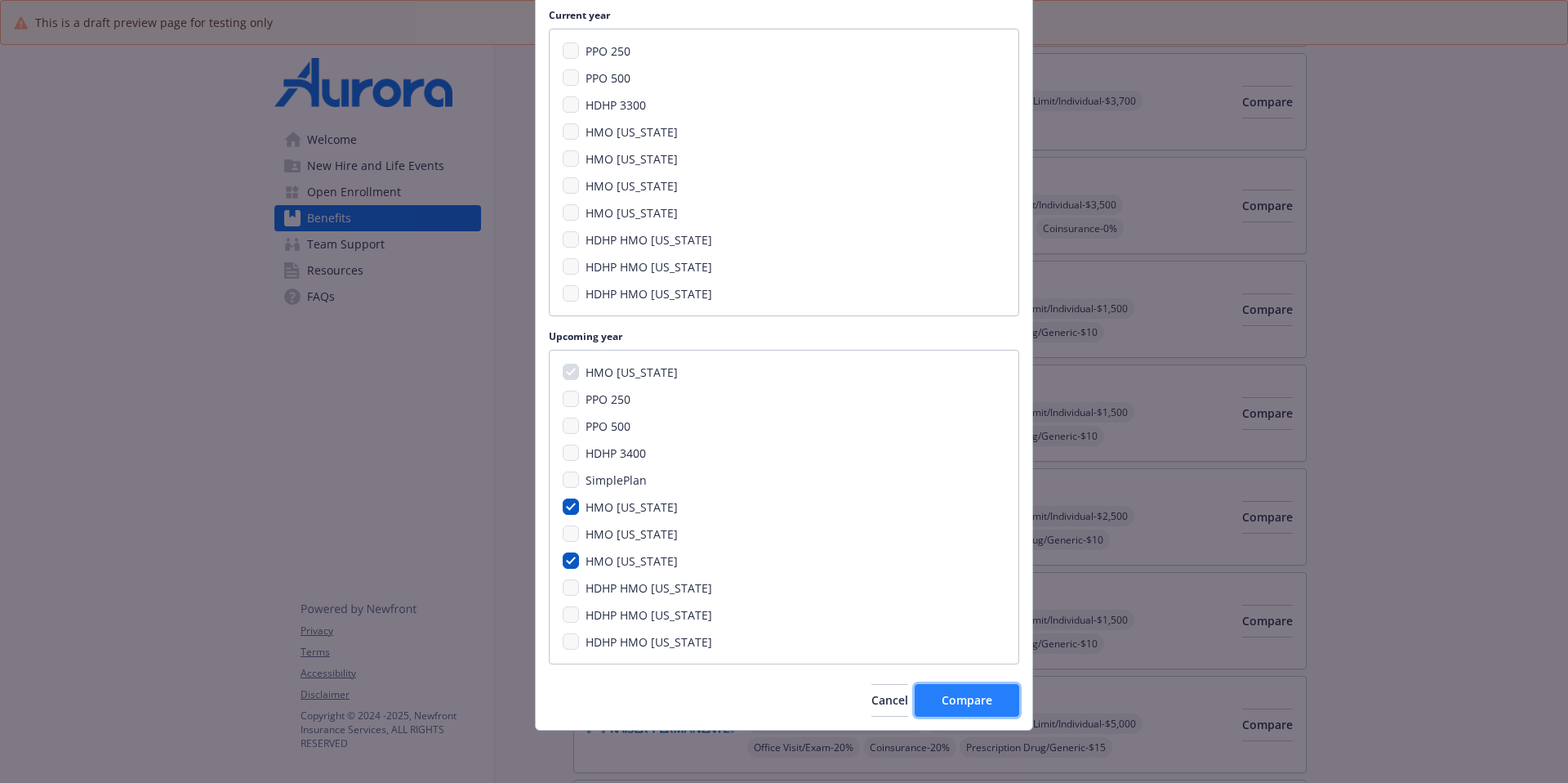
click at [948, 601] on span "Compare" at bounding box center [967, 700] width 50 height 15
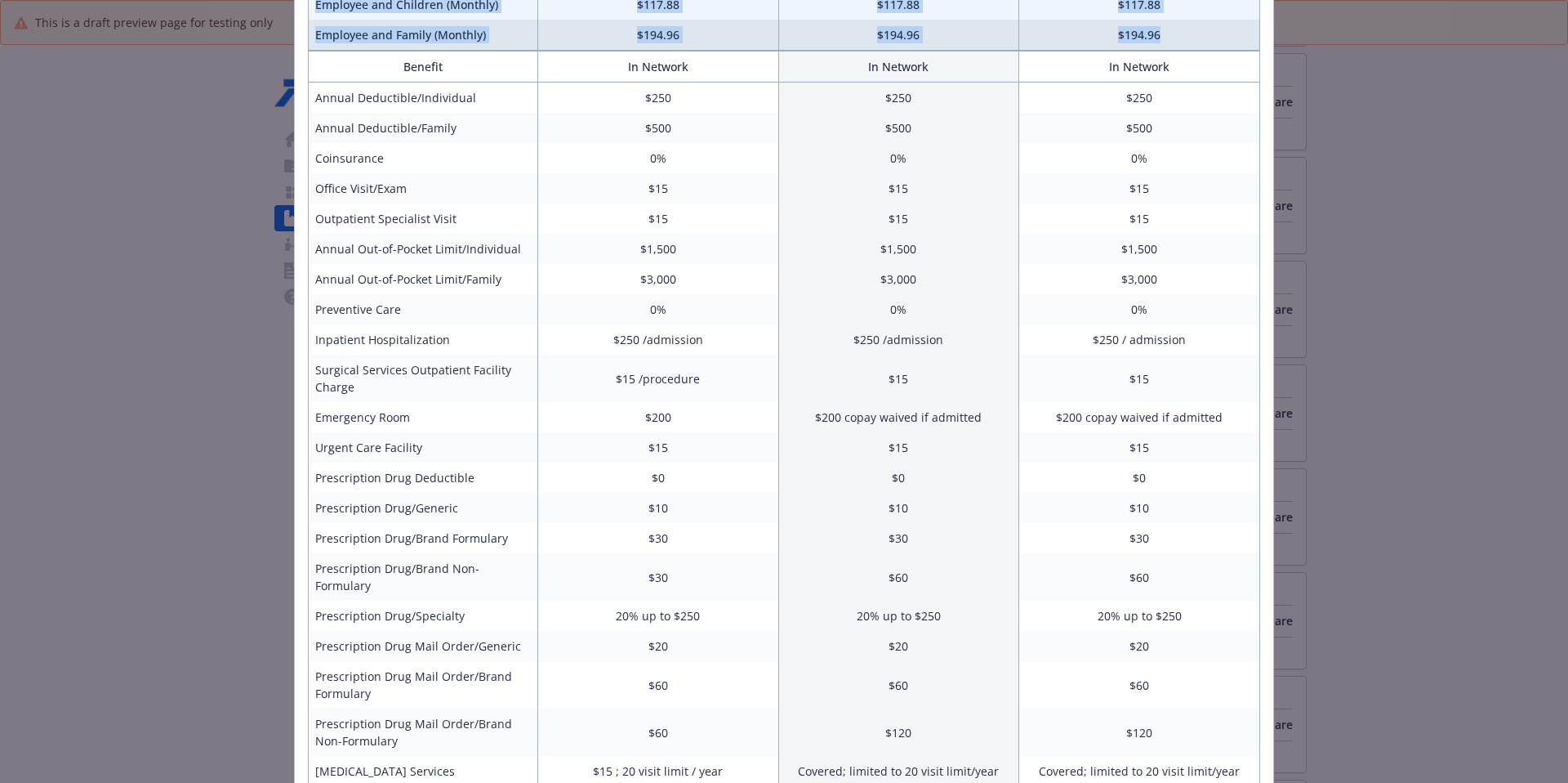
scroll to position [323, 0]
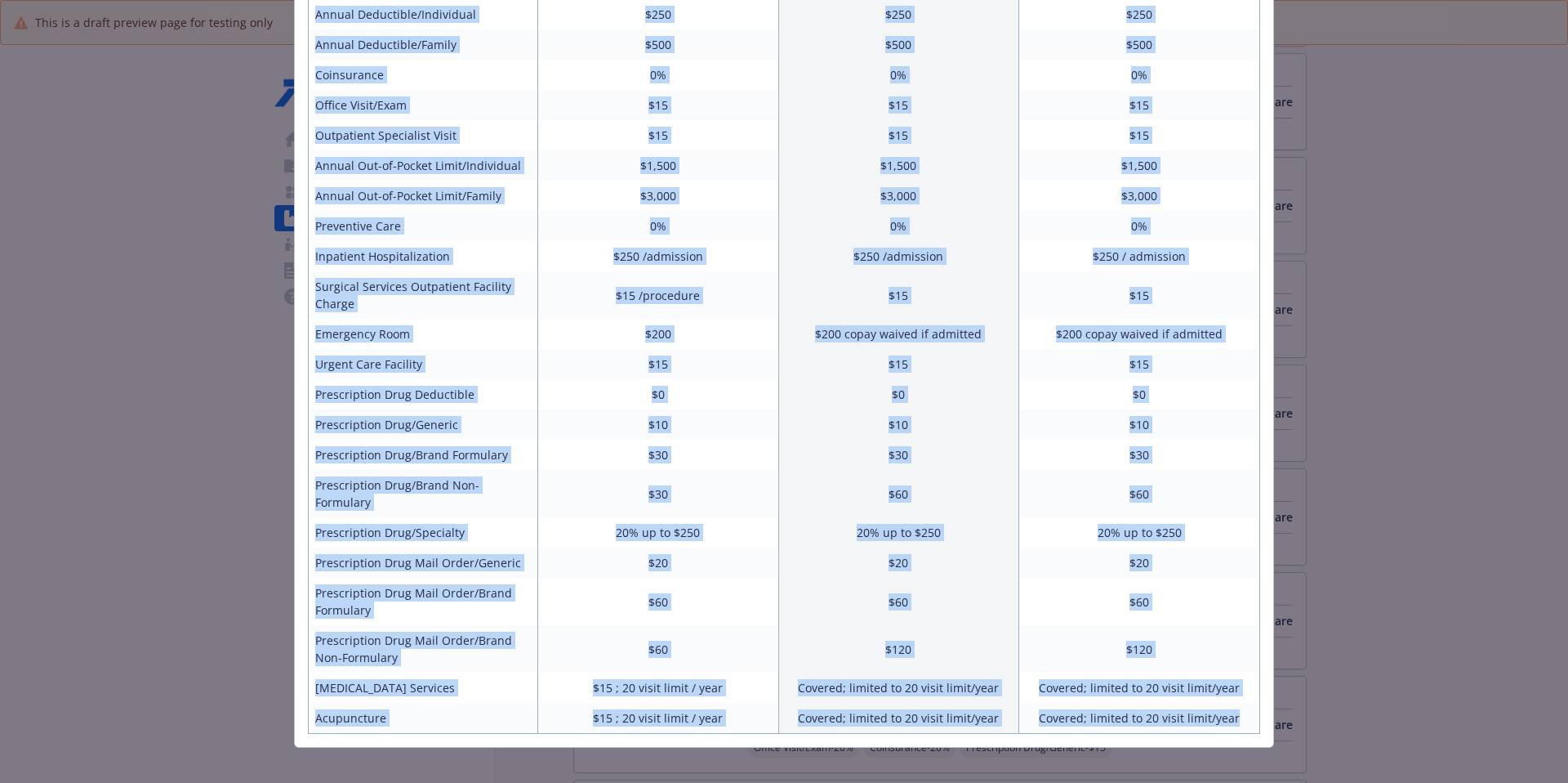
drag, startPoint x: 378, startPoint y: 128, endPoint x: 1252, endPoint y: 700, distance: 1044.5
click at [1199, 601] on div "HMO California Upcoming year HMO Colorado Upcoming year HMO Washington Upcoming…" at bounding box center [784, 269] width 979 height 956
copy div "HMO California Upcoming year HMO Colorado Upcoming year HMO Washington Upcoming…"
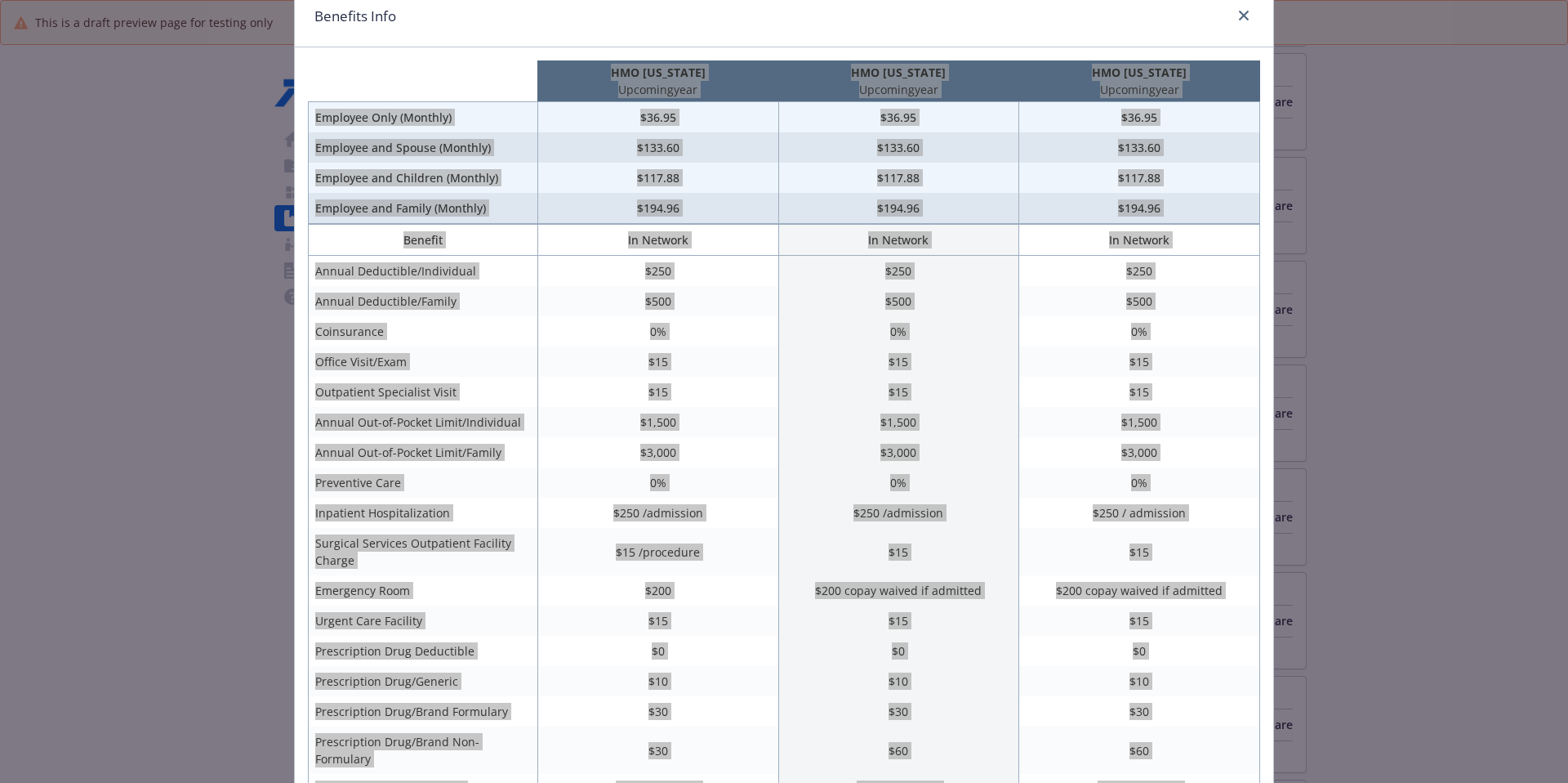
scroll to position [0, 0]
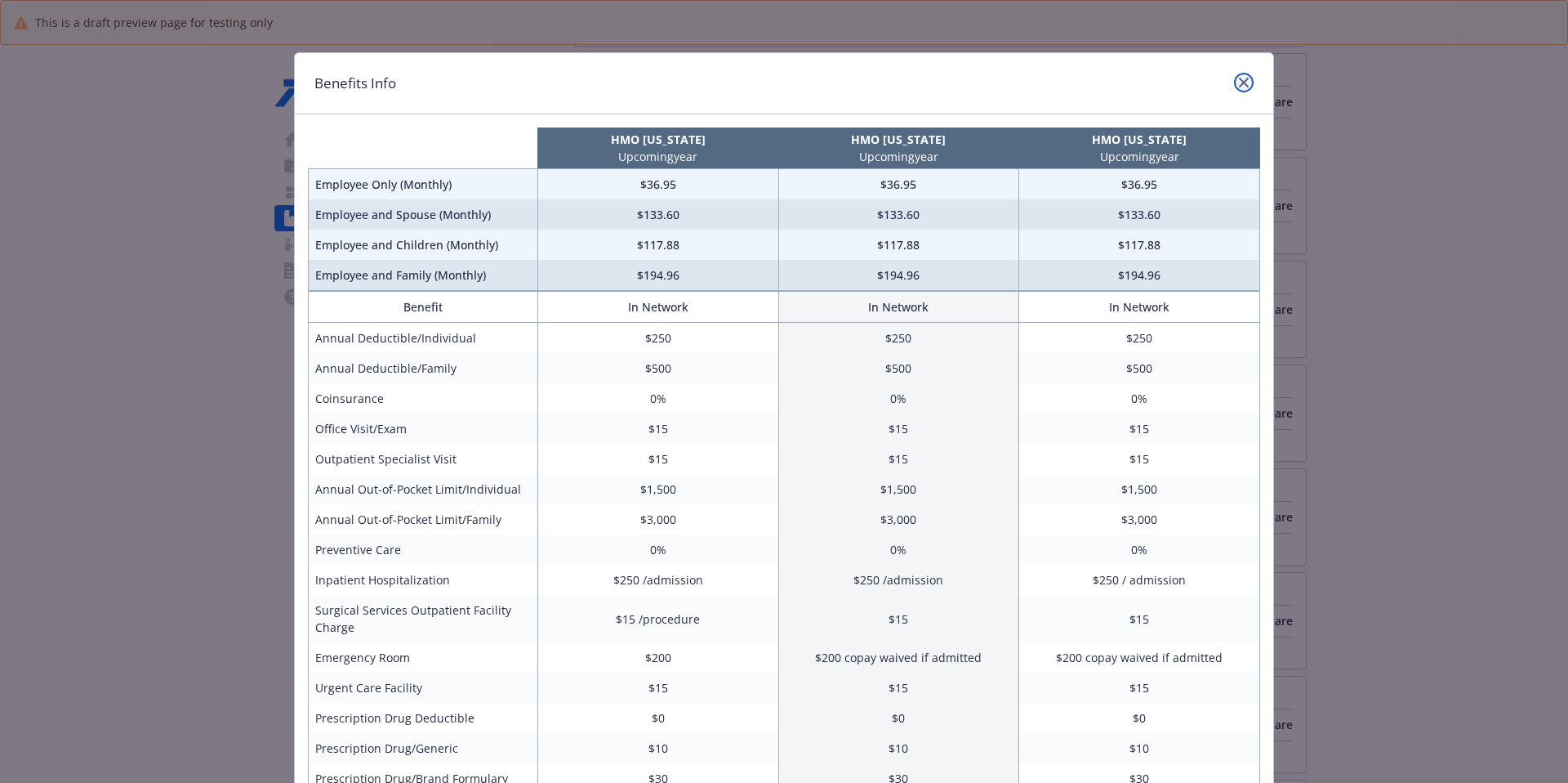
click at [1199, 84] on icon "close" at bounding box center [1244, 82] width 10 height 10
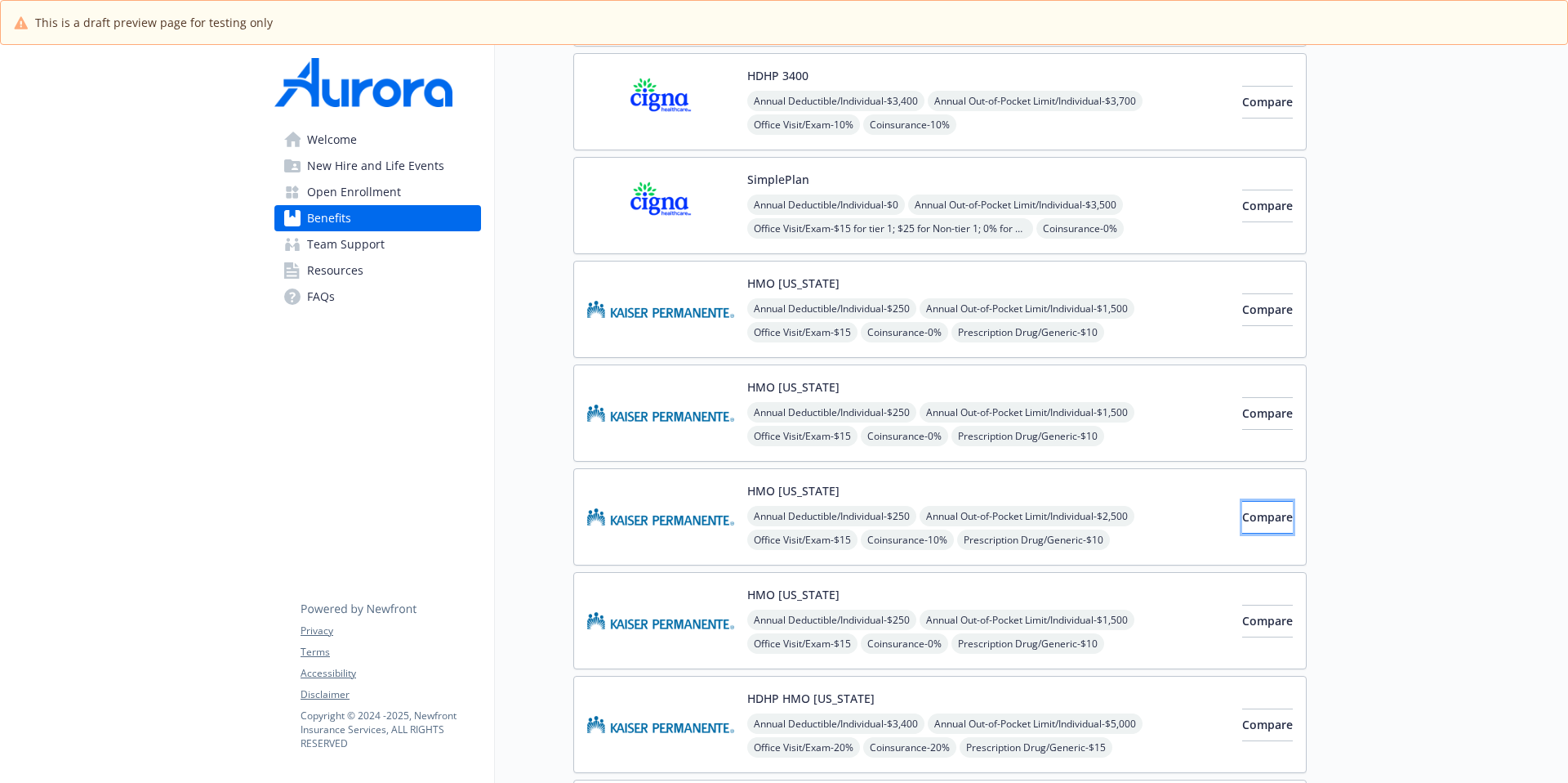
click at [1199, 511] on span "Compare" at bounding box center [1267, 517] width 50 height 15
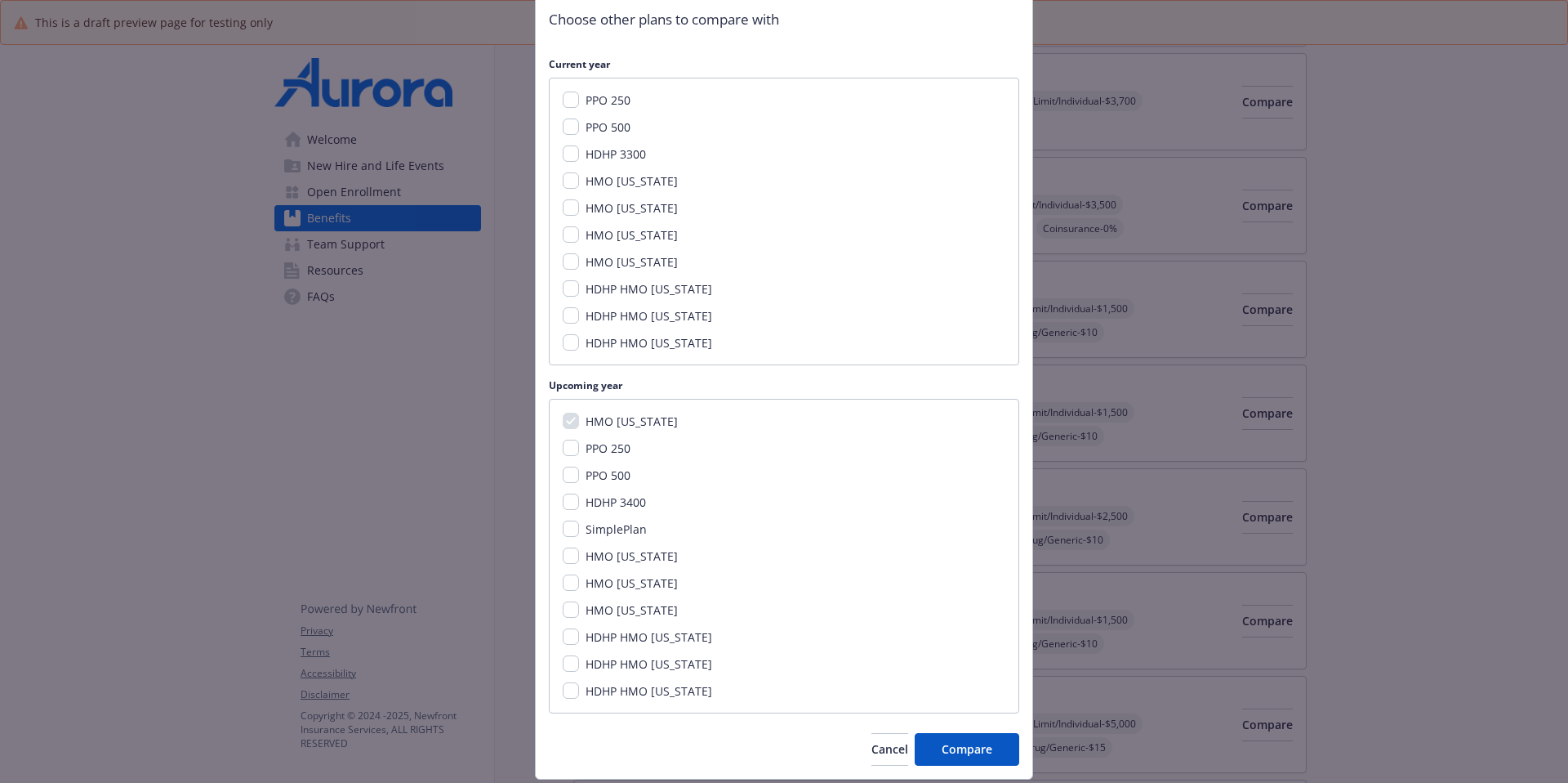
scroll to position [211, 0]
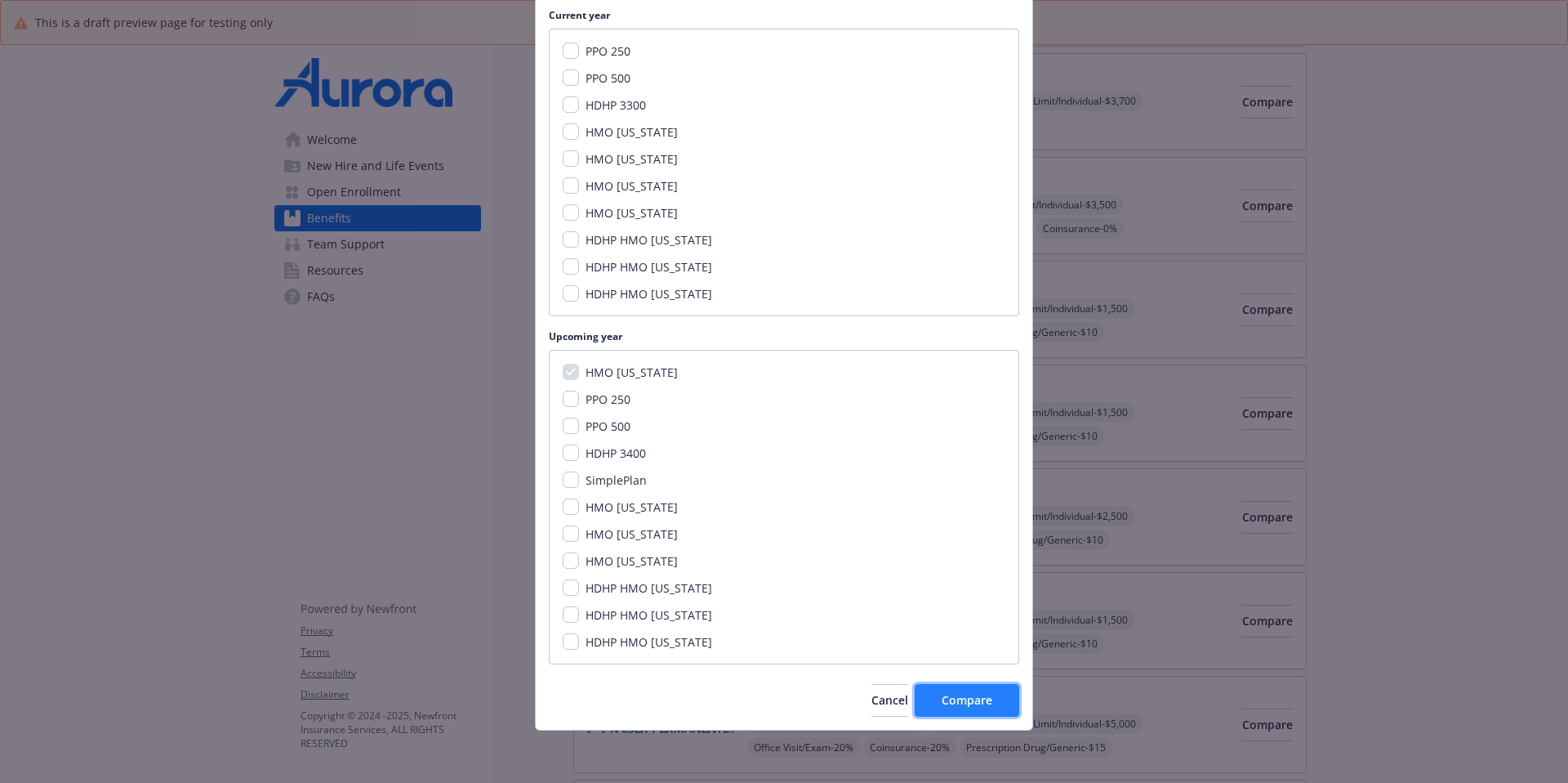
click at [974, 601] on span "Compare" at bounding box center [967, 700] width 50 height 15
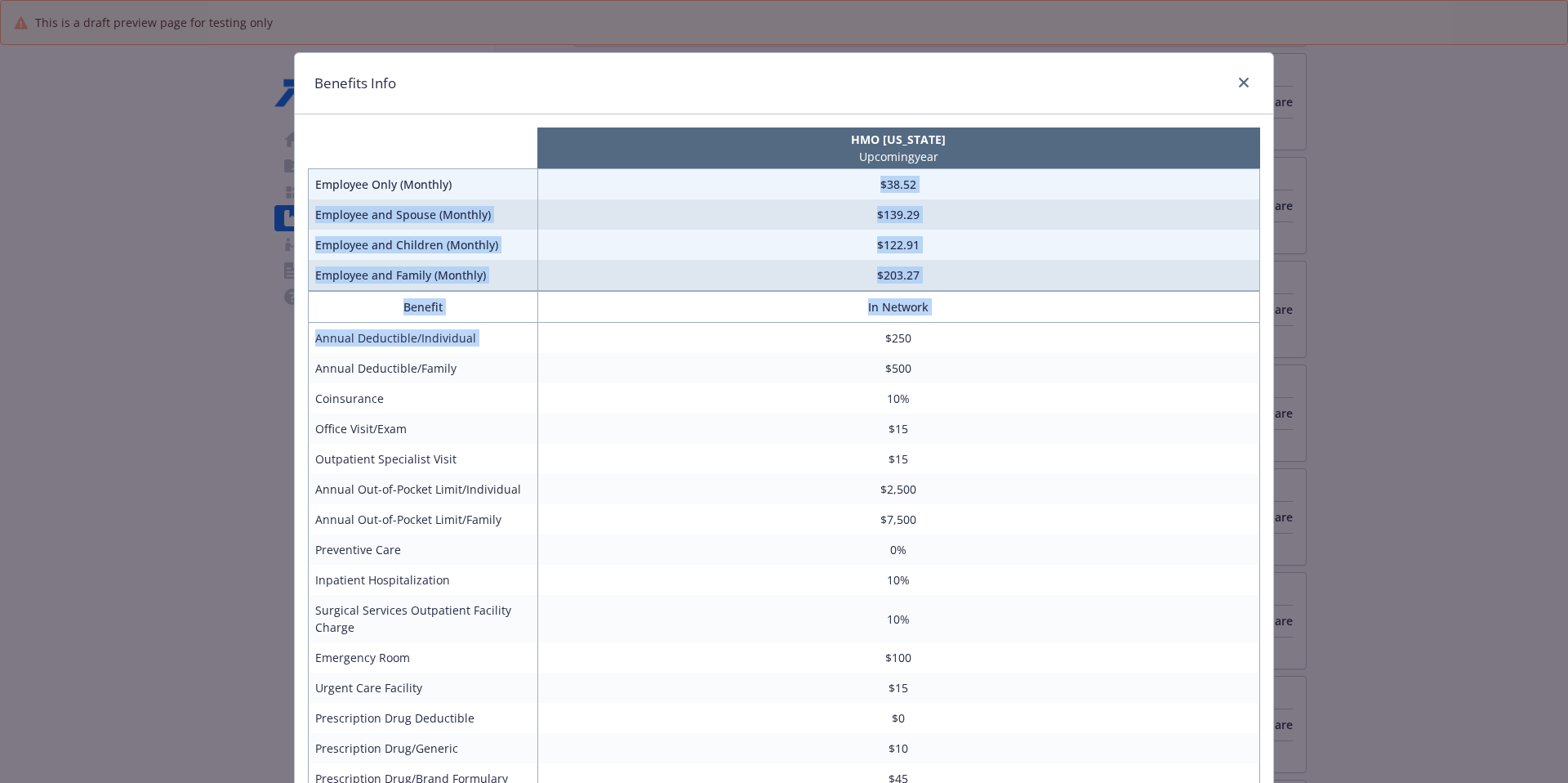
drag, startPoint x: 549, startPoint y: 178, endPoint x: 590, endPoint y: 345, distance: 172.0
click at [590, 345] on div "HMO Hawaii Upcoming year Employee Only (Monthly) $38.52 Employee and Spouse (Mo…" at bounding box center [784, 592] width 979 height 956
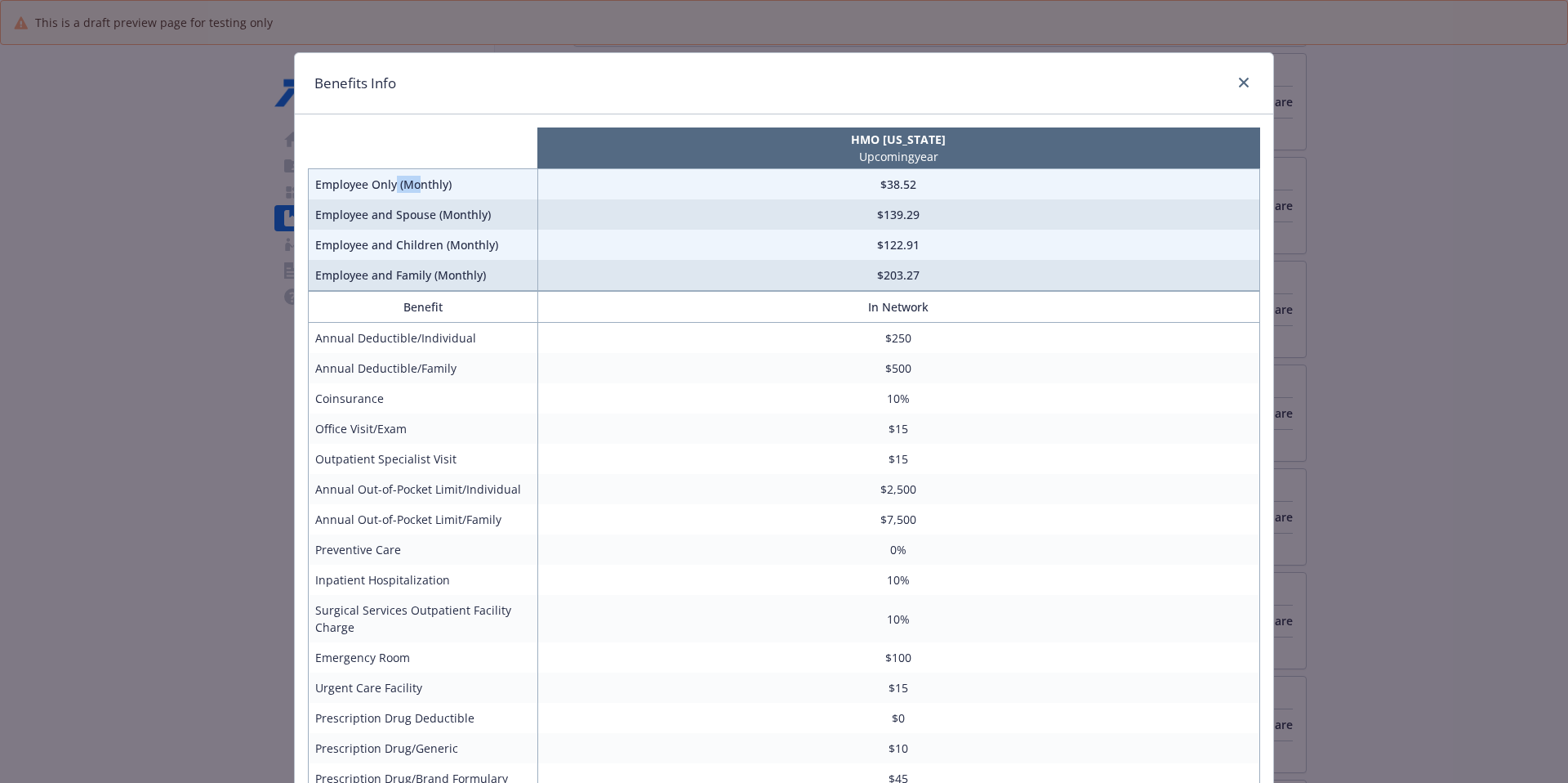
drag, startPoint x: 391, startPoint y: 181, endPoint x: 414, endPoint y: 184, distance: 23.2
click at [414, 184] on td "Employee Only (Monthly)" at bounding box center [423, 185] width 229 height 31
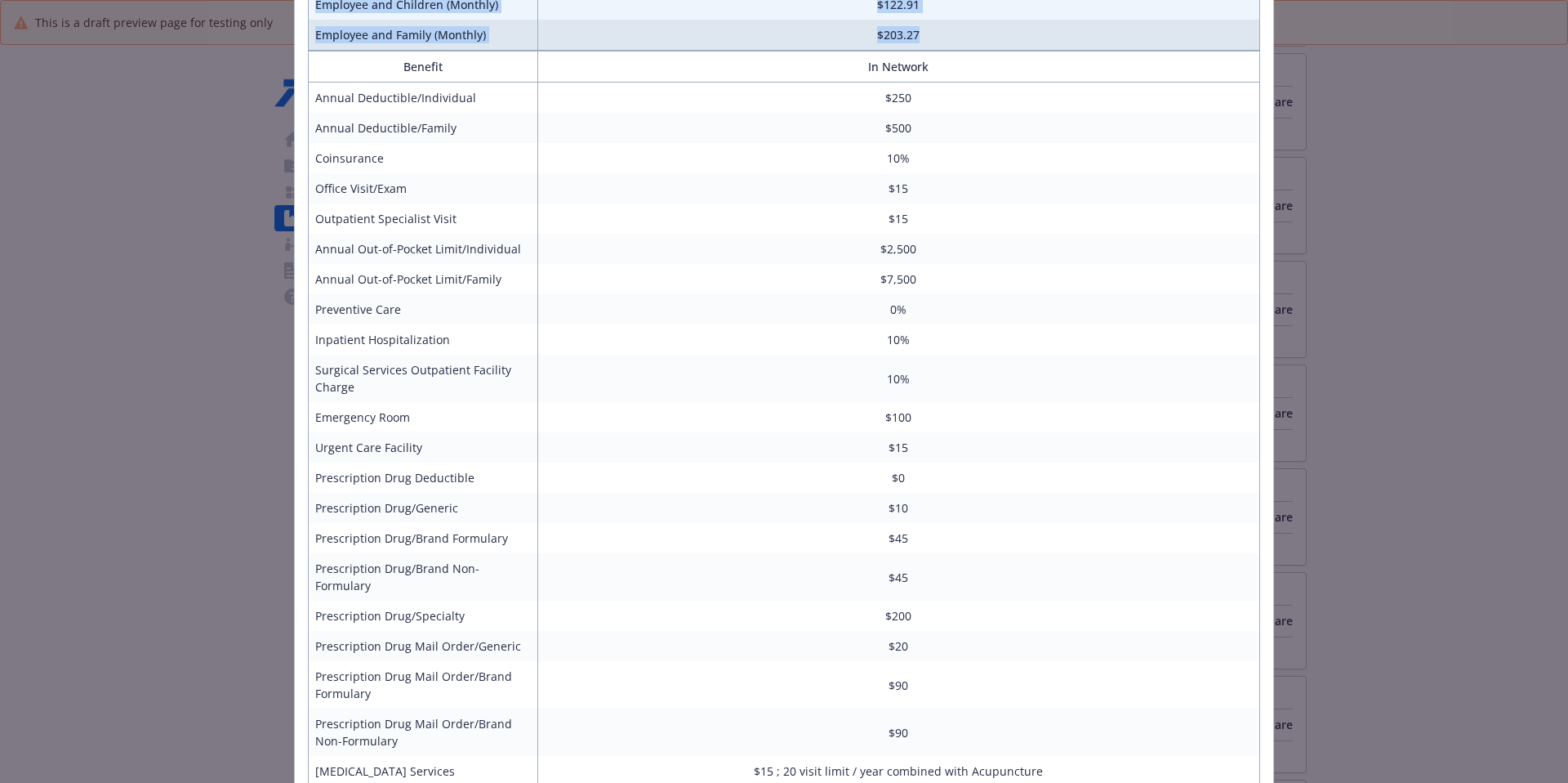
scroll to position [323, 0]
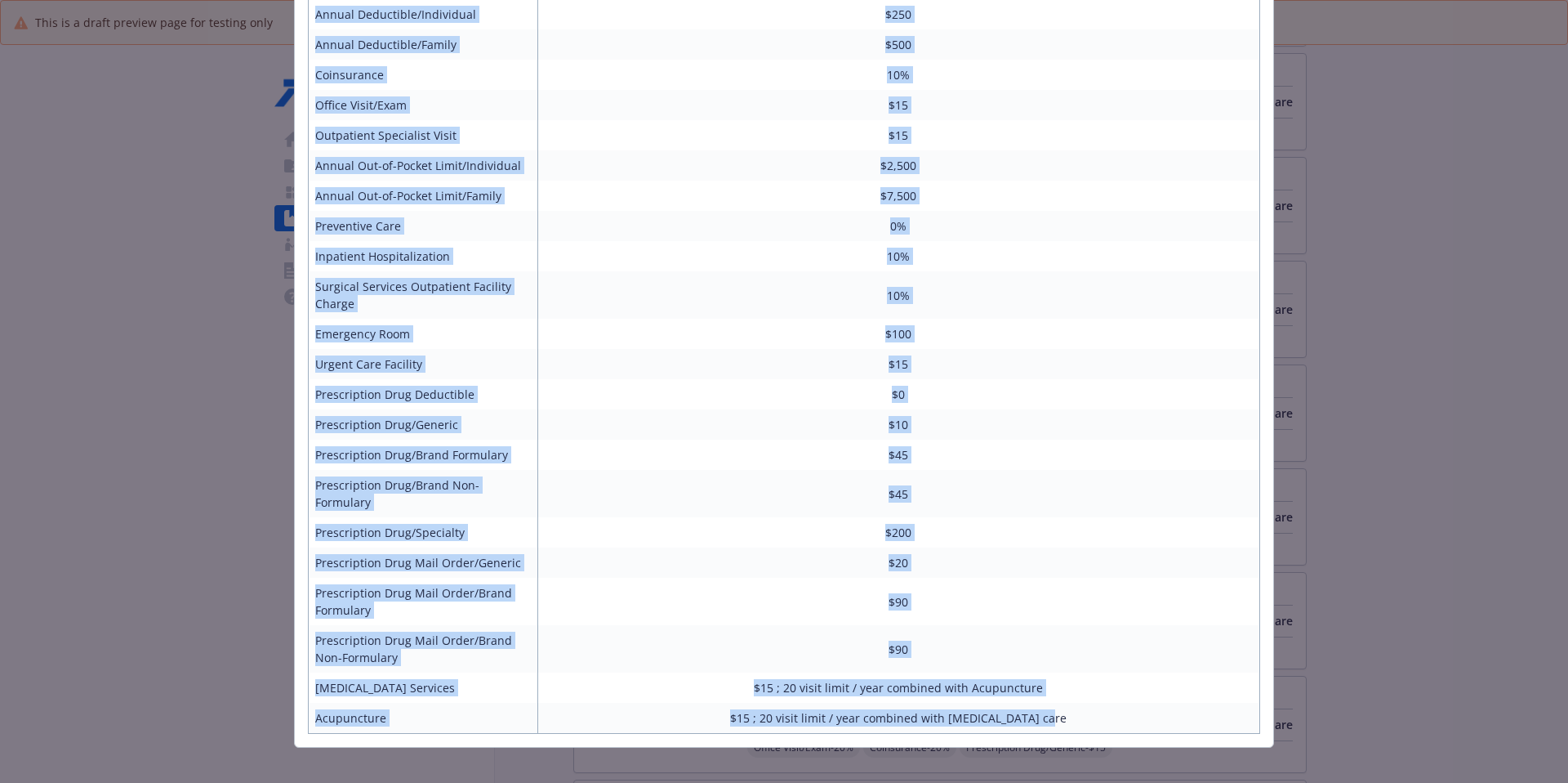
drag, startPoint x: 408, startPoint y: 135, endPoint x: 1130, endPoint y: 698, distance: 915.6
click at [1130, 601] on div "HMO Hawaii Upcoming year Employee Only (Monthly) $38.52 Employee and Spouse (Mo…" at bounding box center [784, 269] width 979 height 956
copy div "HMO Hawaii Upcoming year Employee Only (Monthly) $38.52 Employee and Spouse (Mo…"
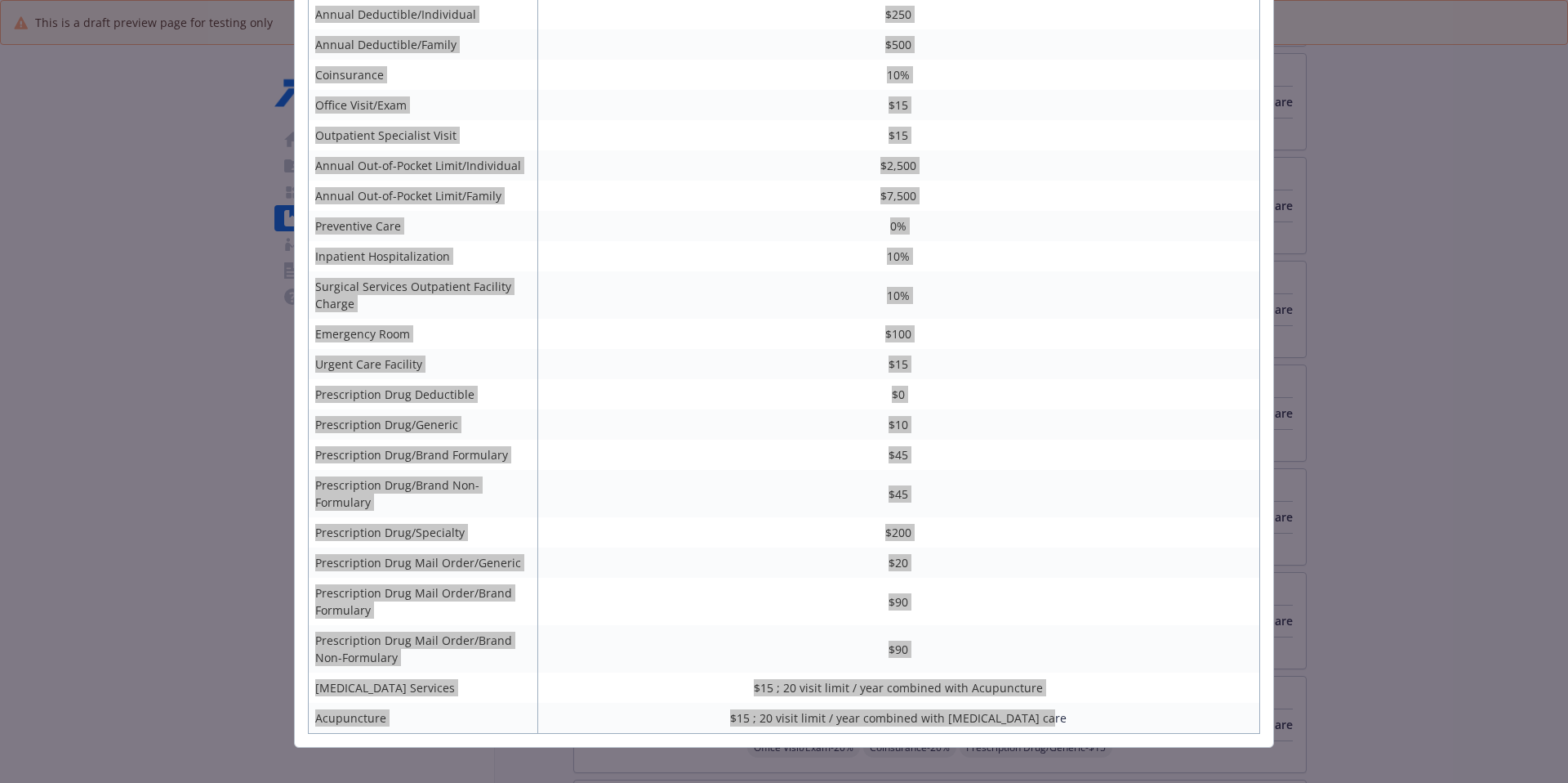
scroll to position [0, 0]
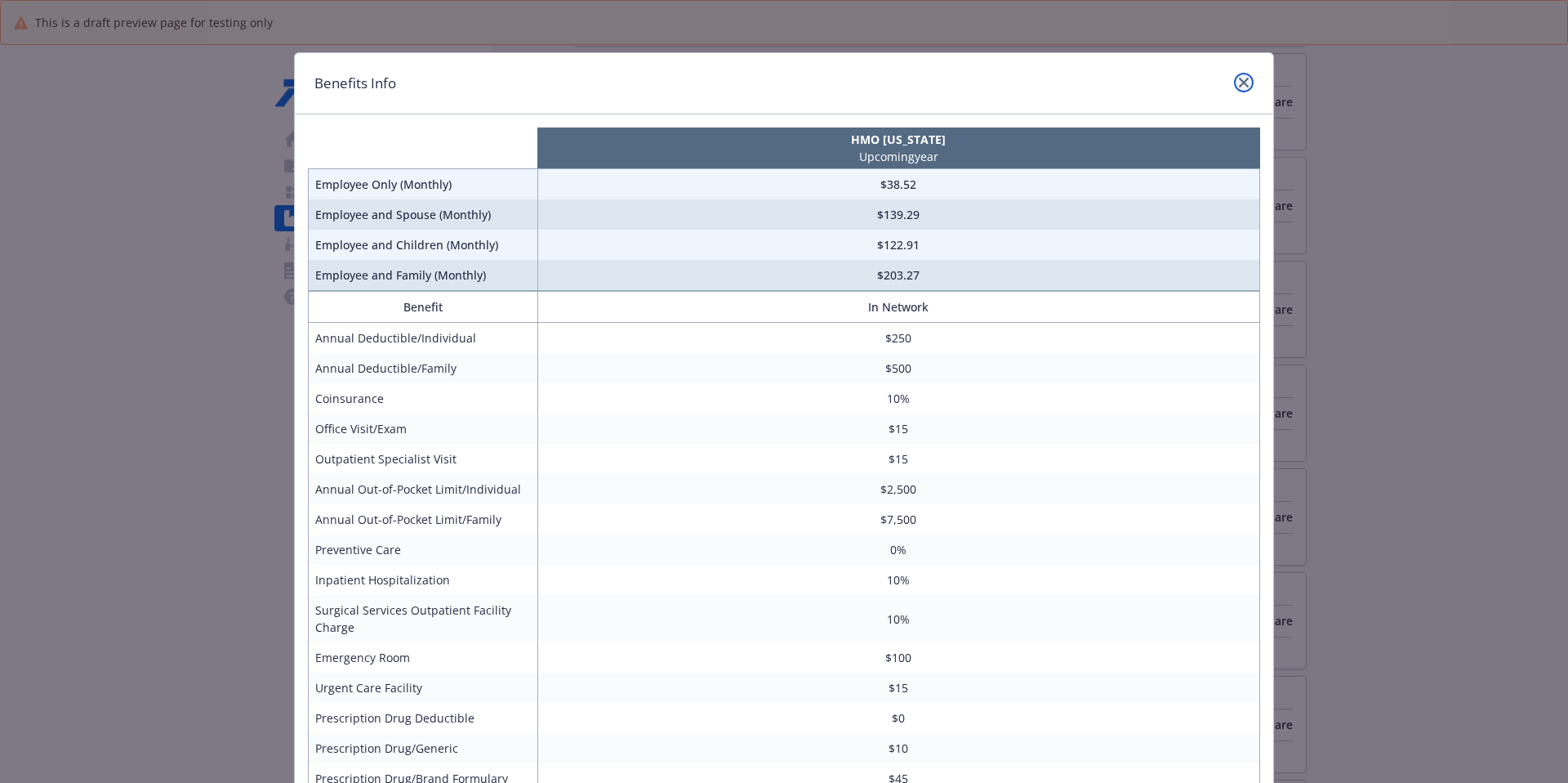
click at [1199, 84] on icon "close" at bounding box center [1244, 82] width 10 height 10
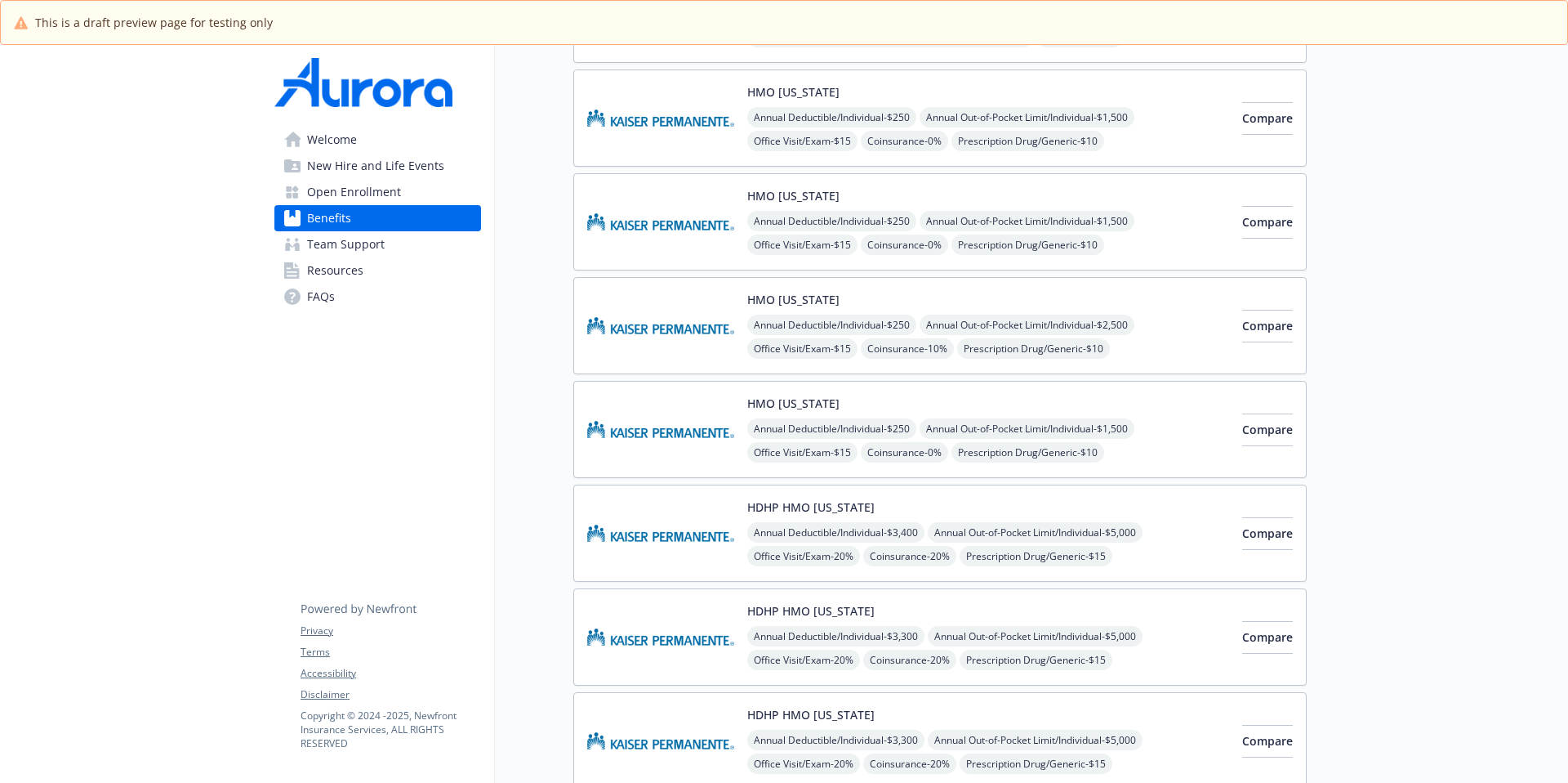
scroll to position [577, 0]
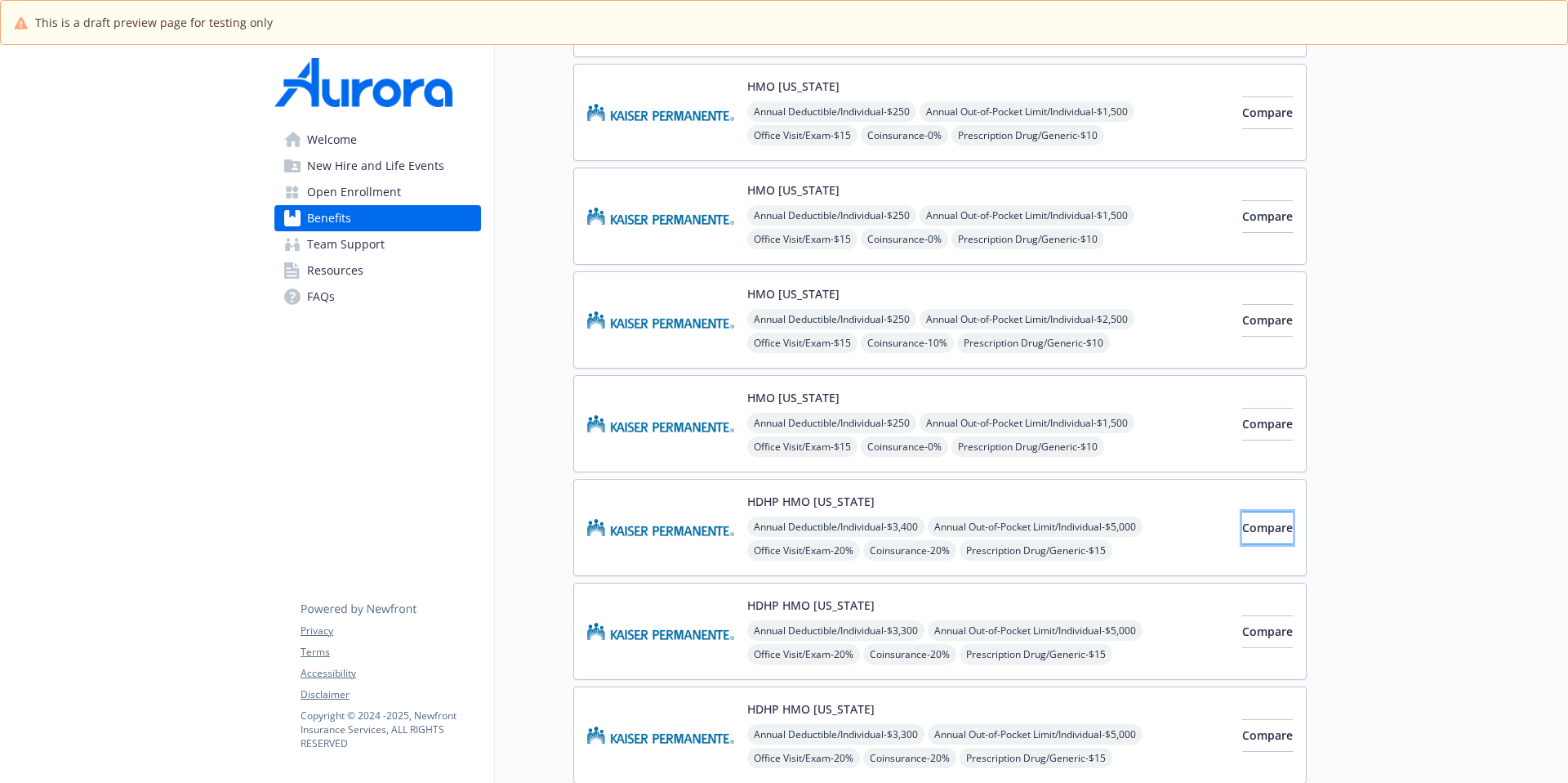
click at [1199, 532] on span "Compare" at bounding box center [1267, 527] width 50 height 15
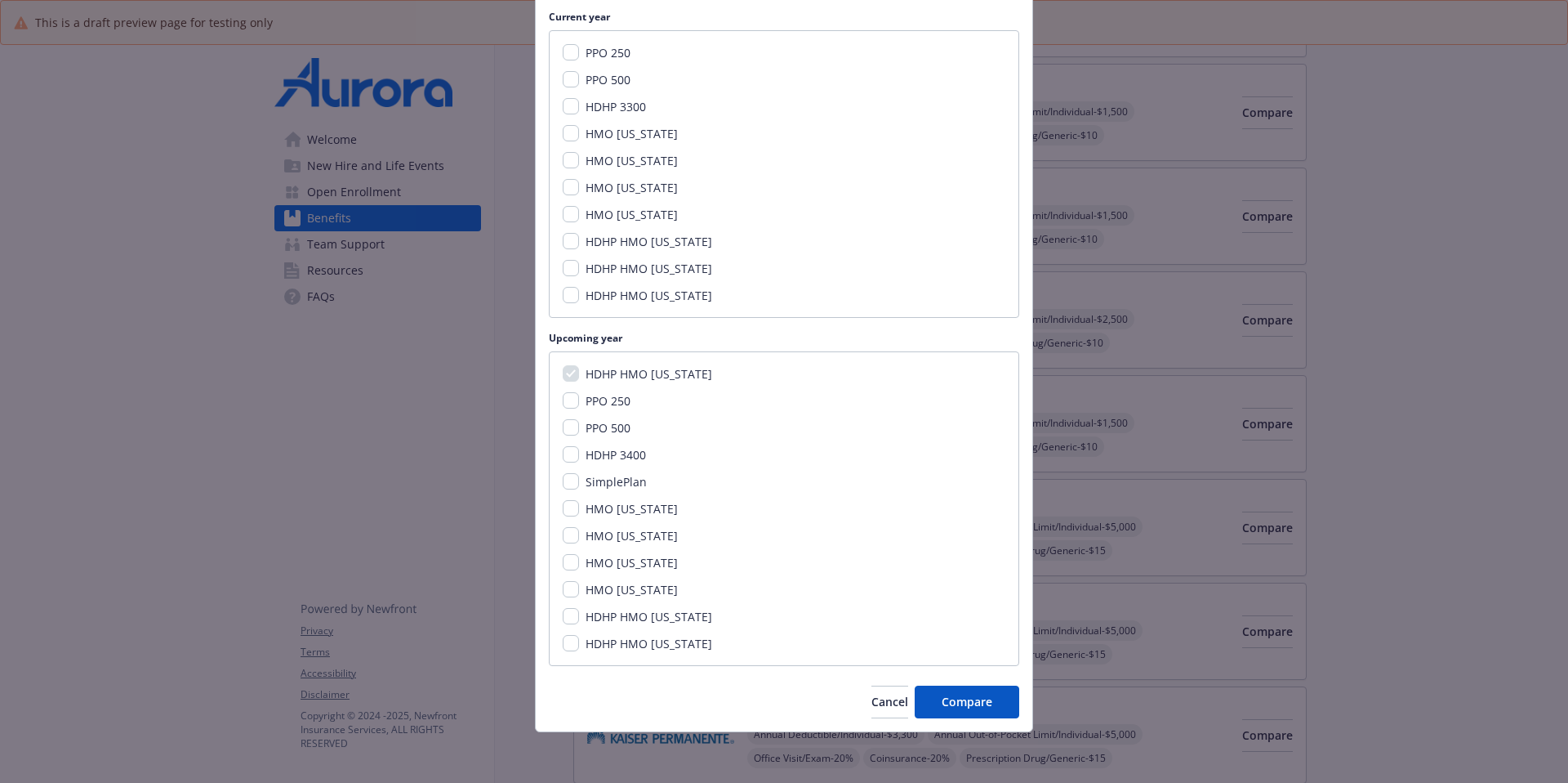
scroll to position [211, 0]
click at [570, 601] on input "HDHP HMO [US_STATE]" at bounding box center [571, 615] width 16 height 16
checkbox input "true"
click at [564, 601] on div "HDHP HMO California PPO 250 PPO 500 HDHP 3400 SimplePlan HMO California HMO Col…" at bounding box center [784, 506] width 470 height 315
click at [563, 601] on input "HDHP HMO [US_STATE]" at bounding box center [571, 641] width 16 height 16
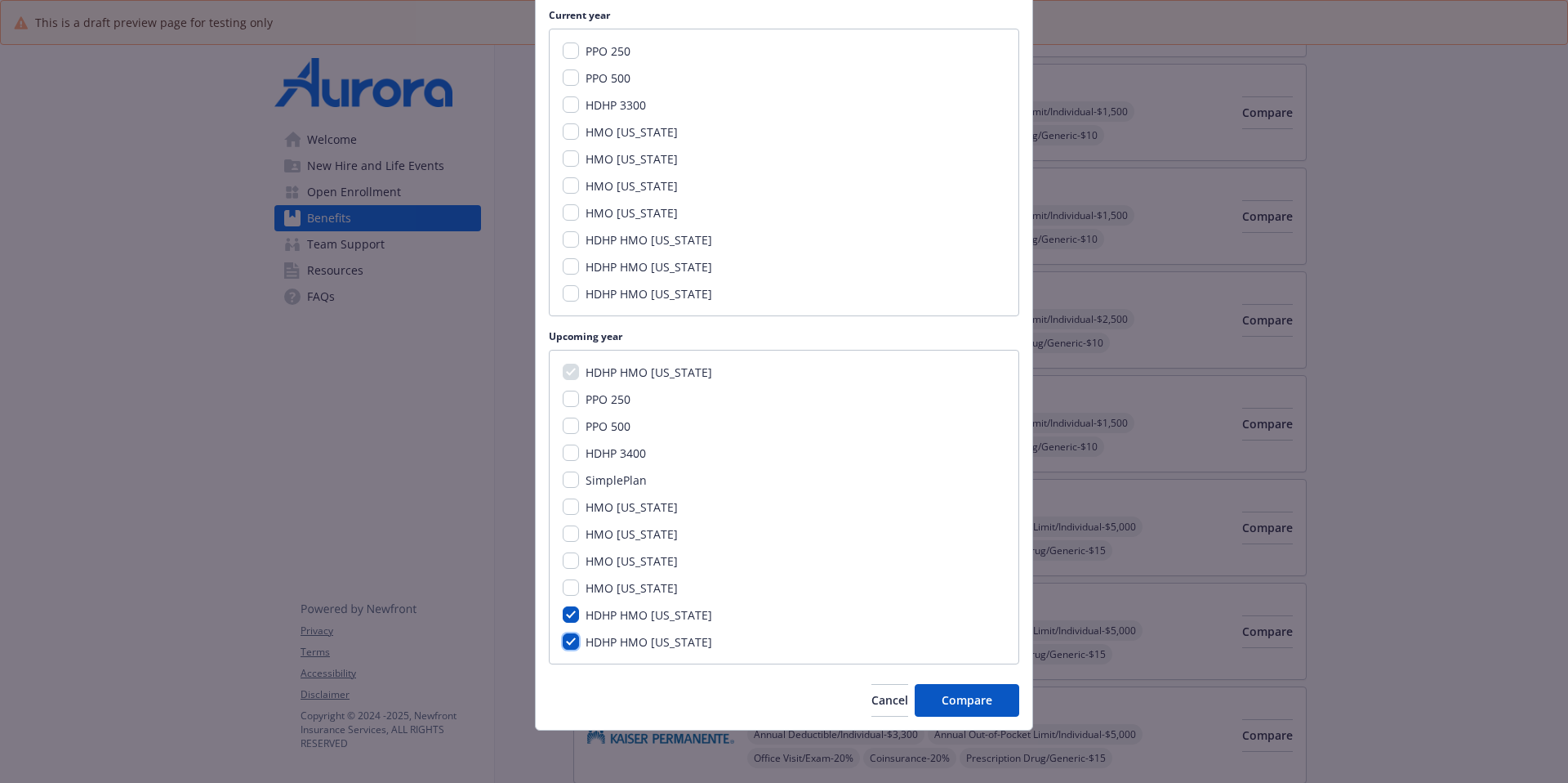
checkbox input "true"
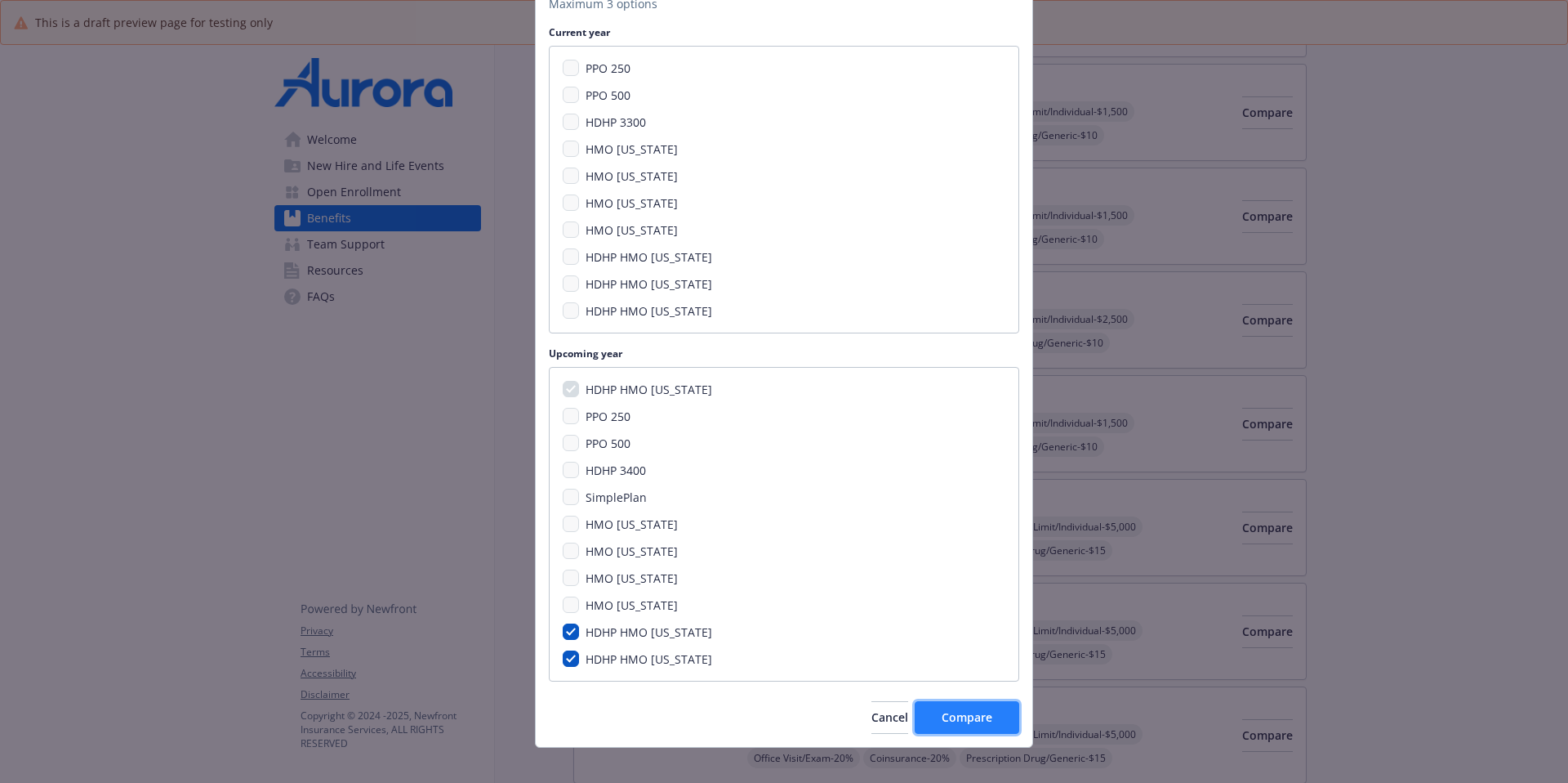
click at [993, 601] on button "Compare" at bounding box center [967, 717] width 104 height 33
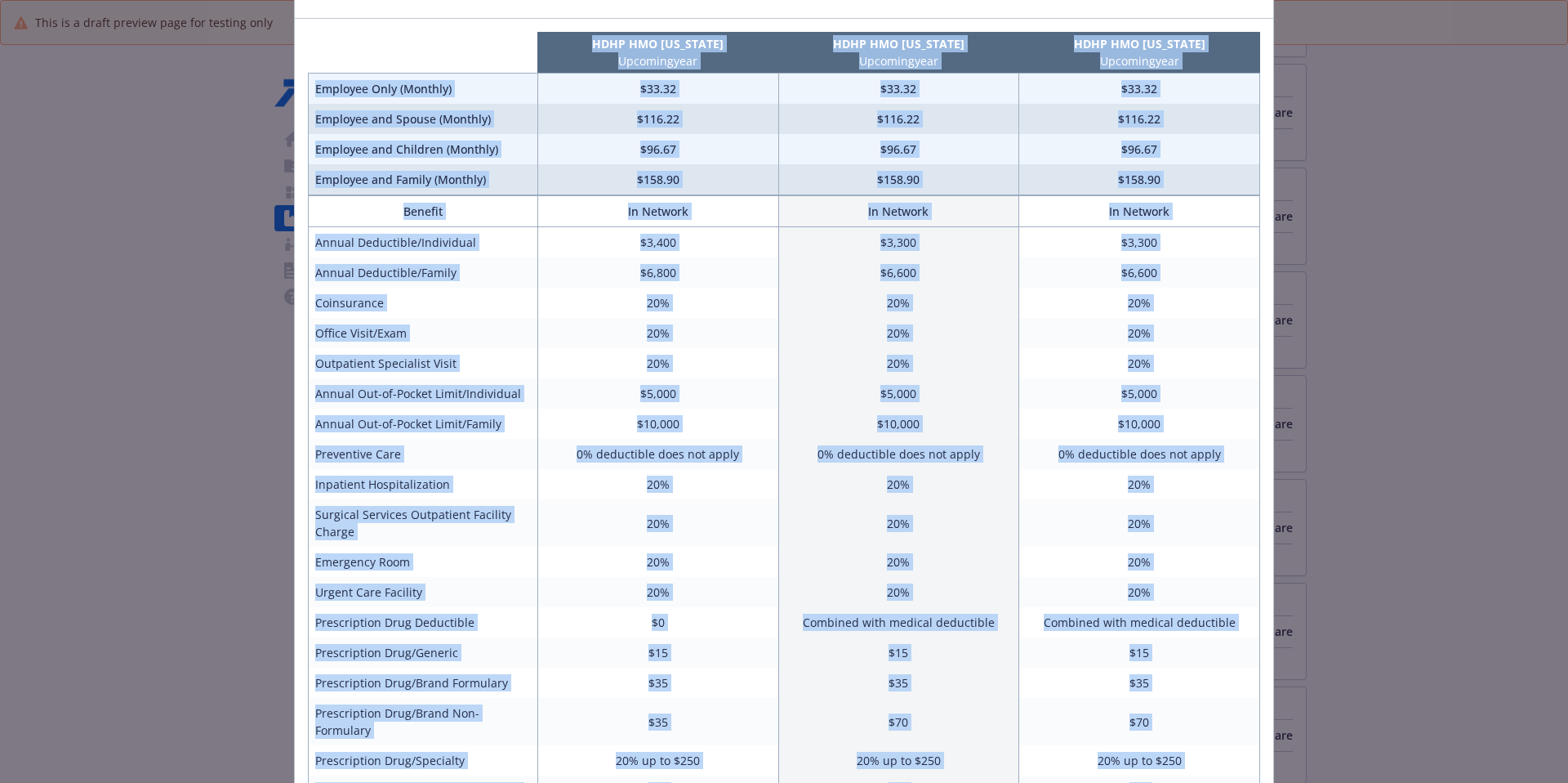
scroll to position [323, 0]
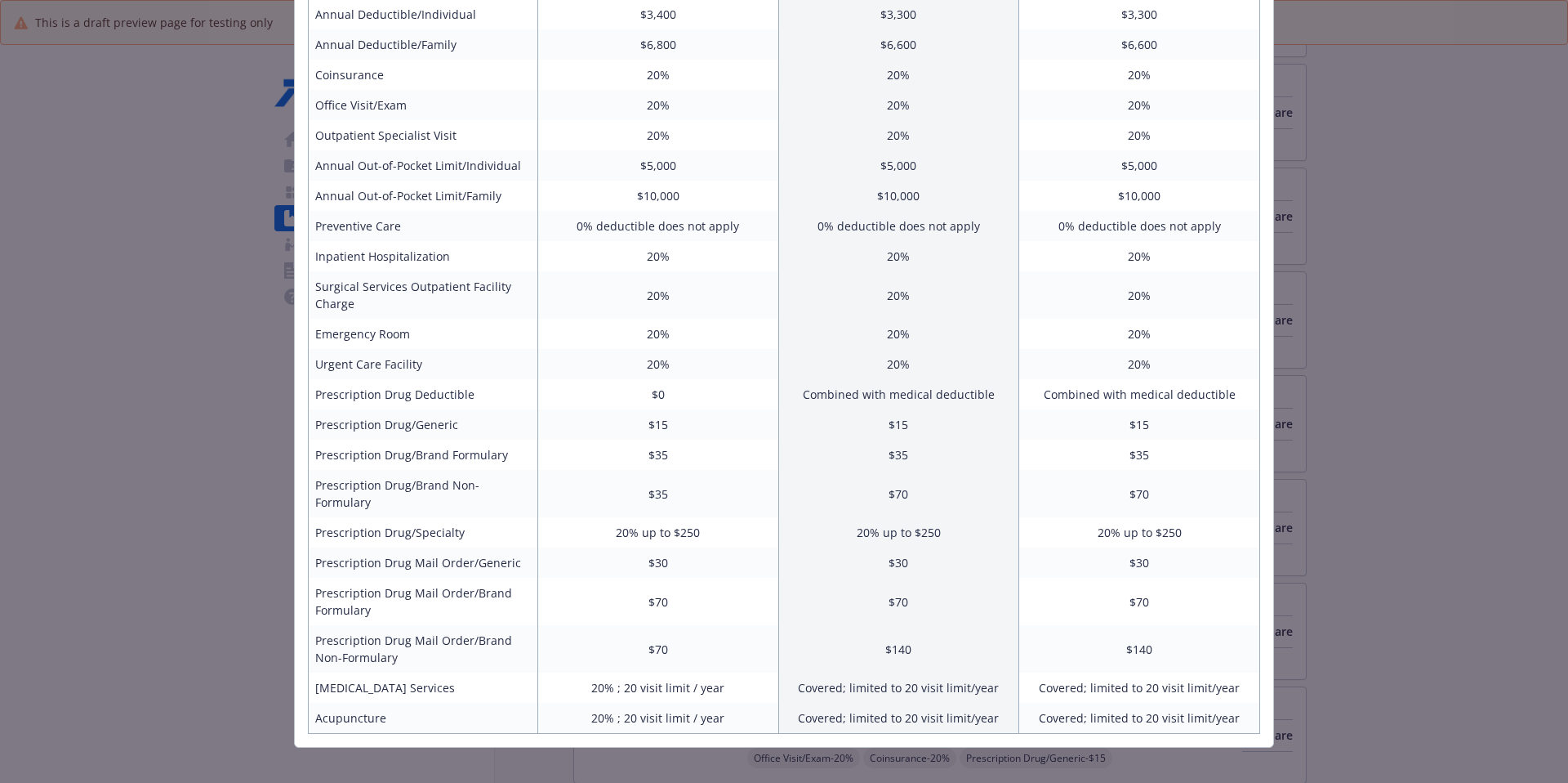
drag, startPoint x: 398, startPoint y: 137, endPoint x: 1000, endPoint y: 738, distance: 850.6
click at [1000, 601] on div "Benefits Info HDHP HMO California Upcoming year HDHP HMO Colorado Upcoming year…" at bounding box center [784, 391] width 1568 height 783
copy table "HDHP HMO California Upcoming year HDHP HMO Colorado Upcoming year HDHP HMO Wash…"
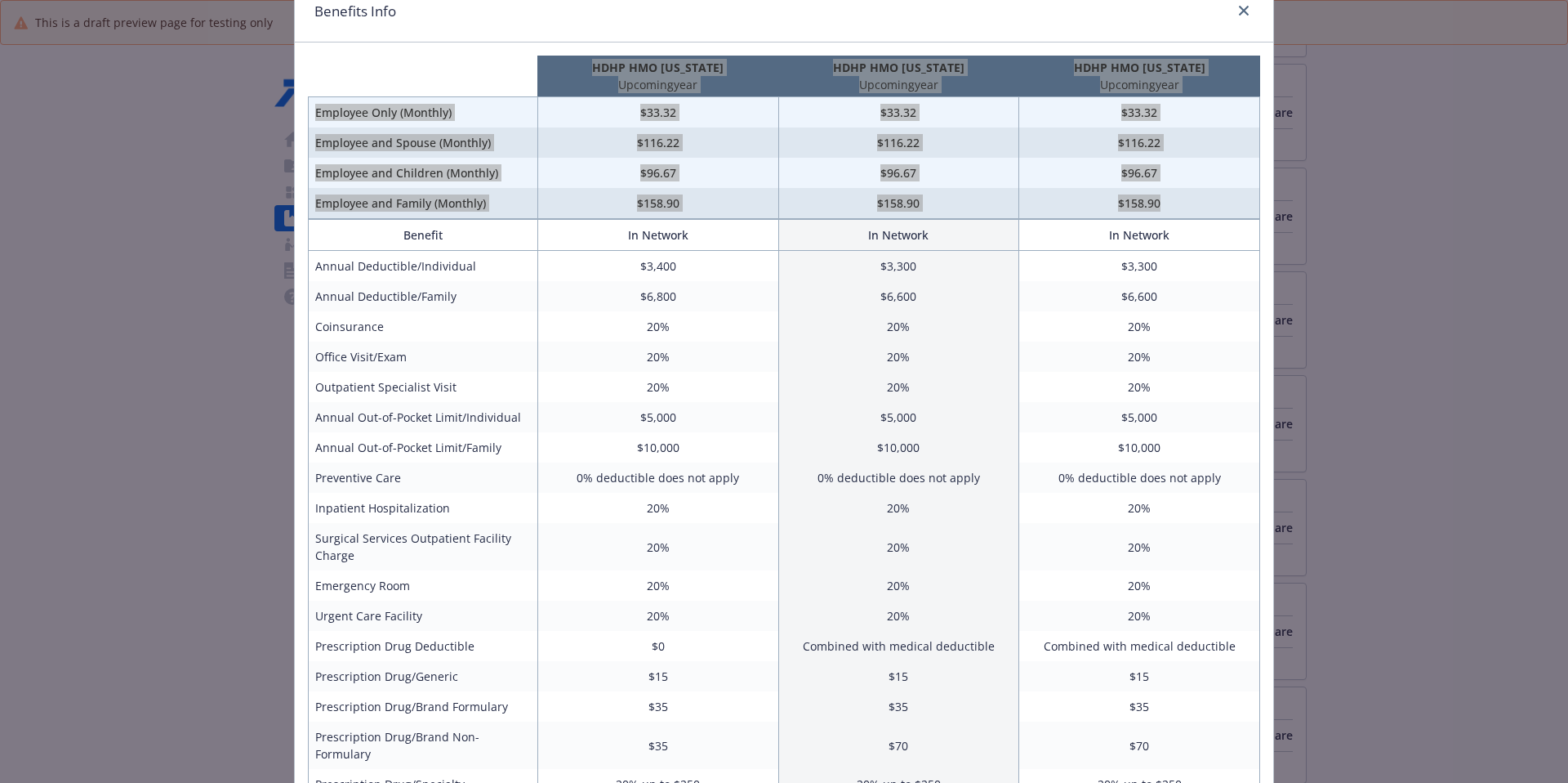
scroll to position [0, 0]
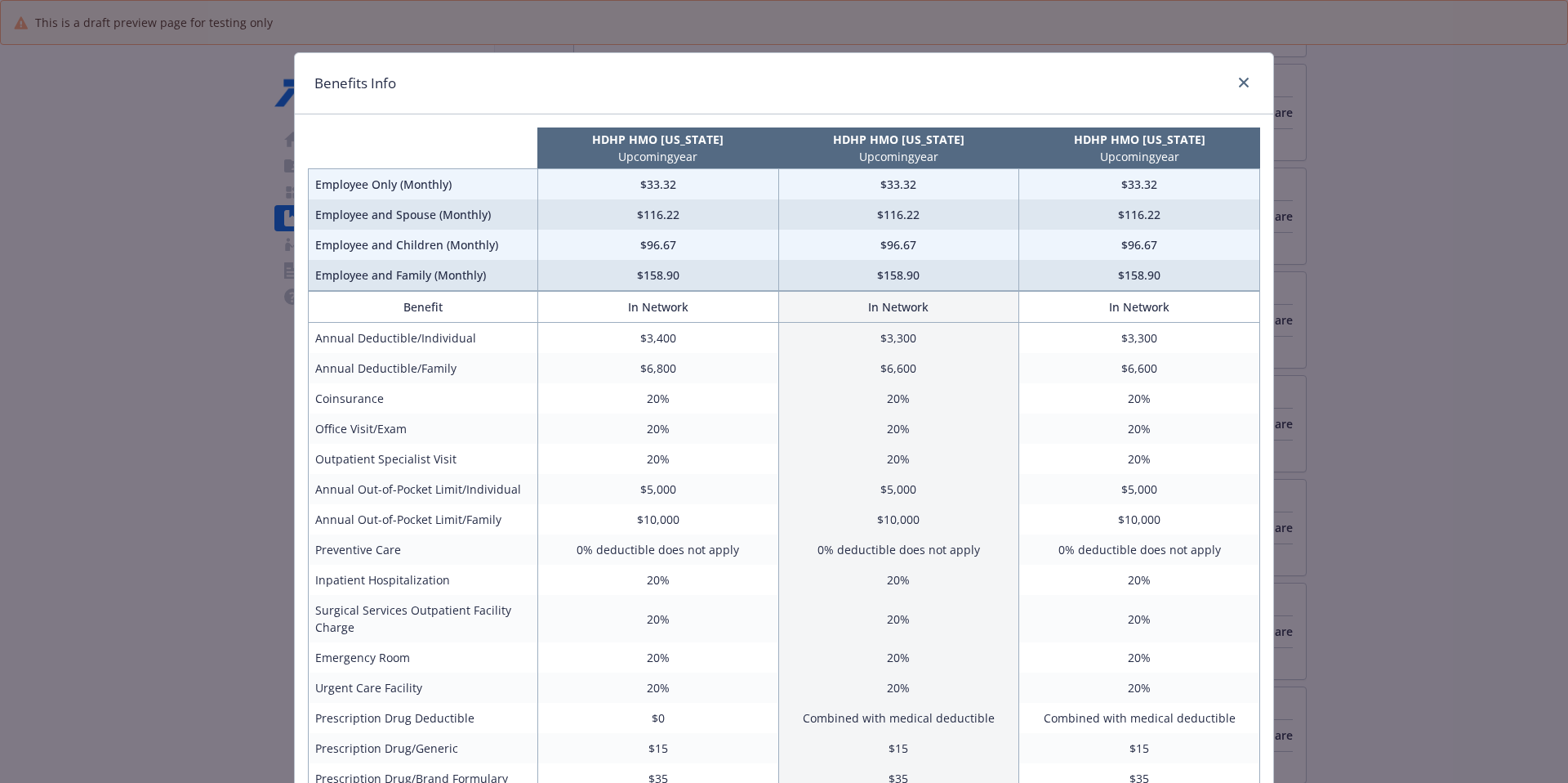
click at [1199, 84] on div "Benefits Info" at bounding box center [784, 83] width 979 height 61
click at [1199, 83] on icon "close" at bounding box center [1244, 82] width 10 height 10
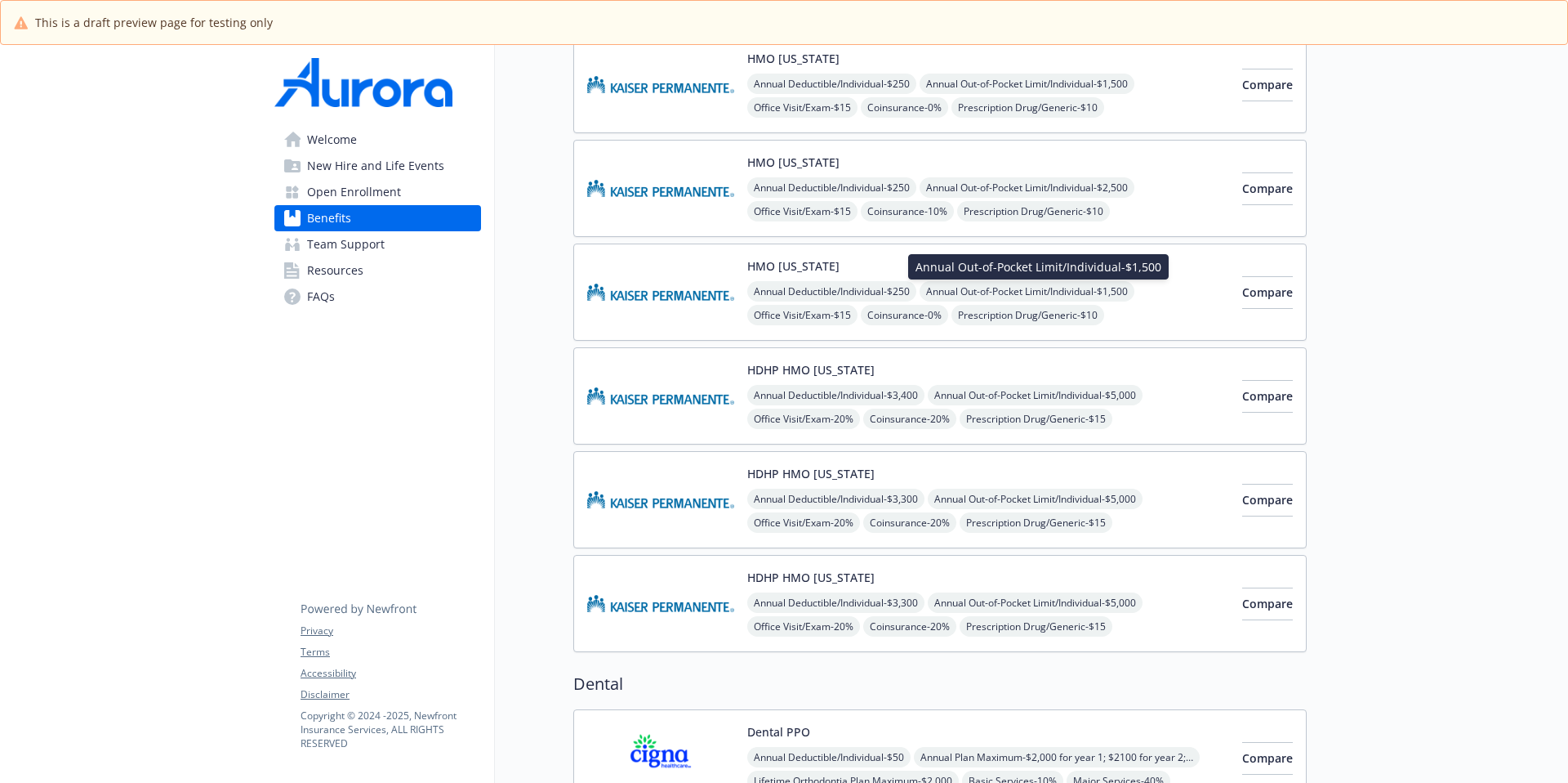
scroll to position [688, 0]
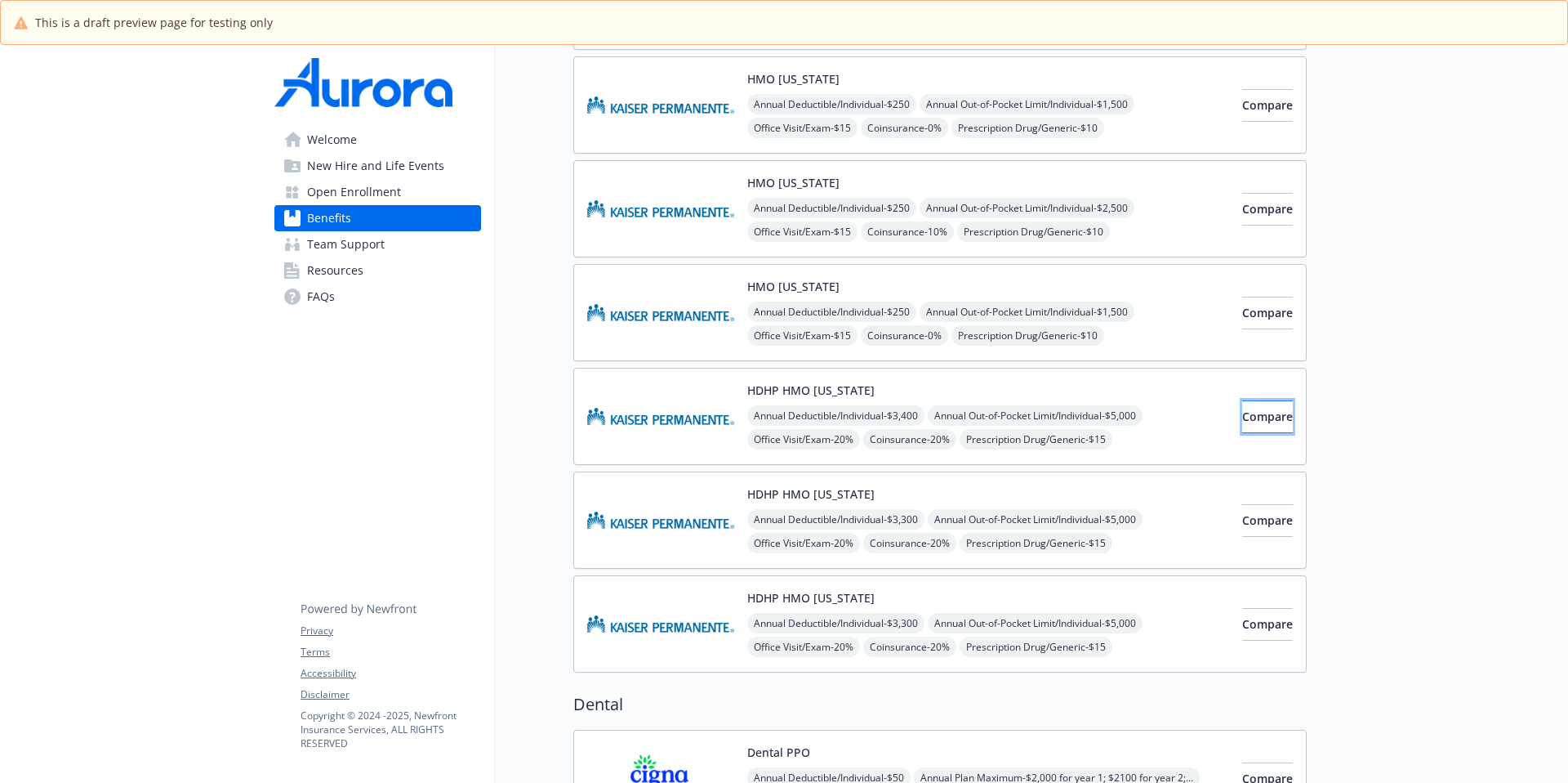
click at [1199, 410] on span "Compare" at bounding box center [1267, 416] width 50 height 15
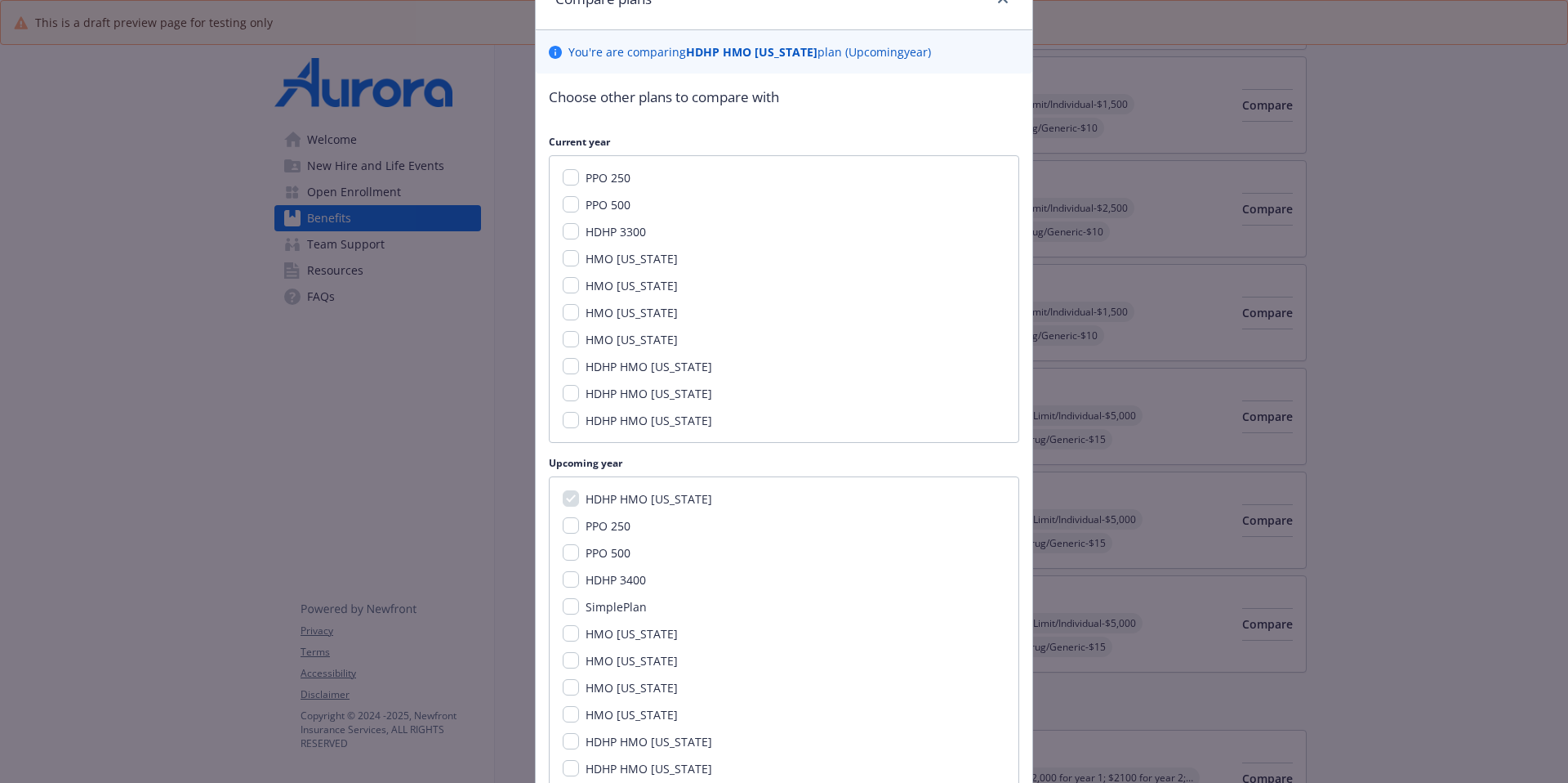
scroll to position [211, 0]
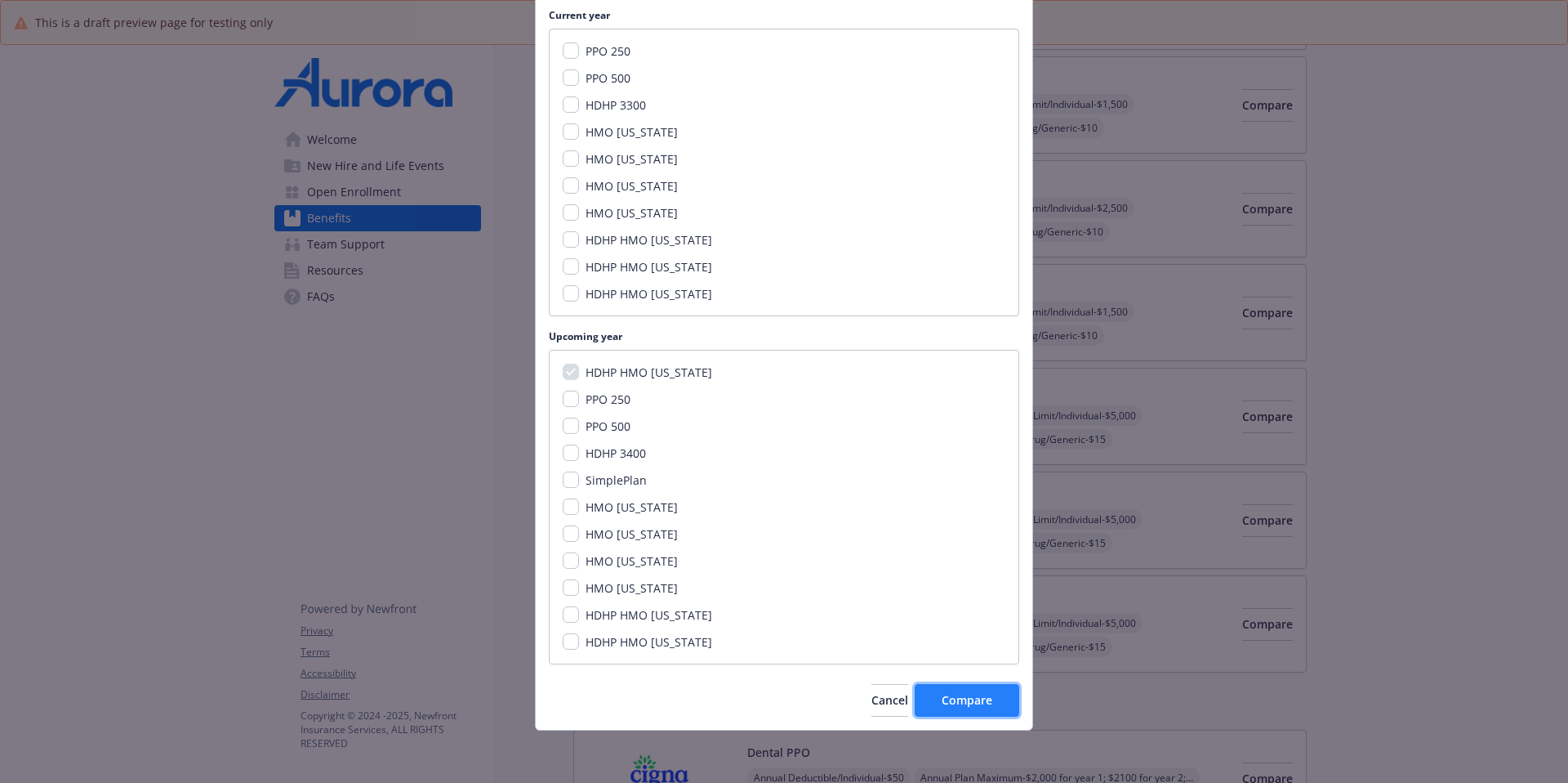
click at [974, 601] on span "Compare" at bounding box center [967, 700] width 50 height 15
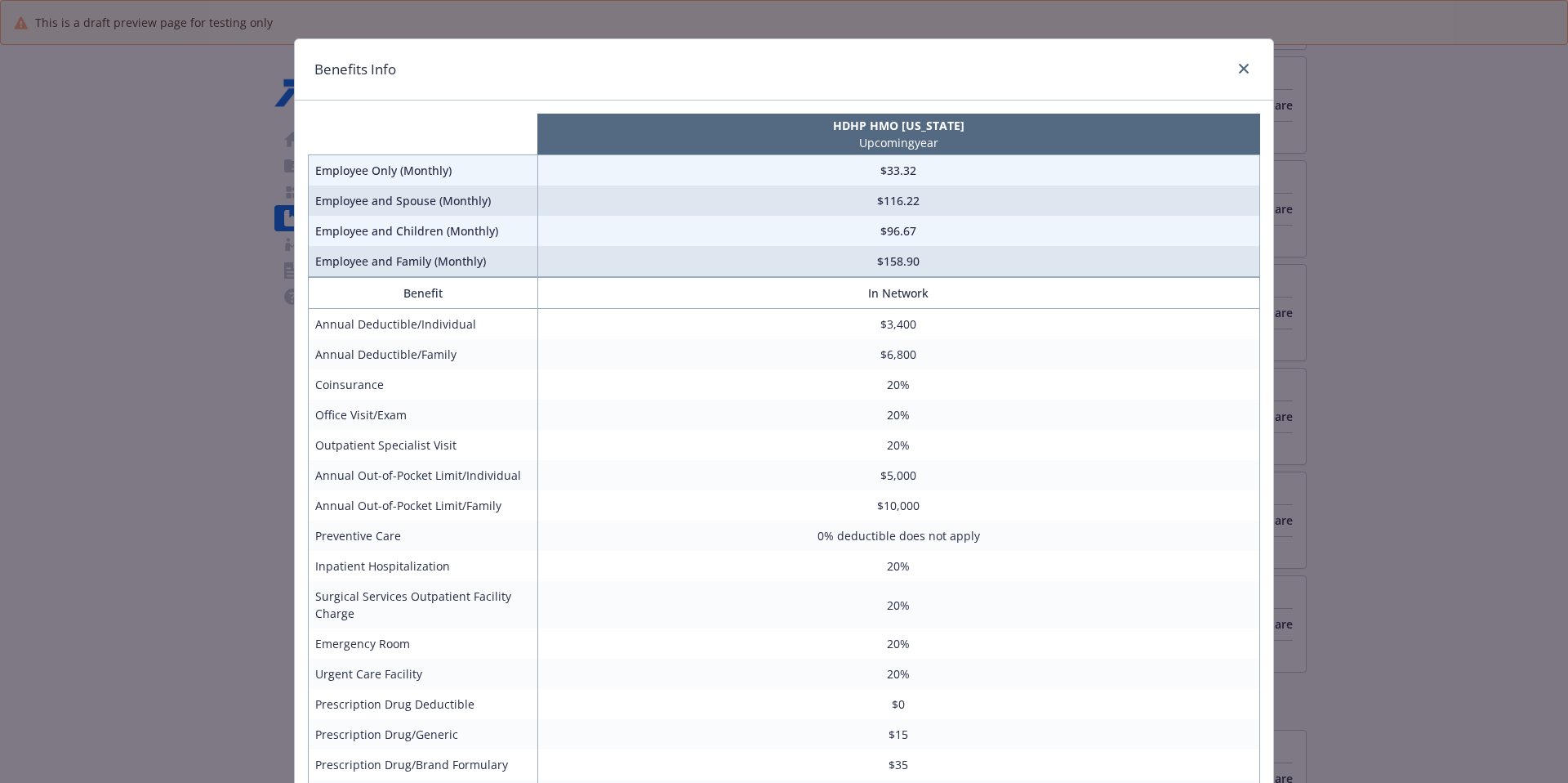
scroll to position [0, 0]
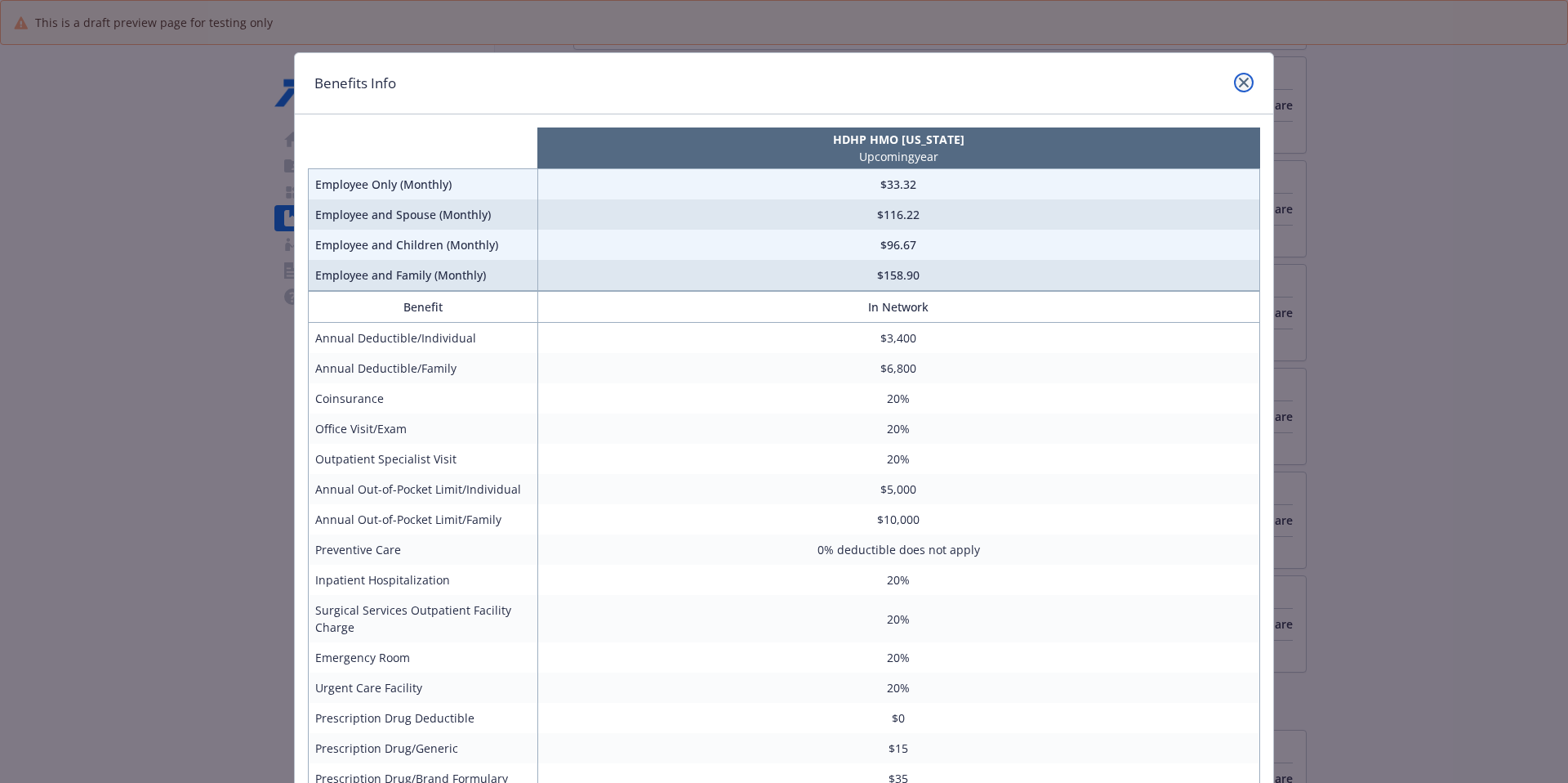
click at [1199, 80] on icon "close" at bounding box center [1244, 82] width 10 height 10
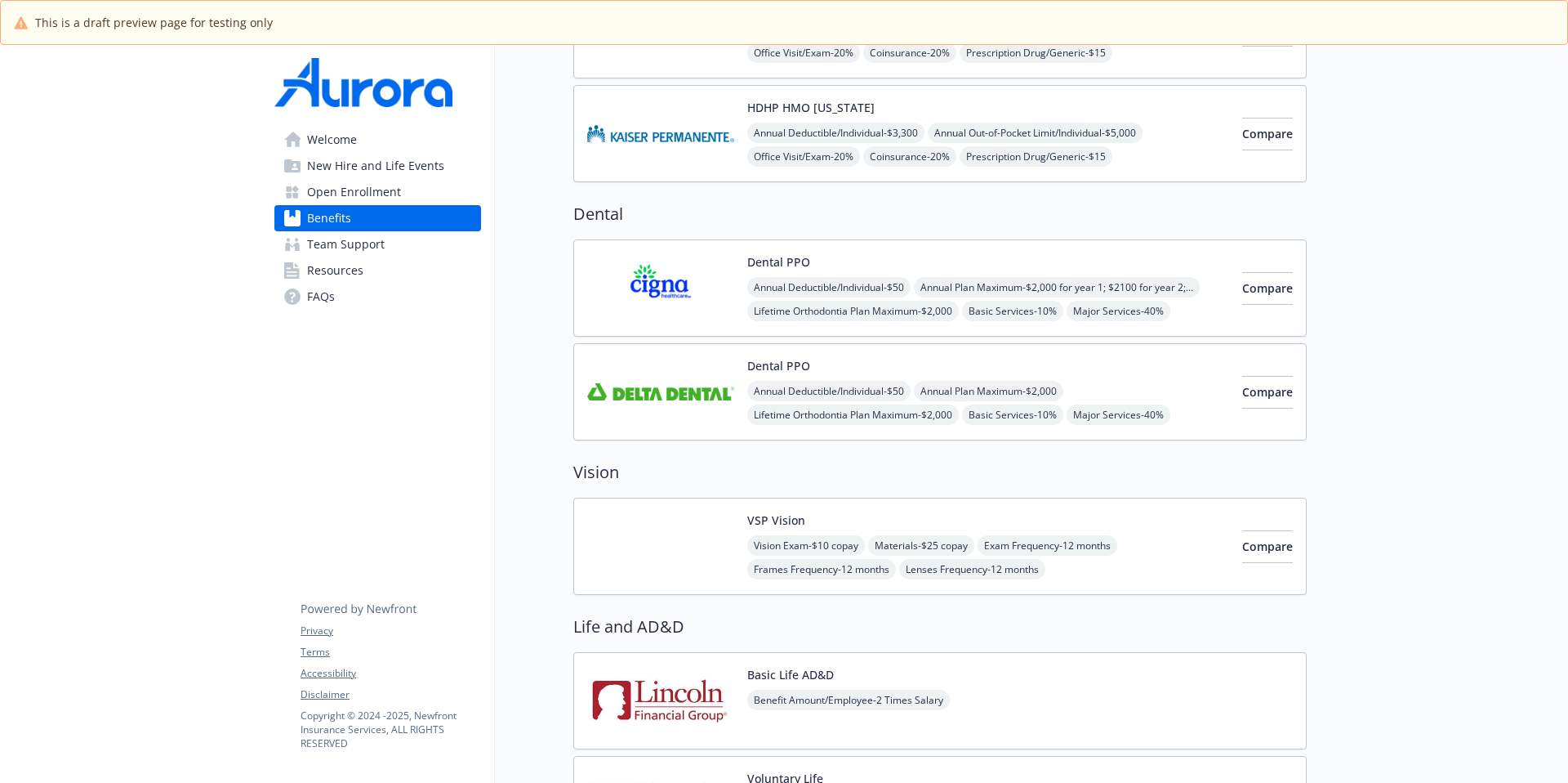
scroll to position [1182, 0]
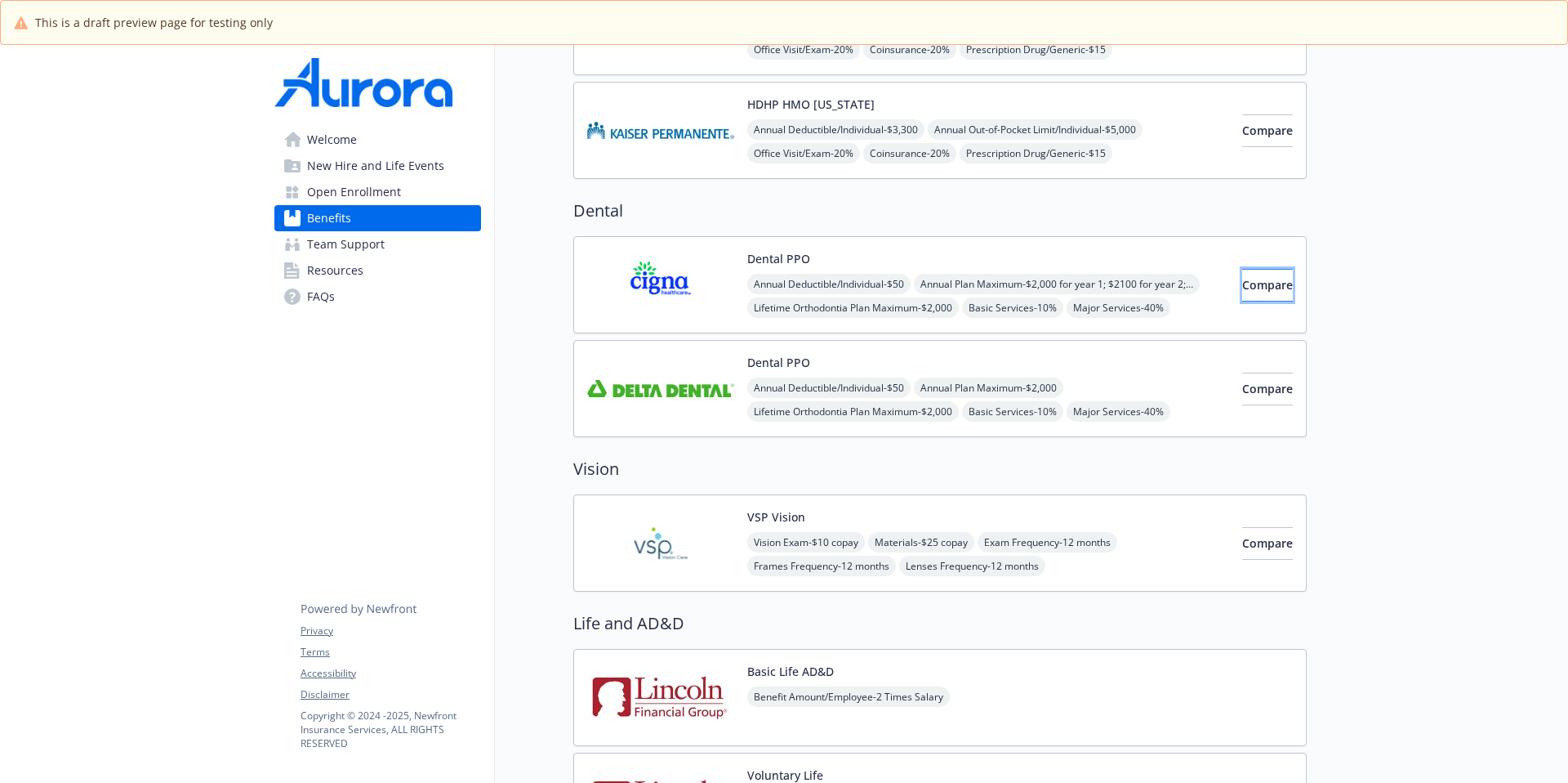
click at [1199, 279] on span "Compare" at bounding box center [1267, 285] width 50 height 15
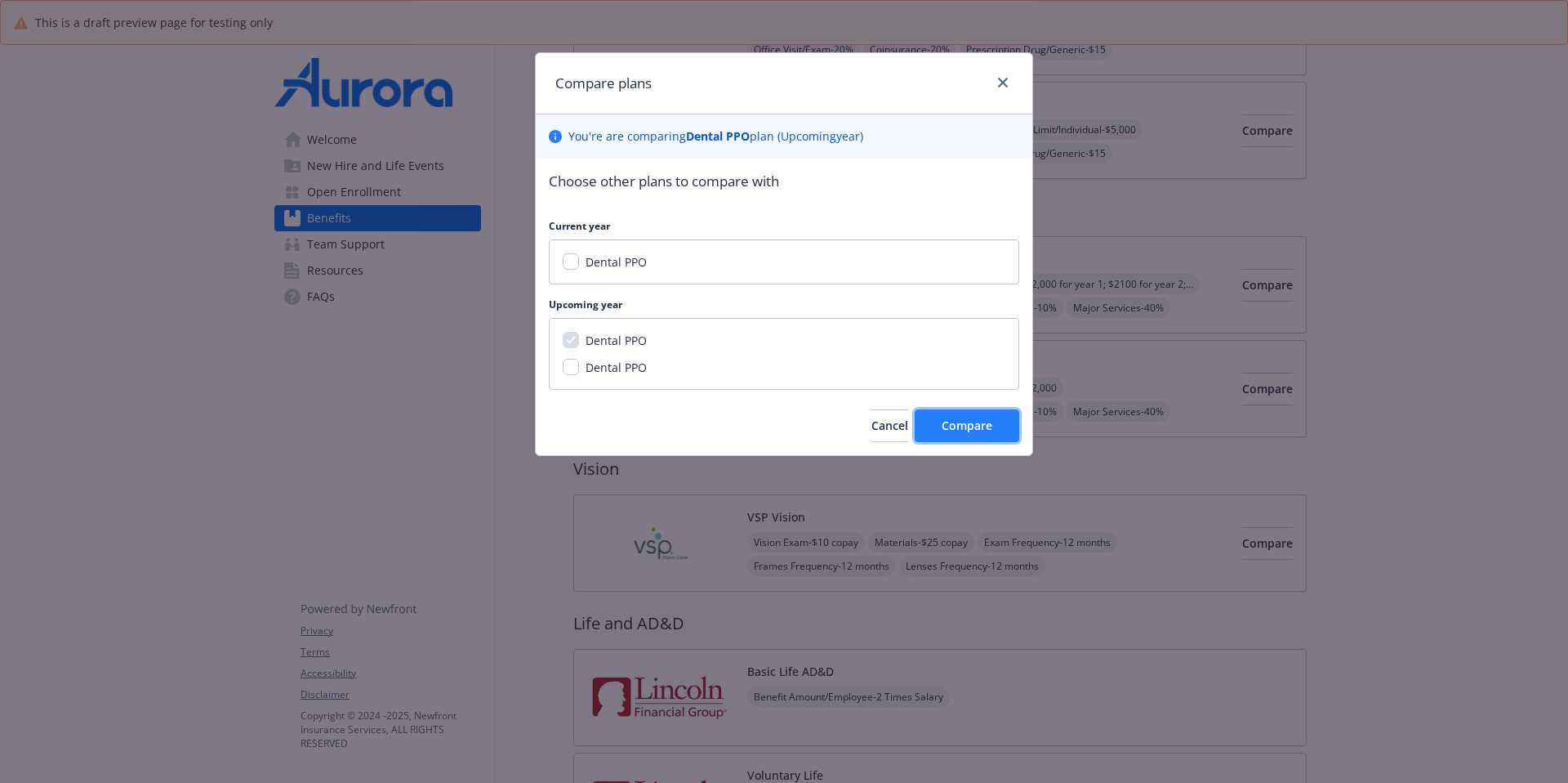
click at [963, 417] on span "Compare" at bounding box center [967, 425] width 50 height 15
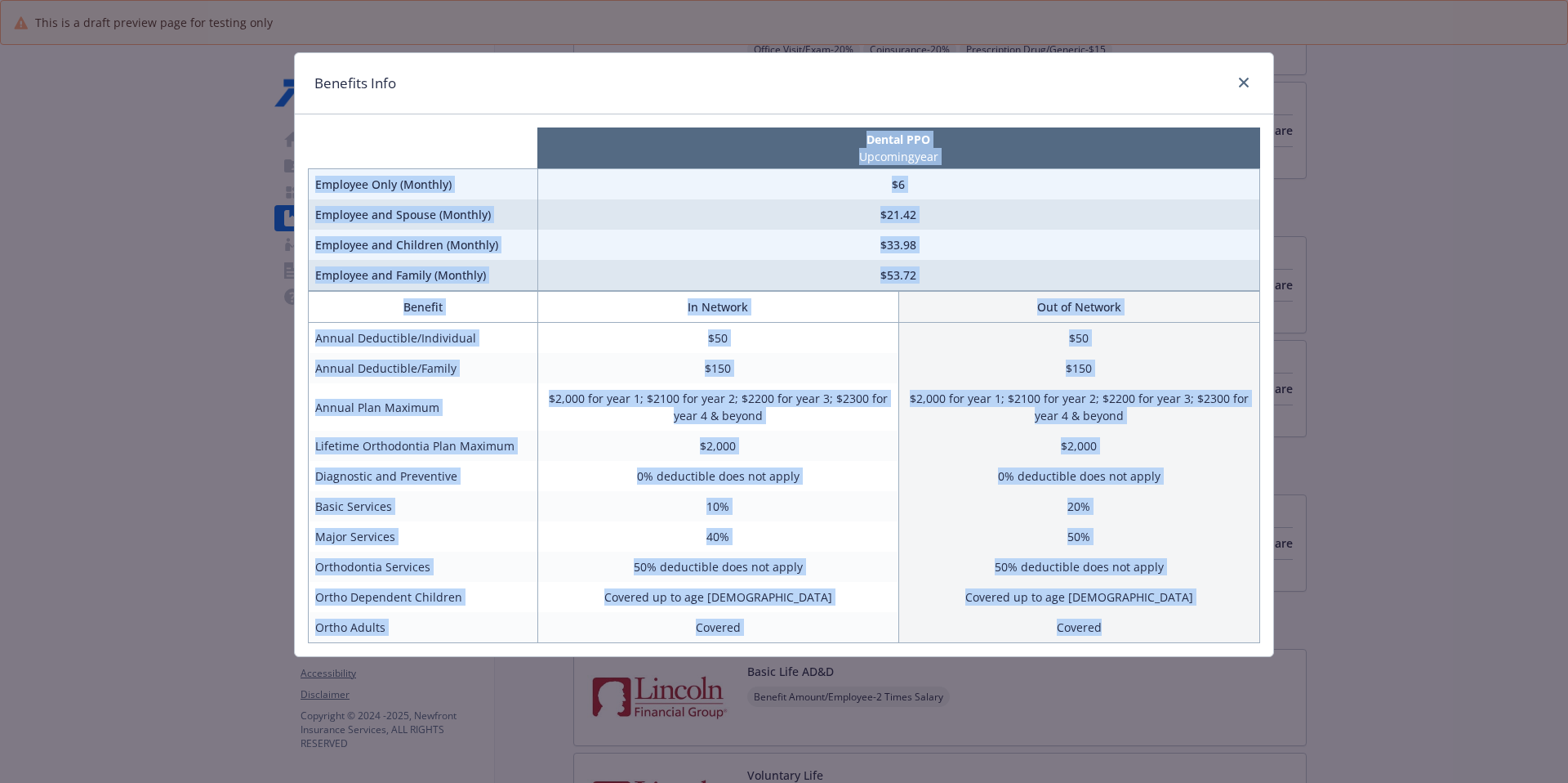
drag, startPoint x: 448, startPoint y: 118, endPoint x: 1166, endPoint y: 636, distance: 885.4
click at [1166, 601] on div "Dental PPO Upcoming year Employee Only (Monthly) $6 Employee and Spouse (Monthl…" at bounding box center [784, 385] width 979 height 542
copy div "Dental PPO Upcoming year Employee Only (Monthly) $6 Employee and Spouse (Monthl…"
click at [1199, 78] on icon "close" at bounding box center [1244, 82] width 10 height 10
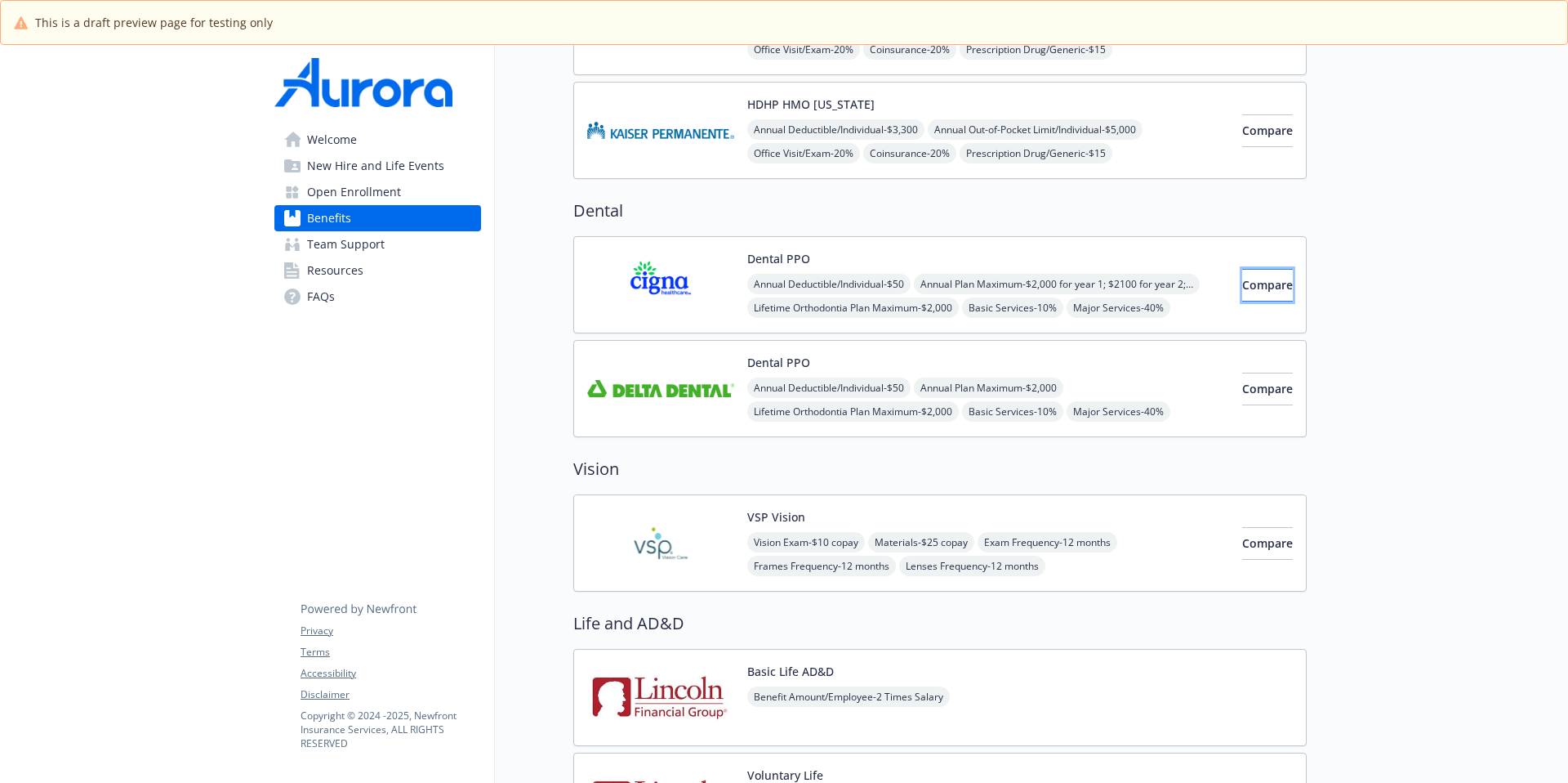
click at [1199, 283] on span "Compare" at bounding box center [1267, 285] width 50 height 15
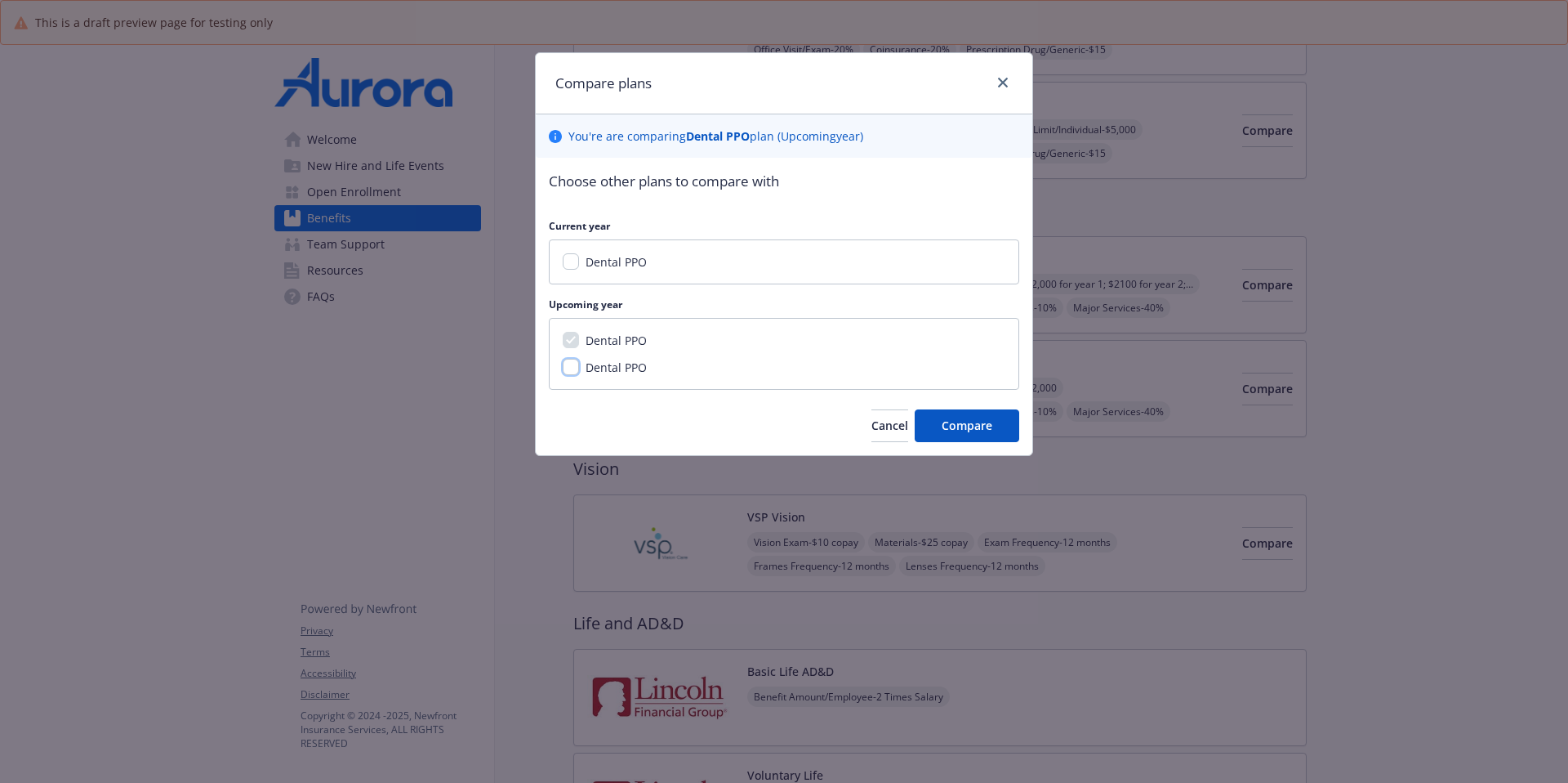
click at [575, 365] on input "Dental PPO" at bounding box center [571, 367] width 16 height 16
checkbox input "true"
click at [872, 429] on span "Cancel" at bounding box center [890, 425] width 37 height 15
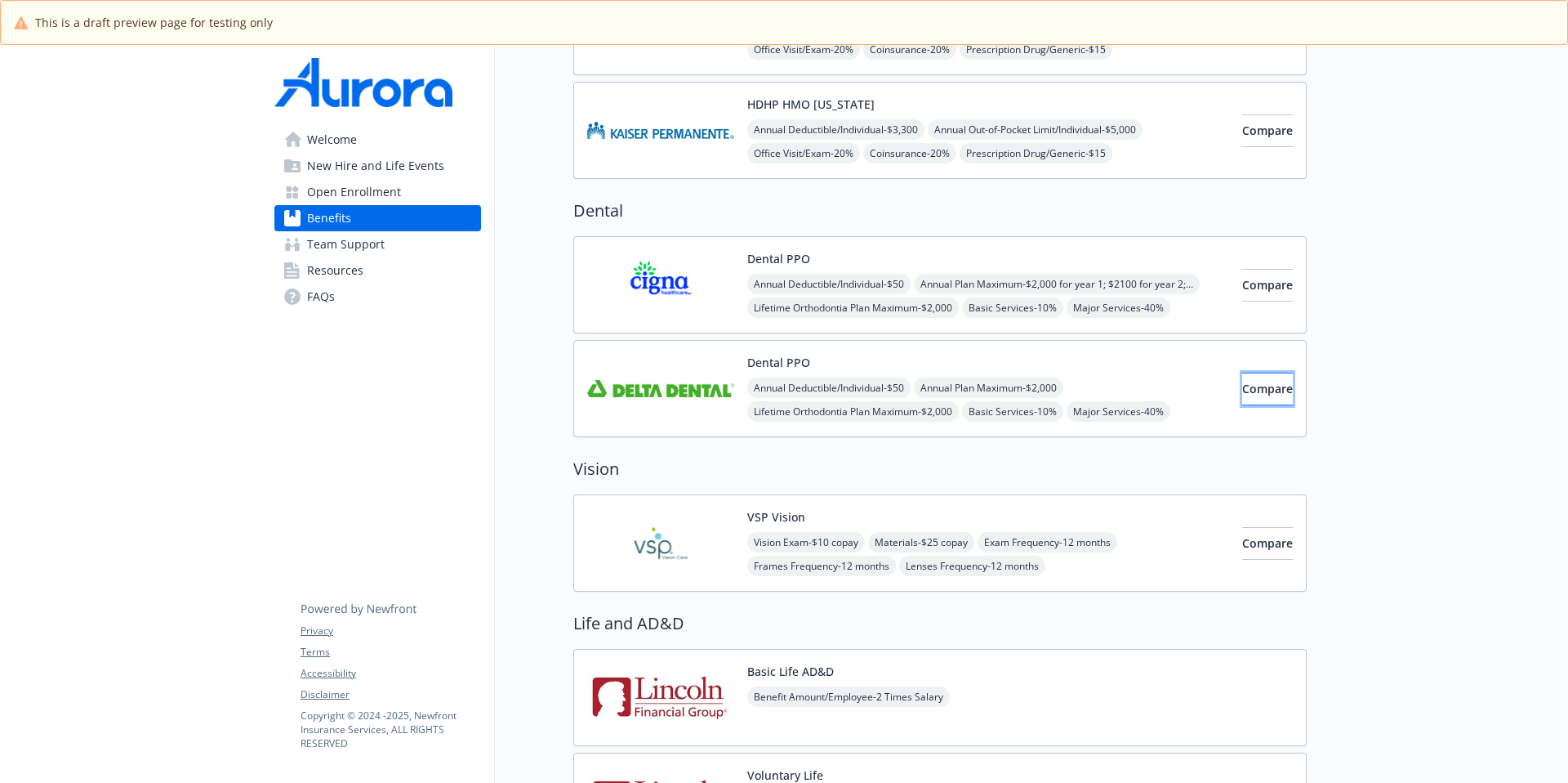
click at [1199, 386] on button "Compare" at bounding box center [1267, 389] width 50 height 33
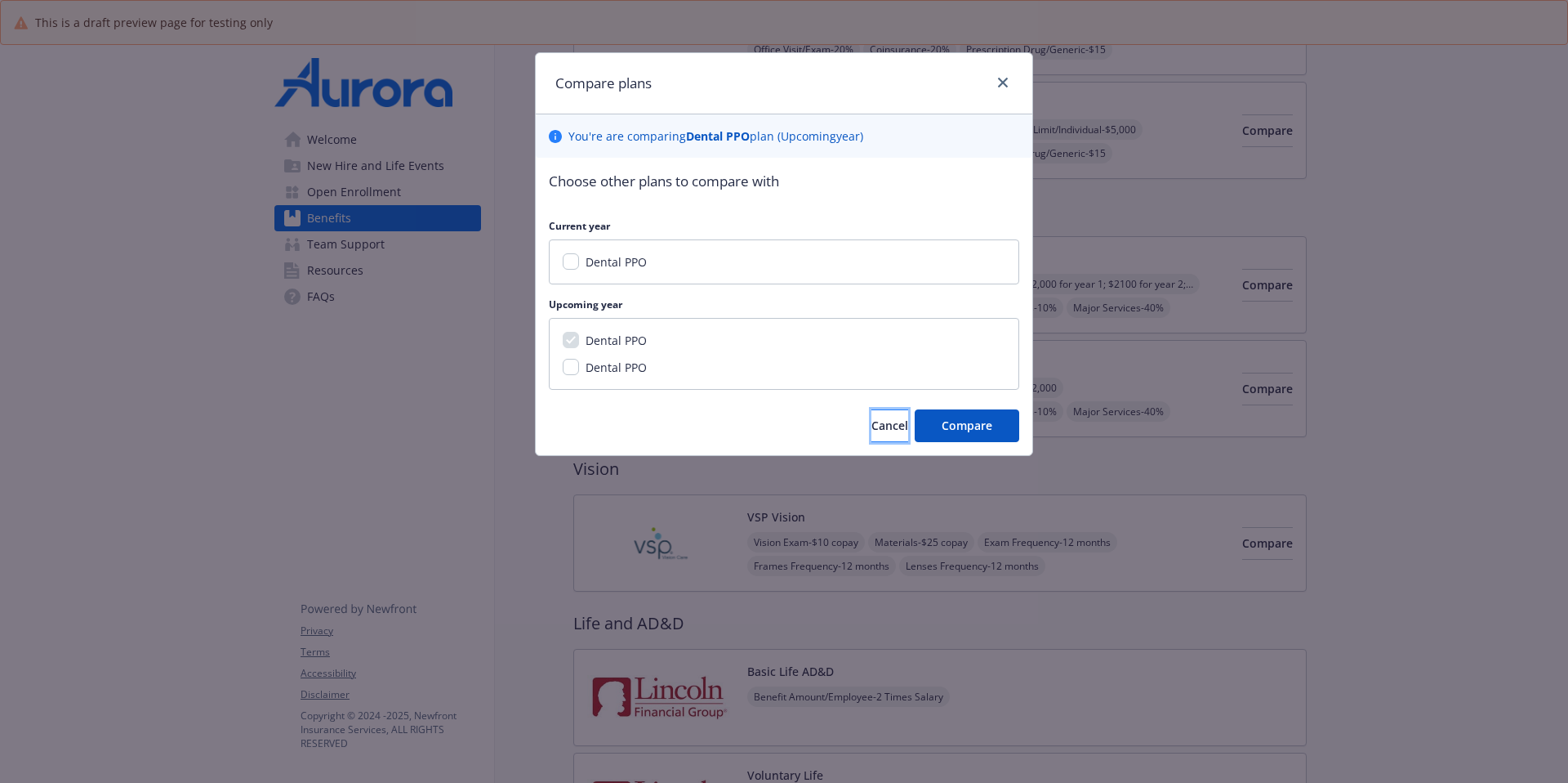
click at [890, 419] on button "Cancel" at bounding box center [890, 426] width 37 height 33
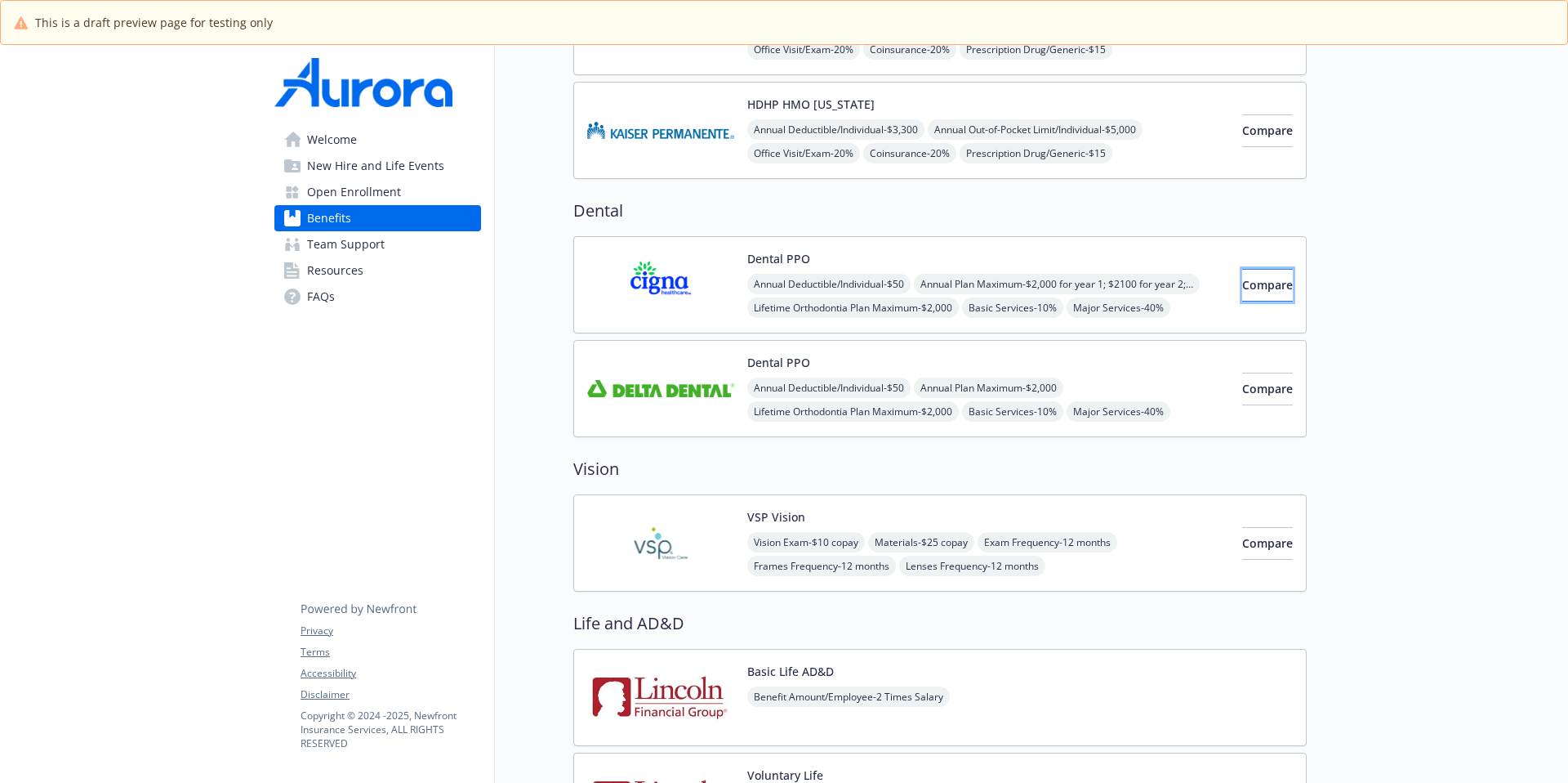
click at [1199, 286] on span "Compare" at bounding box center [1267, 285] width 50 height 15
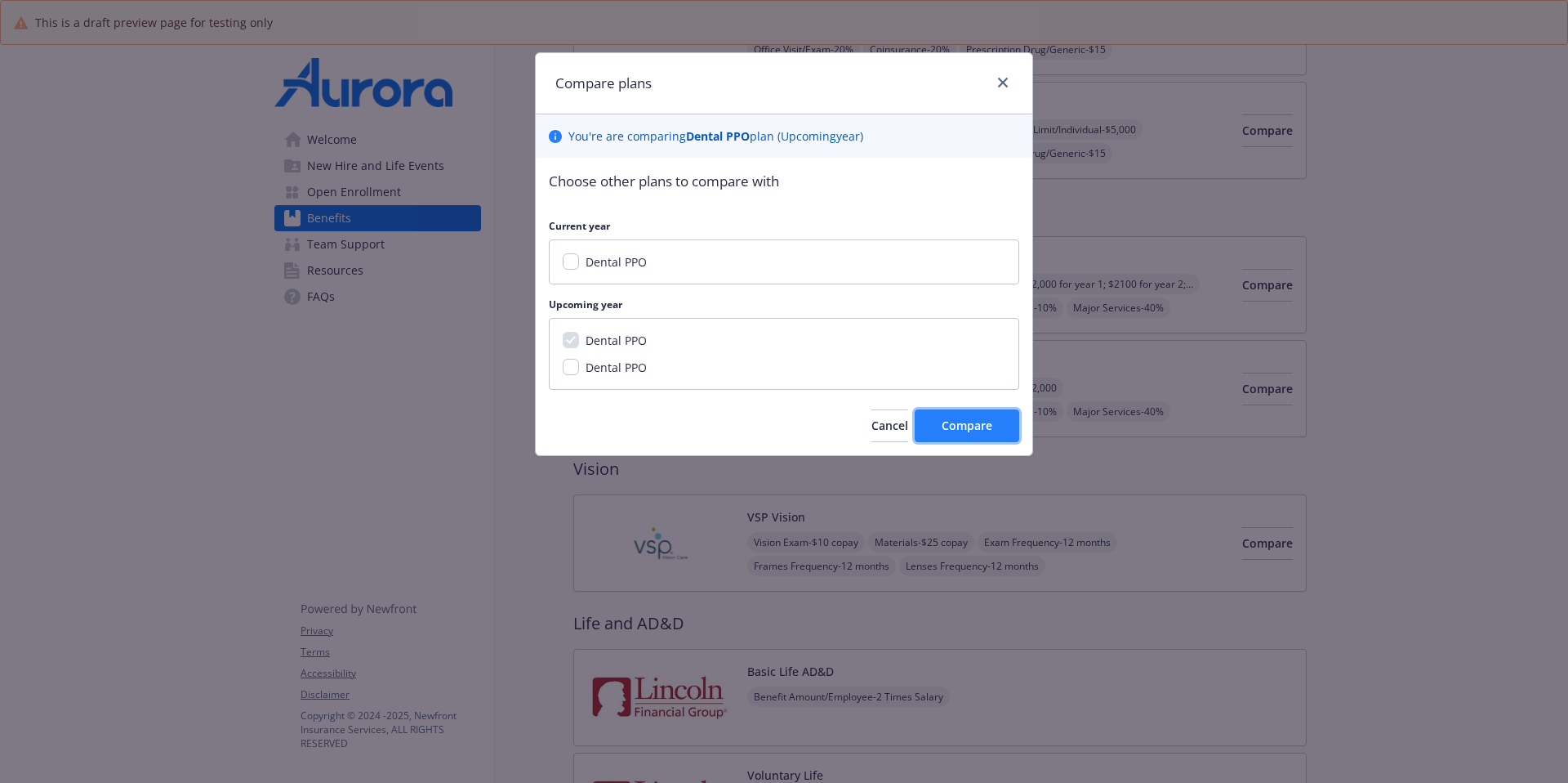
click at [991, 422] on span "Compare" at bounding box center [967, 425] width 50 height 15
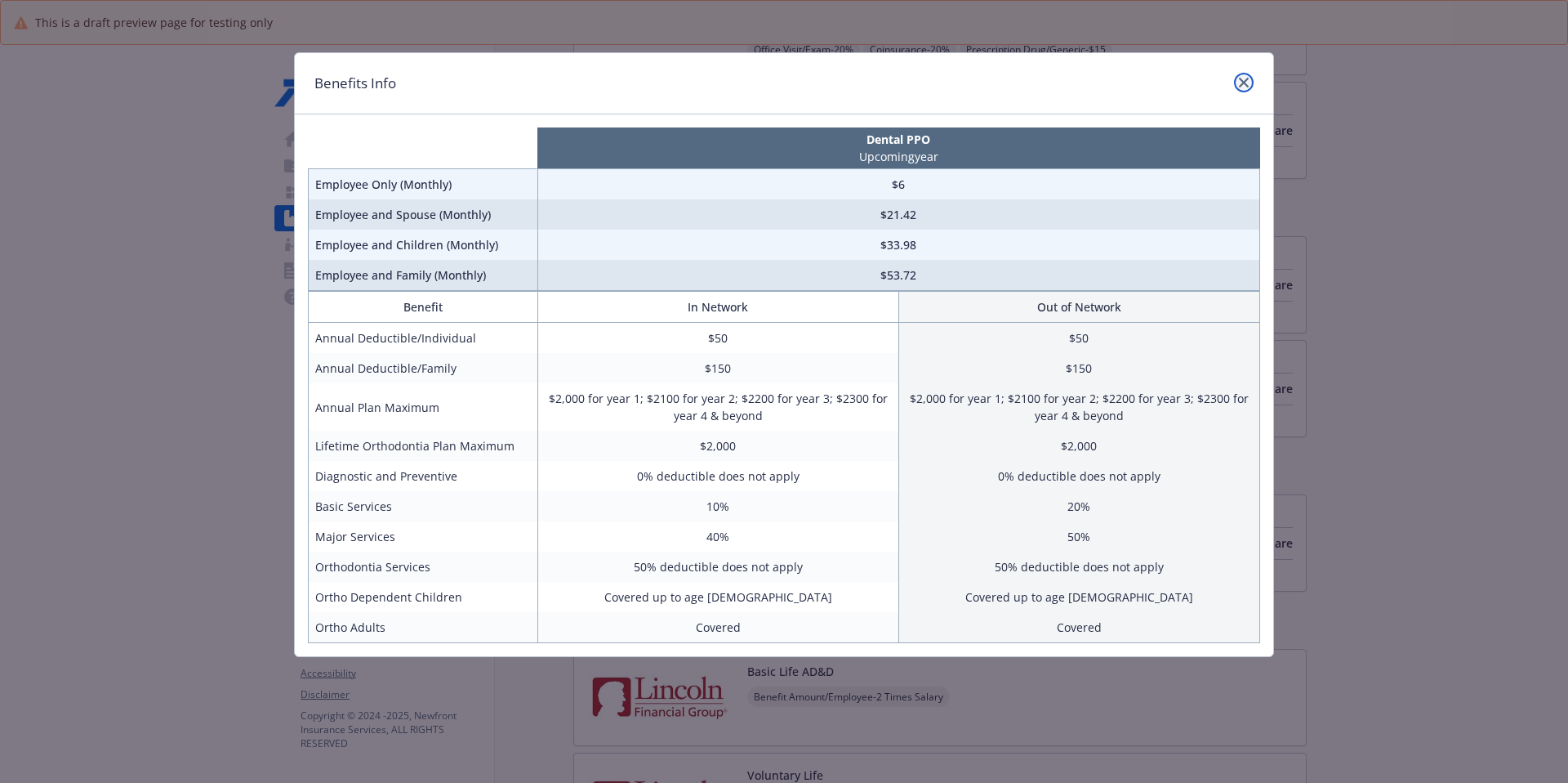
click at [1199, 80] on link "close" at bounding box center [1244, 82] width 19 height 19
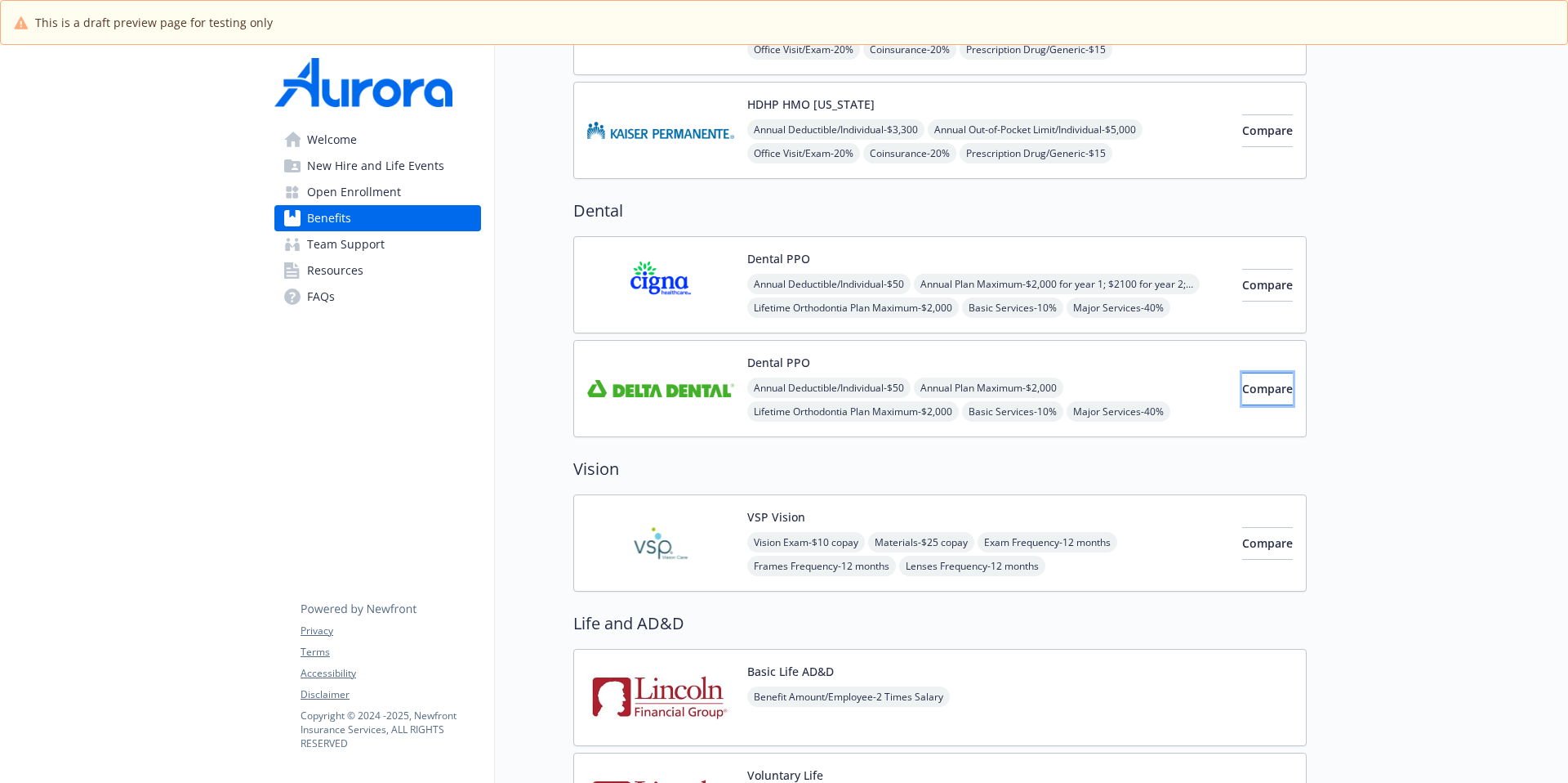
click at [1199, 391] on span "Compare" at bounding box center [1267, 388] width 50 height 15
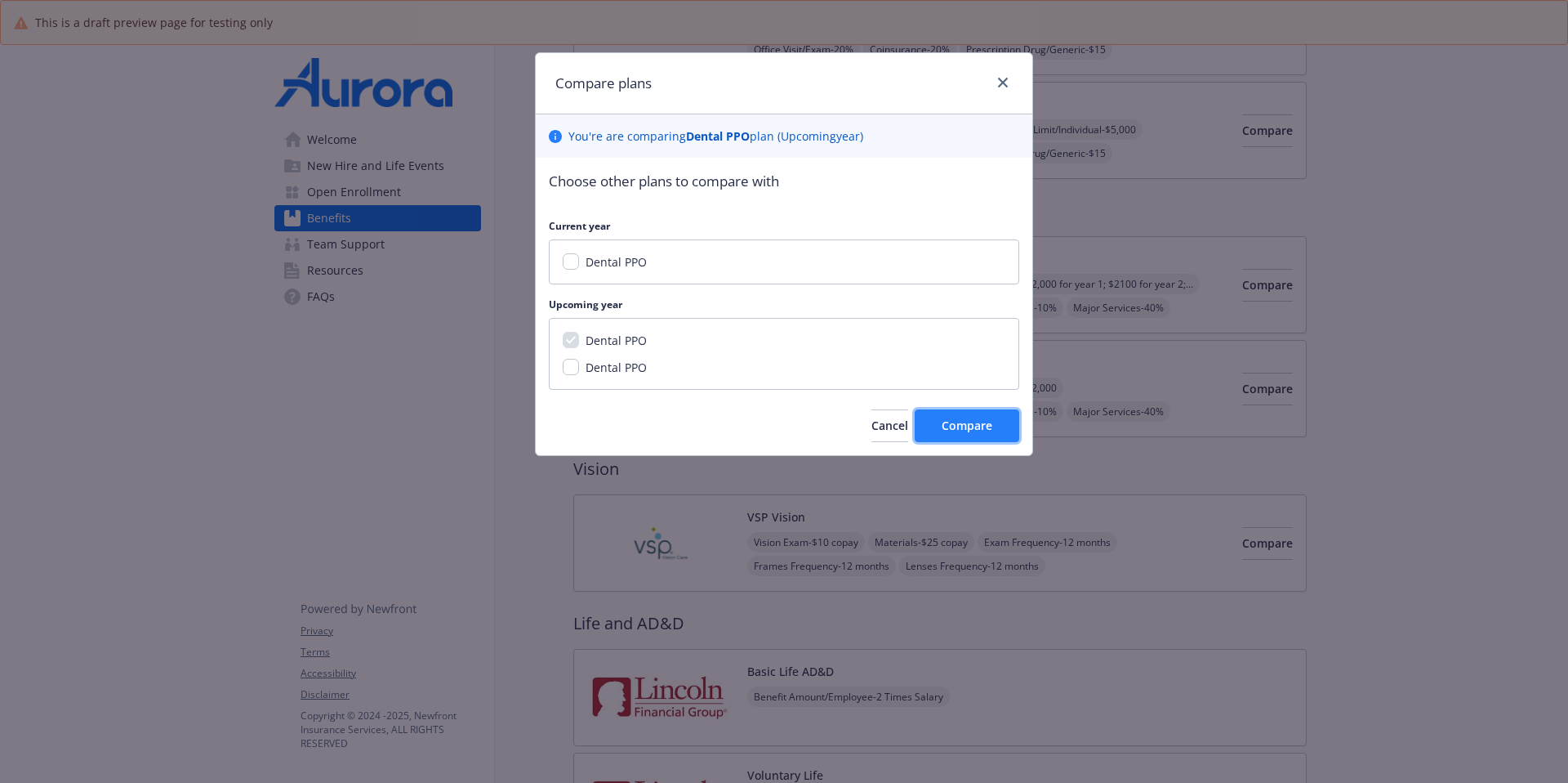
click at [971, 422] on span "Compare" at bounding box center [967, 425] width 50 height 15
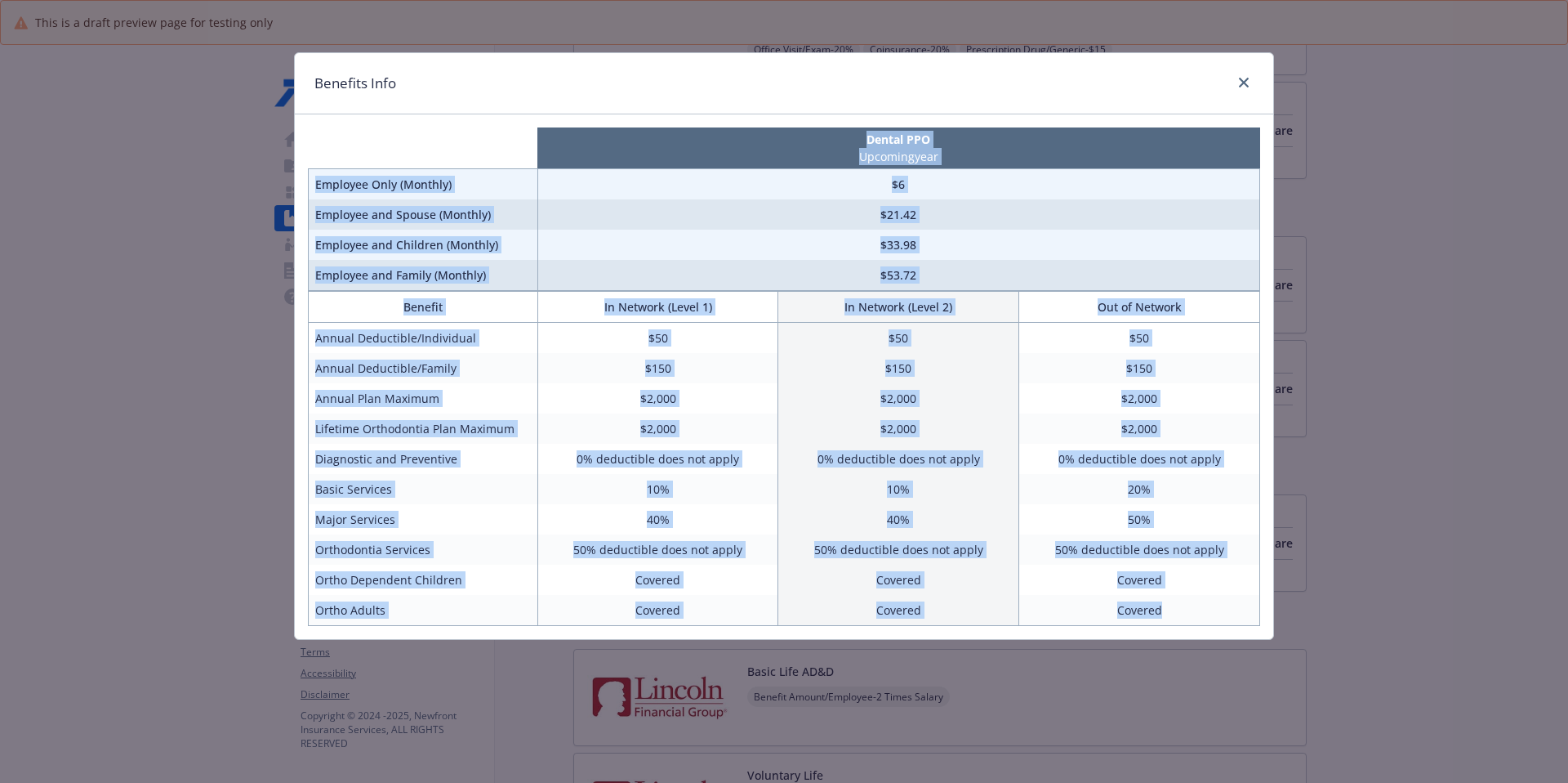
drag, startPoint x: 406, startPoint y: 147, endPoint x: 1188, endPoint y: 616, distance: 911.9
click at [1188, 601] on div "Dental PPO Upcoming year Employee Only (Monthly) $6 Employee and Spouse (Monthl…" at bounding box center [784, 376] width 979 height 525
copy div "Dental PPO Upcoming year Employee Only (Monthly) $6 Employee and Spouse (Monthl…"
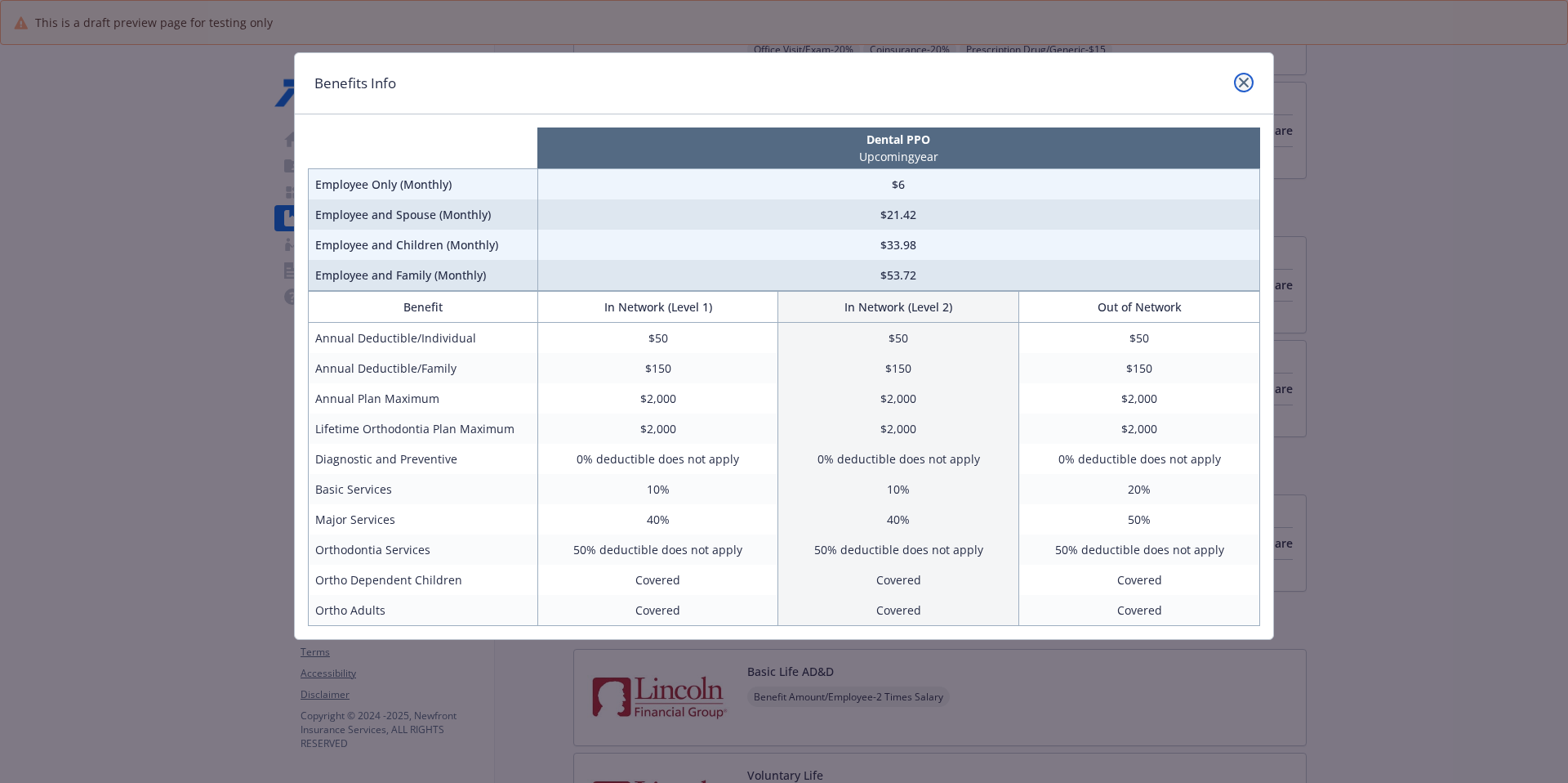
click at [1199, 80] on link "close" at bounding box center [1244, 82] width 19 height 19
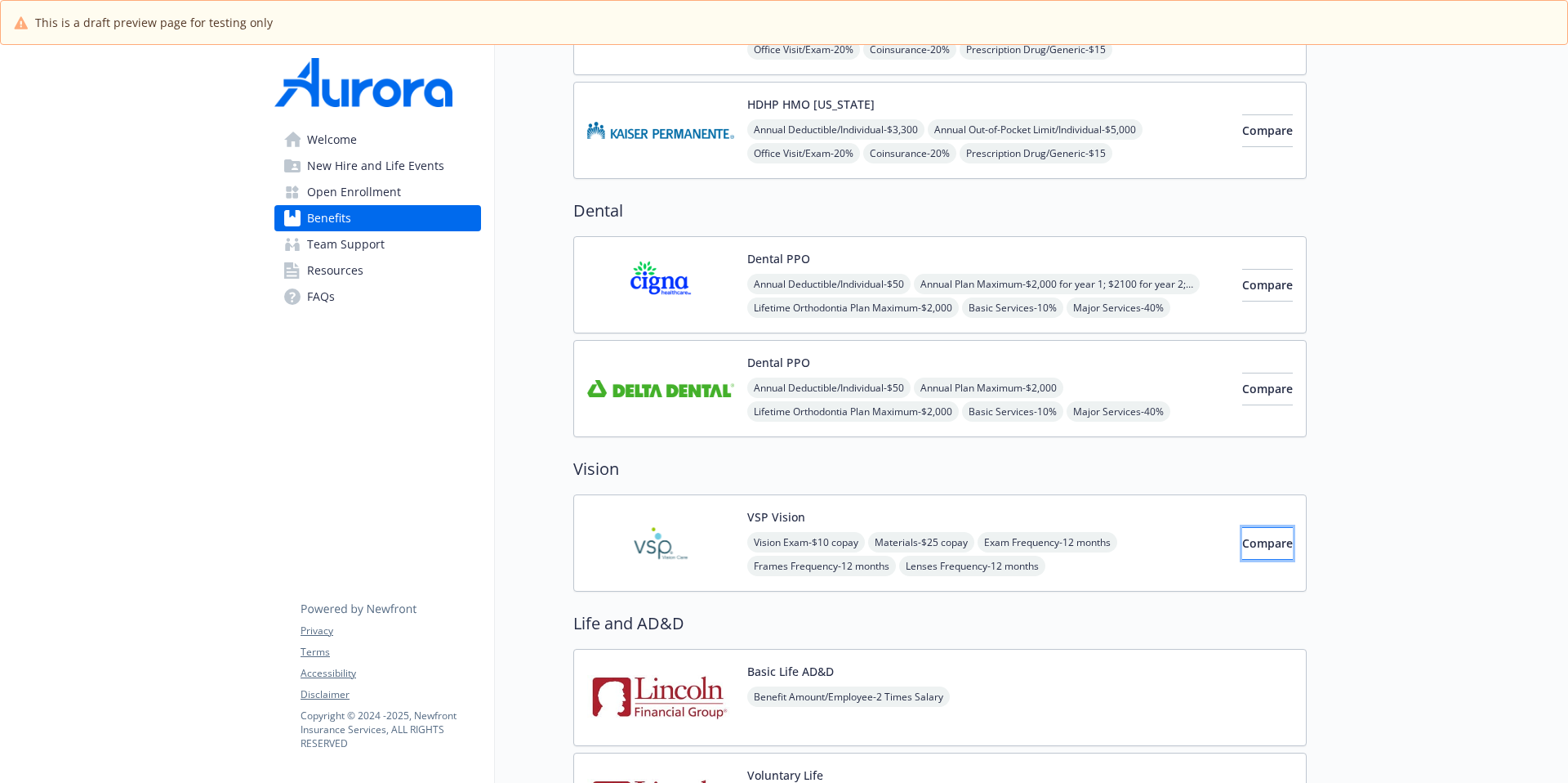
click at [1199, 534] on button "Compare" at bounding box center [1267, 544] width 50 height 33
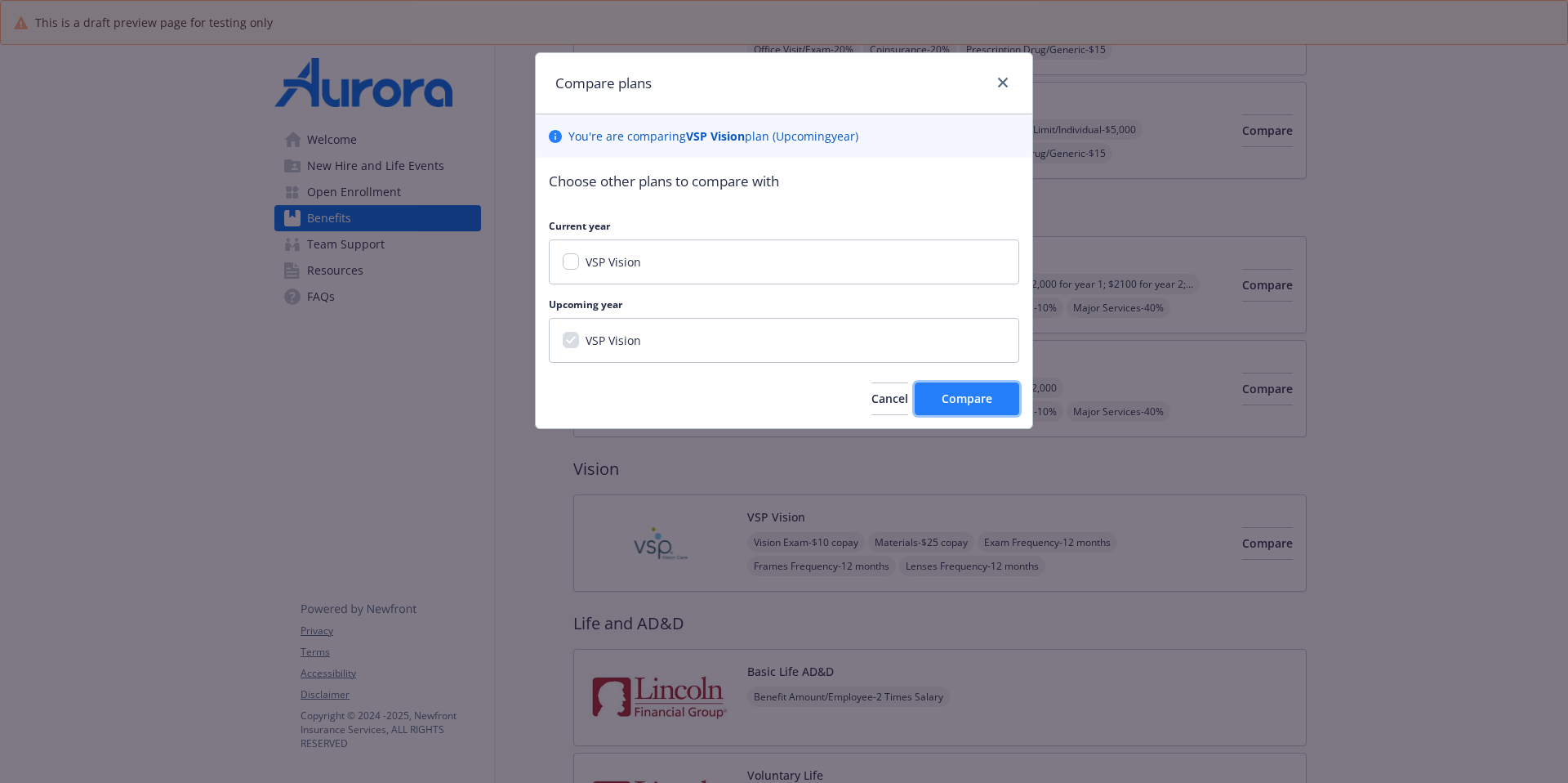
click at [977, 400] on span "Compare" at bounding box center [967, 399] width 50 height 15
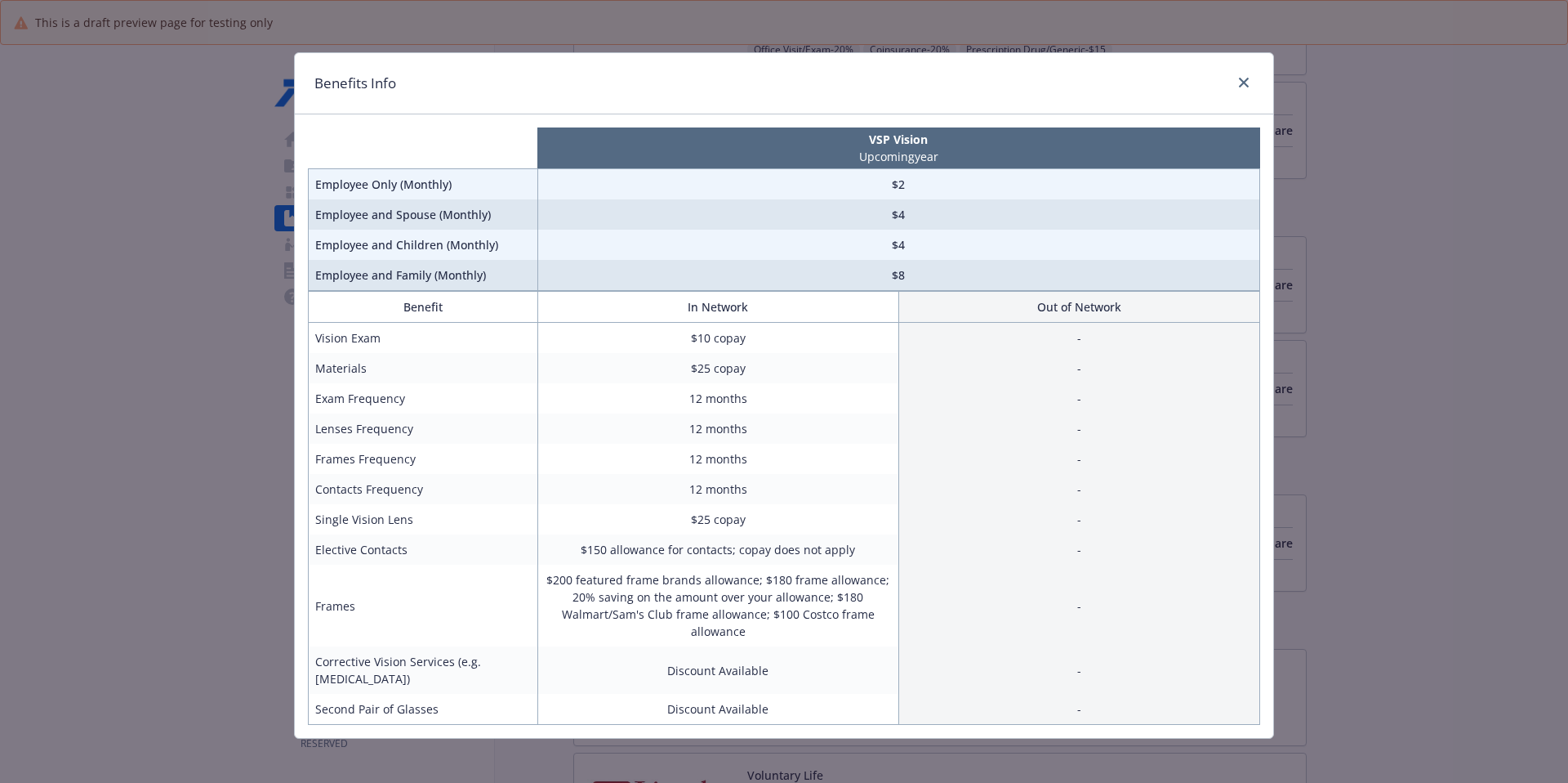
drag, startPoint x: 410, startPoint y: 127, endPoint x: 1063, endPoint y: 438, distance: 723.3
click at [1092, 461] on div "VSP Vision Upcoming year Employee Only (Monthly) $2 Employee and Spouse (Monthl…" at bounding box center [784, 426] width 979 height 623
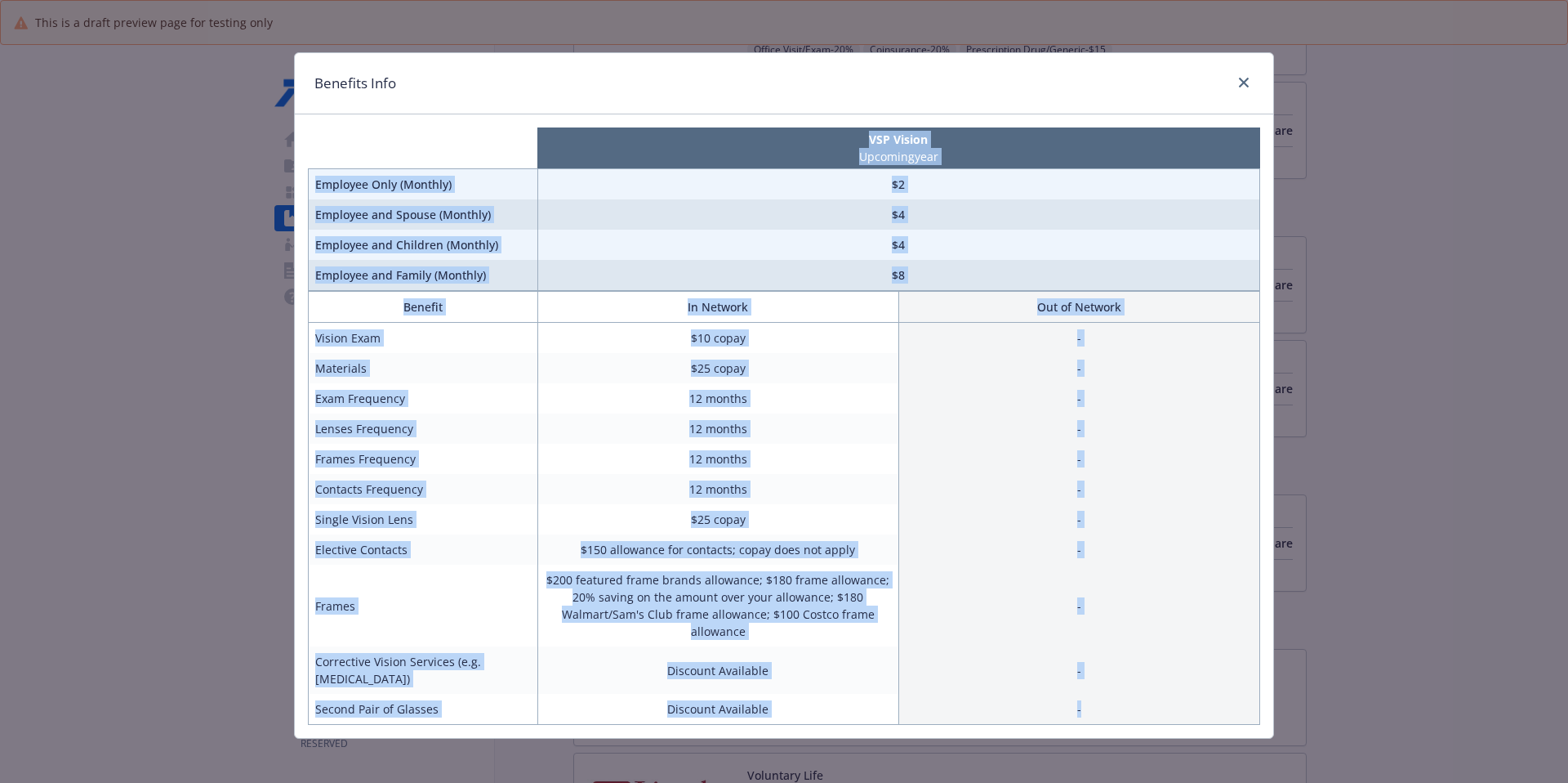
drag, startPoint x: 391, startPoint y: 141, endPoint x: 1160, endPoint y: 718, distance: 961.4
click at [1160, 601] on div "VSP Vision Upcoming year Employee Only (Monthly) $2 Employee and Spouse (Monthl…" at bounding box center [784, 426] width 979 height 623
copy div "VSP Vision Upcoming year Employee Only (Monthly) $2 Employee and Spouse (Monthl…"
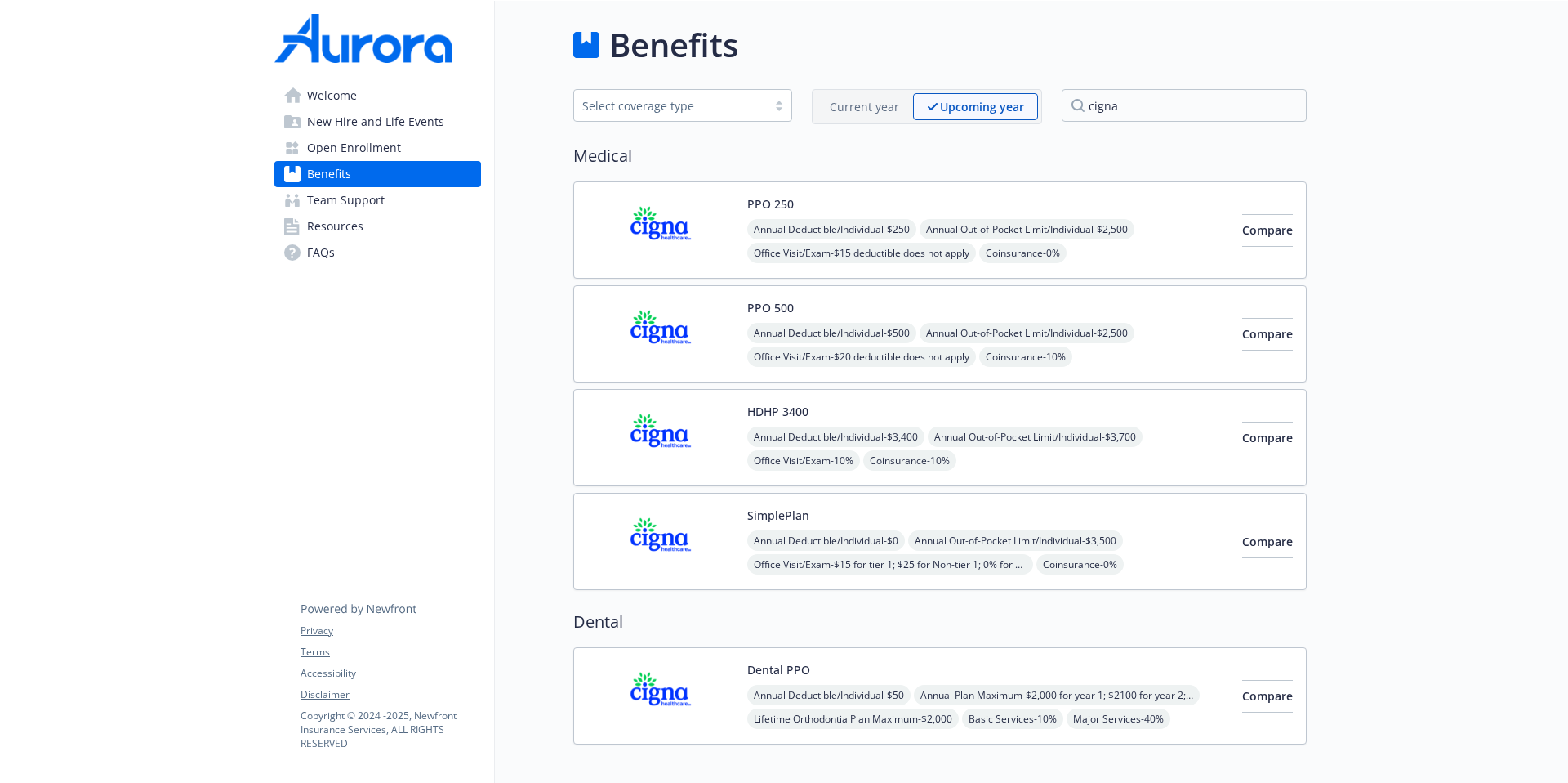
scroll to position [0, 13]
click at [343, 139] on span "Open Enrollment" at bounding box center [353, 147] width 94 height 26
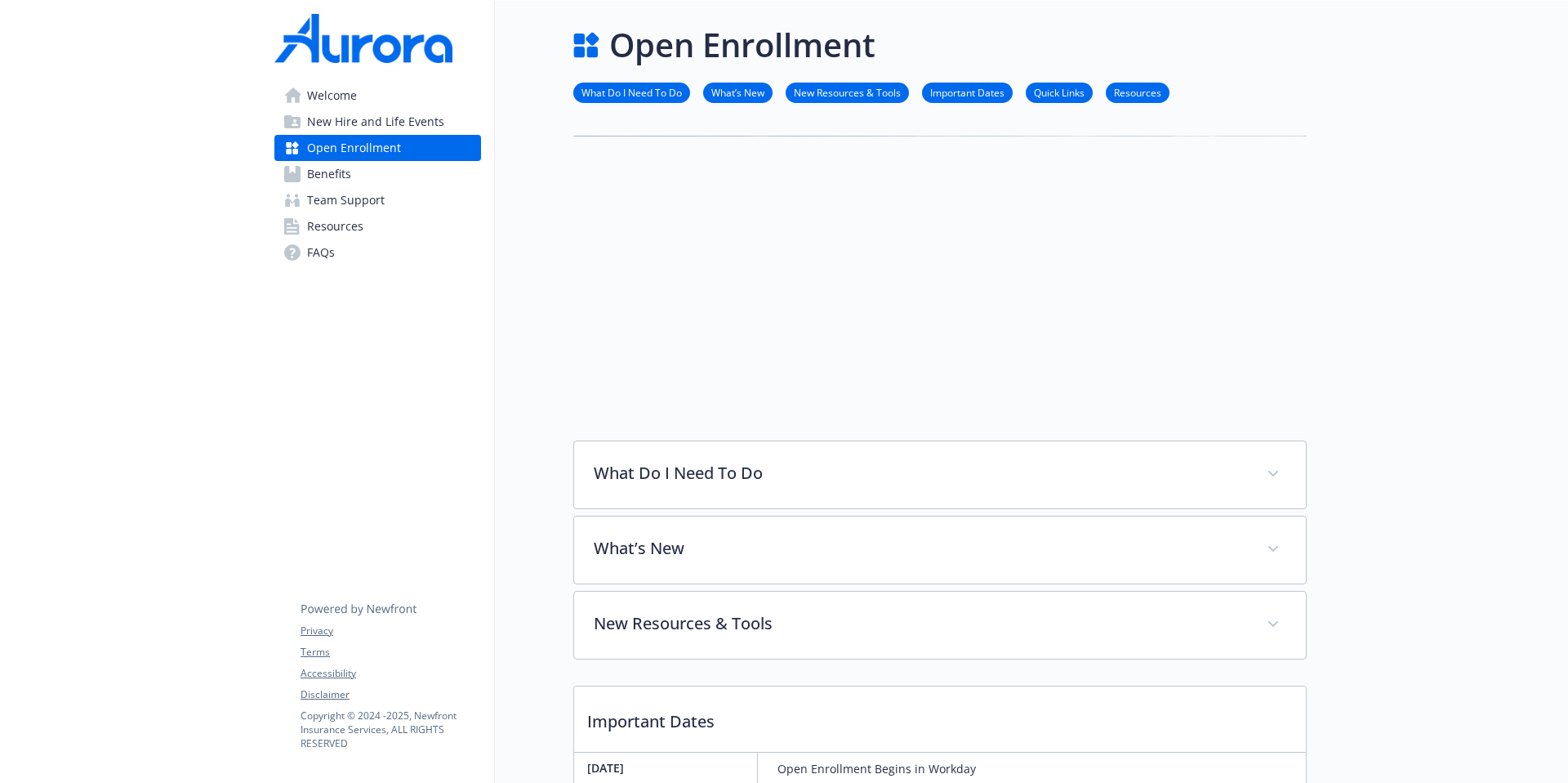
scroll to position [3, 13]
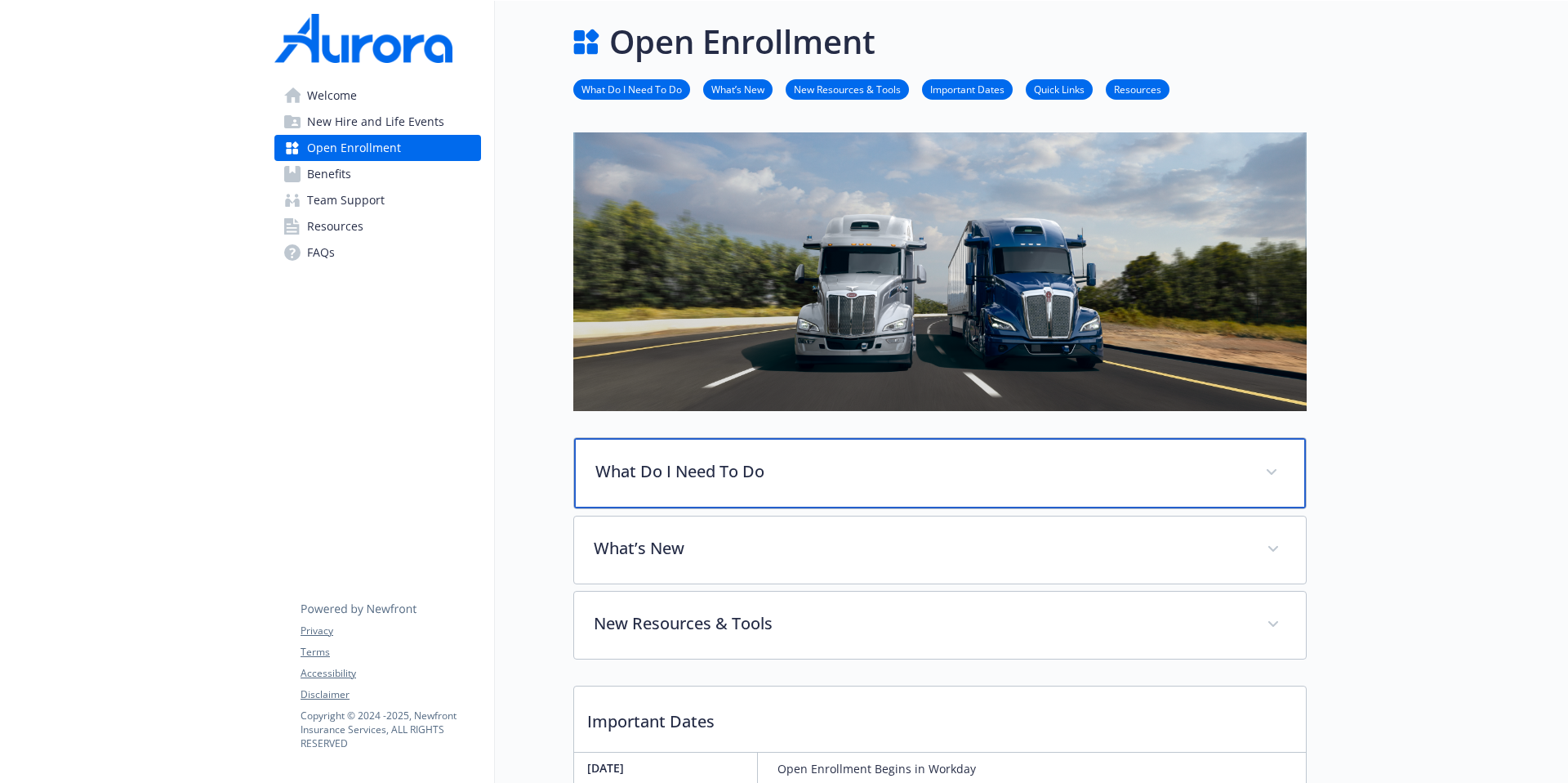
click at [1022, 467] on p "What Do I Need To Do" at bounding box center [921, 471] width 650 height 24
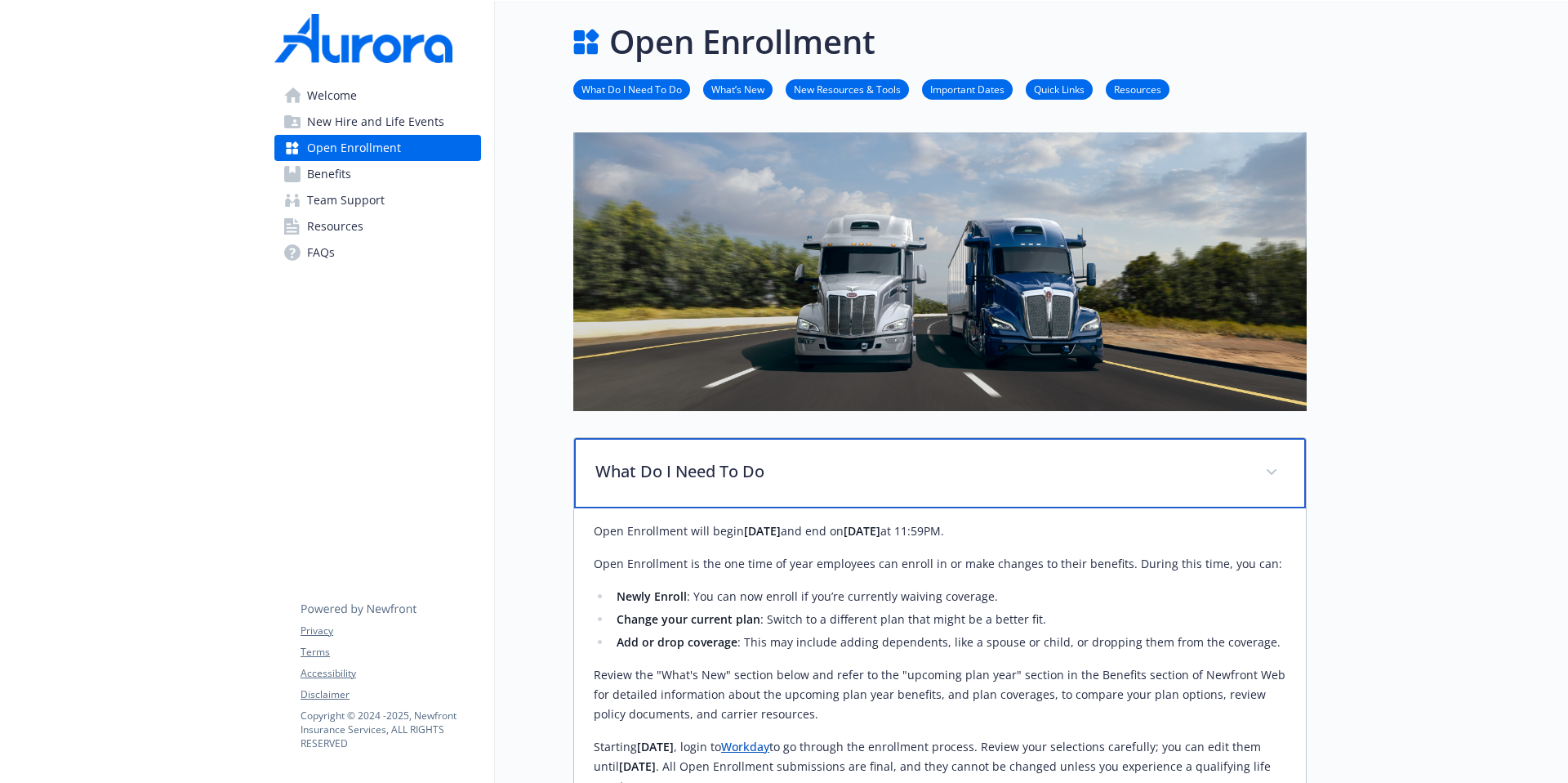
scroll to position [0, 13]
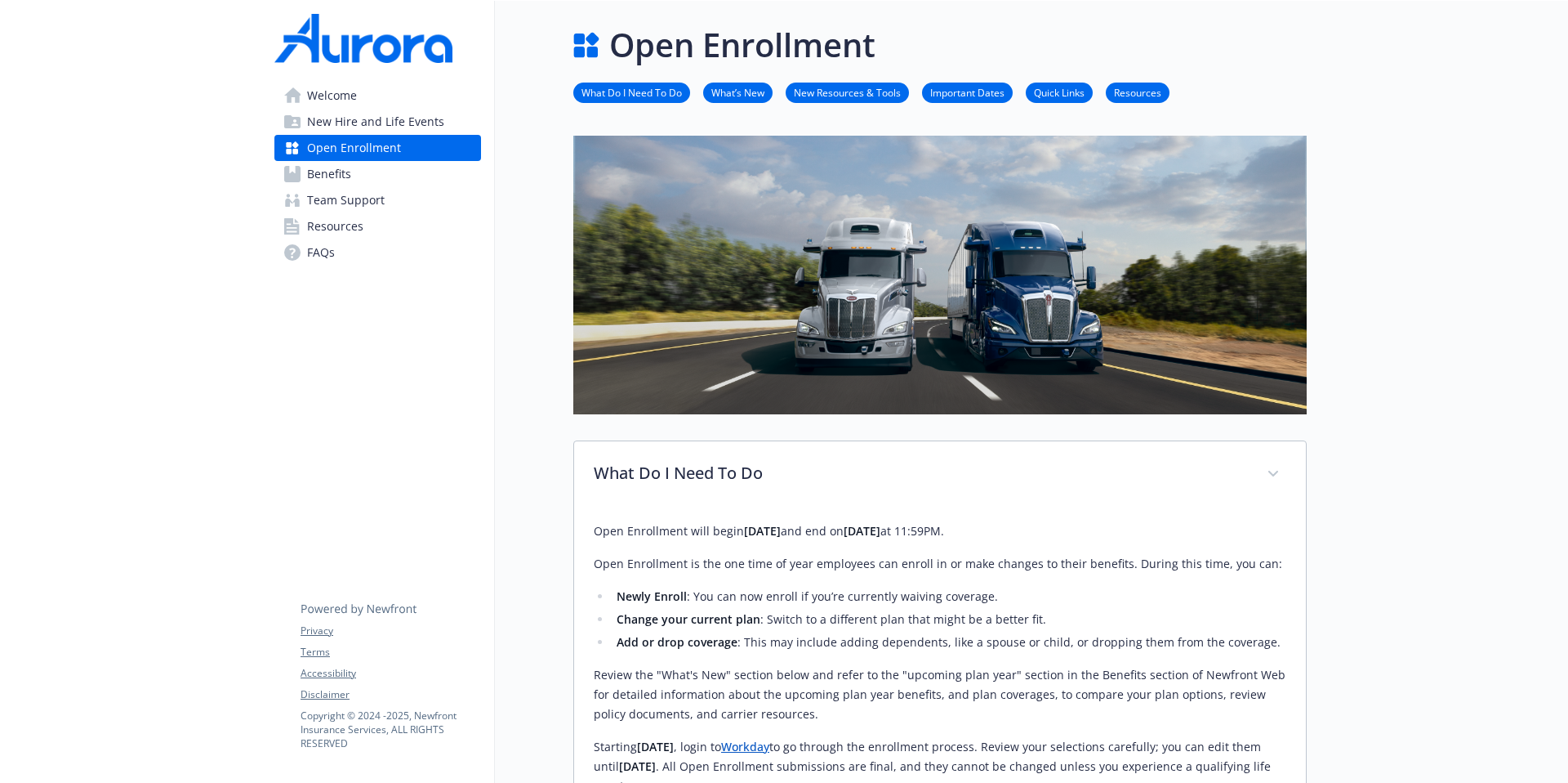
click at [748, 312] on img at bounding box center [940, 274] width 733 height 278
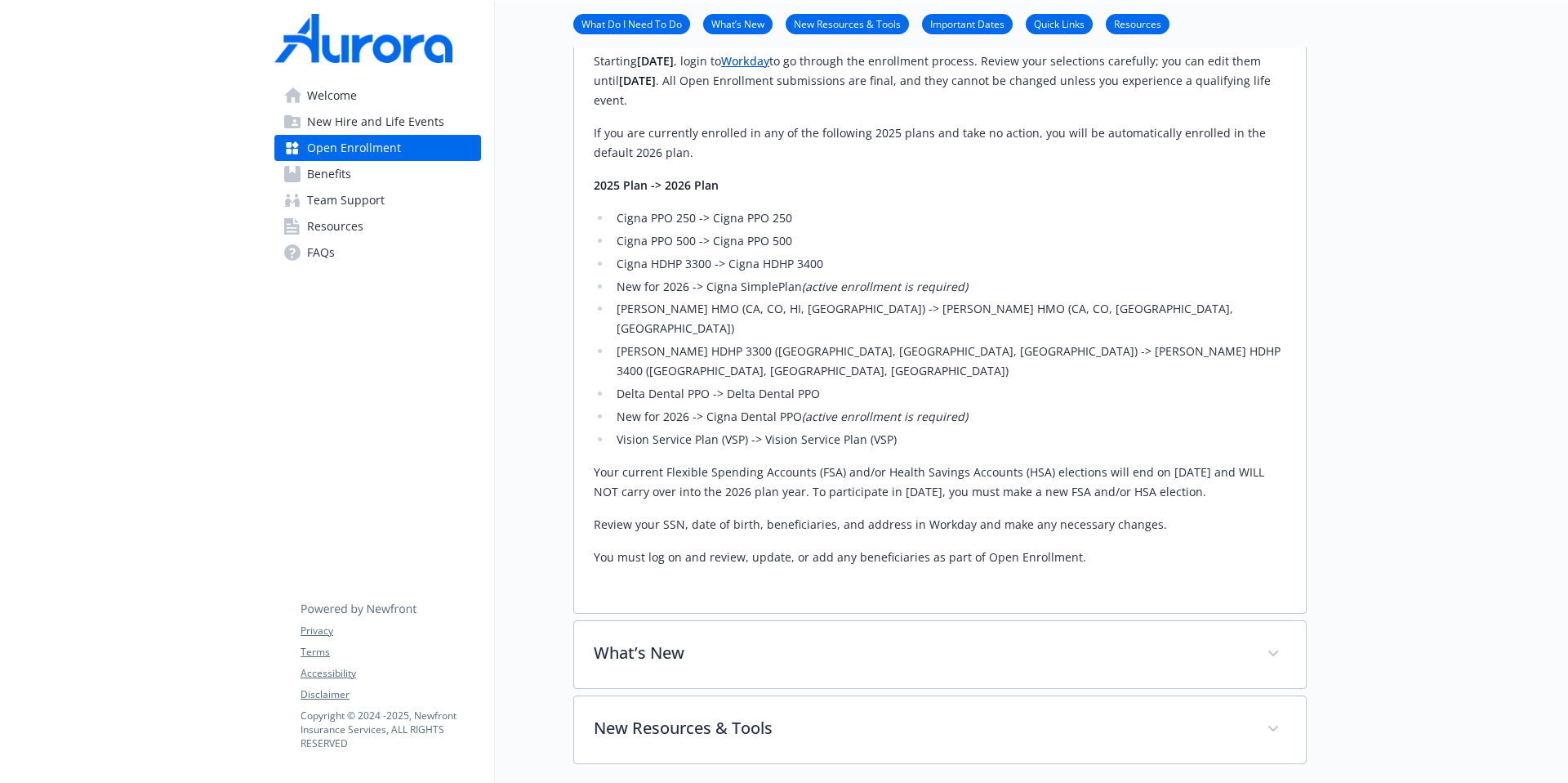
scroll to position [708, 13]
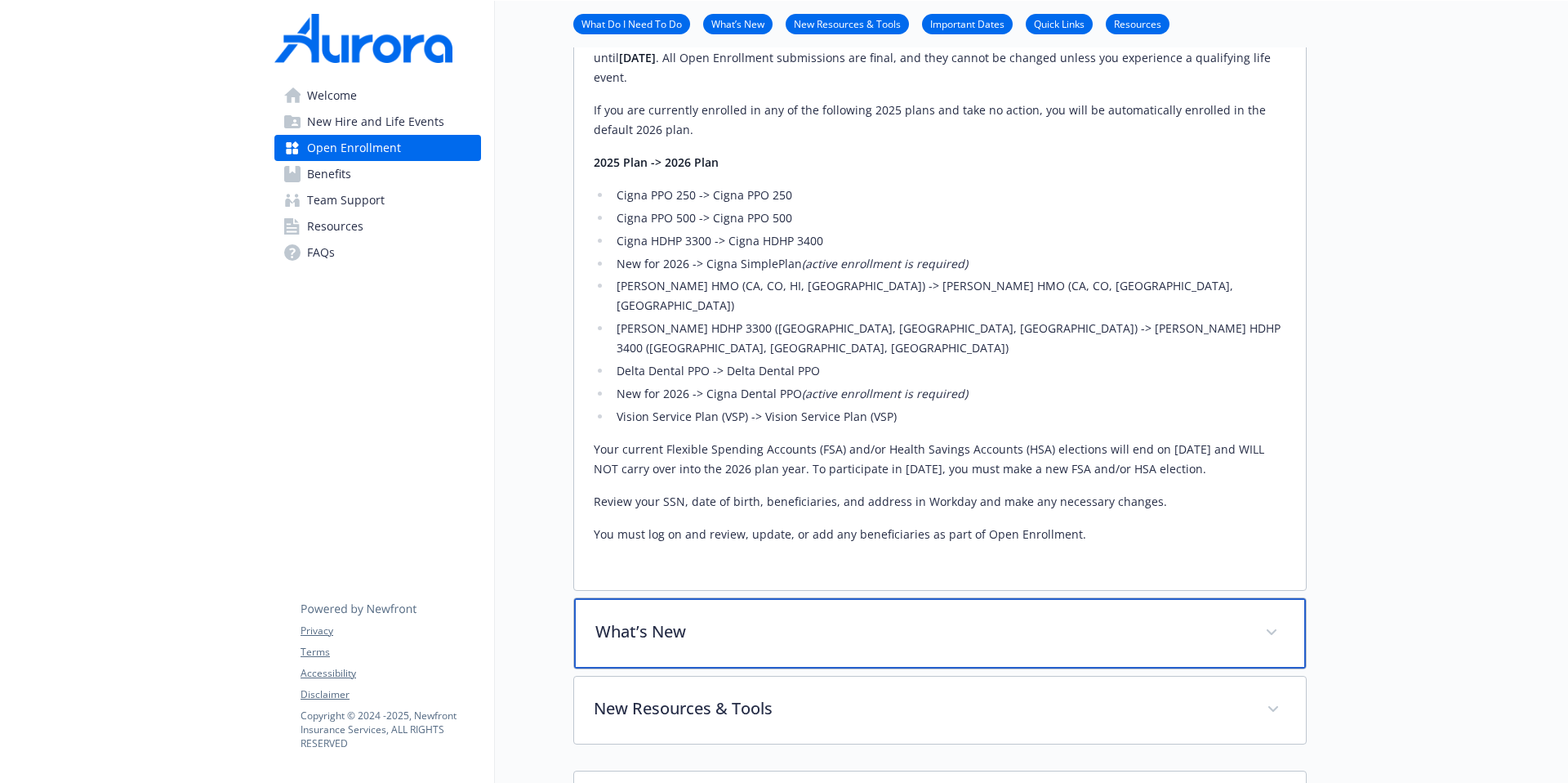
click at [1152, 598] on div "What’s New" at bounding box center [940, 633] width 732 height 71
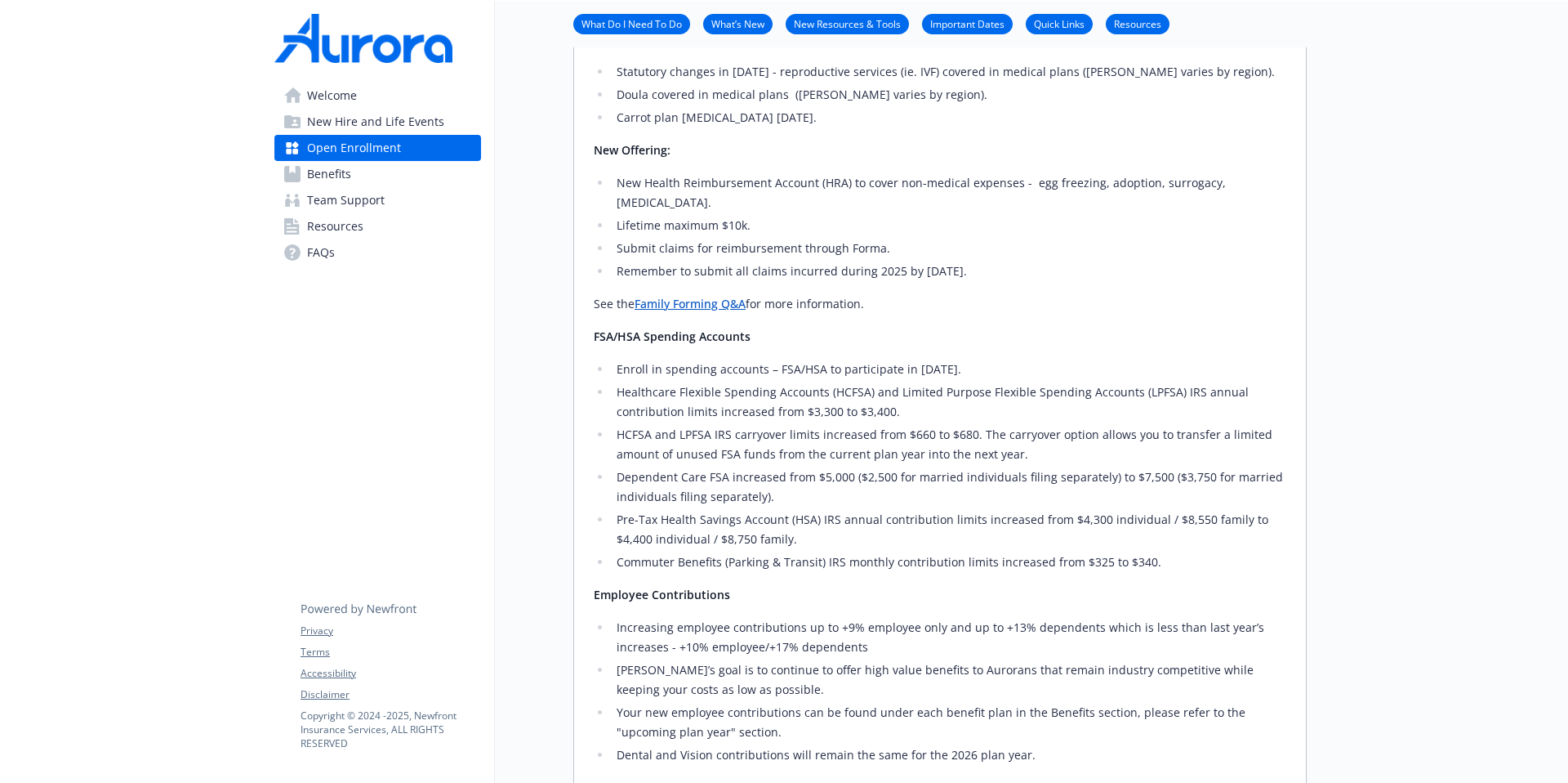
scroll to position [3112, 13]
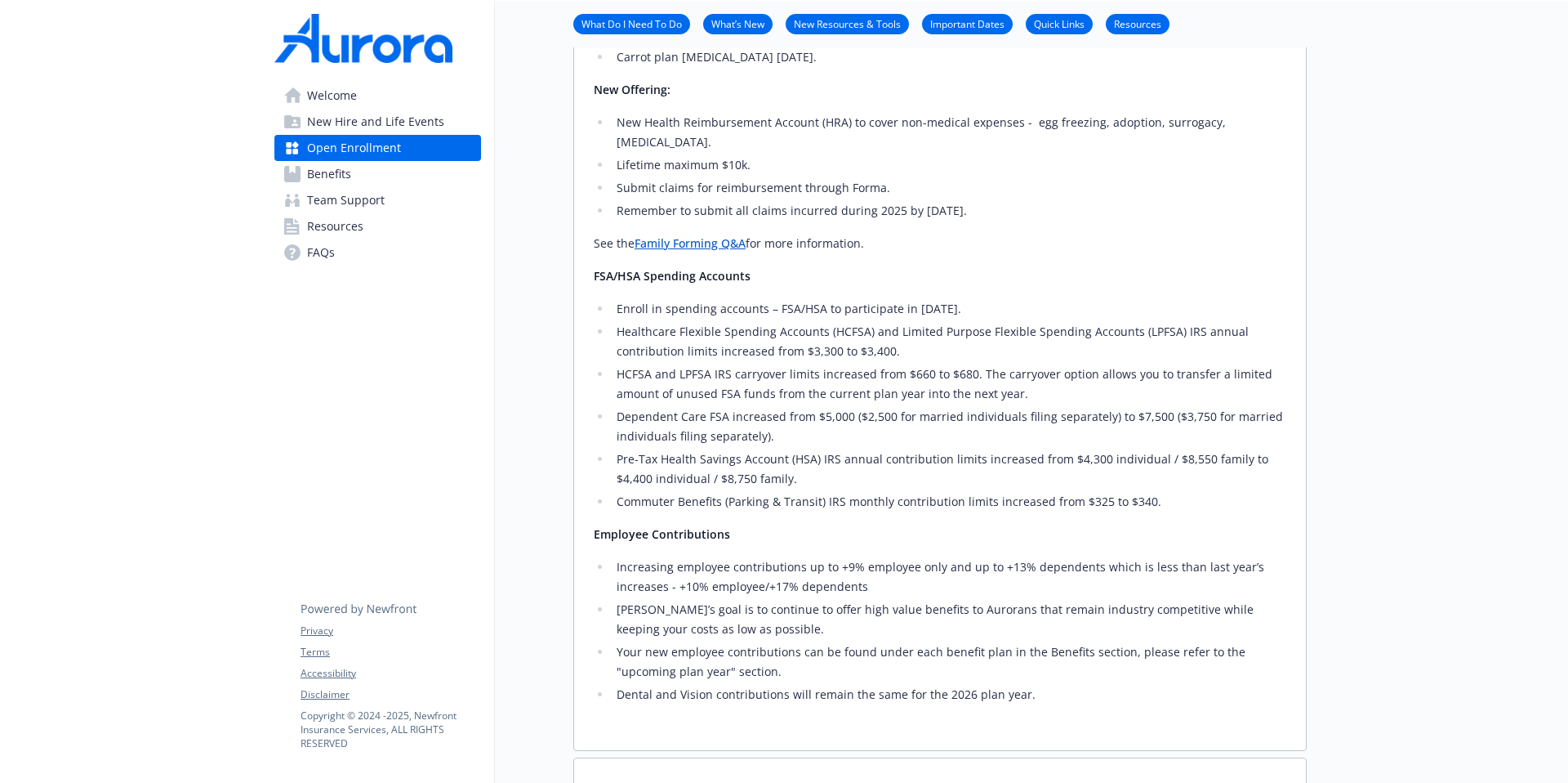
click at [695, 235] on link "Family Forming Q&A" at bounding box center [690, 243] width 111 height 15
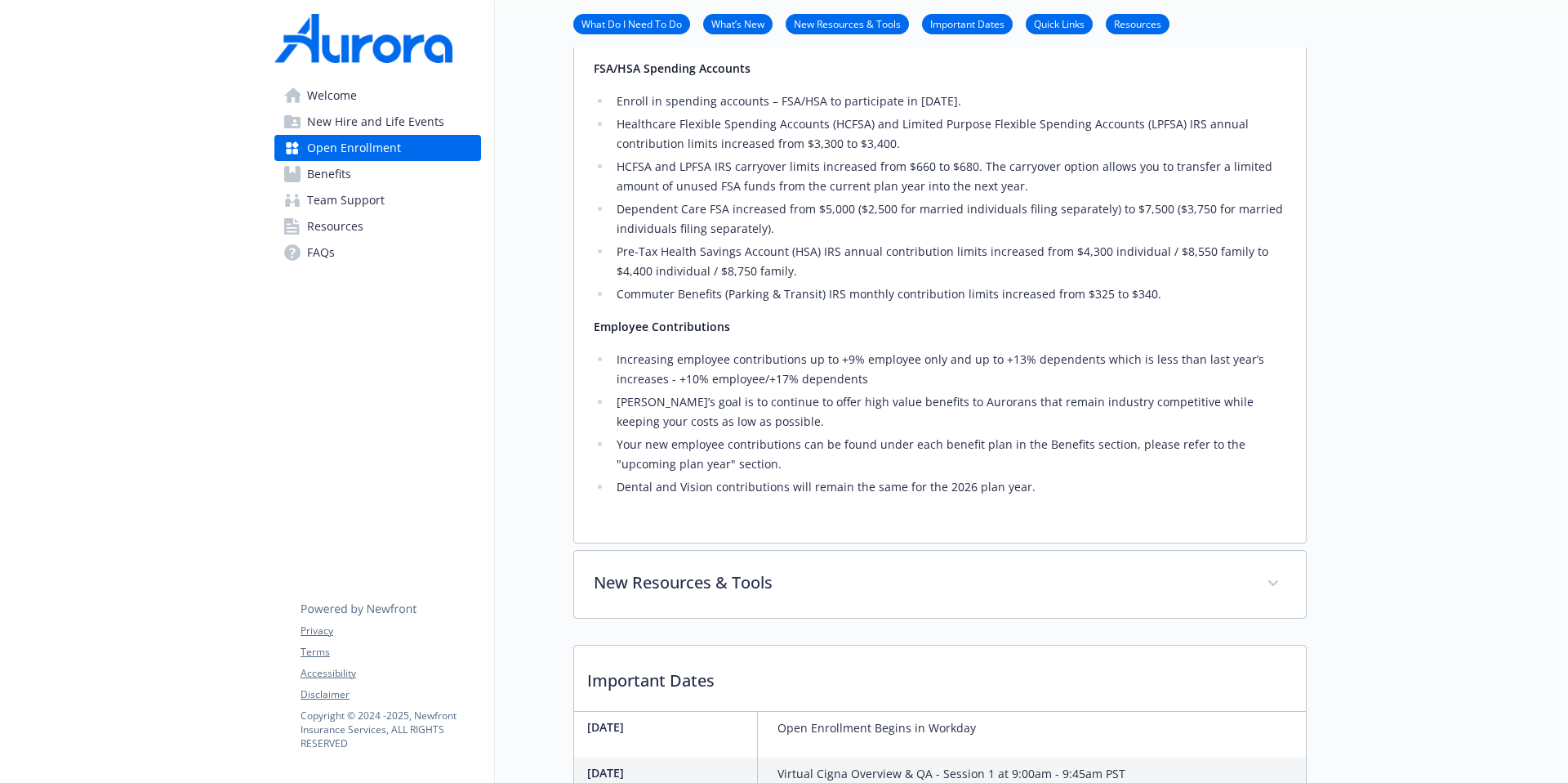
scroll to position [3376, 13]
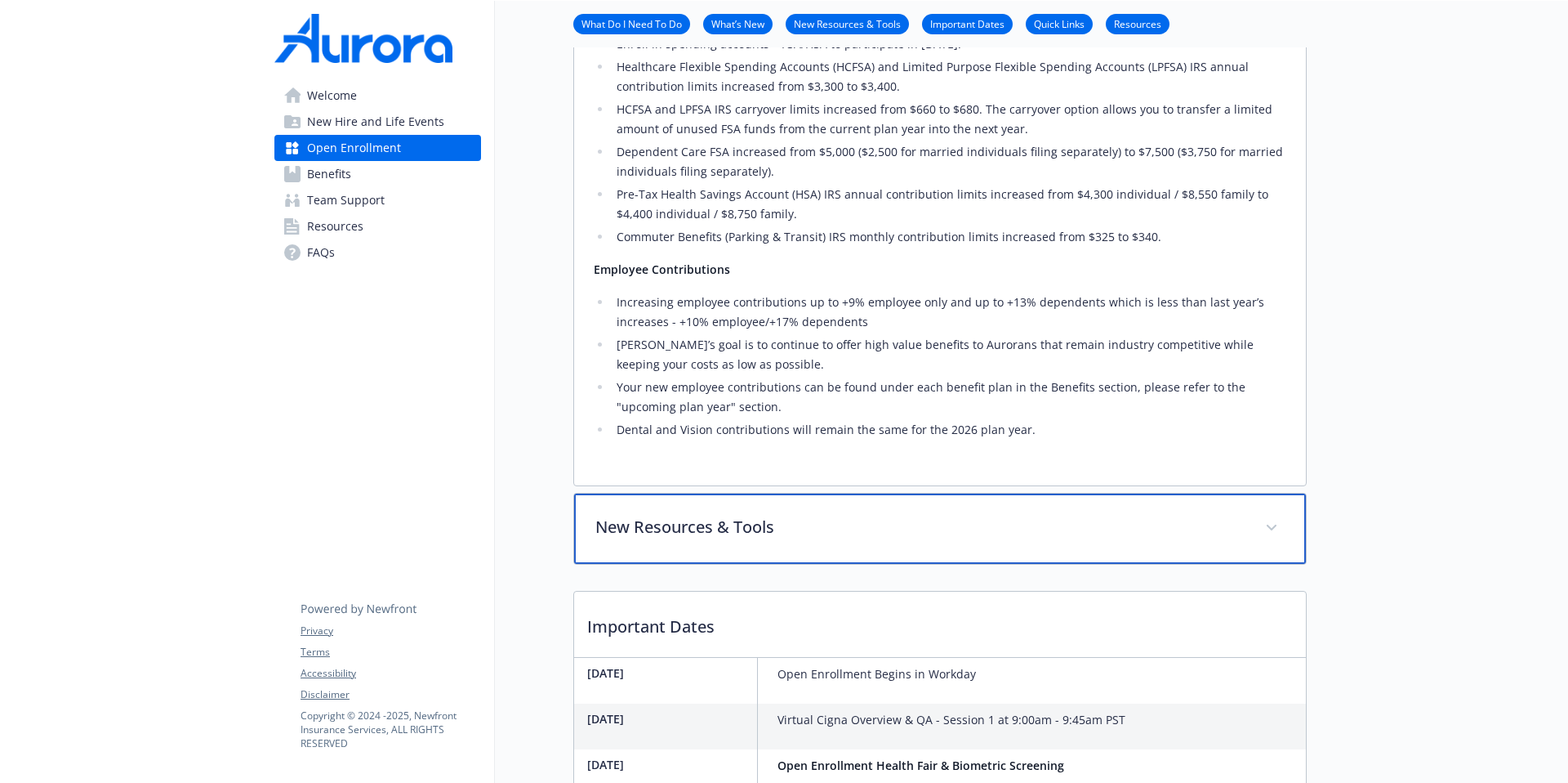
click at [1110, 515] on p "New Resources & Tools" at bounding box center [921, 527] width 650 height 24
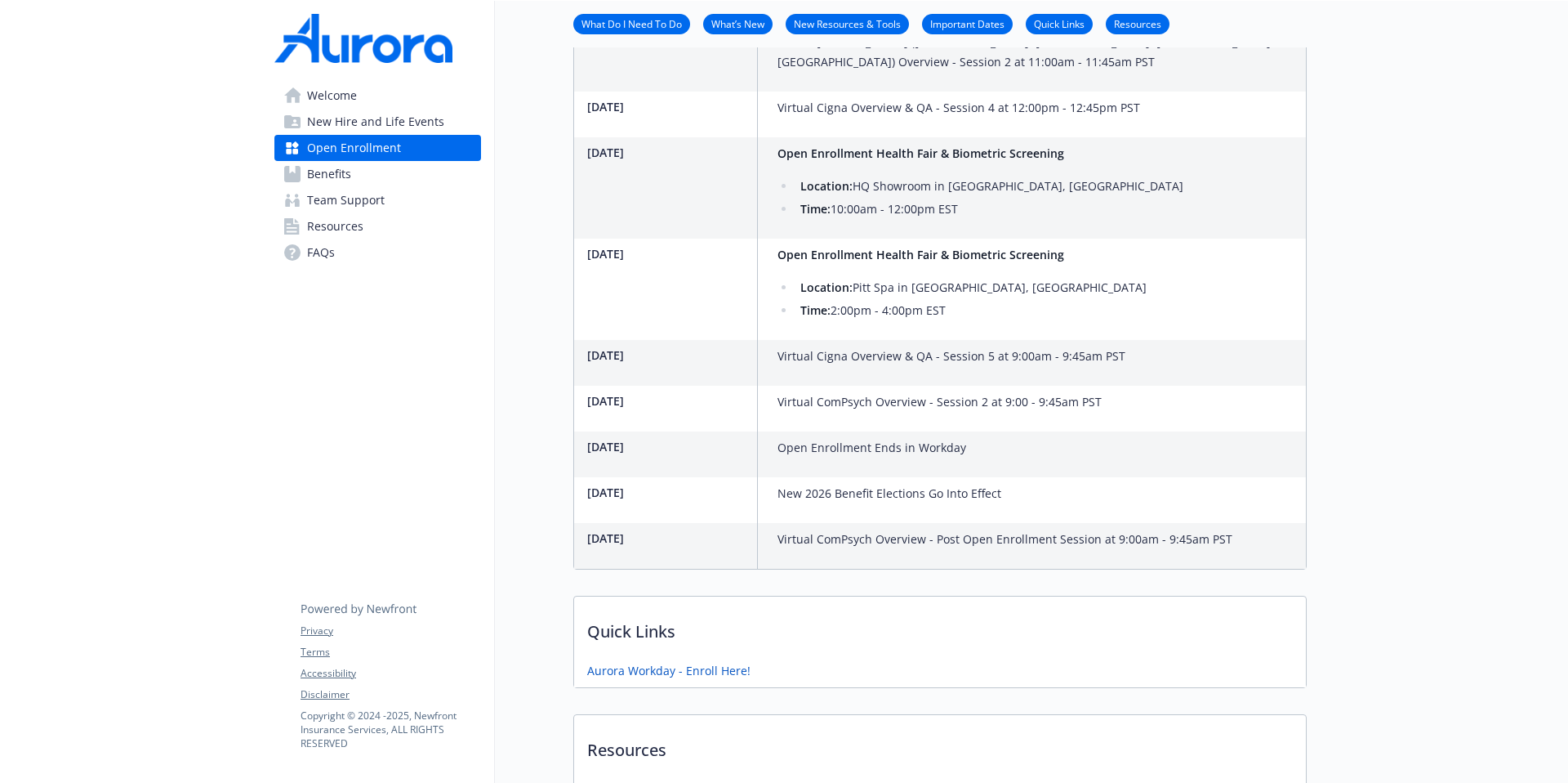
scroll to position [4776, 13]
click at [685, 658] on link "Aurora Workday - Enroll Here!" at bounding box center [670, 668] width 166 height 20
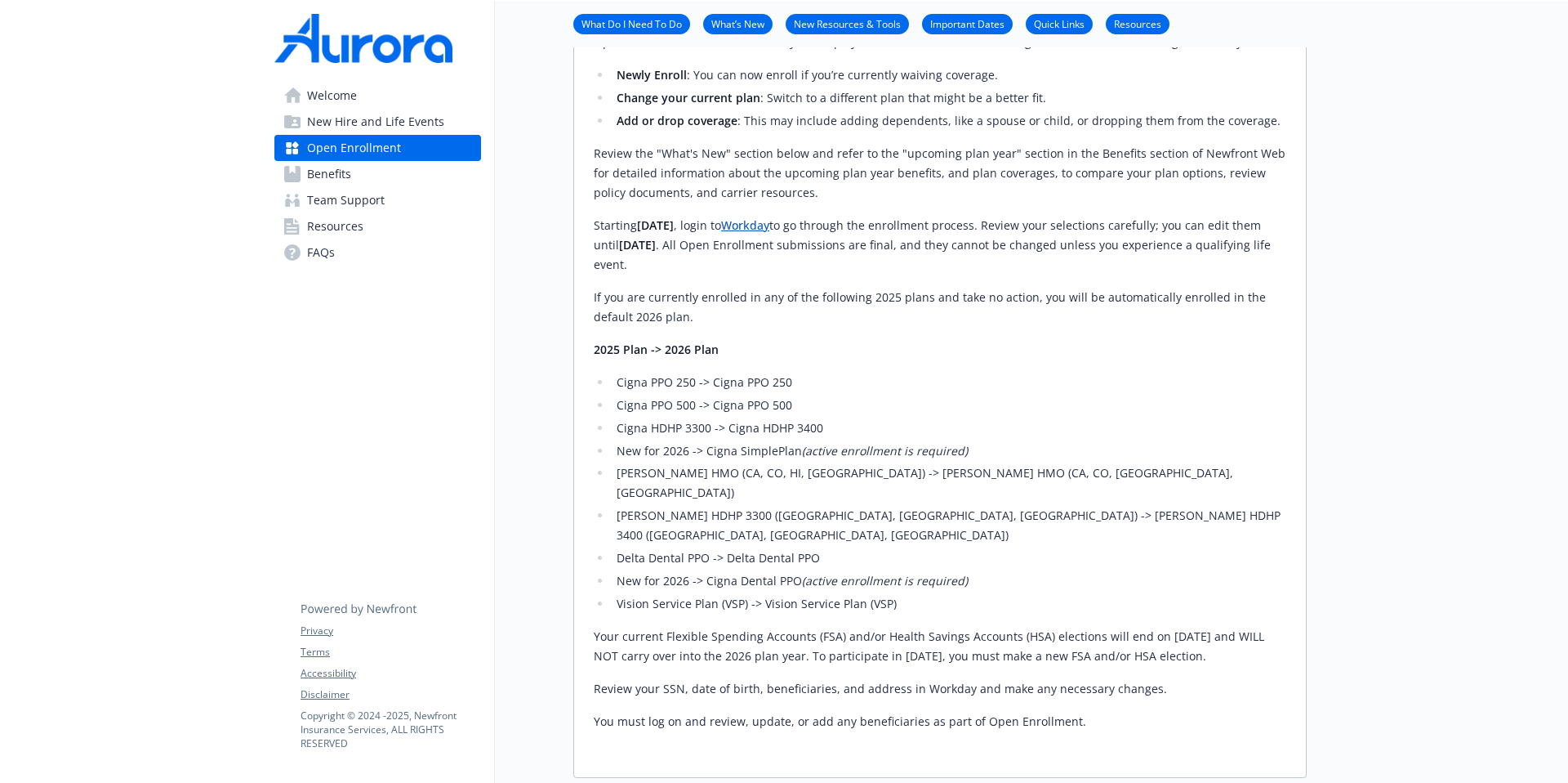
scroll to position [0, 13]
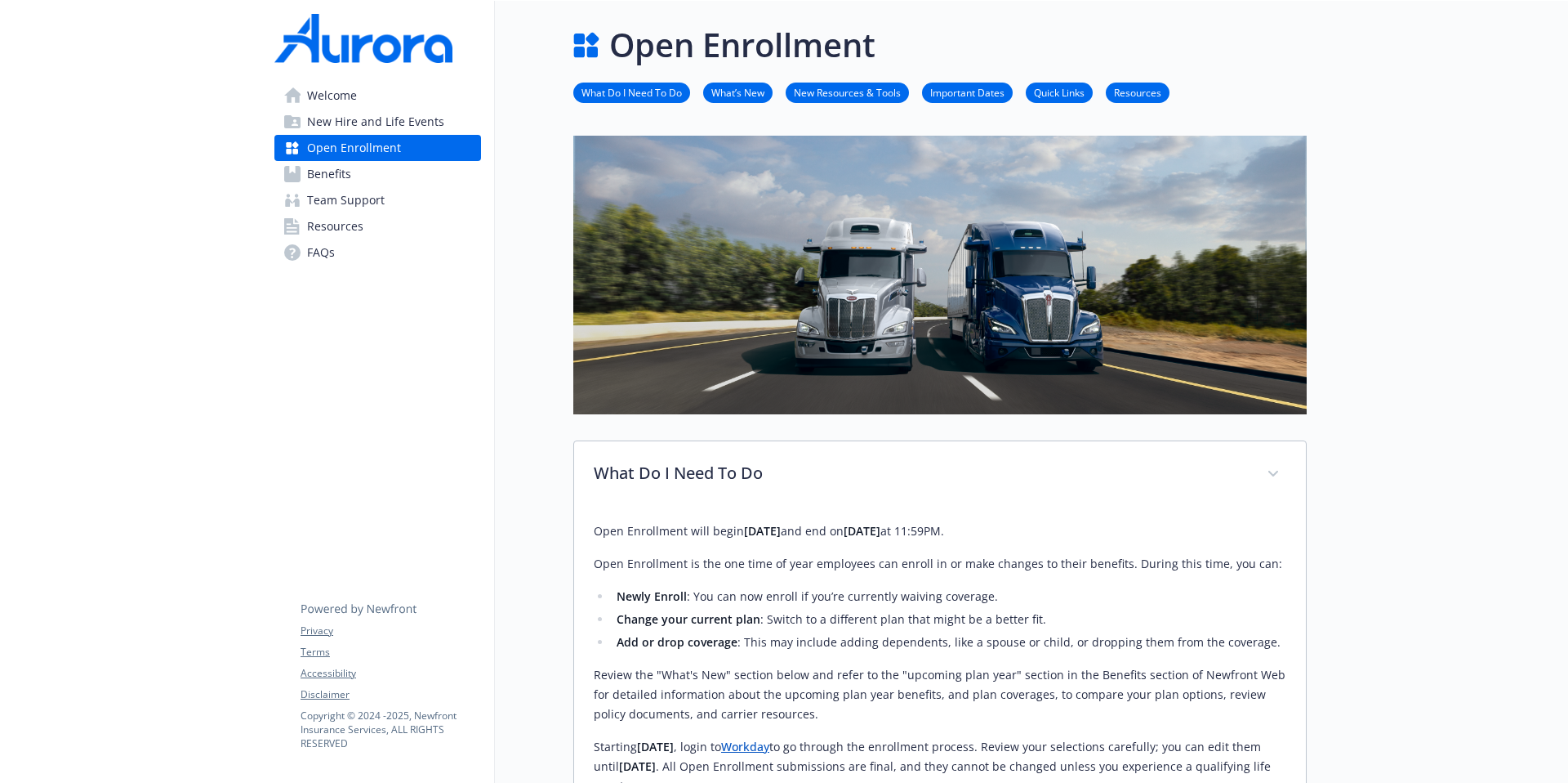
click at [826, 93] on link "New Resources & Tools" at bounding box center [847, 92] width 124 height 15
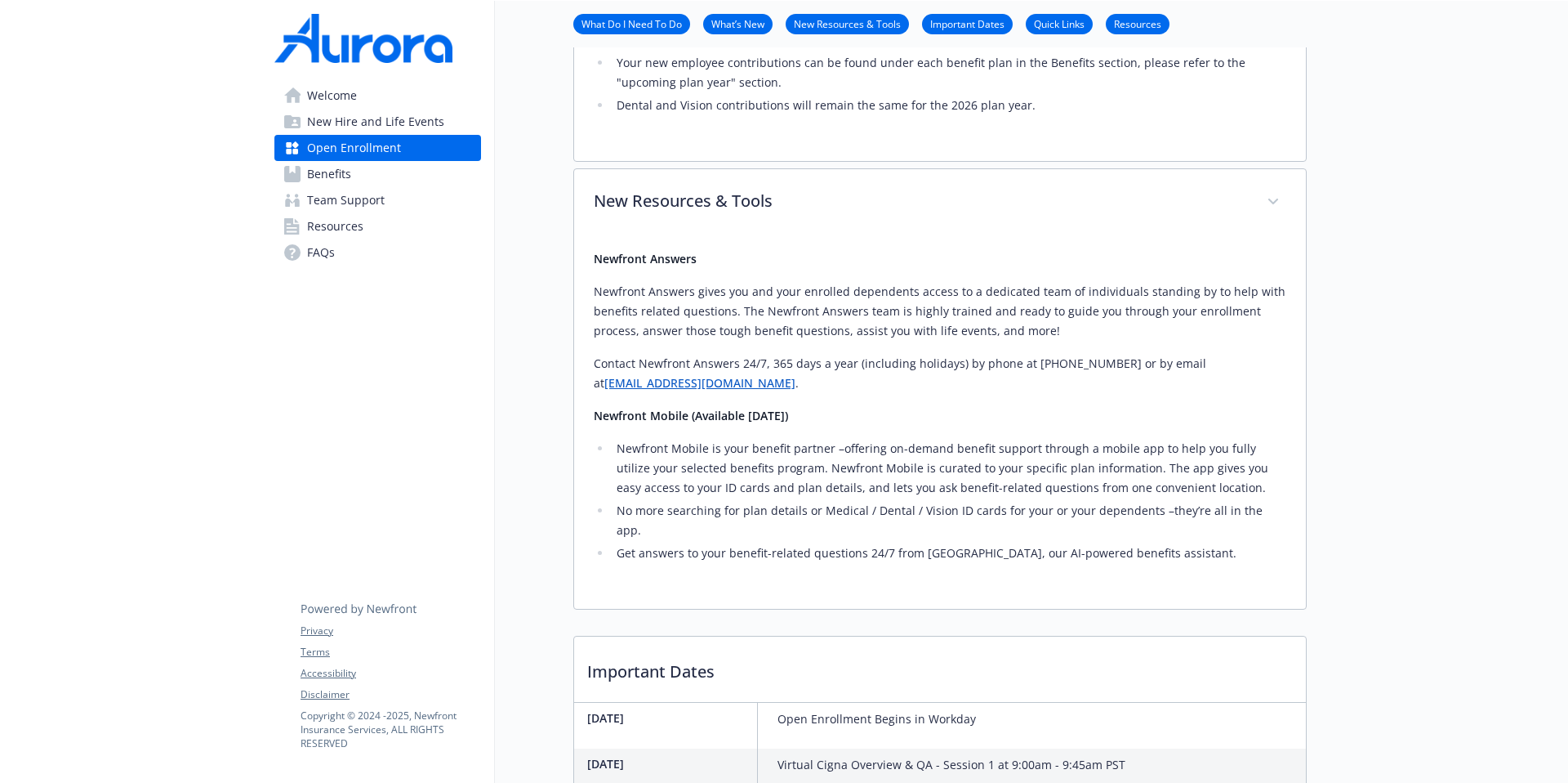
scroll to position [3704, 13]
click at [942, 23] on link "Important Dates" at bounding box center [967, 23] width 91 height 15
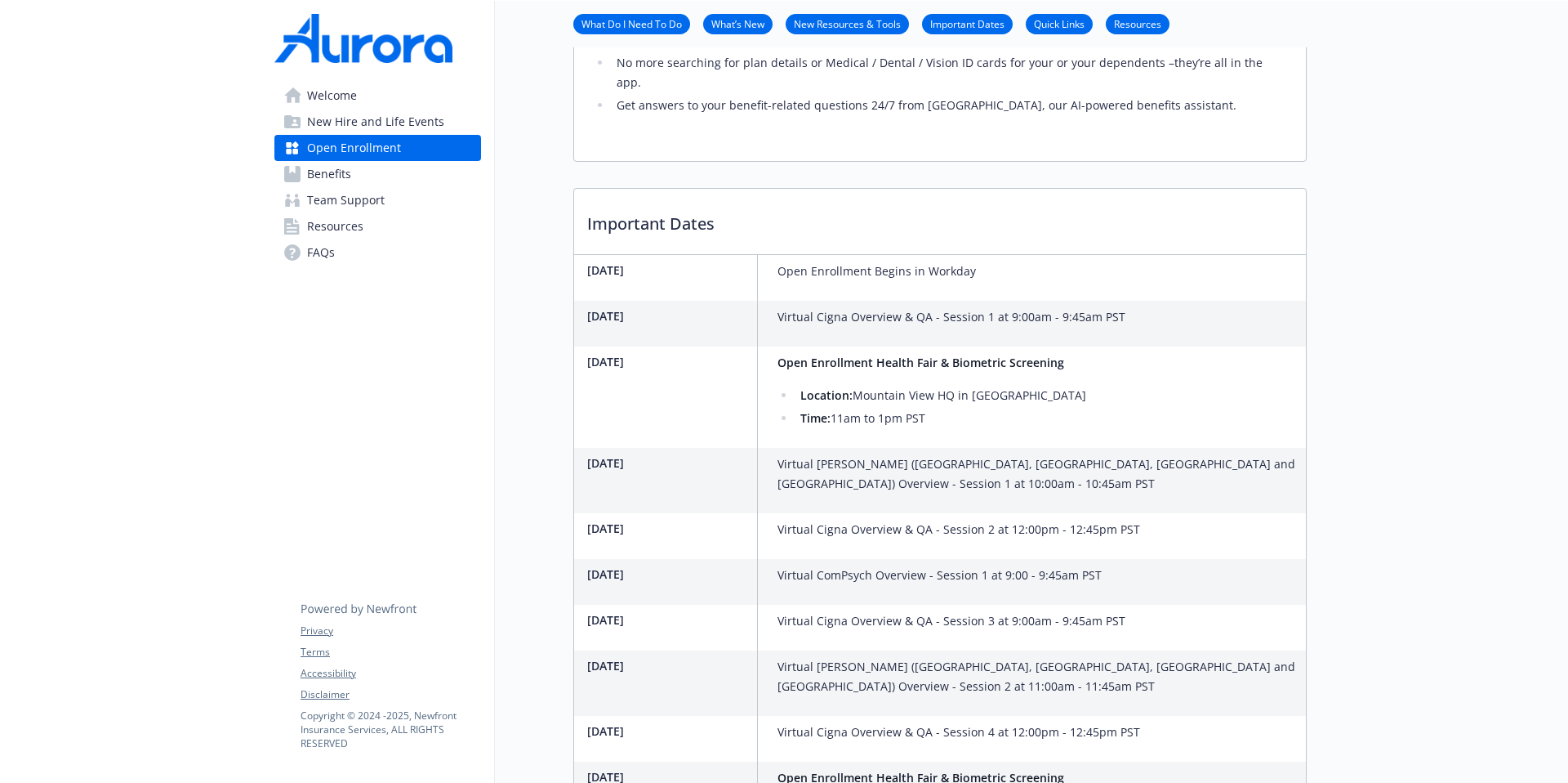
click at [1026, 23] on link "Quick Links" at bounding box center [1059, 23] width 67 height 15
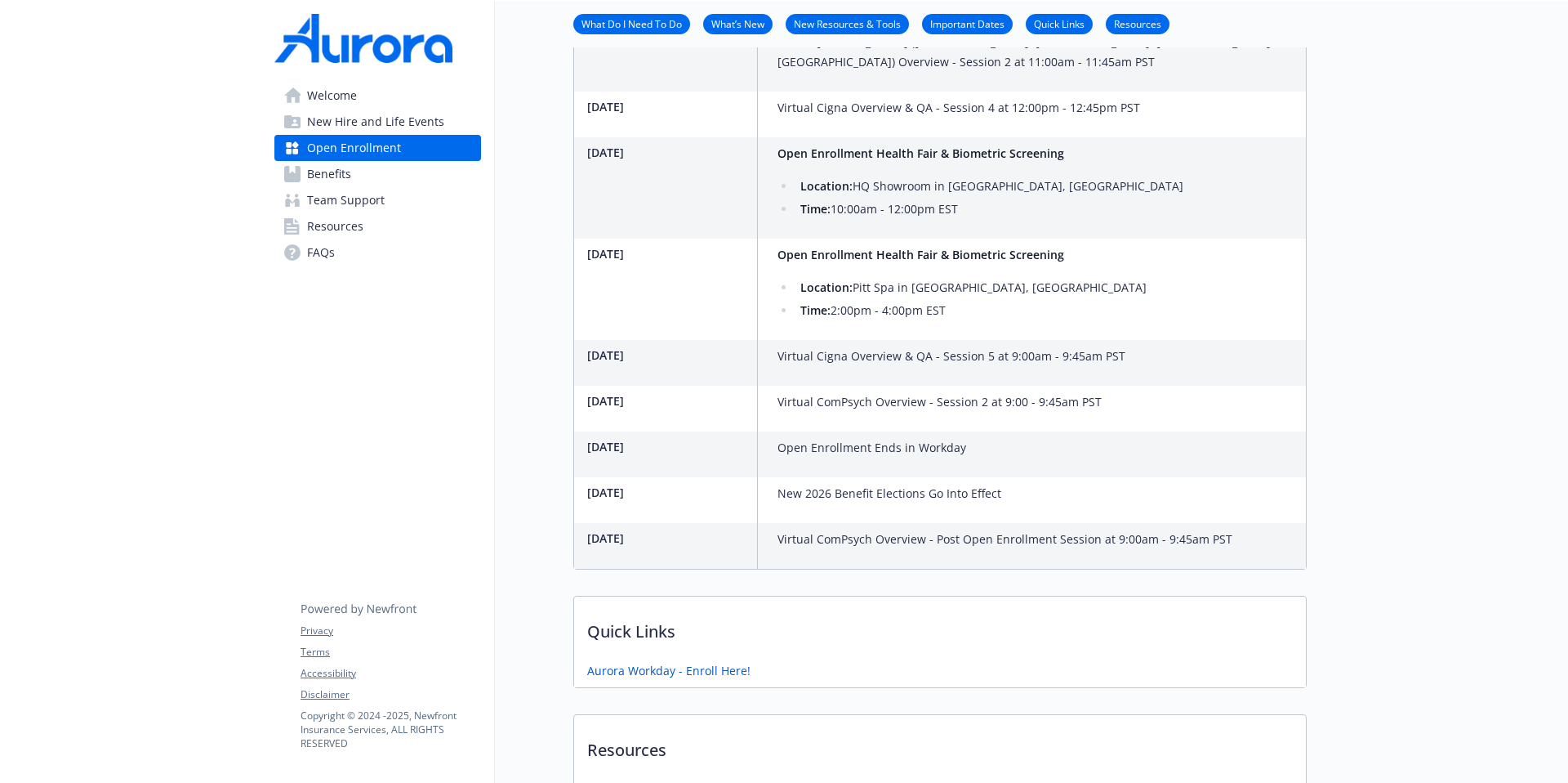
scroll to position [4773, 13]
click at [1109, 23] on link "Resources" at bounding box center [1138, 23] width 64 height 15
click at [1109, 24] on link "Resources" at bounding box center [1138, 23] width 64 height 15
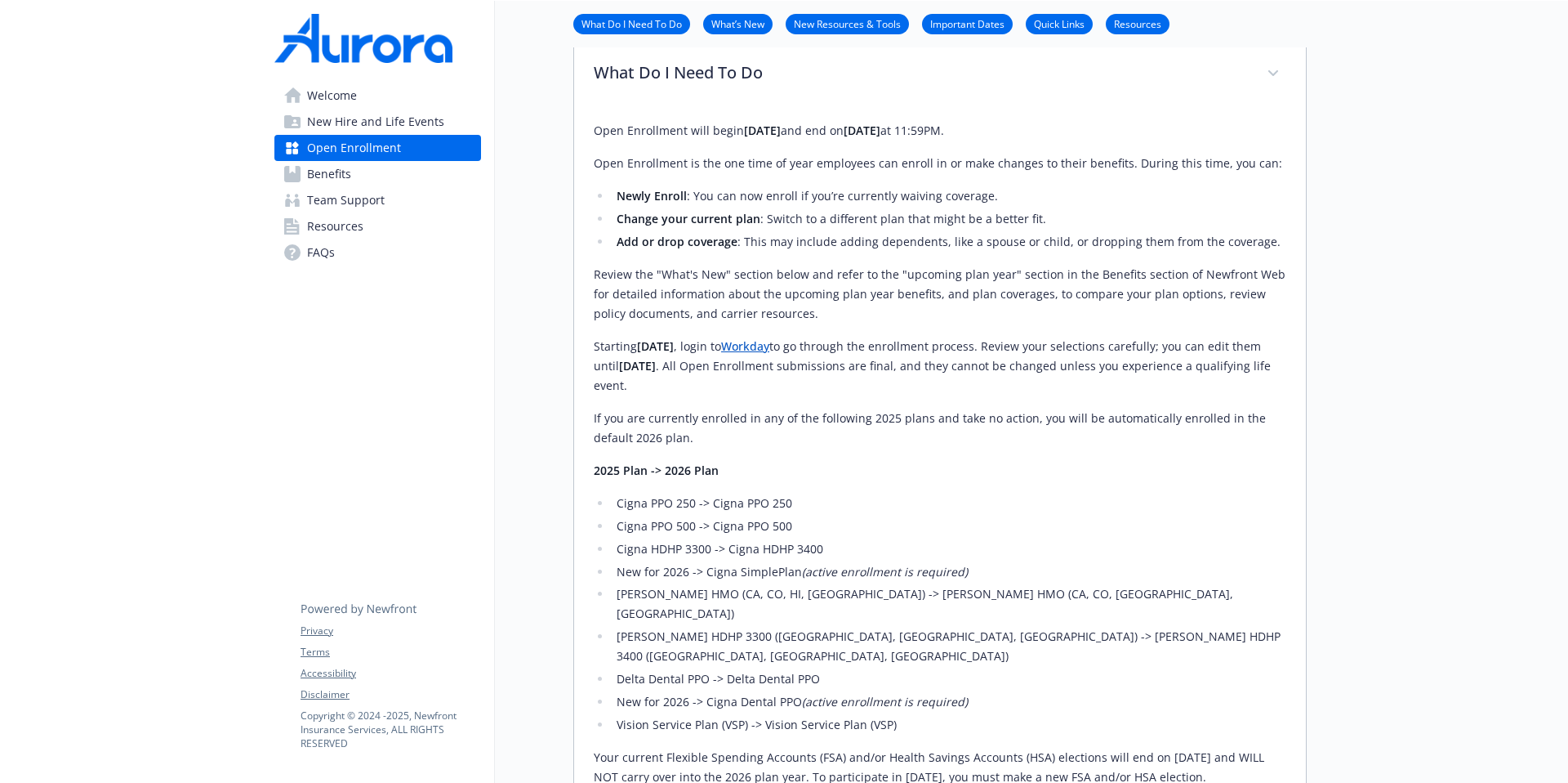
click at [654, 22] on link "What Do I Need To Do" at bounding box center [632, 23] width 117 height 15
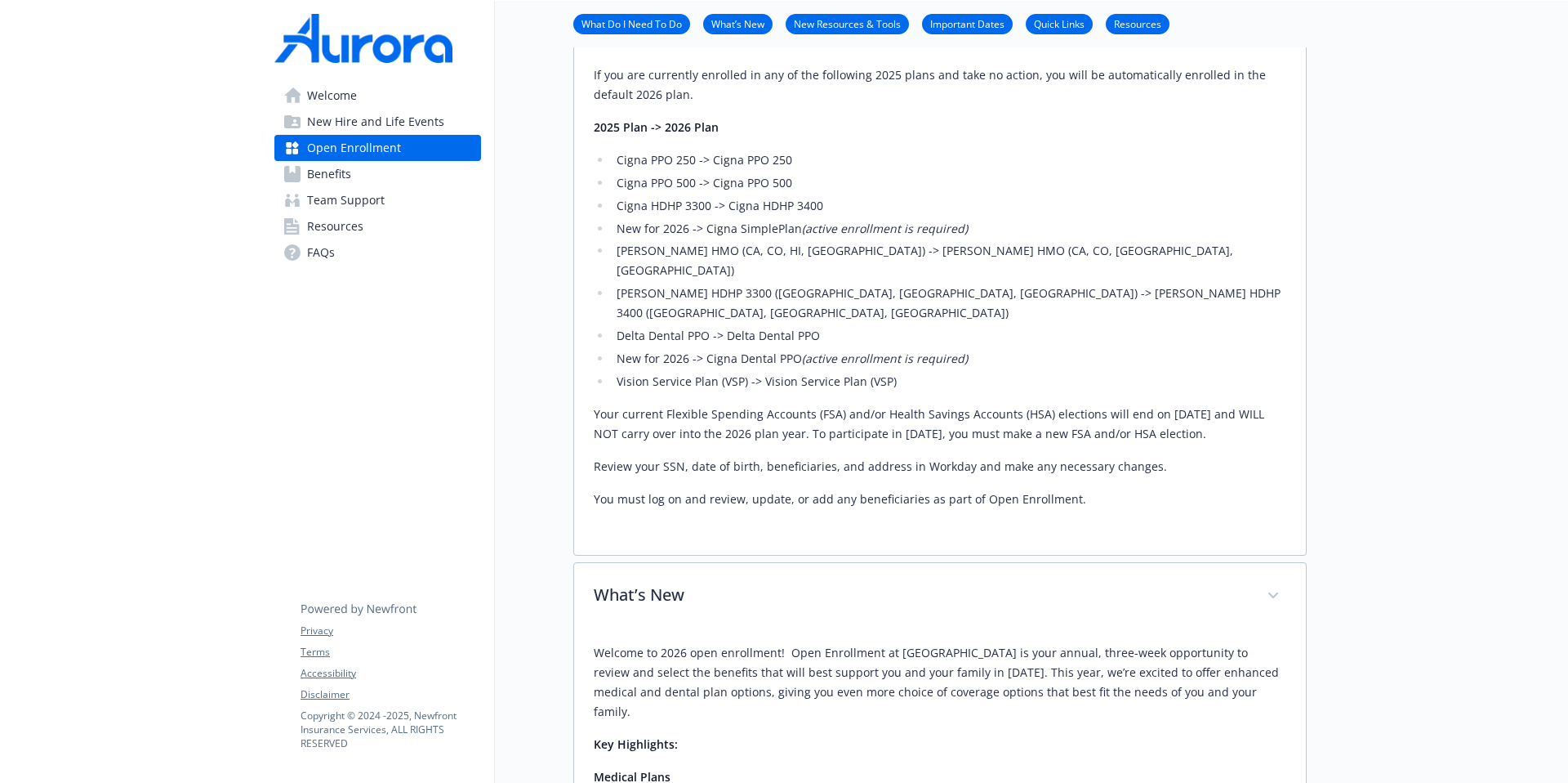
scroll to position [719, 13]
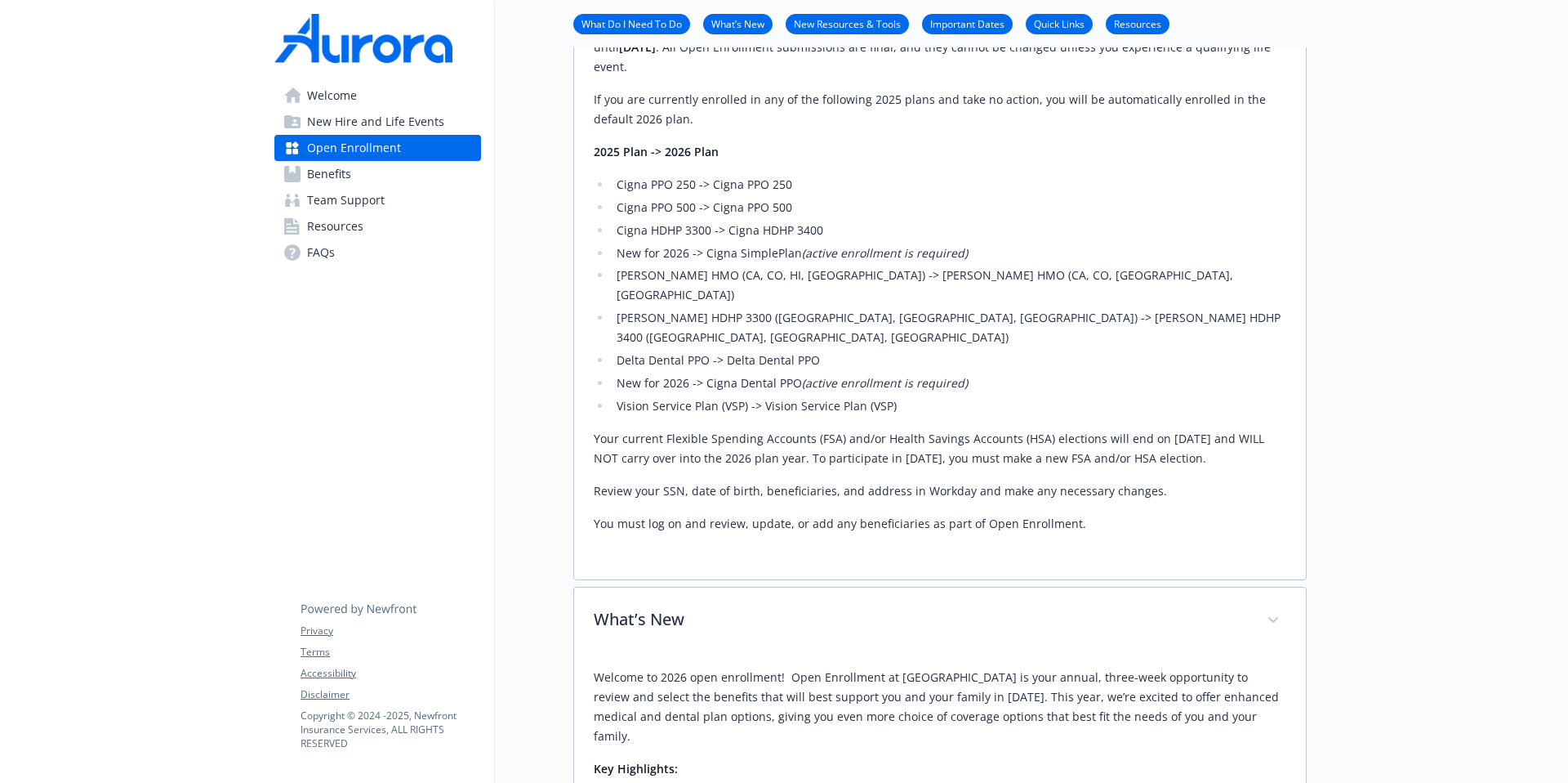
click at [355, 176] on link "Benefits" at bounding box center [378, 173] width 207 height 26
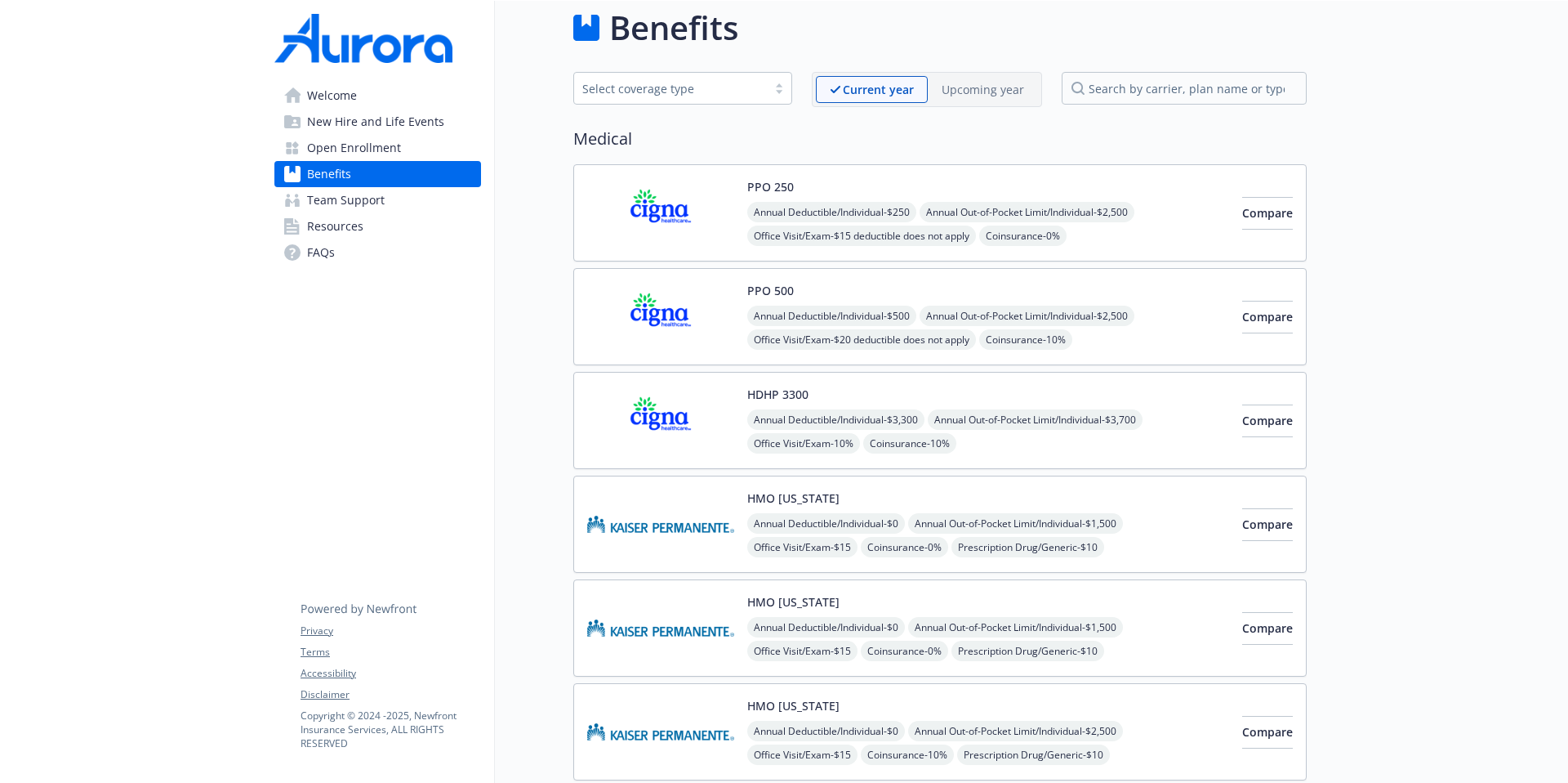
scroll to position [0, 13]
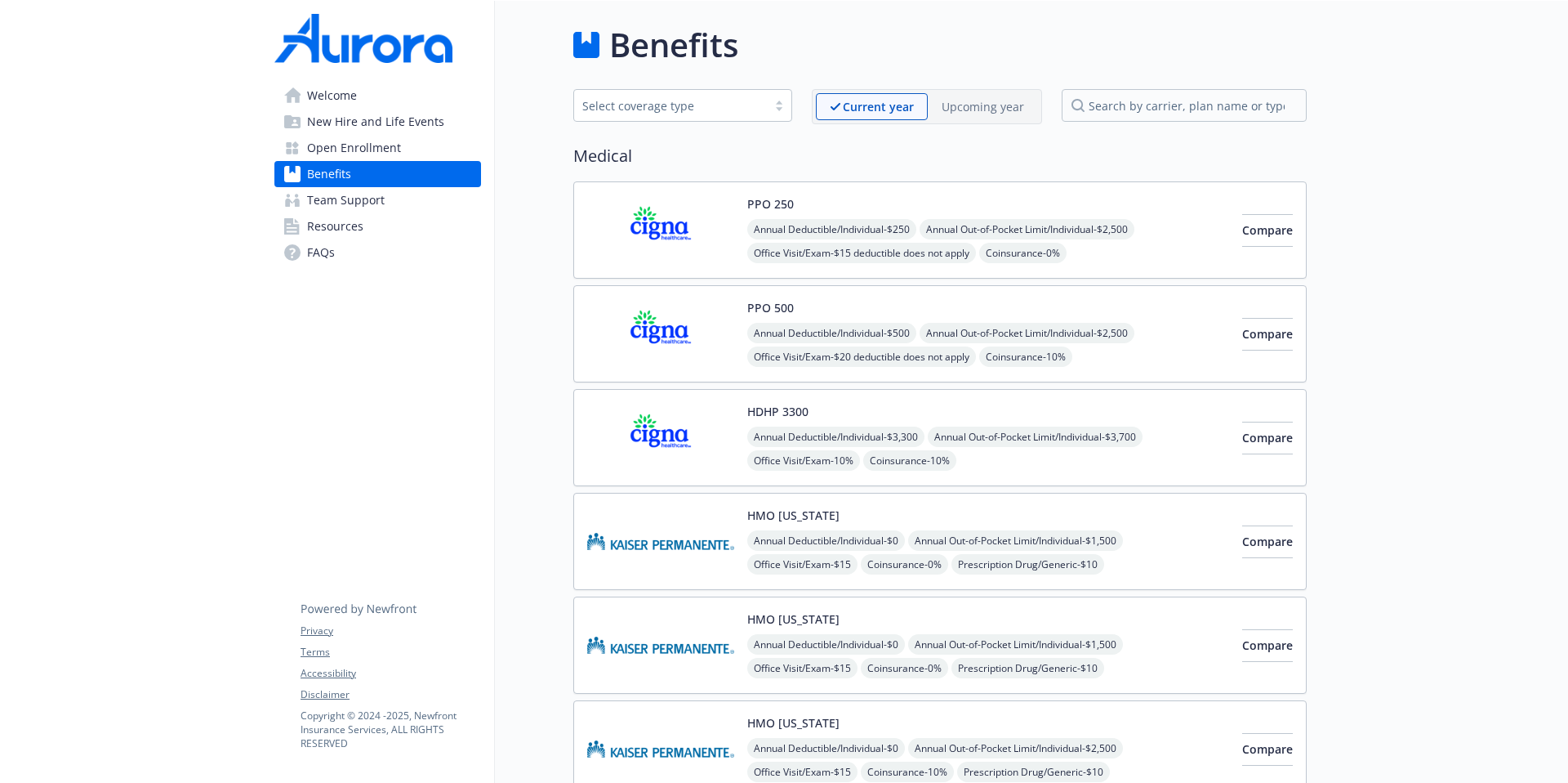
click at [993, 118] on div "Upcoming year" at bounding box center [983, 106] width 110 height 27
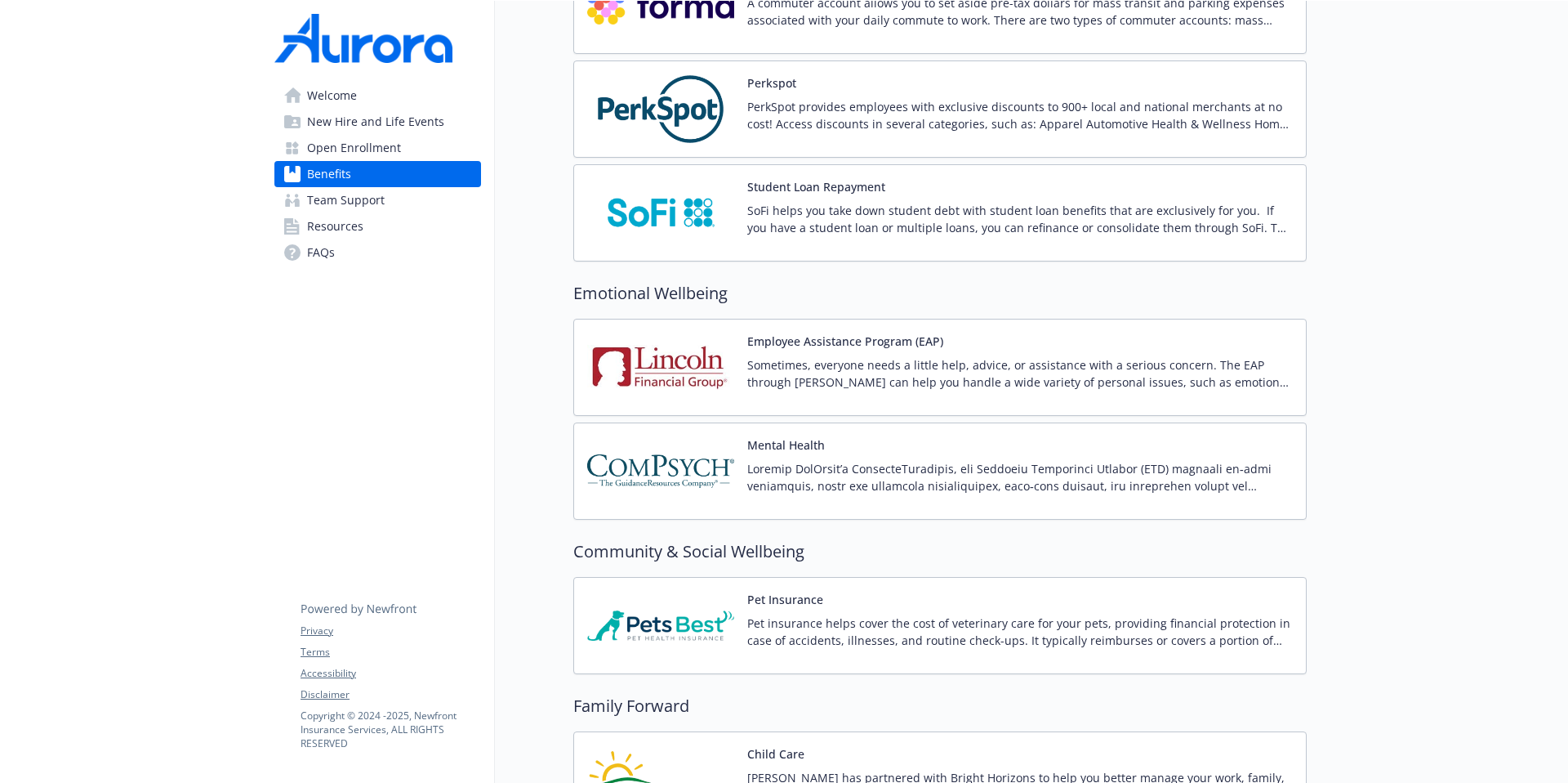
scroll to position [3843, 13]
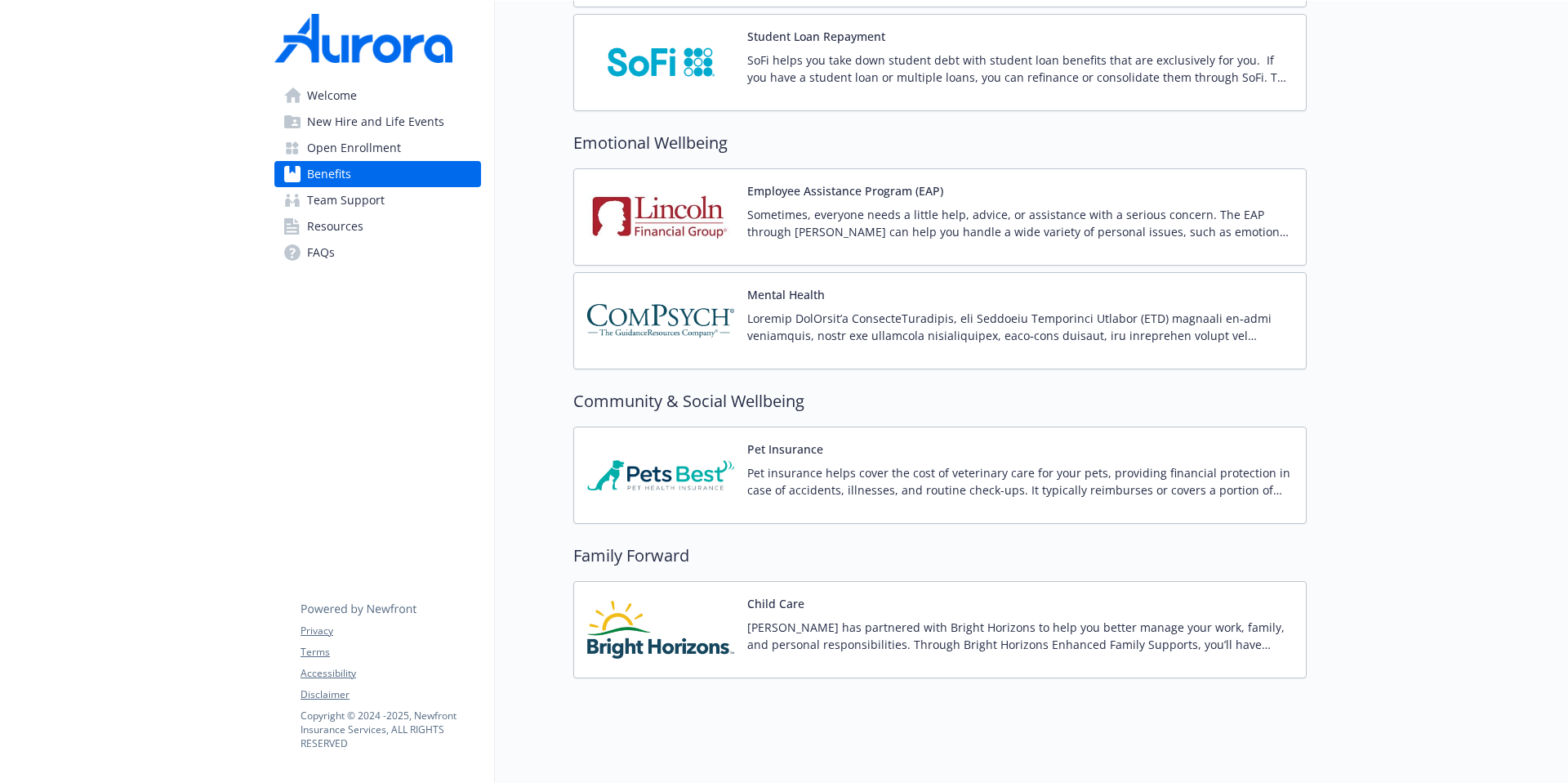
click at [842, 485] on p "Pet insurance helps cover the cost of veterinary care for your pets, providing …" at bounding box center [1021, 481] width 546 height 34
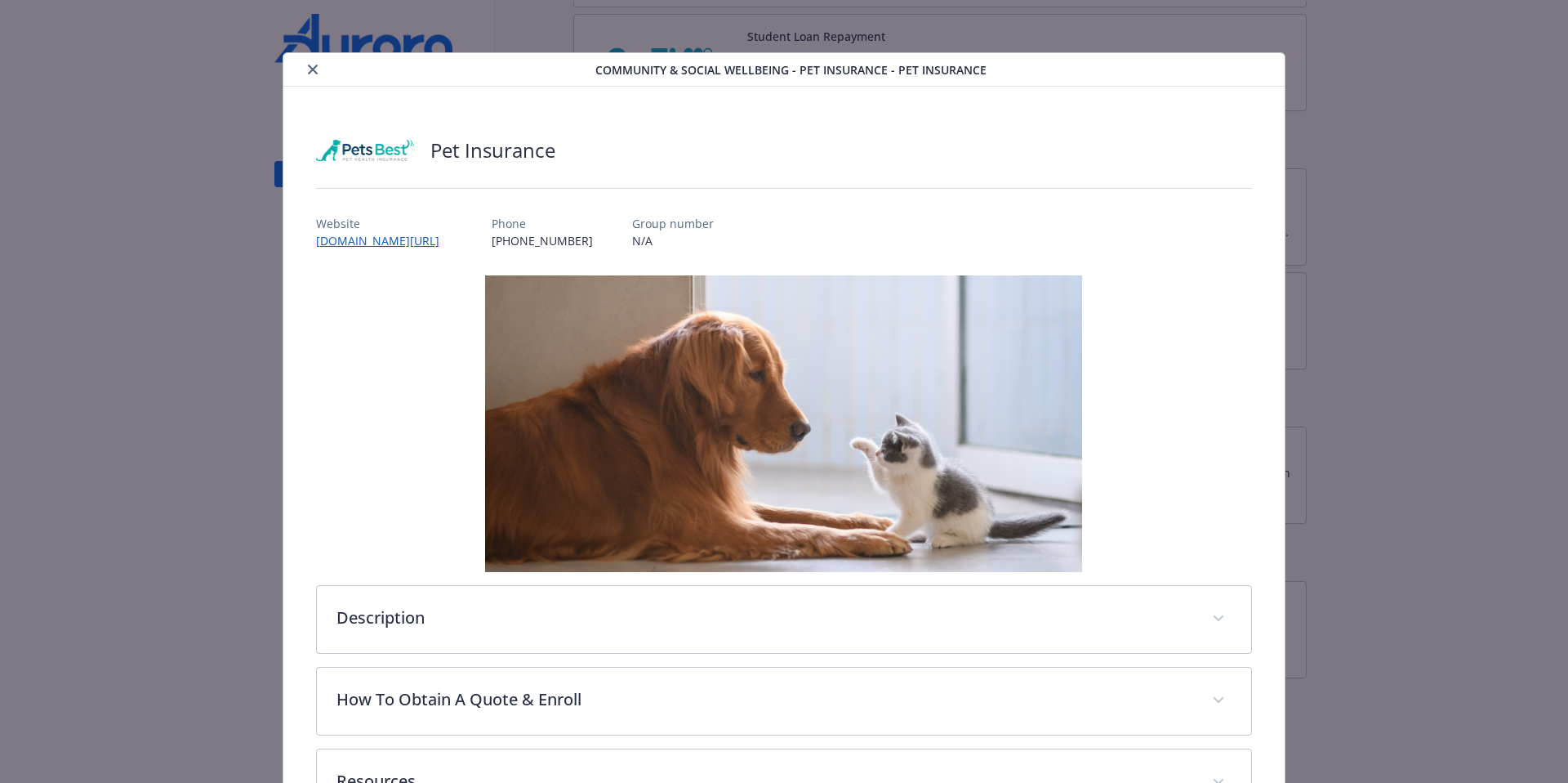
scroll to position [127, 0]
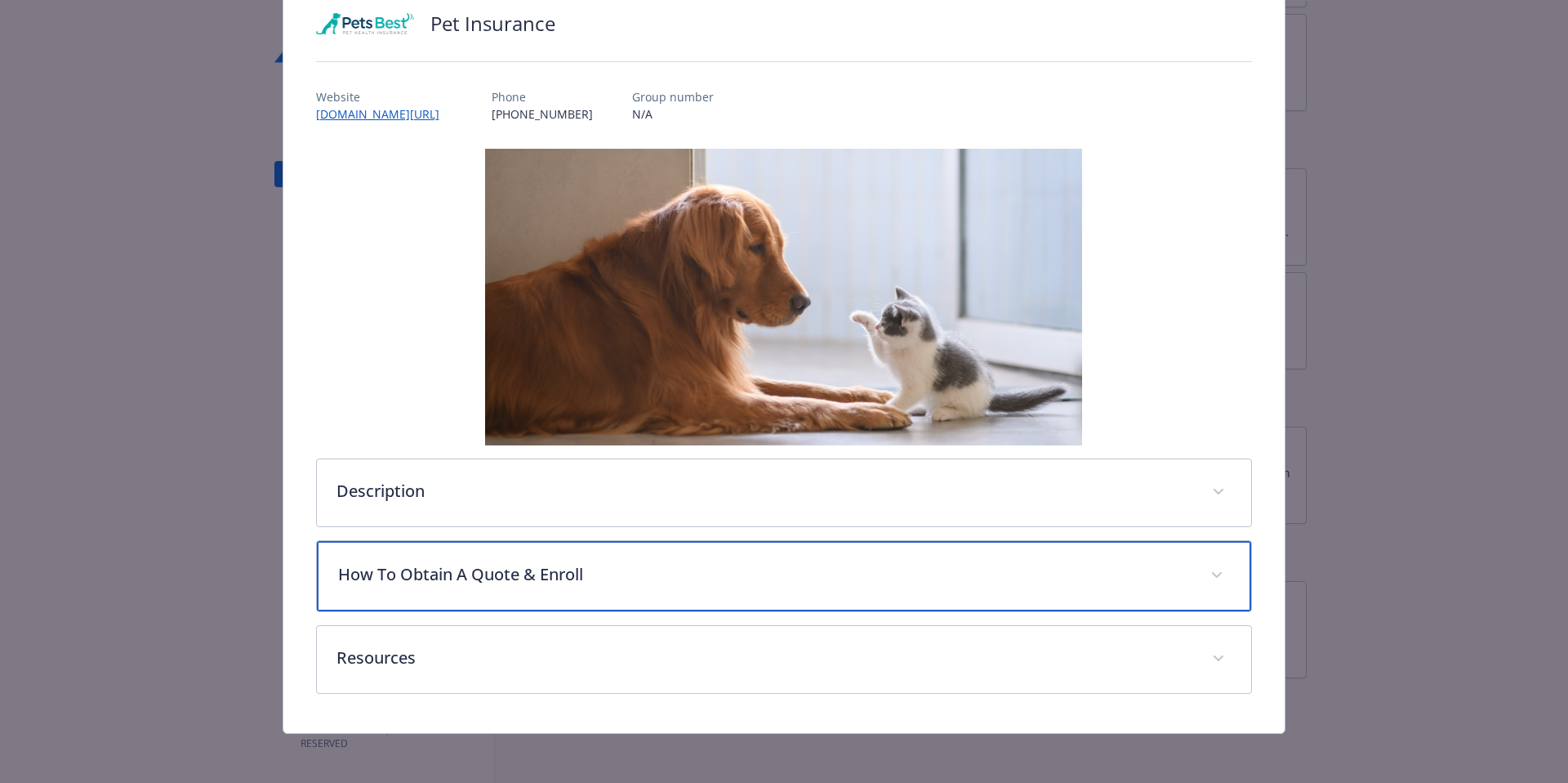
click at [521, 573] on p "How To Obtain A Quote & Enroll" at bounding box center [765, 574] width 853 height 24
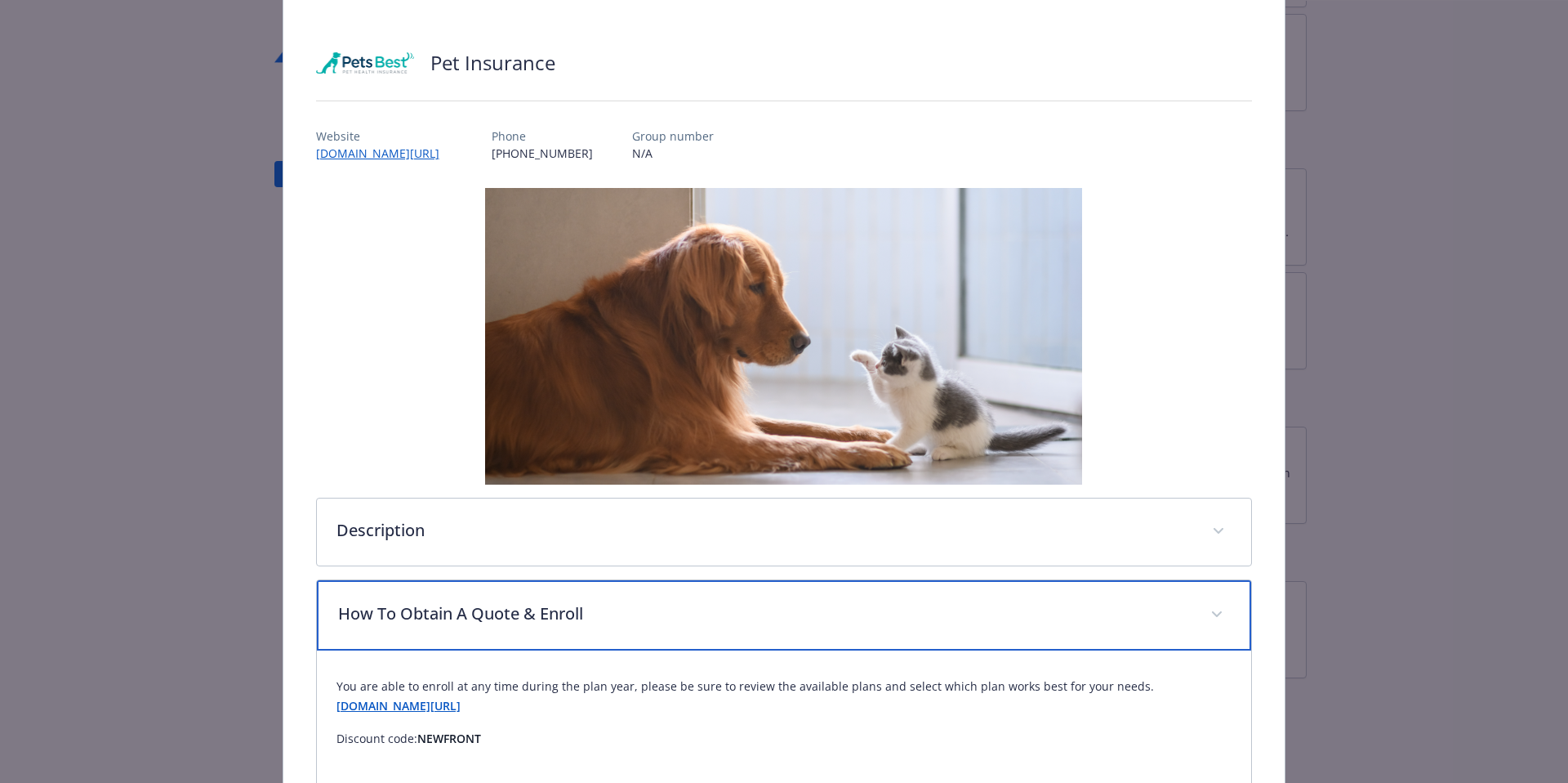
scroll to position [0, 0]
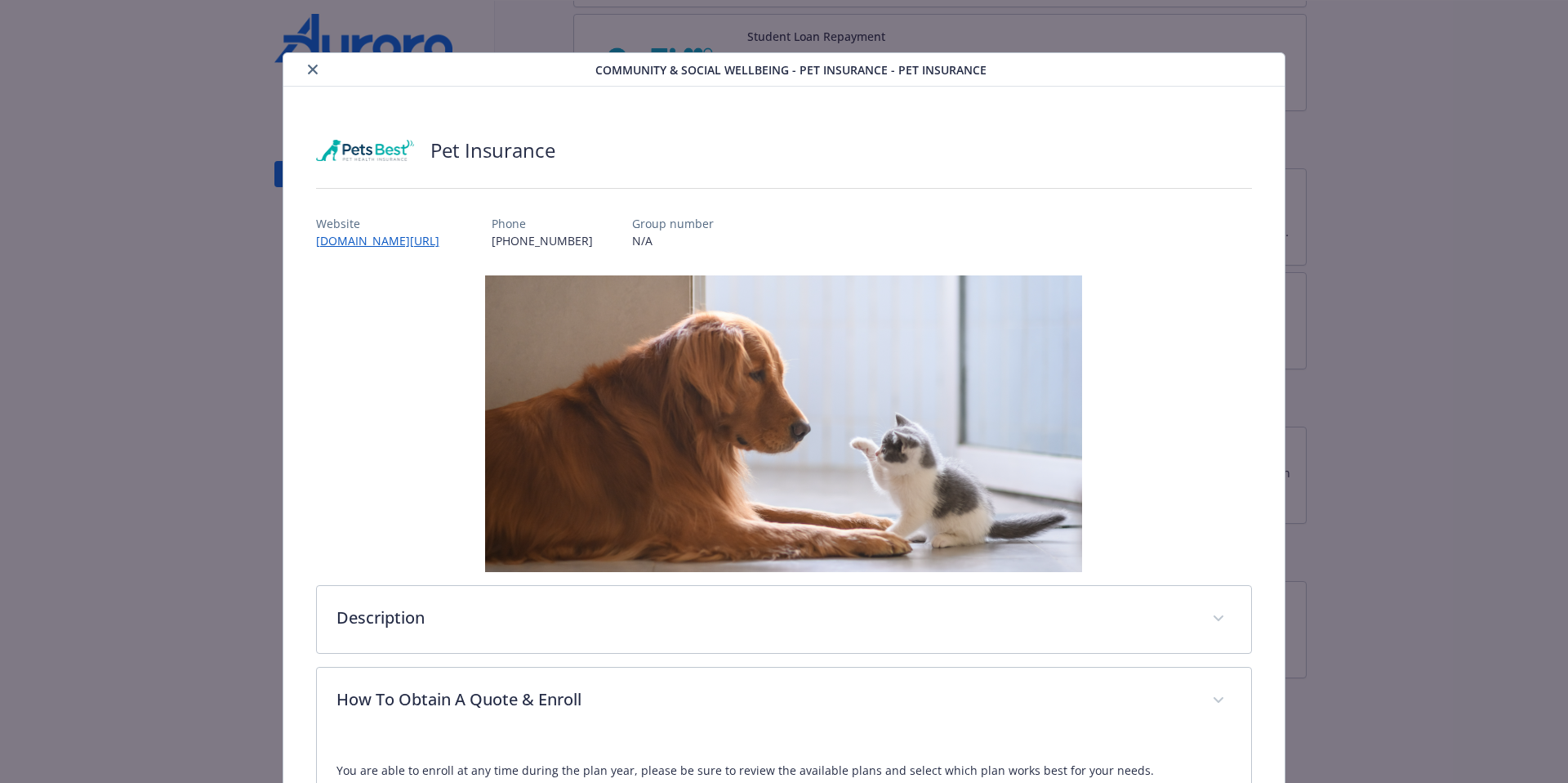
click at [312, 66] on icon "close" at bounding box center [312, 70] width 10 height 10
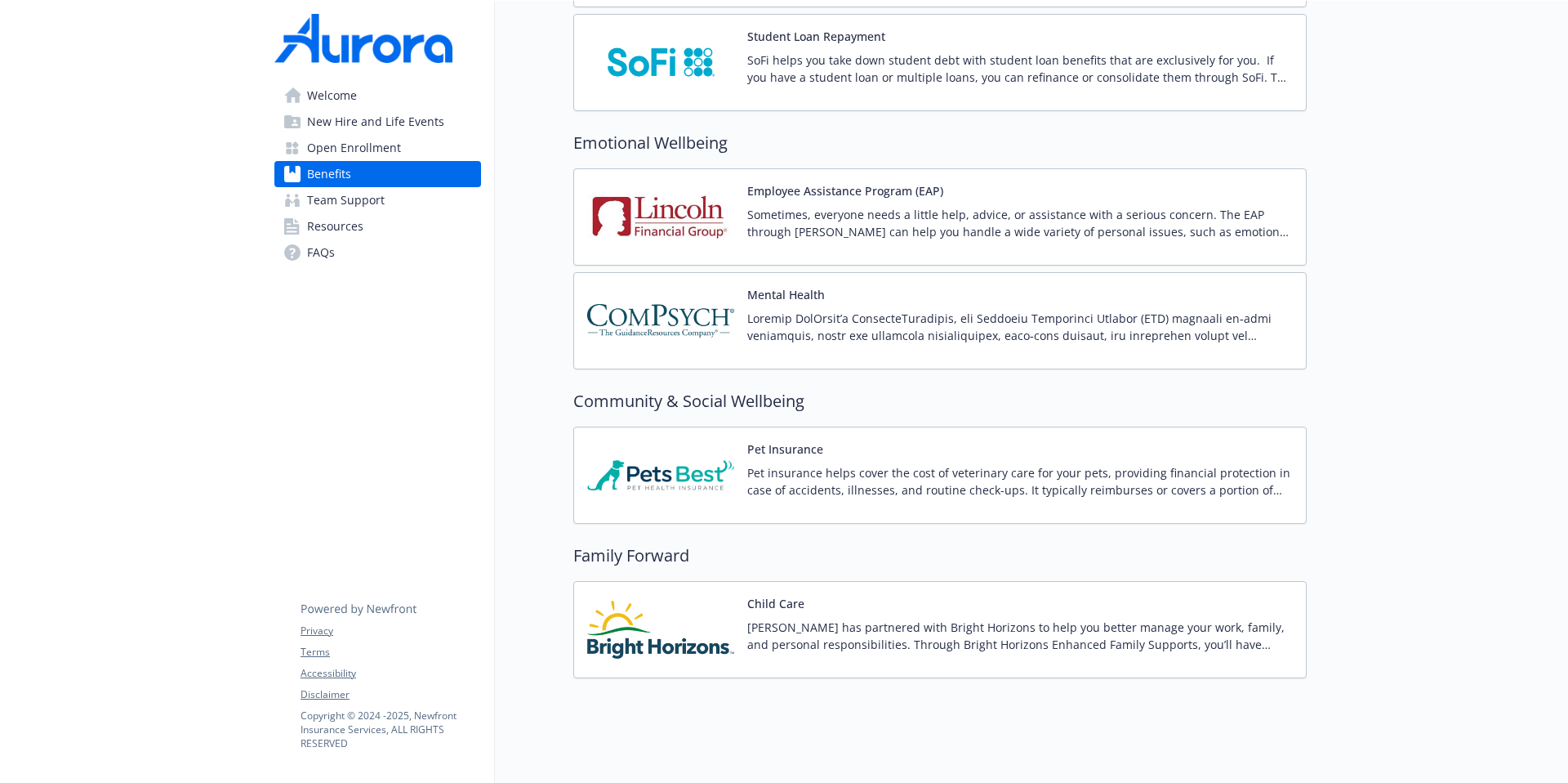
click at [351, 199] on span "Team Support" at bounding box center [345, 199] width 77 height 26
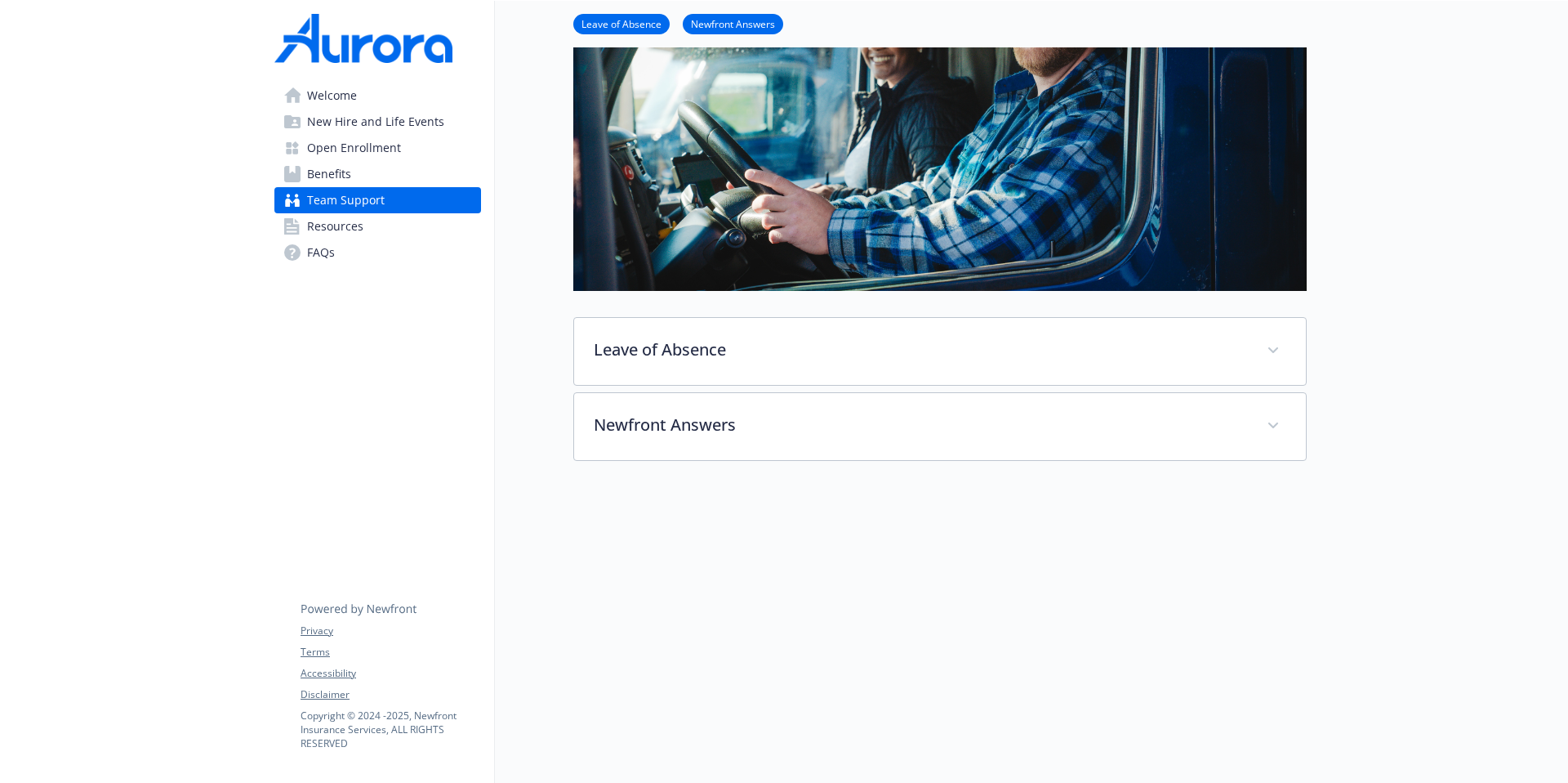
click at [329, 92] on span "Welcome" at bounding box center [332, 95] width 50 height 26
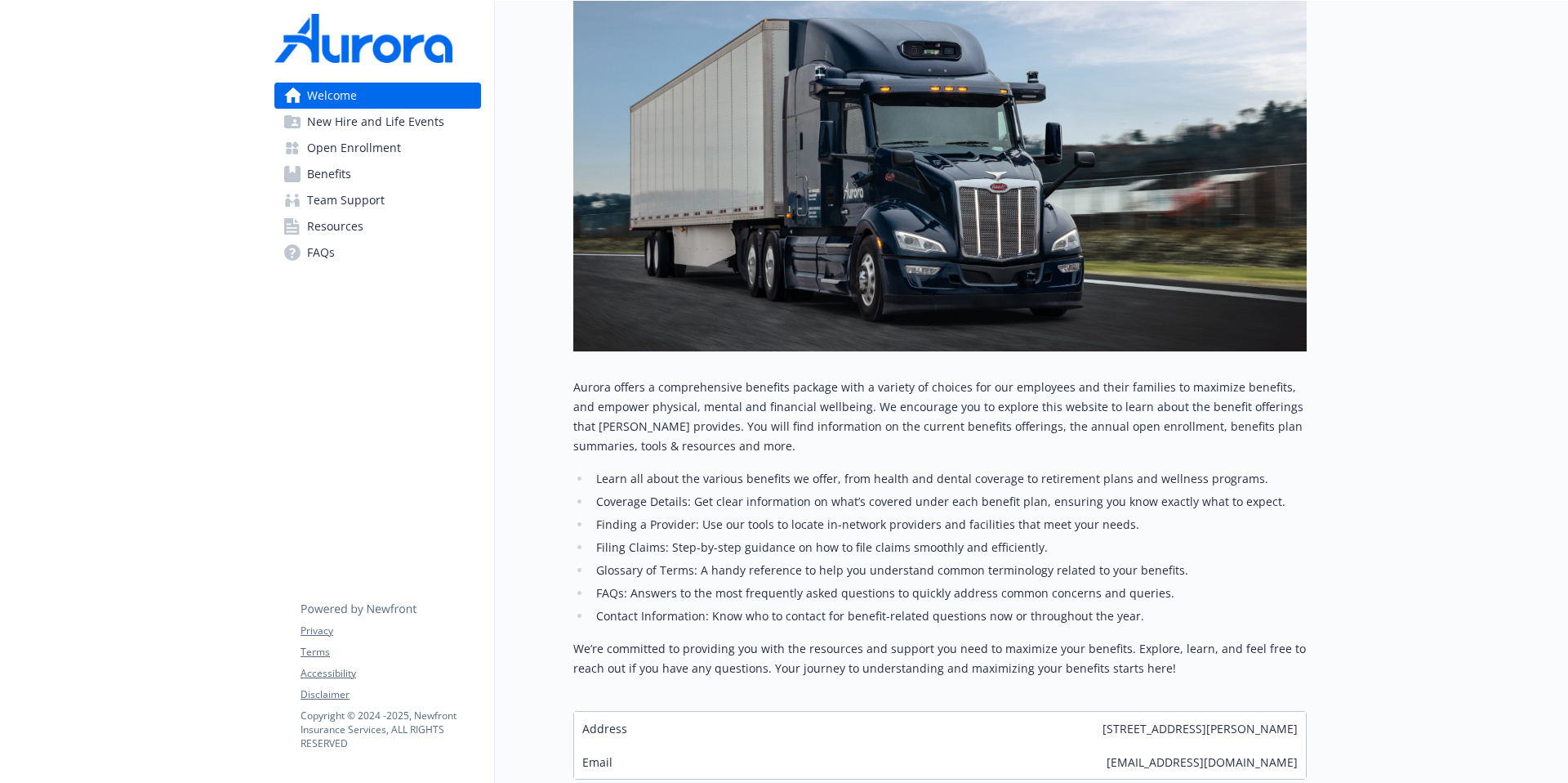
scroll to position [0, 13]
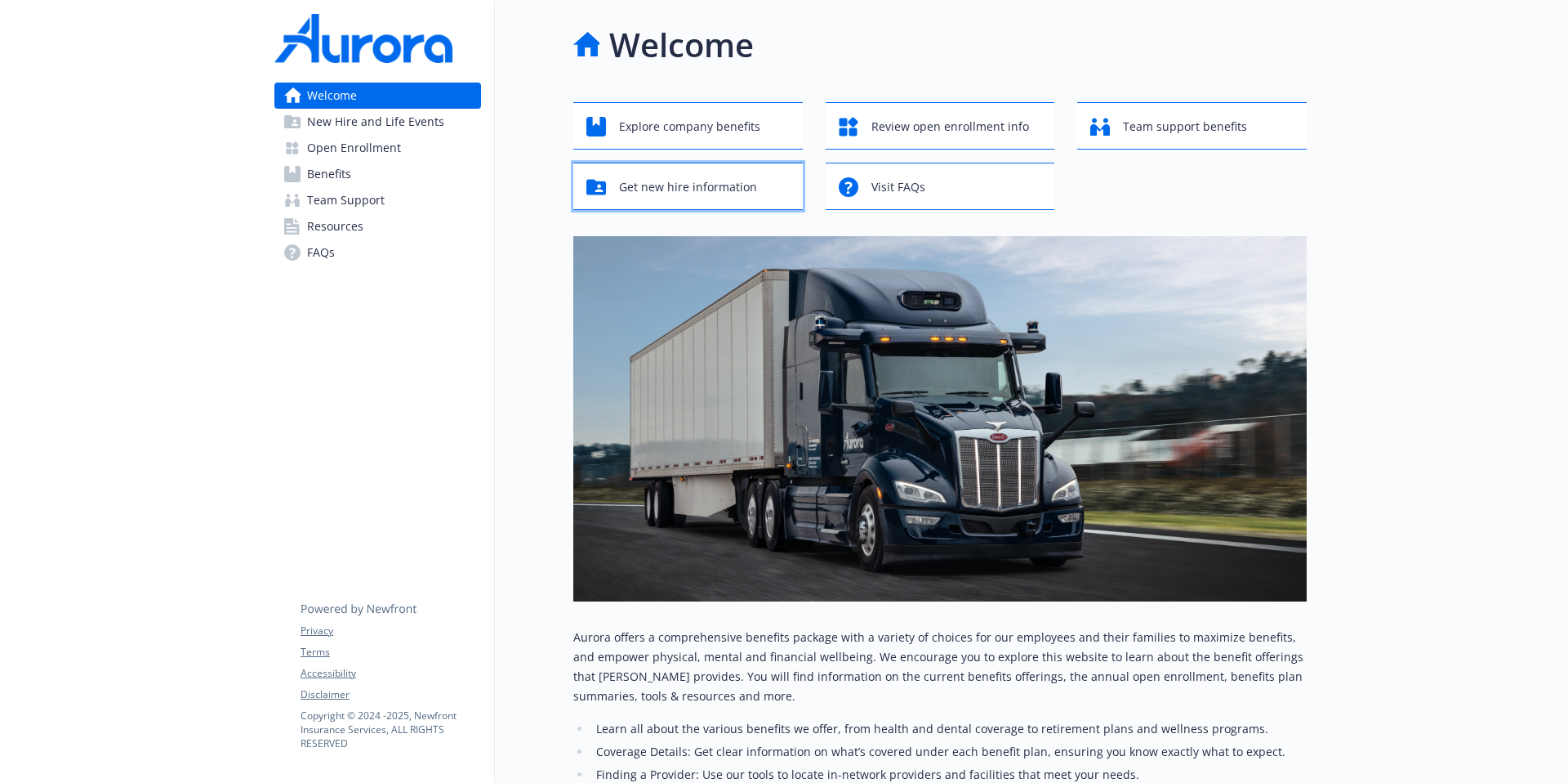
click at [725, 188] on span "Get new hire information" at bounding box center [688, 187] width 138 height 31
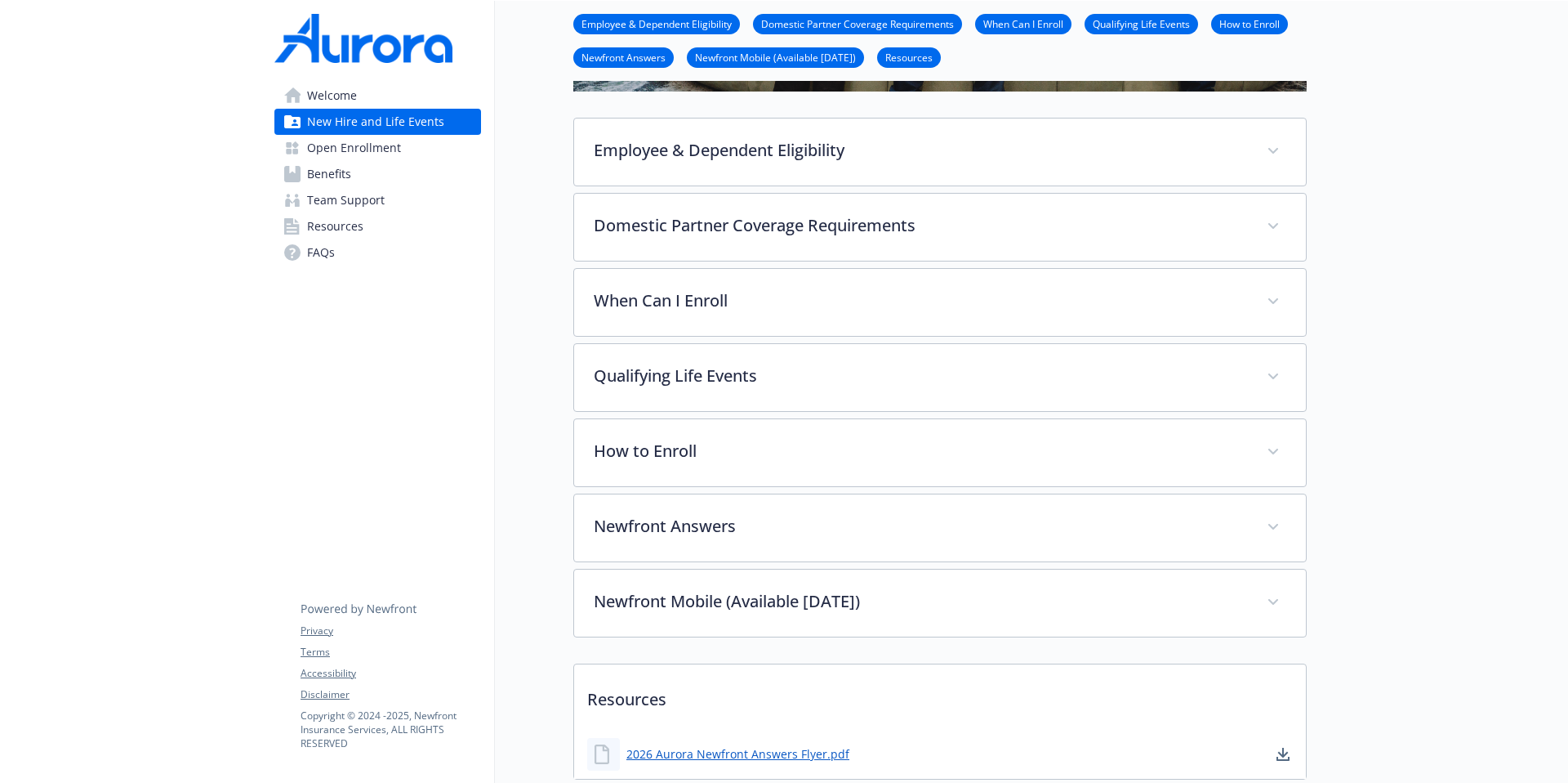
scroll to position [402, 13]
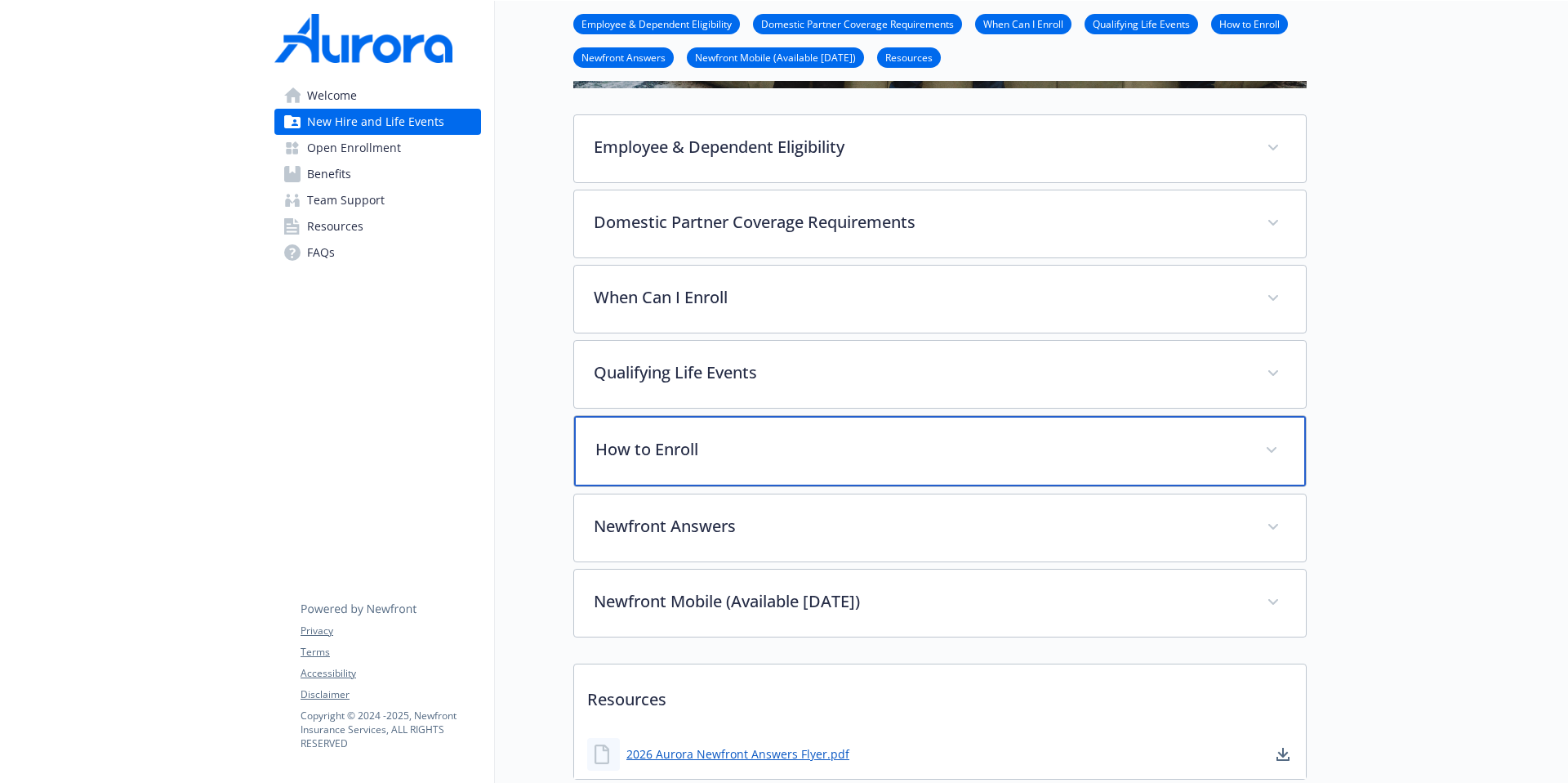
click at [758, 425] on div "How to Enroll" at bounding box center [940, 451] width 732 height 71
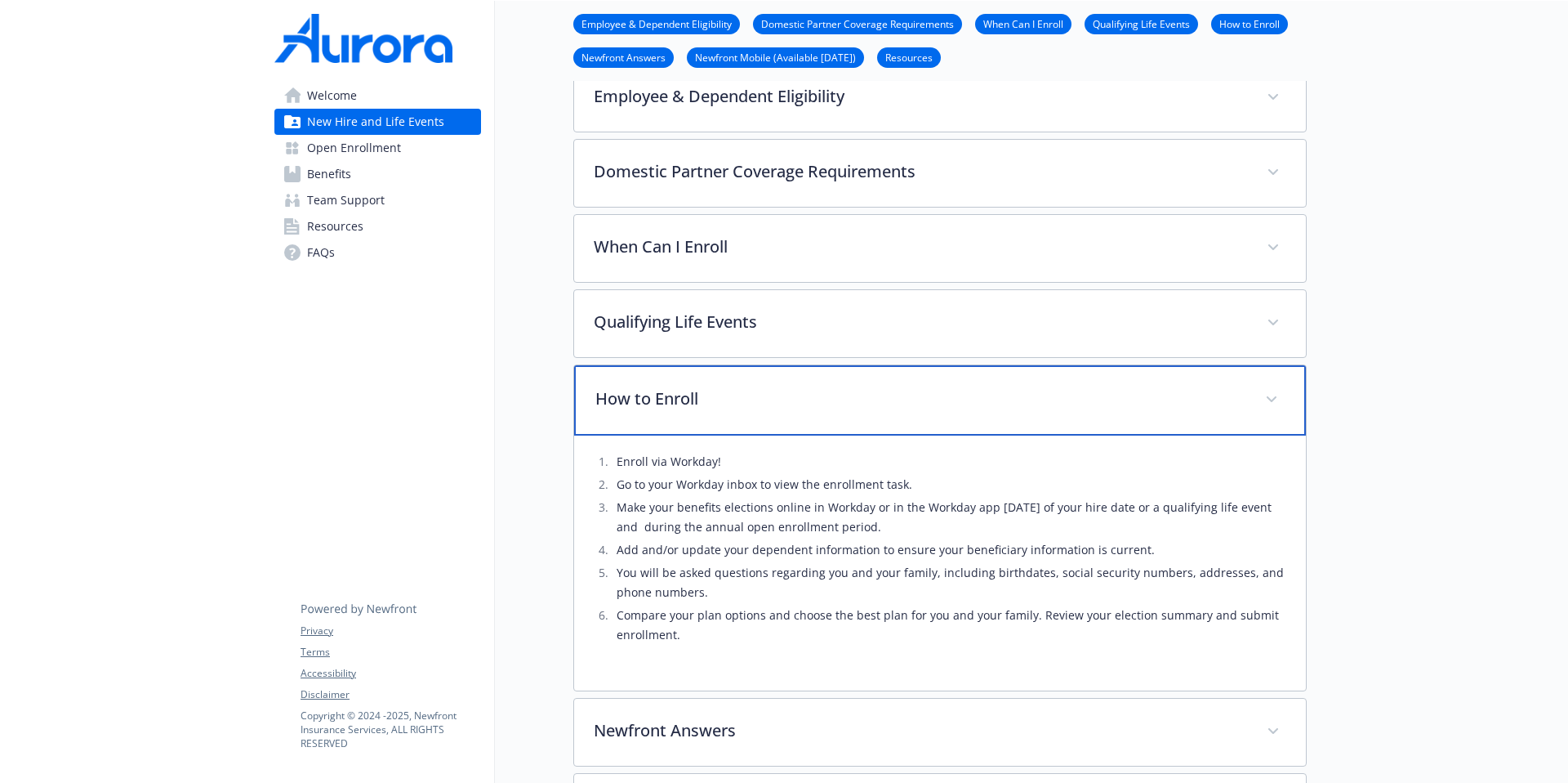
scroll to position [744, 13]
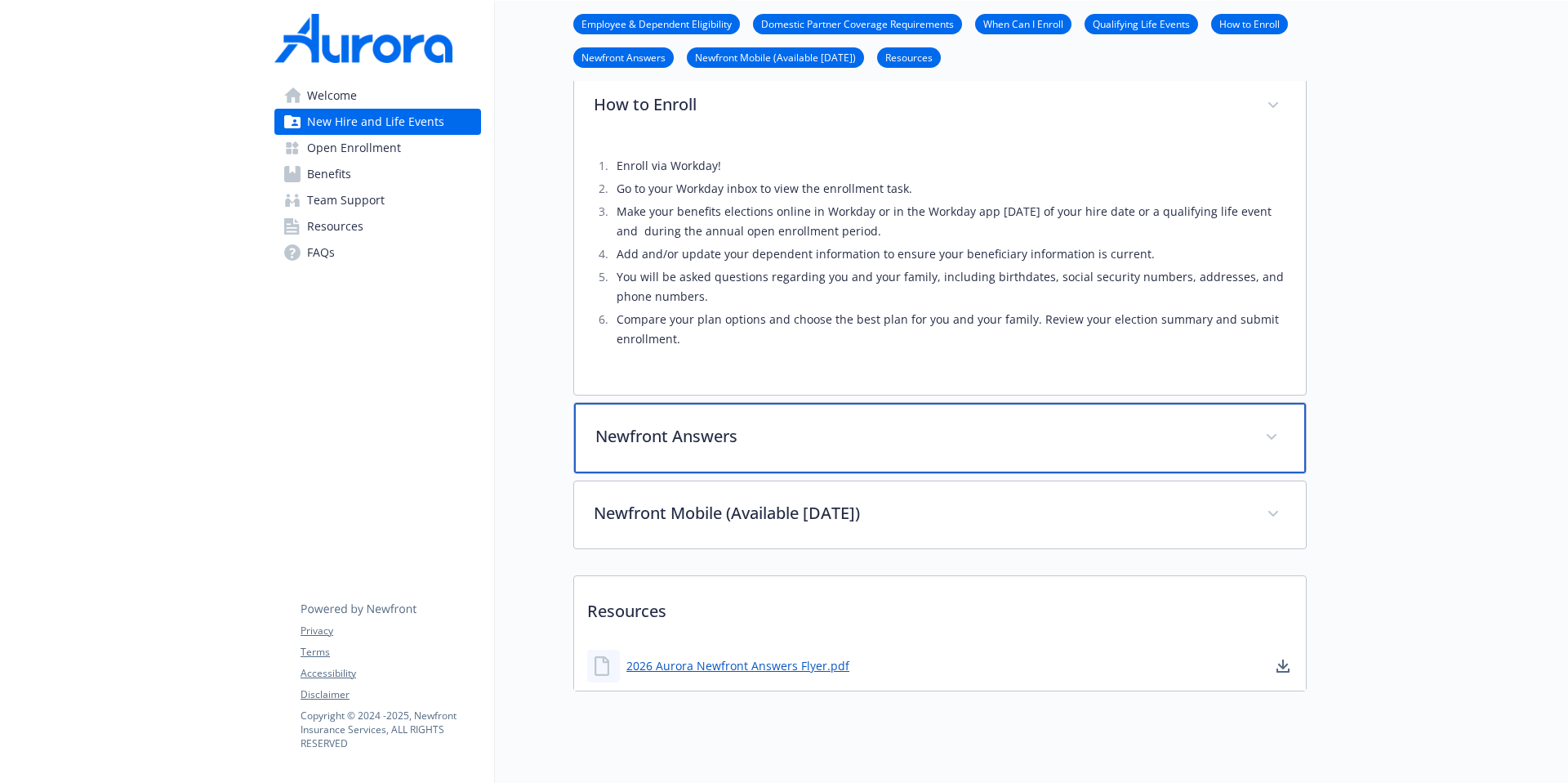
click at [723, 443] on p "Newfront Answers" at bounding box center [921, 436] width 650 height 24
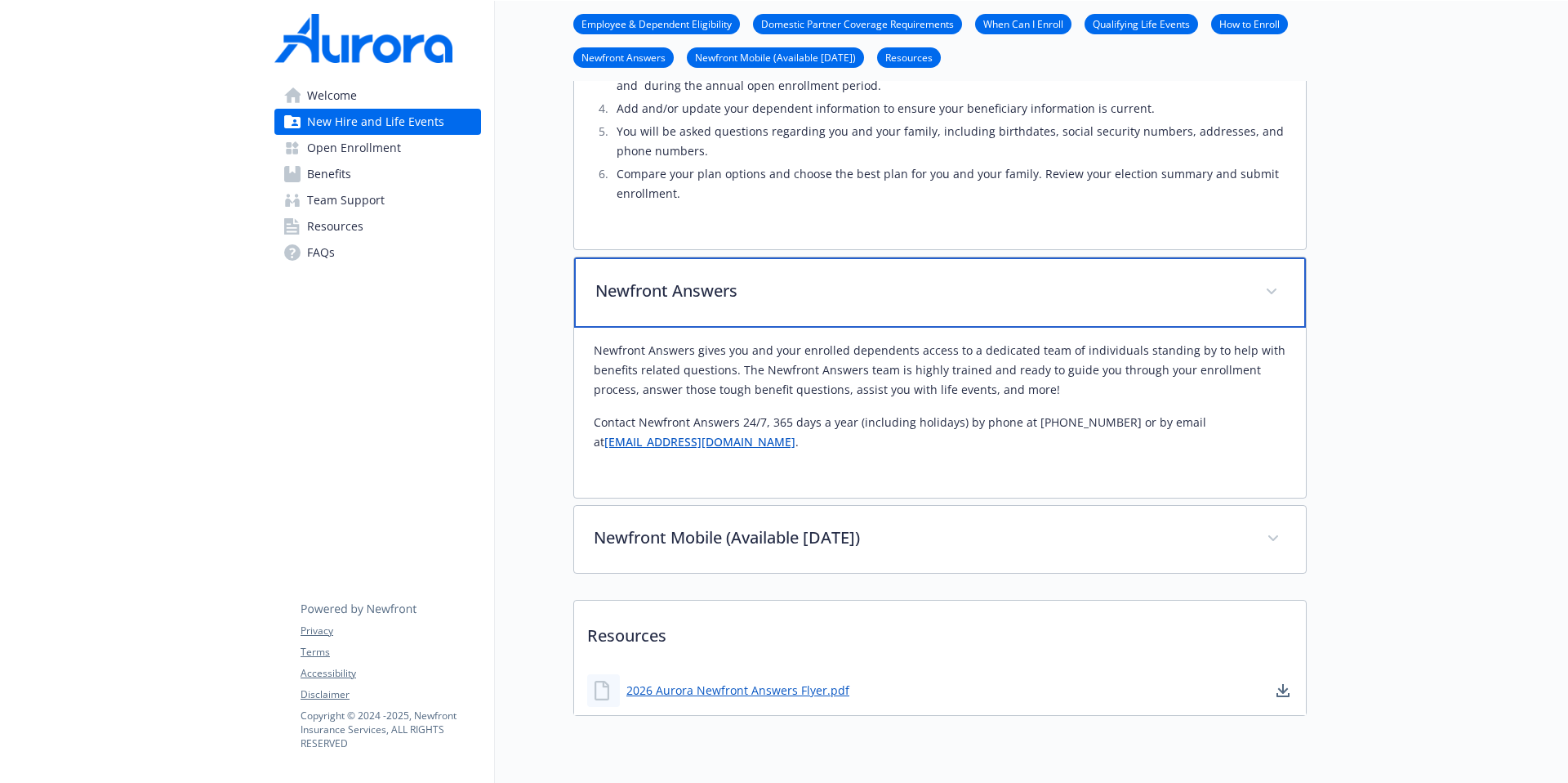
scroll to position [953, 13]
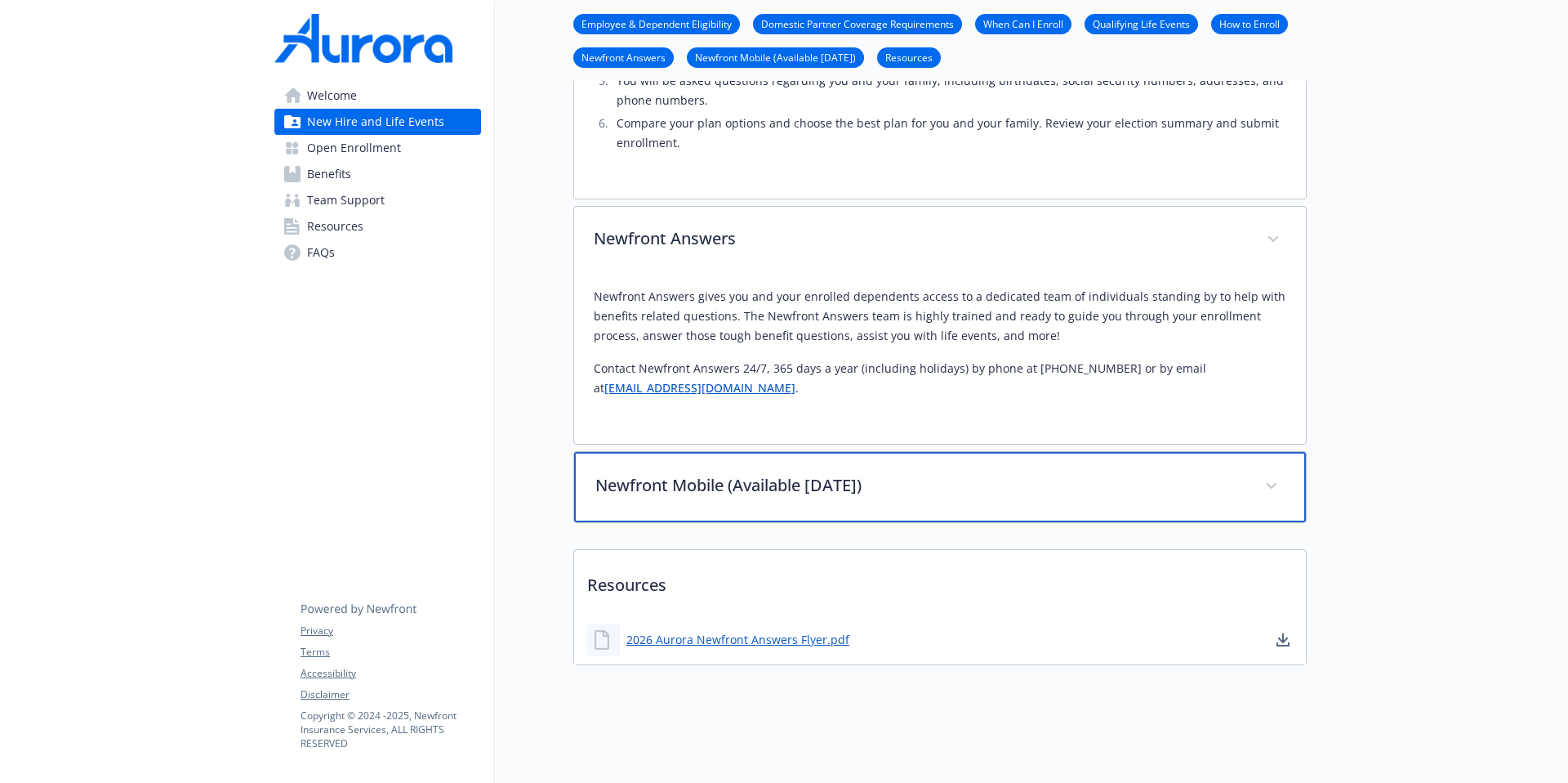
click at [722, 457] on div "Newfront Mobile (Available [DATE])" at bounding box center [940, 487] width 732 height 71
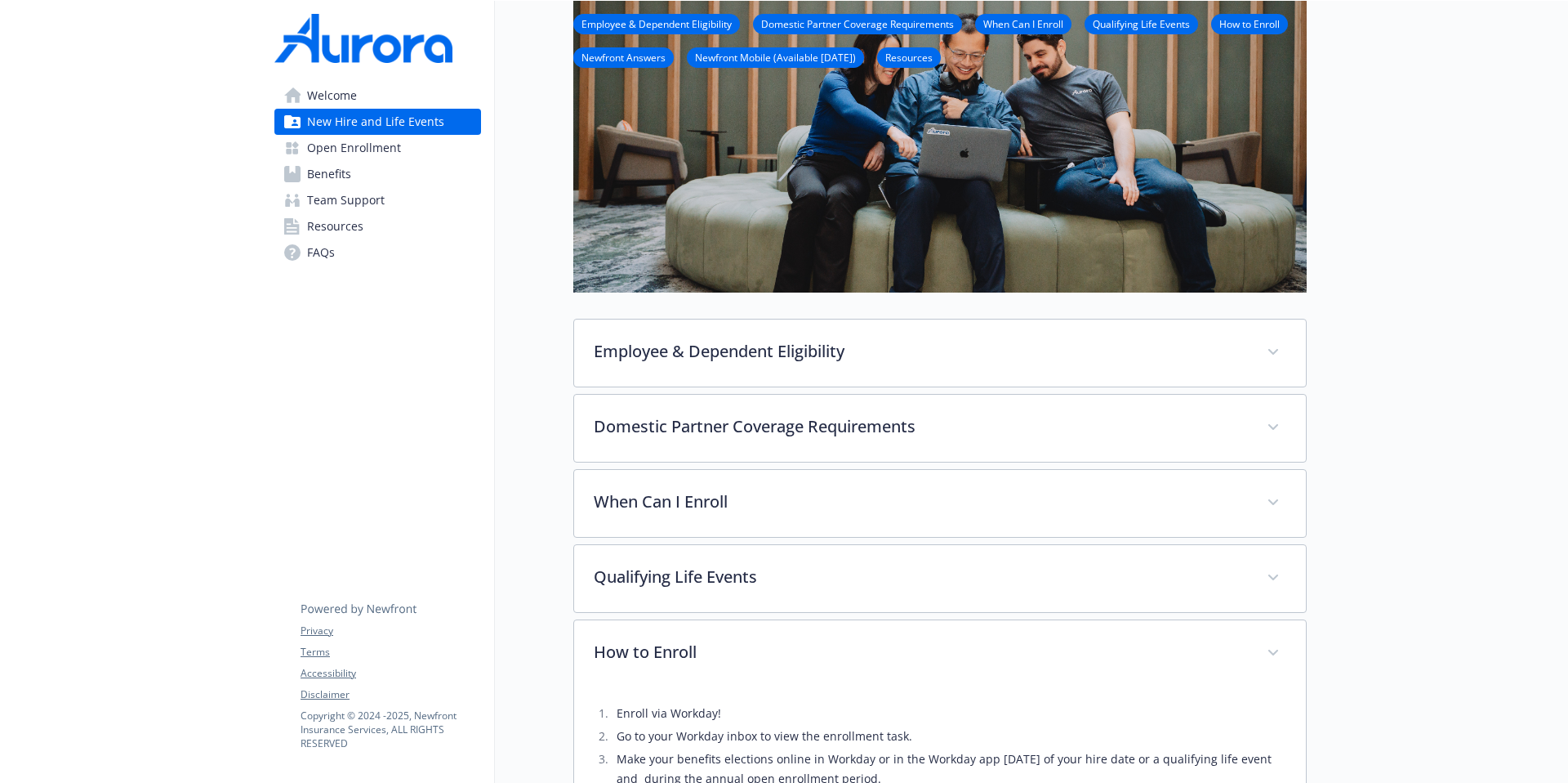
scroll to position [456, 13]
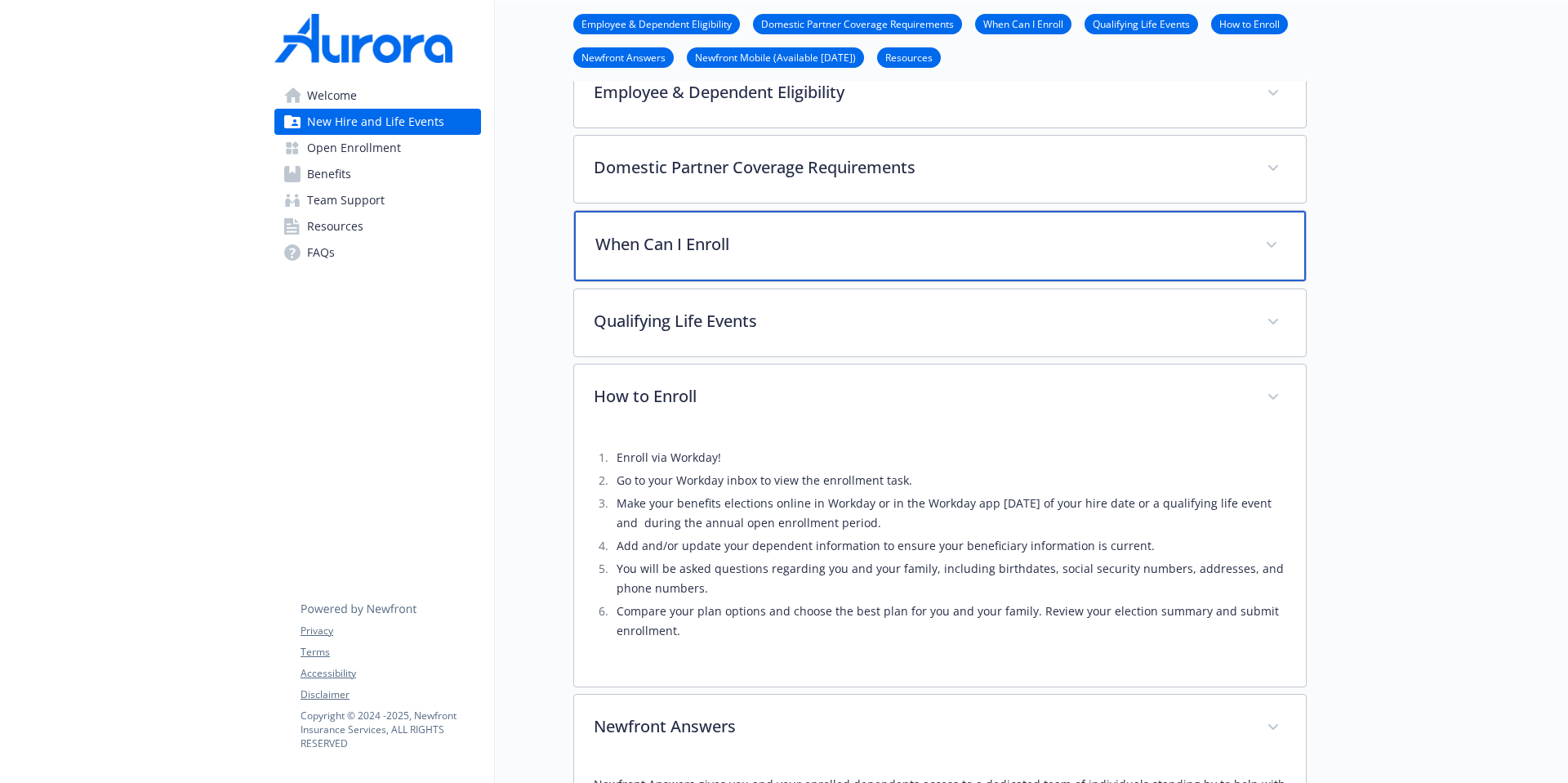
click at [759, 251] on p "When Can I Enroll" at bounding box center [921, 244] width 650 height 24
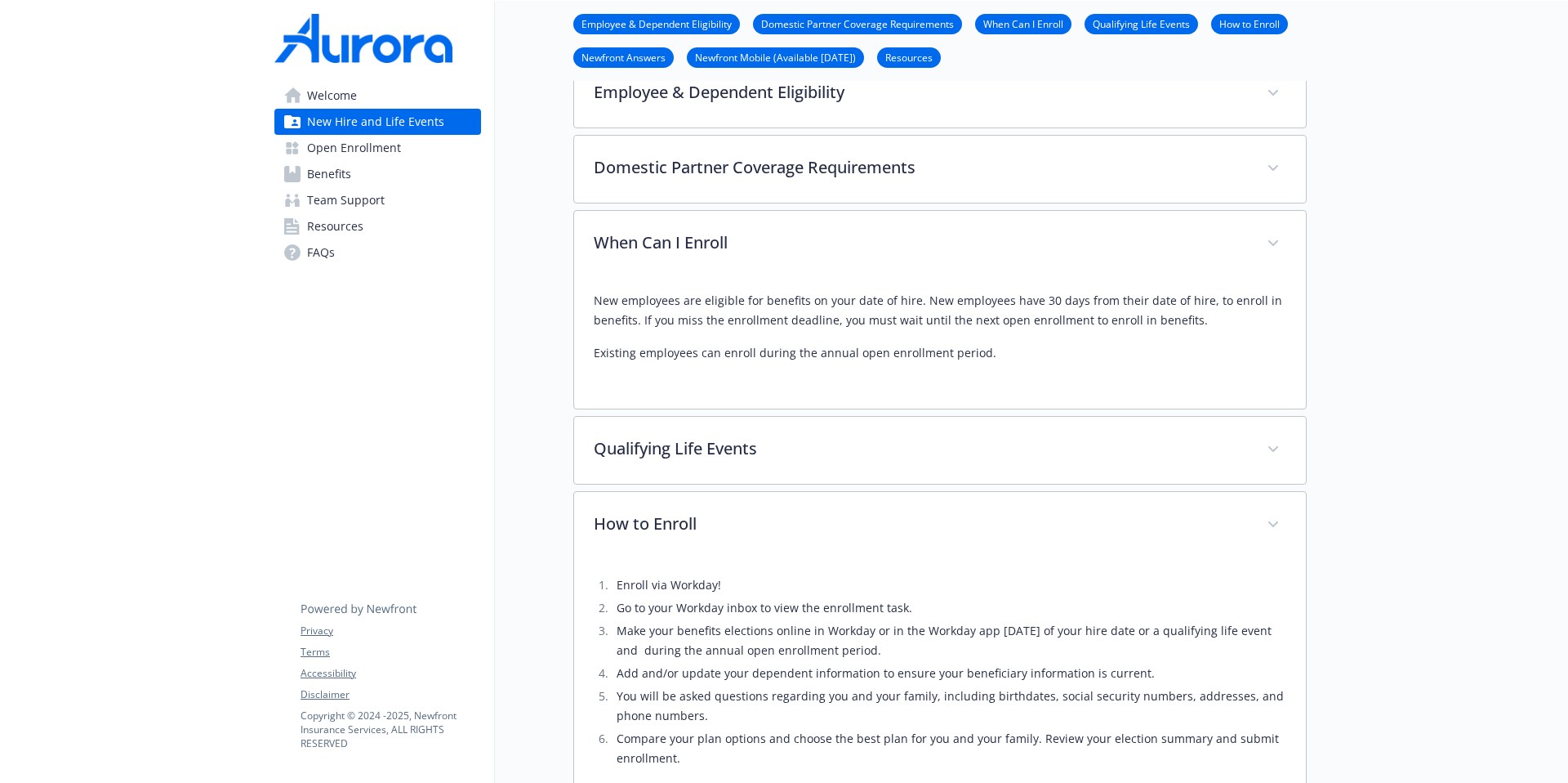
click at [399, 155] on link "Open Enrollment" at bounding box center [378, 147] width 207 height 26
